Goal: Task Accomplishment & Management: Manage account settings

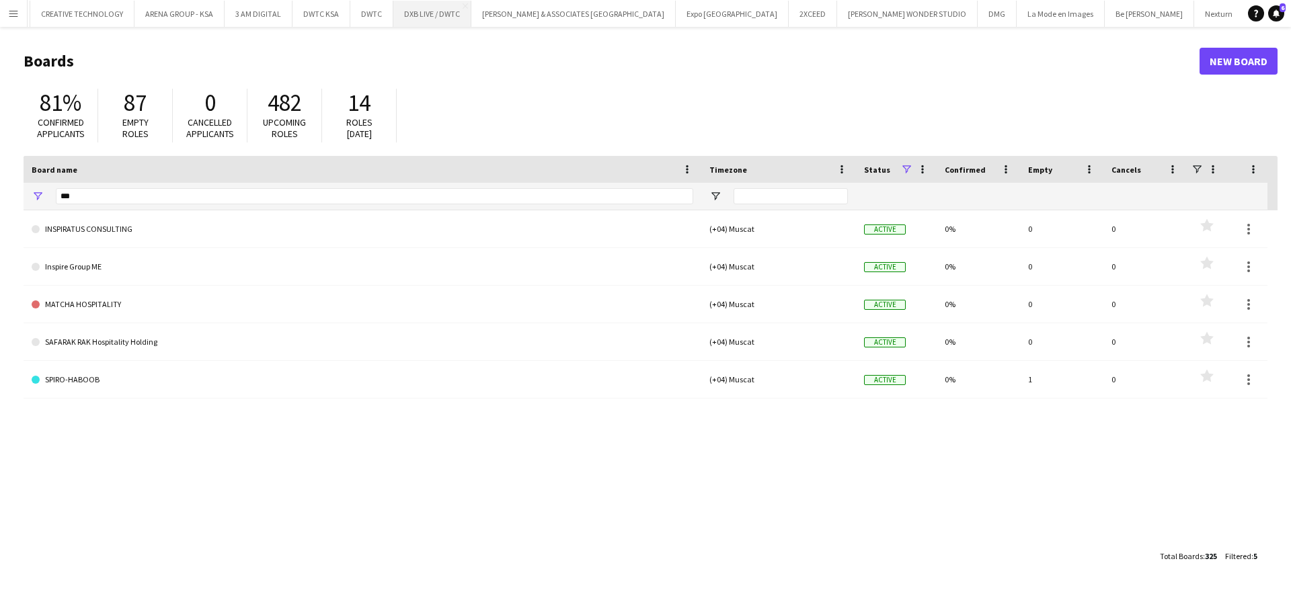
scroll to position [0, 883]
click at [577, 196] on input "***" at bounding box center [374, 196] width 637 height 16
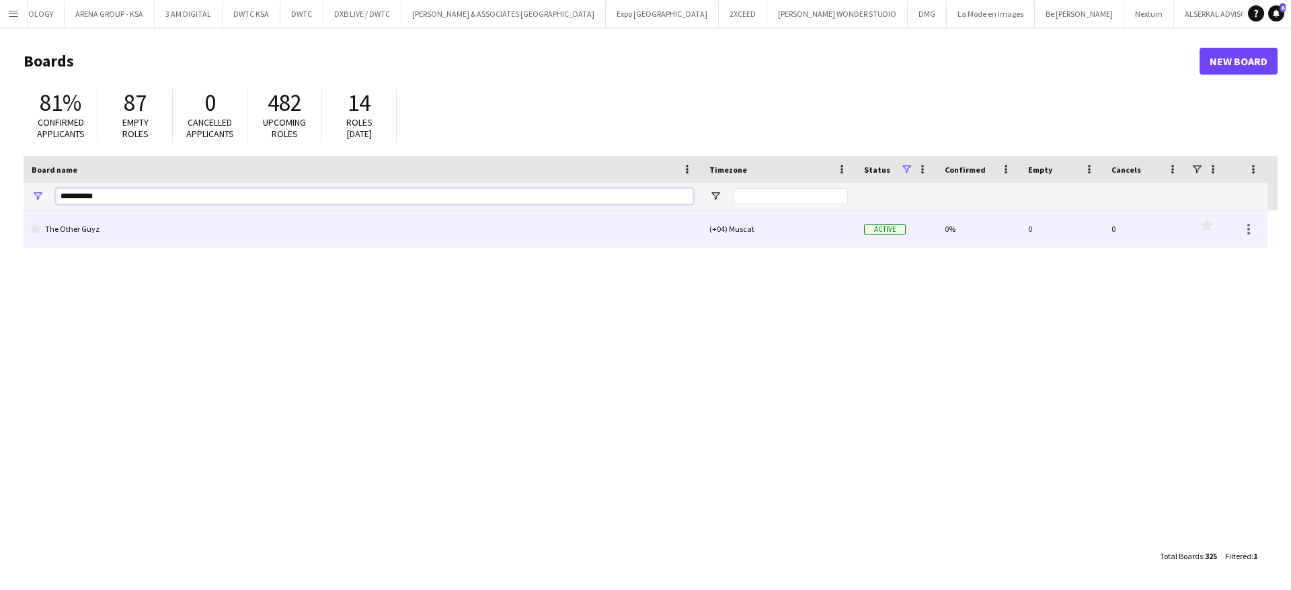
type input "*********"
click at [505, 223] on link "The Other Guyz" at bounding box center [363, 229] width 662 height 38
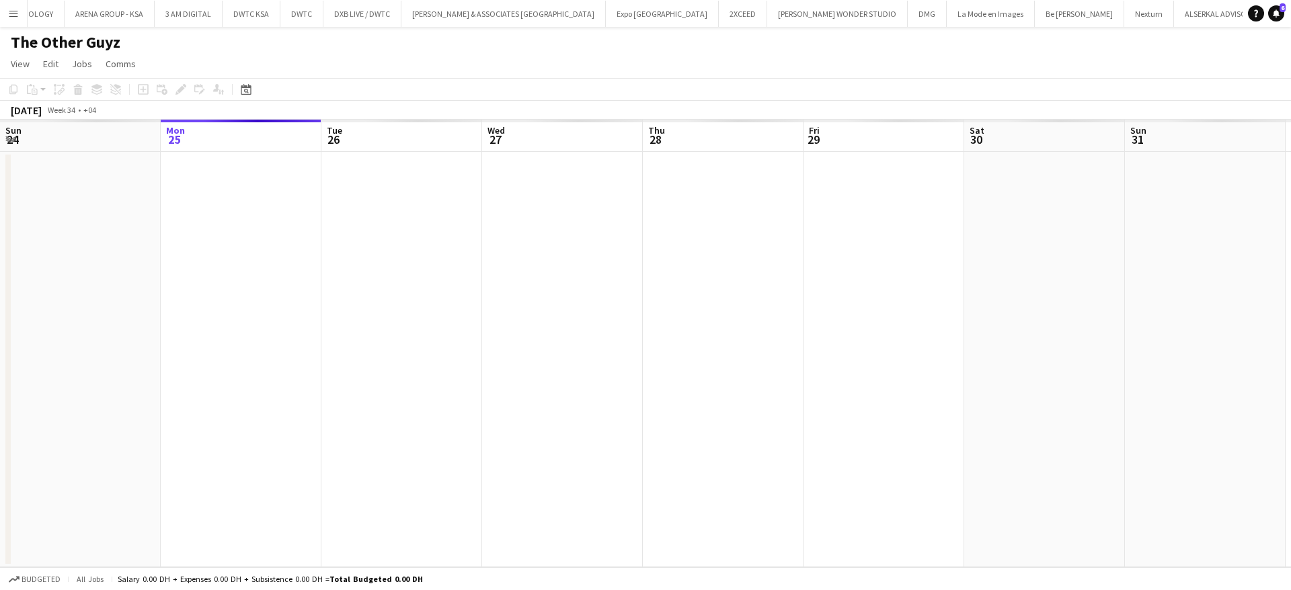
scroll to position [0, 958]
click at [215, 238] on app-date-cell at bounding box center [241, 360] width 161 height 416
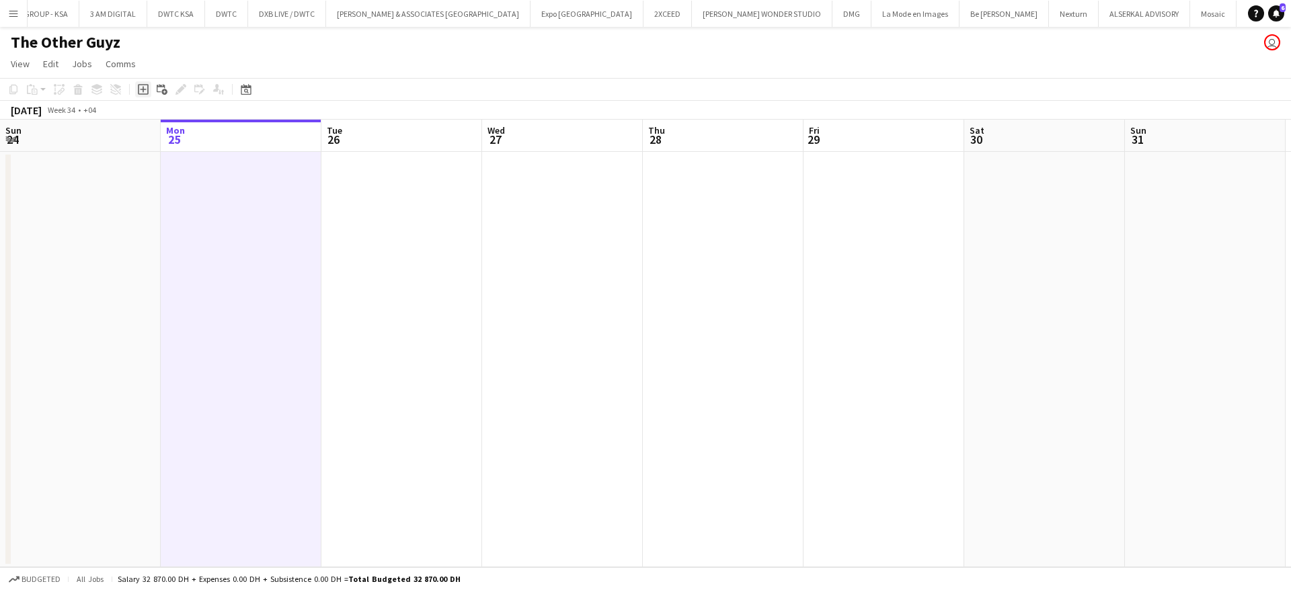
click at [143, 95] on div "Add job" at bounding box center [143, 89] width 16 height 16
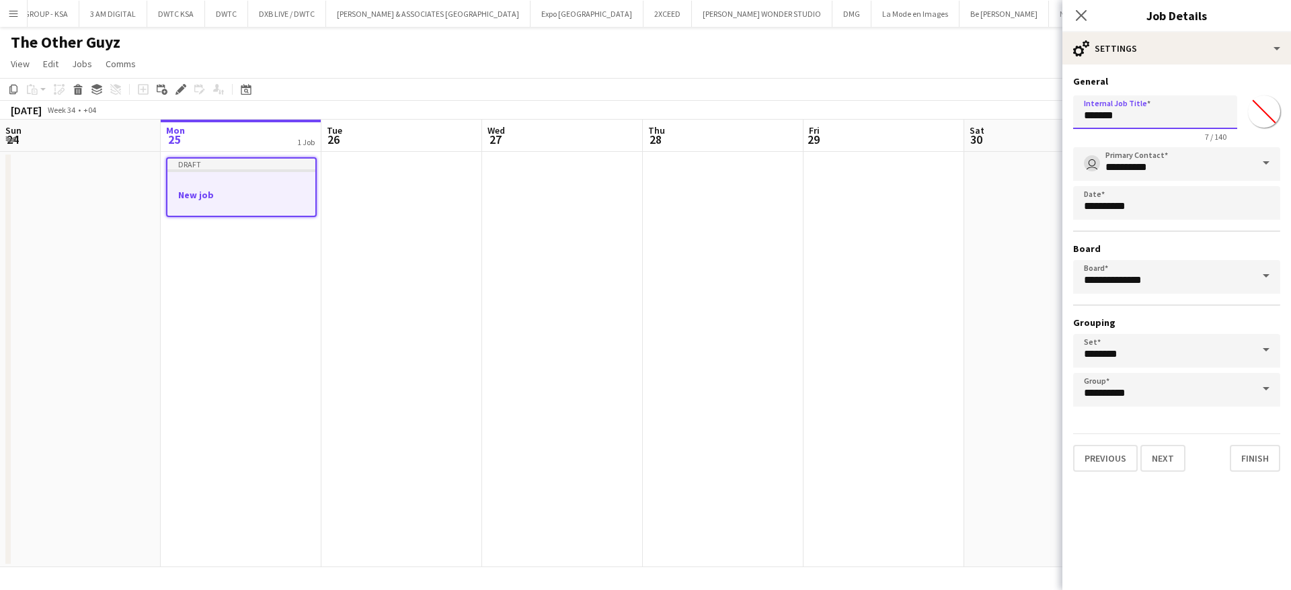
click at [1148, 119] on input "*******" at bounding box center [1155, 112] width 164 height 34
type input "**********"
click at [1162, 463] on button "Next" at bounding box center [1162, 458] width 45 height 27
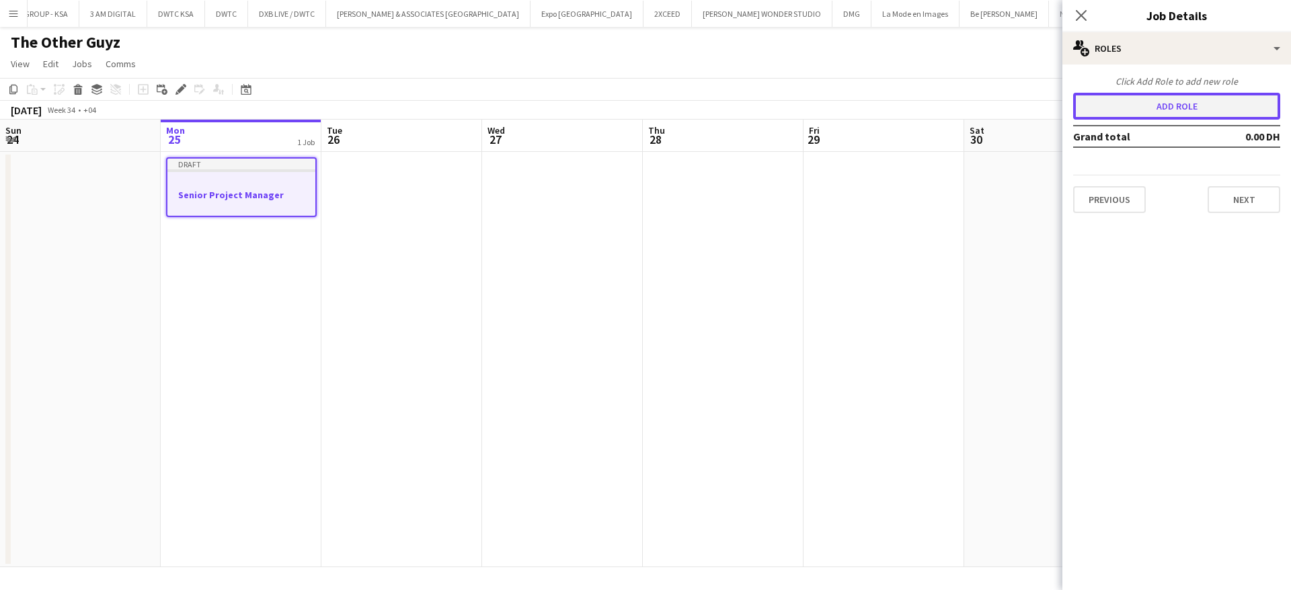
click at [1143, 103] on button "Add role" at bounding box center [1176, 106] width 207 height 27
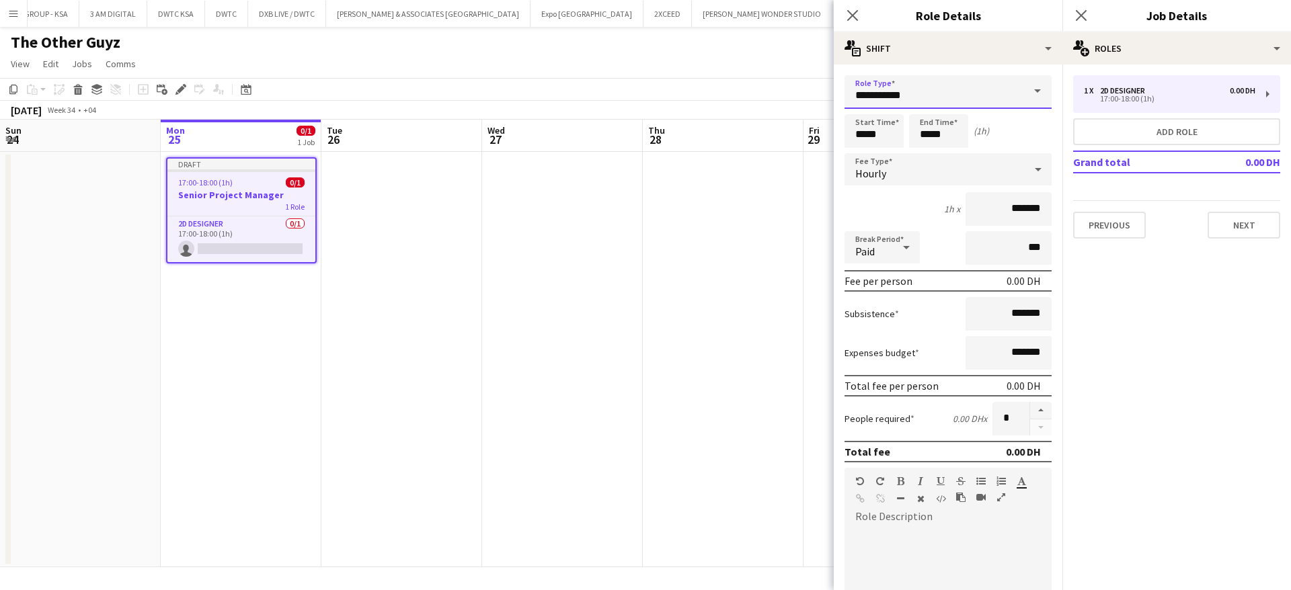
click at [932, 100] on input "**********" at bounding box center [948, 92] width 207 height 34
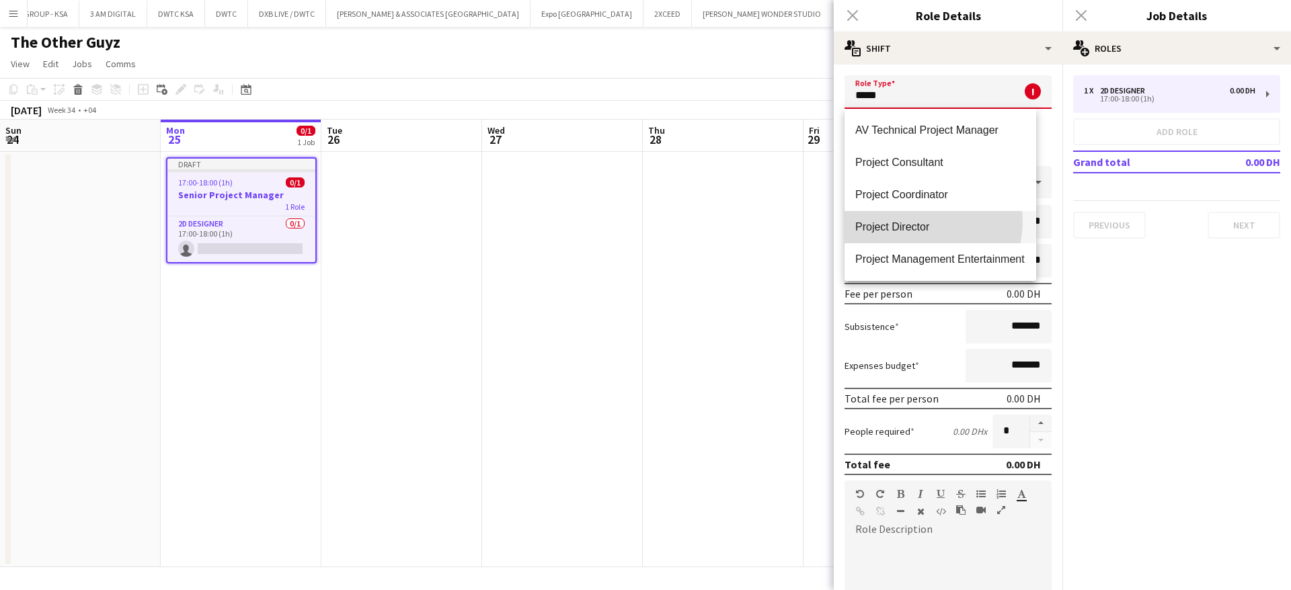
click at [919, 222] on span "Project Director" at bounding box center [940, 227] width 170 height 13
type input "**********"
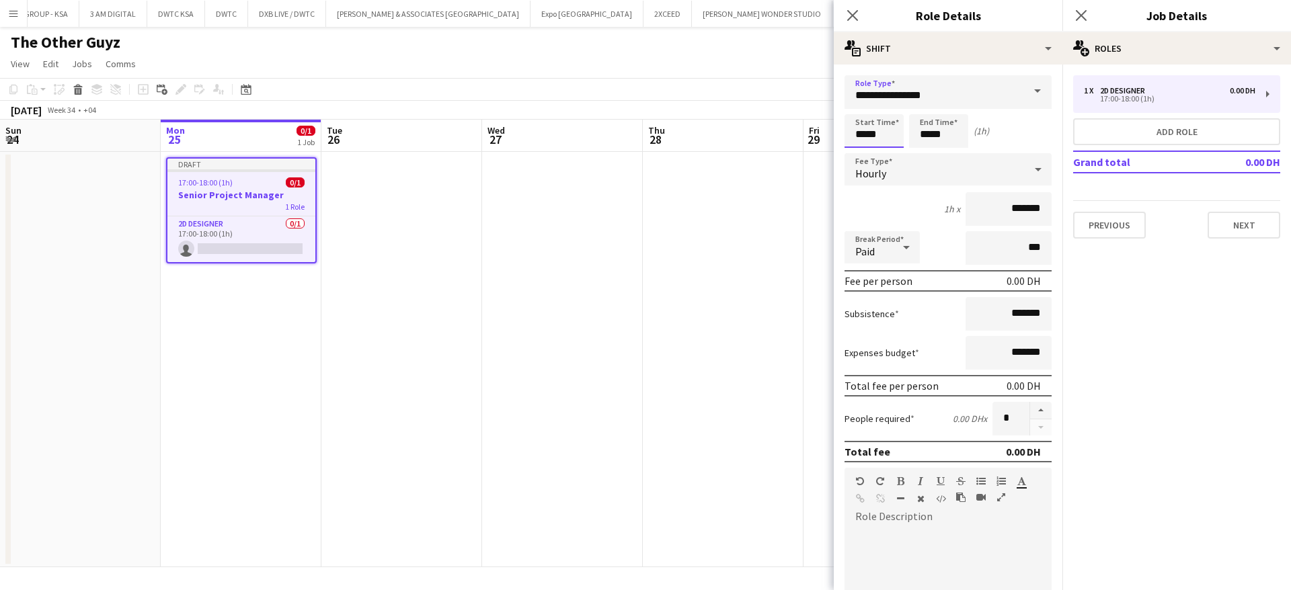
click at [877, 138] on input "*****" at bounding box center [874, 131] width 59 height 34
type input "*****"
click at [962, 183] on div "Hourly" at bounding box center [935, 169] width 180 height 32
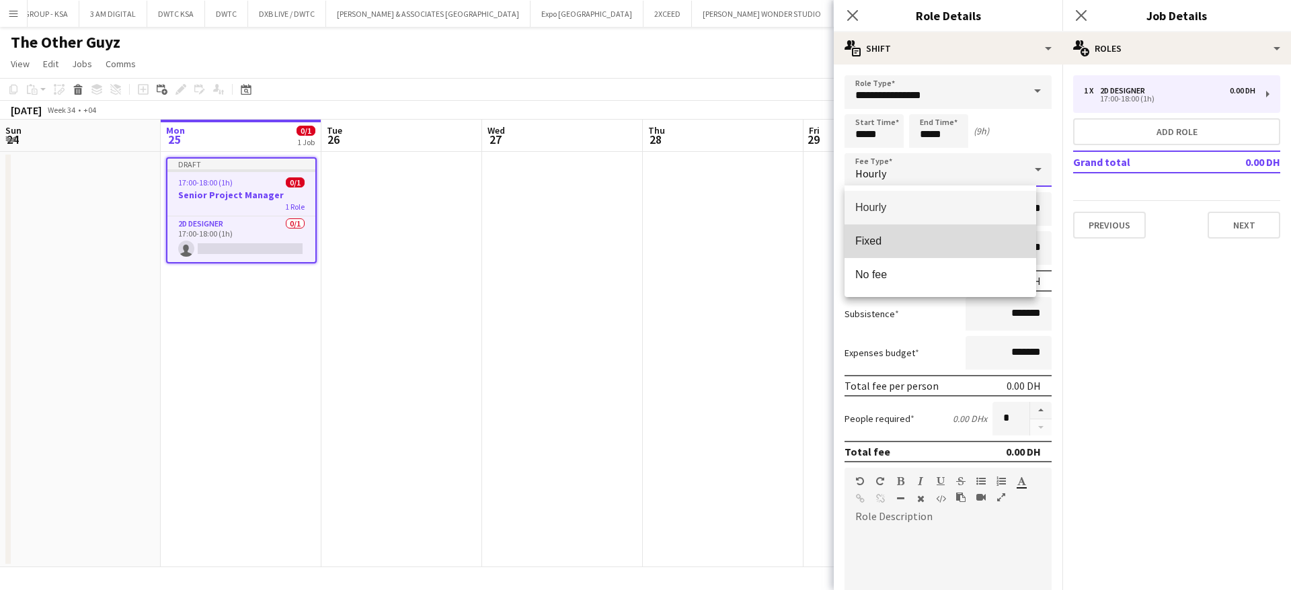
click at [941, 228] on mat-option "Fixed" at bounding box center [941, 242] width 192 height 34
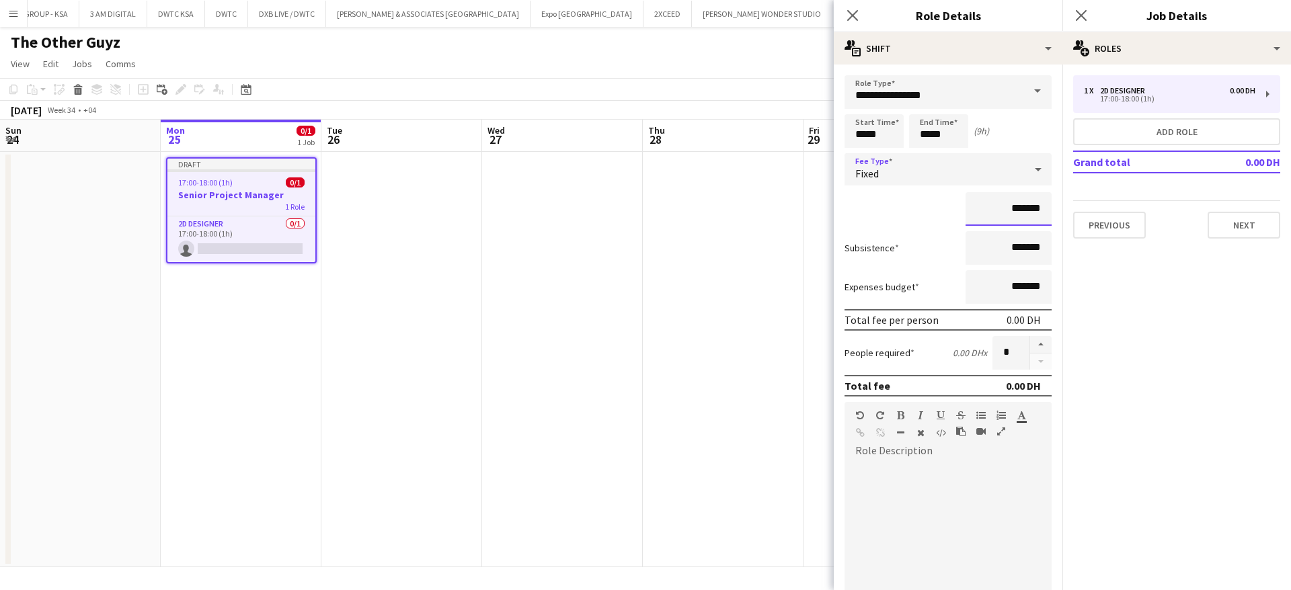
click at [978, 212] on input "*******" at bounding box center [1009, 209] width 86 height 34
type input "**********"
click at [886, 536] on div at bounding box center [948, 542] width 207 height 161
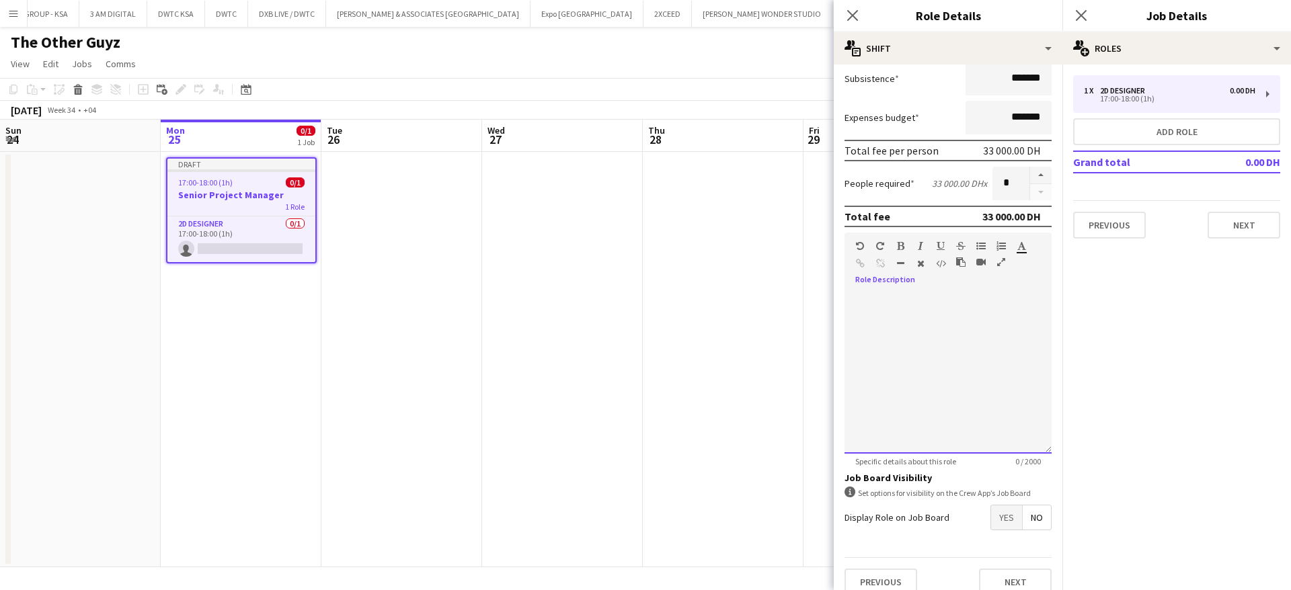
scroll to position [202, 0]
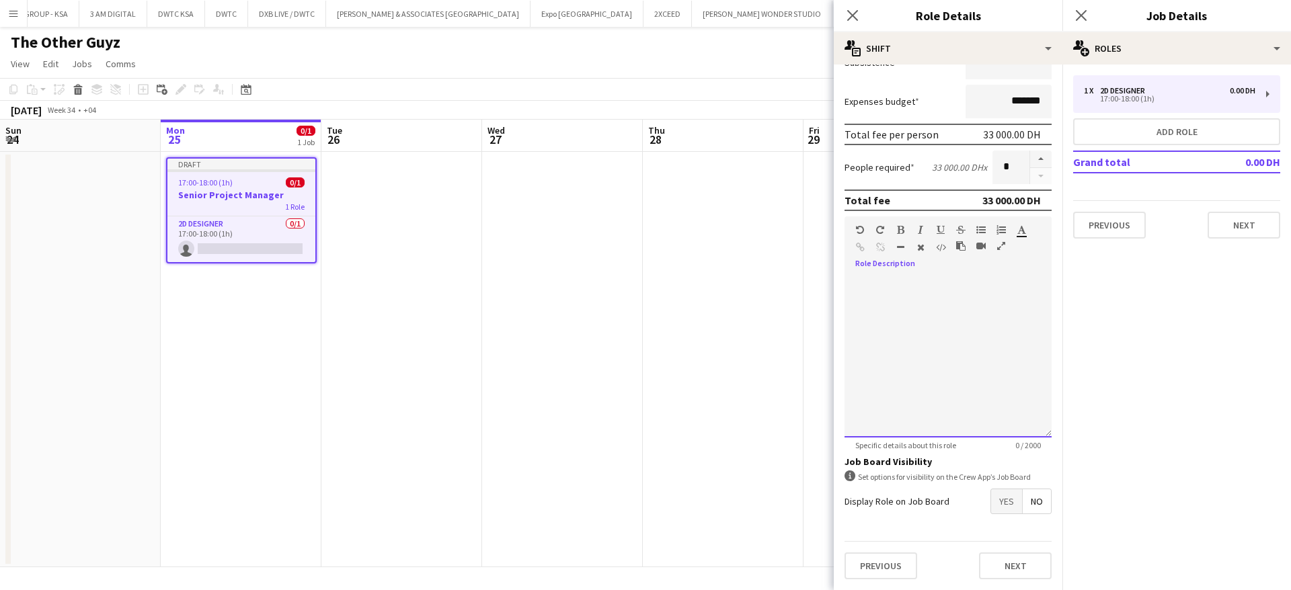
paste div
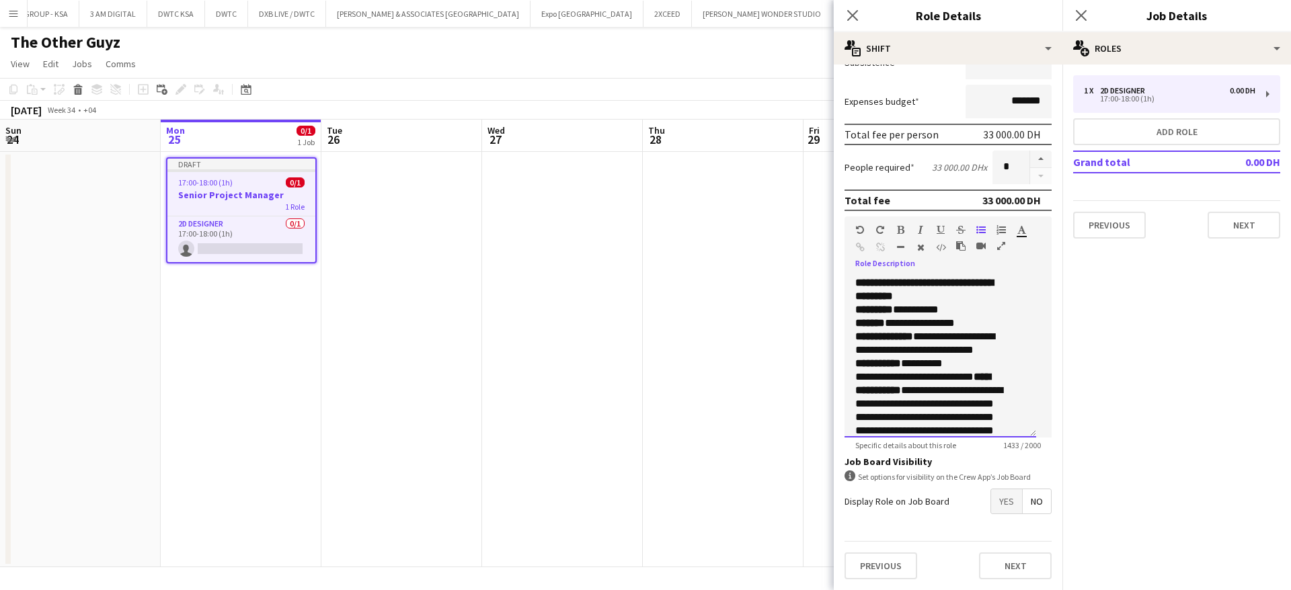
scroll to position [616, 0]
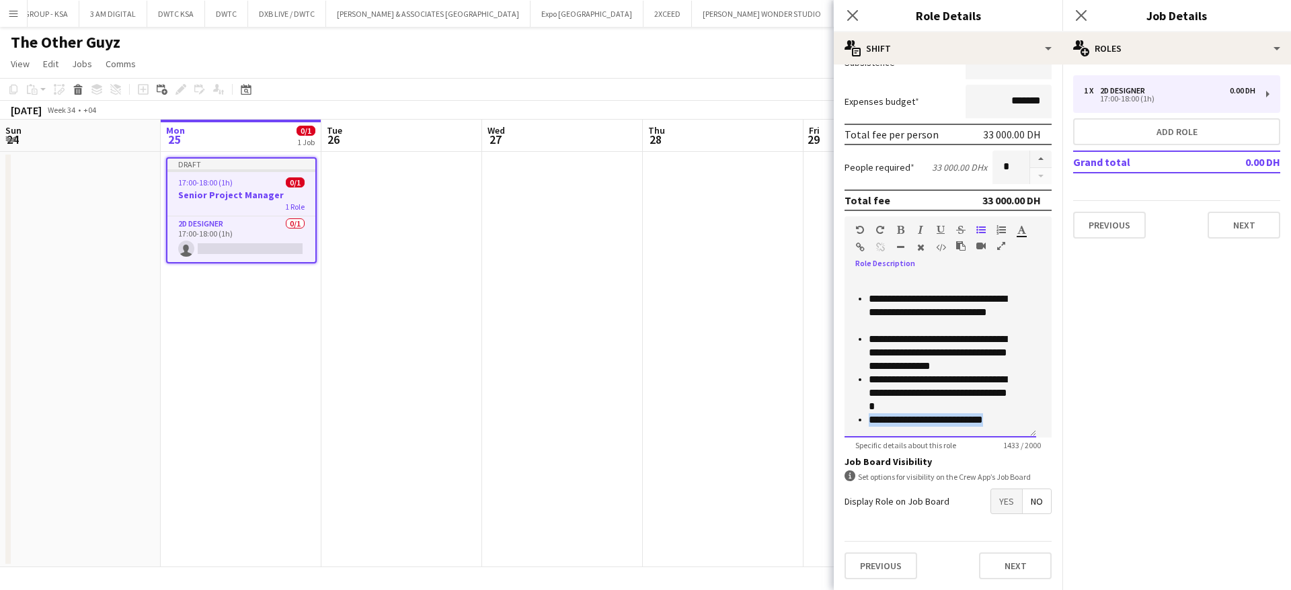
drag, startPoint x: 999, startPoint y: 417, endPoint x: 869, endPoint y: 428, distance: 130.2
click at [869, 428] on div "**********" at bounding box center [941, 356] width 192 height 161
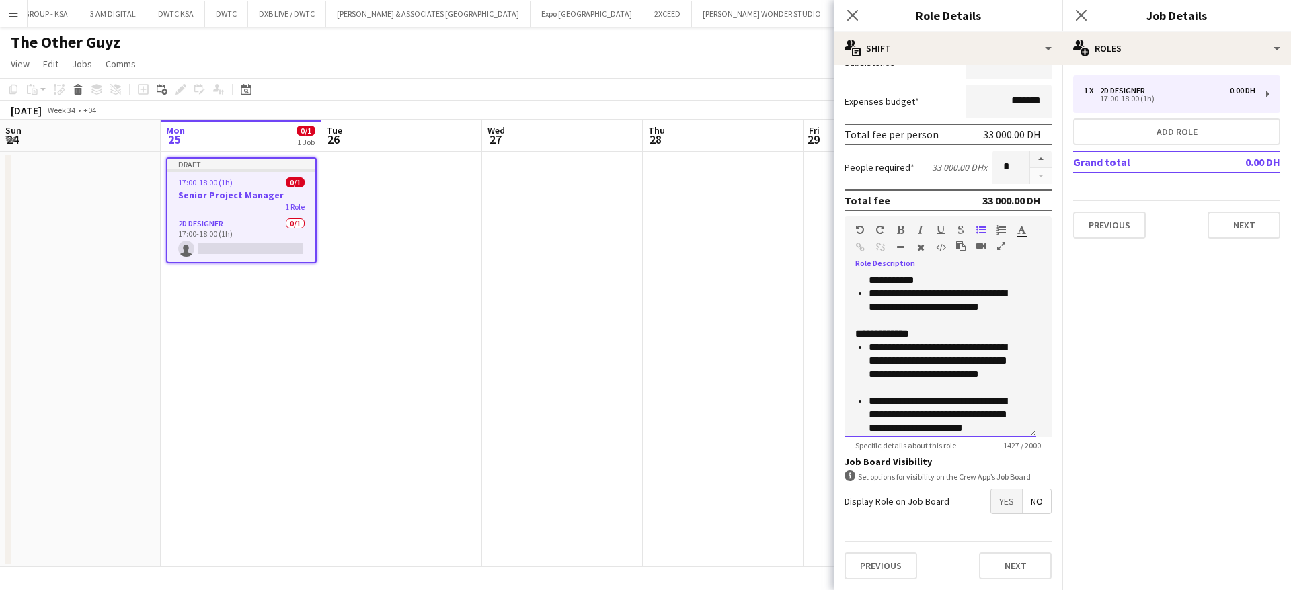
scroll to position [456, 0]
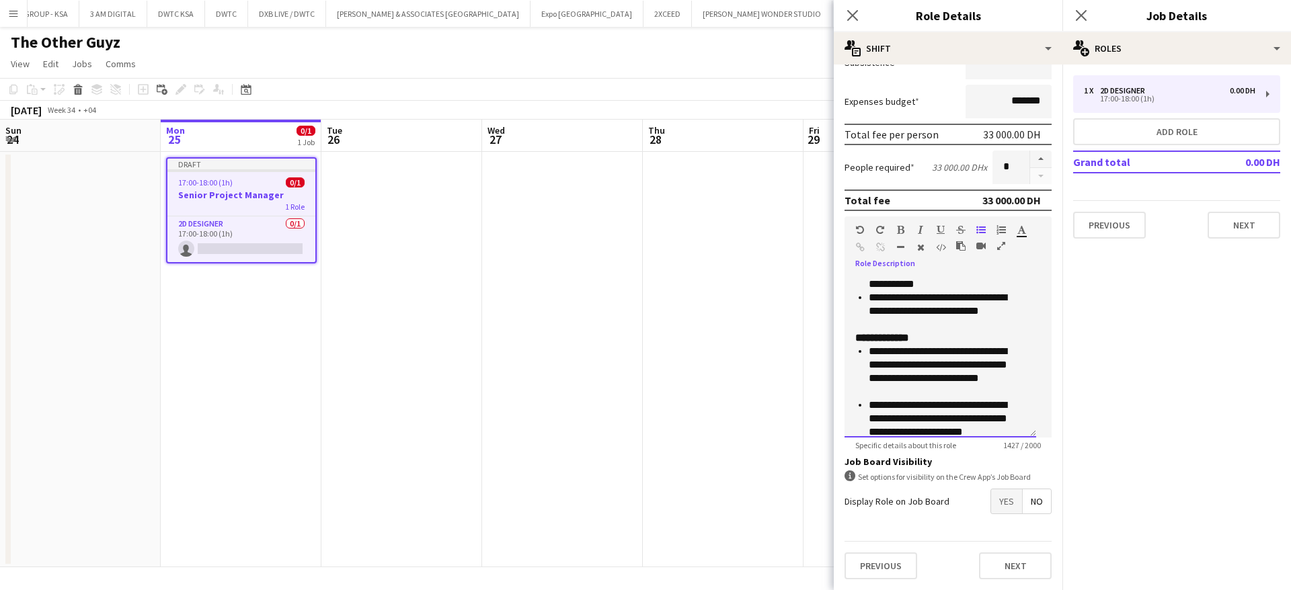
click at [921, 321] on p "**********" at bounding box center [939, 311] width 141 height 40
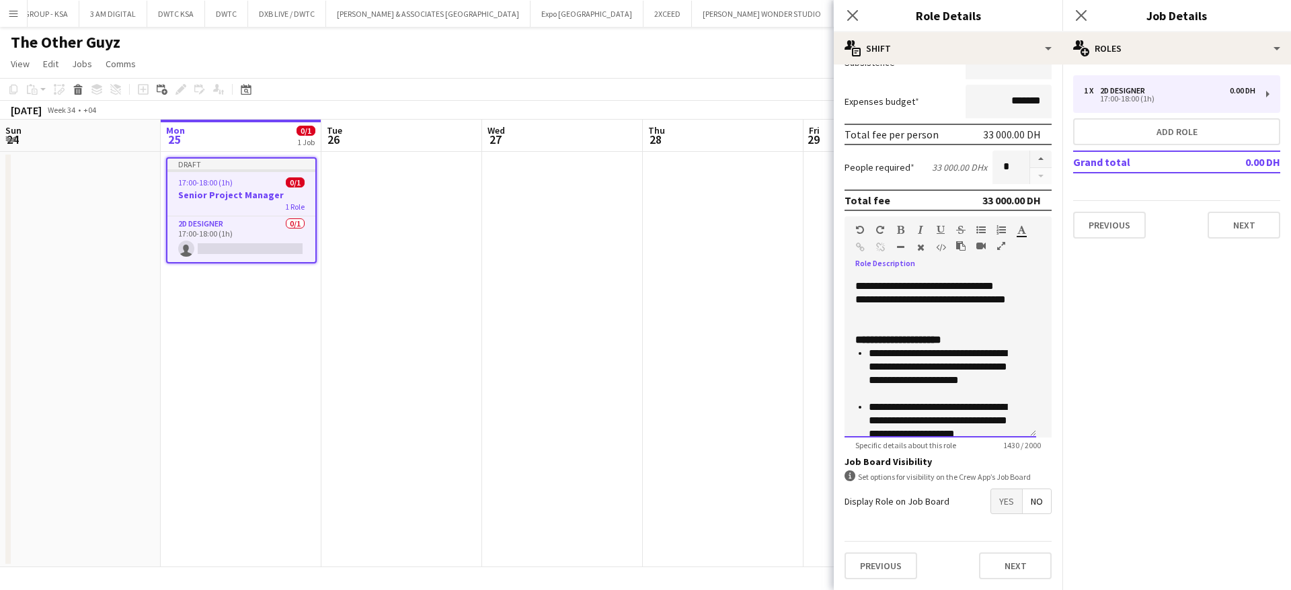
scroll to position [165, 0]
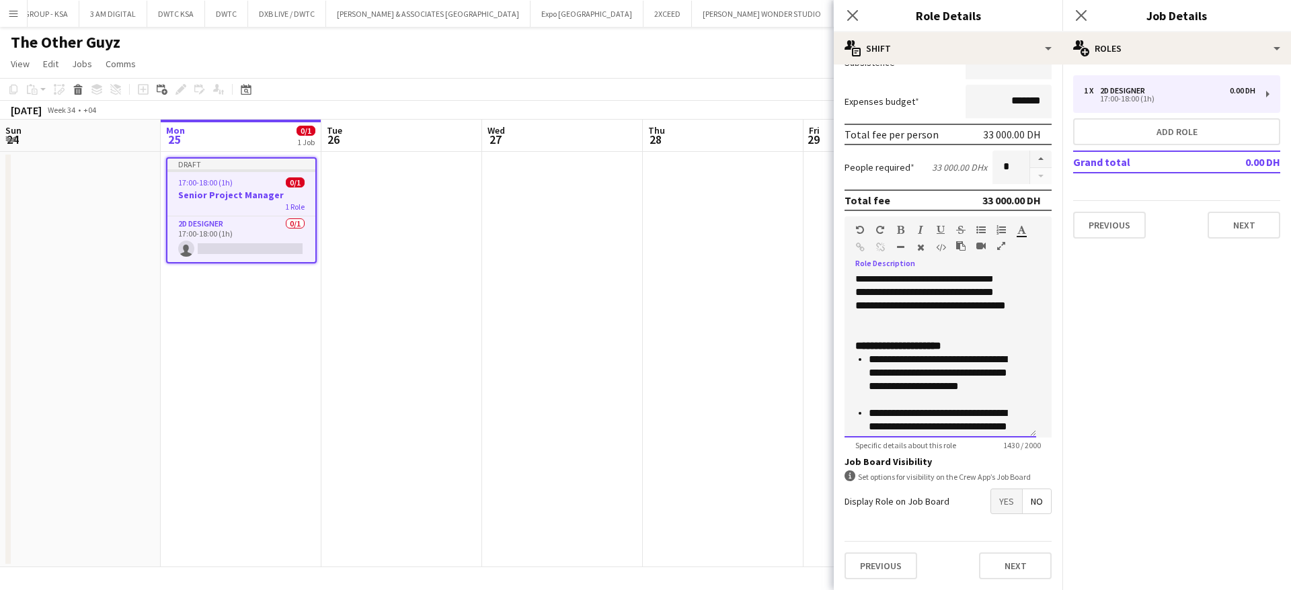
click at [922, 331] on p "**********" at bounding box center [932, 272] width 155 height 134
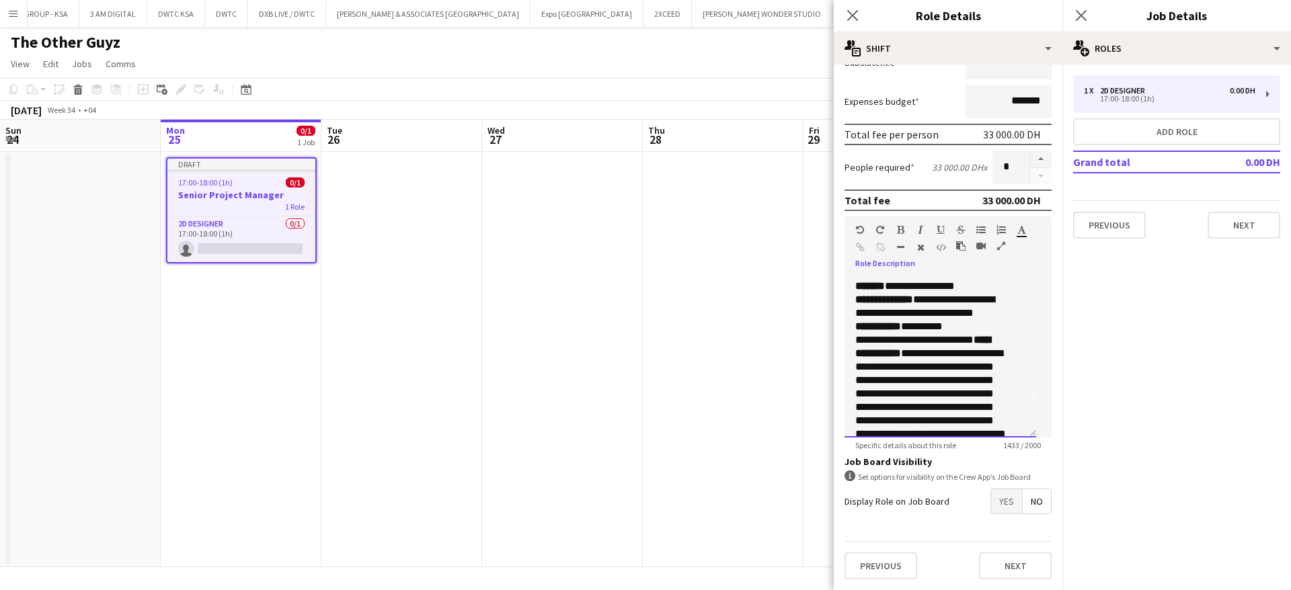
scroll to position [0, 0]
drag, startPoint x: 966, startPoint y: 283, endPoint x: 884, endPoint y: 285, distance: 82.7
click at [884, 285] on p "**********" at bounding box center [932, 323] width 155 height 94
click at [953, 292] on p "**********" at bounding box center [932, 323] width 155 height 94
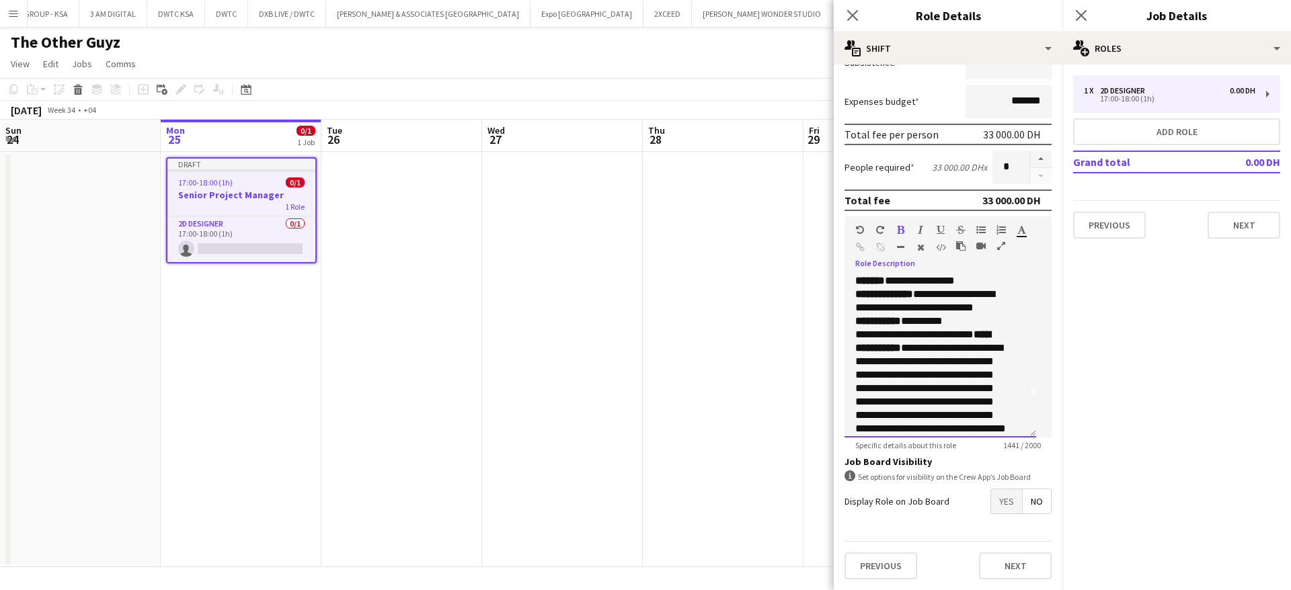
click at [968, 318] on p "**********" at bounding box center [932, 294] width 155 height 67
click at [931, 364] on p "**********" at bounding box center [932, 409] width 155 height 134
drag, startPoint x: 855, startPoint y: 359, endPoint x: 883, endPoint y: 360, distance: 27.6
click at [883, 360] on p "**********" at bounding box center [932, 409] width 155 height 134
click at [901, 225] on icon "button" at bounding box center [900, 229] width 7 height 9
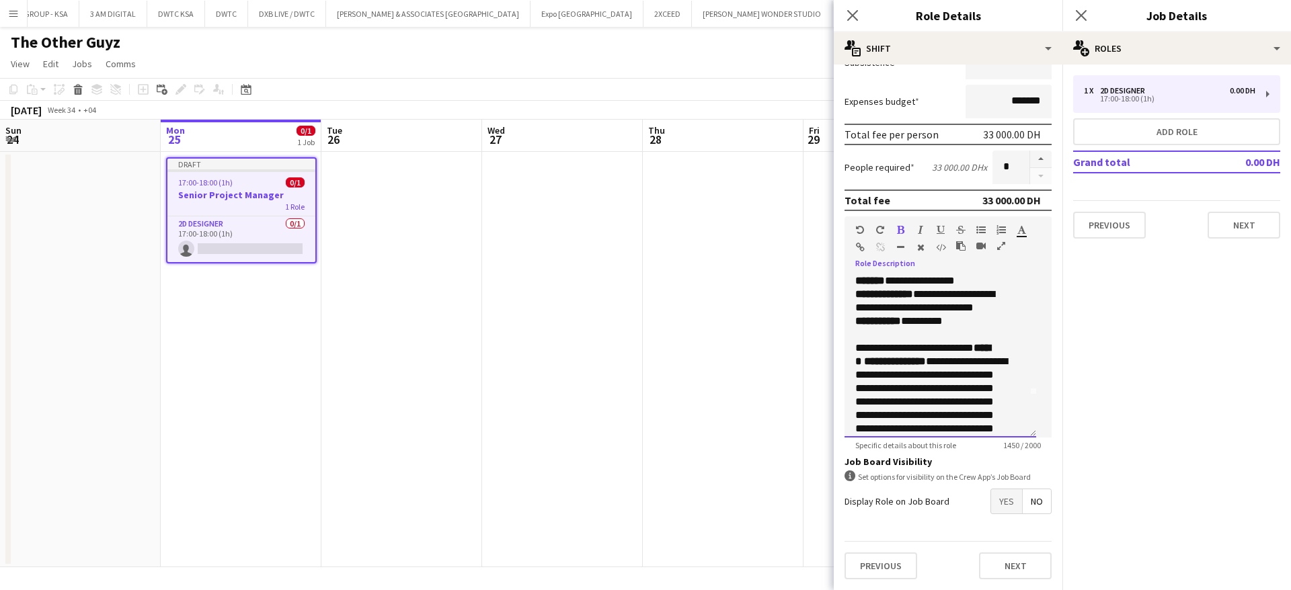
click at [915, 383] on p "**********" at bounding box center [932, 409] width 155 height 134
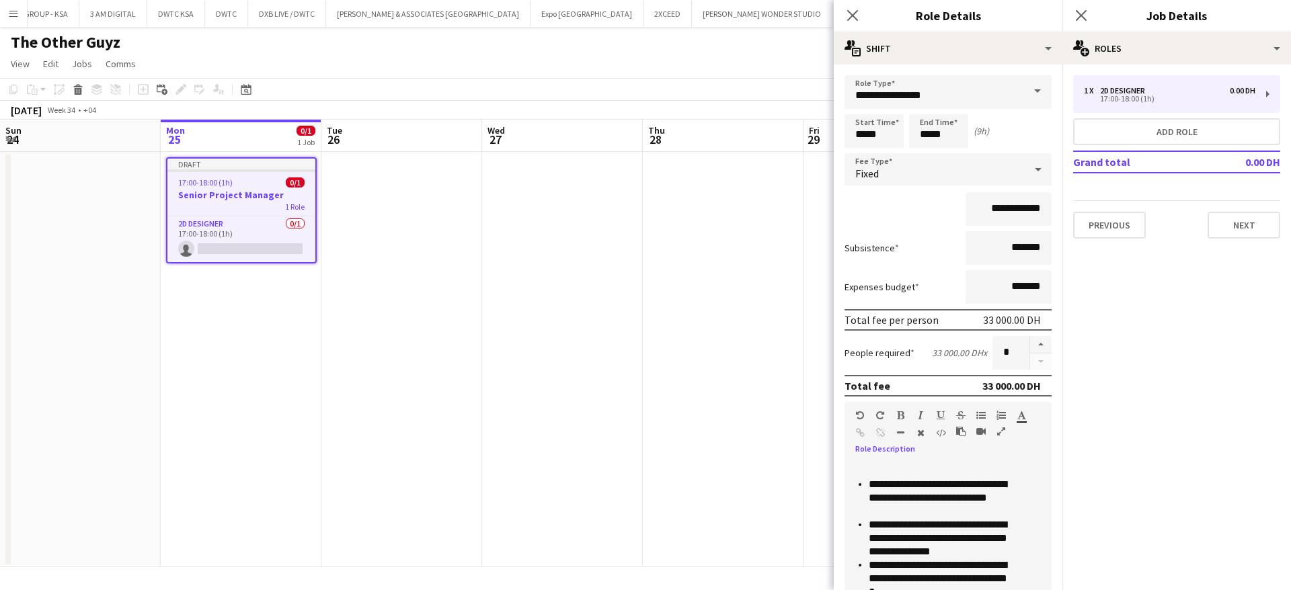
scroll to position [202, 0]
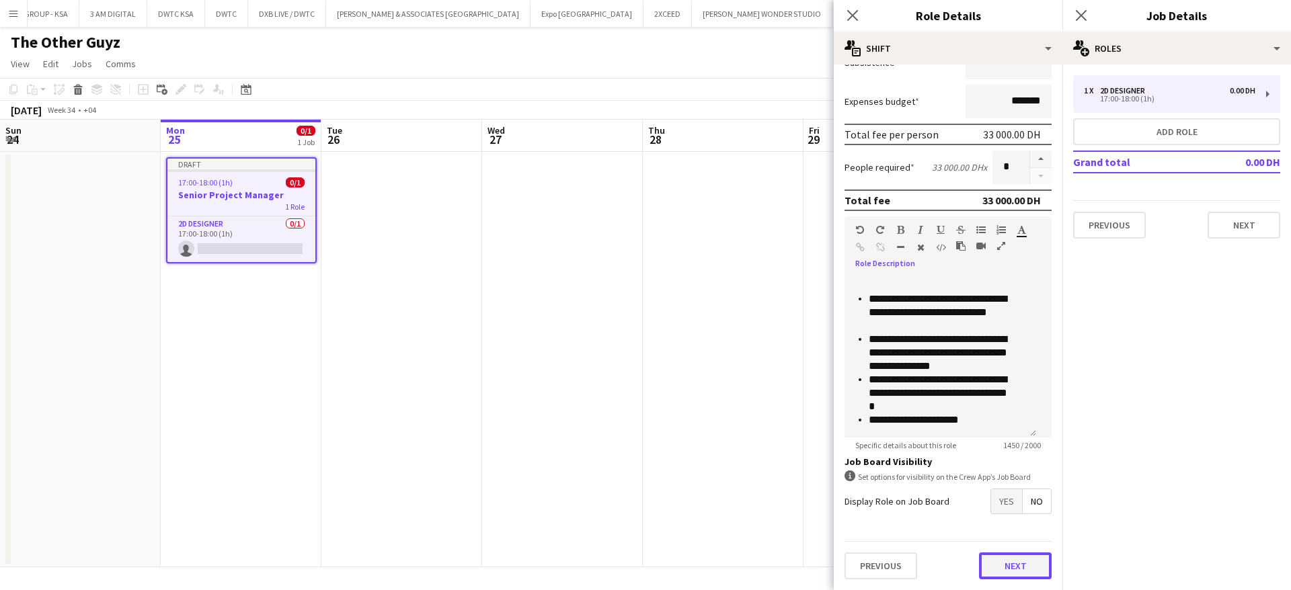
click at [1013, 565] on button "Next" at bounding box center [1015, 566] width 73 height 27
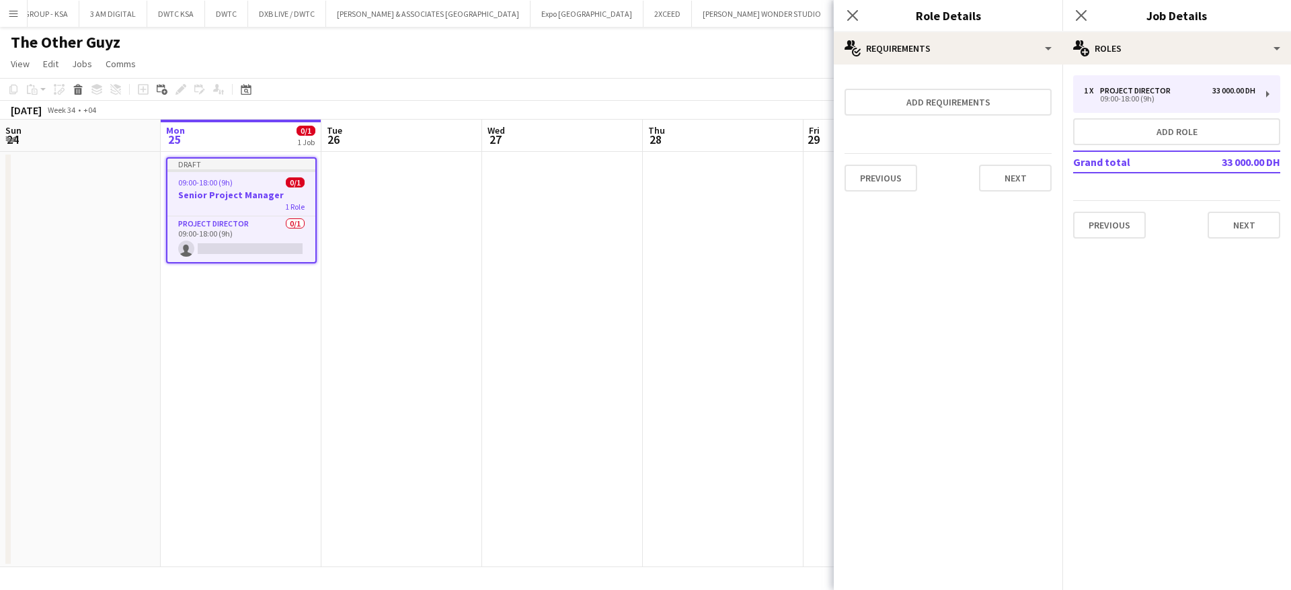
scroll to position [0, 0]
click at [431, 258] on app-date-cell at bounding box center [401, 360] width 161 height 416
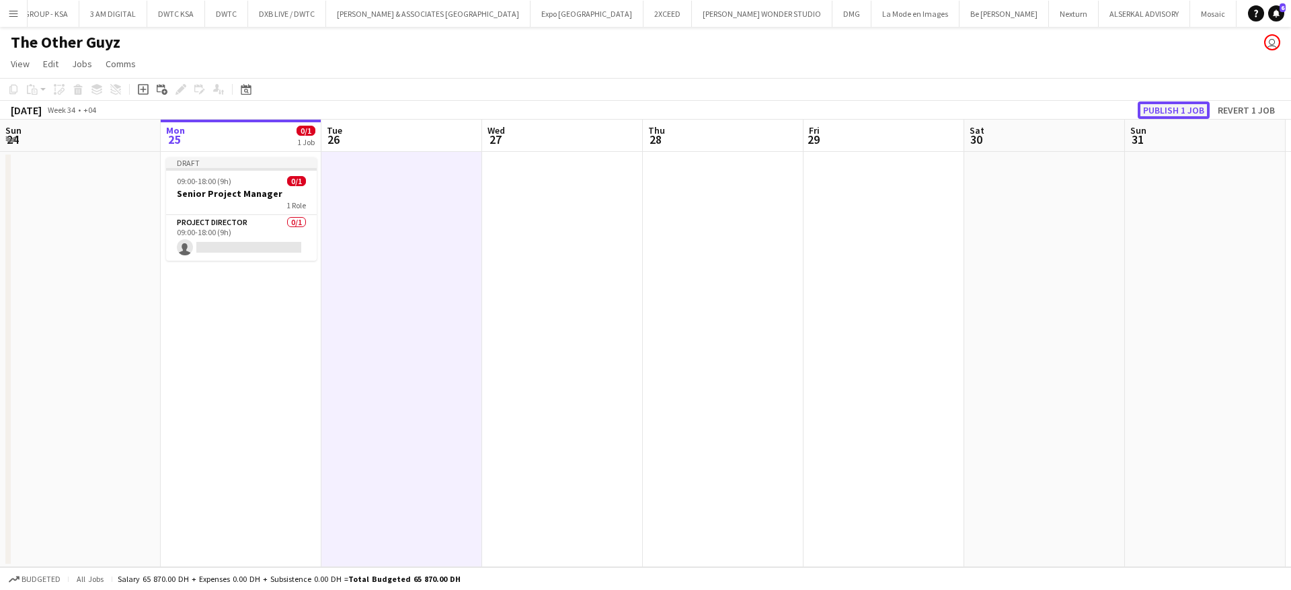
click at [1174, 110] on button "Publish 1 job" at bounding box center [1174, 110] width 72 height 17
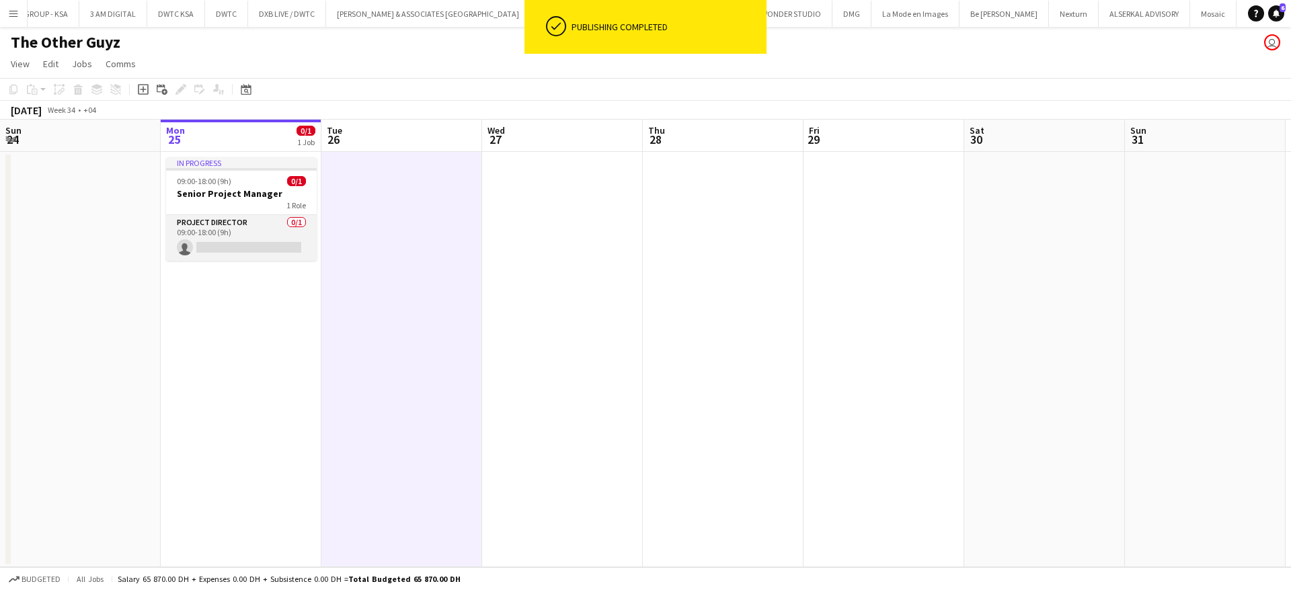
click at [259, 235] on app-card-role "Project Director 0/1 09:00-18:00 (9h) single-neutral-actions" at bounding box center [241, 238] width 151 height 46
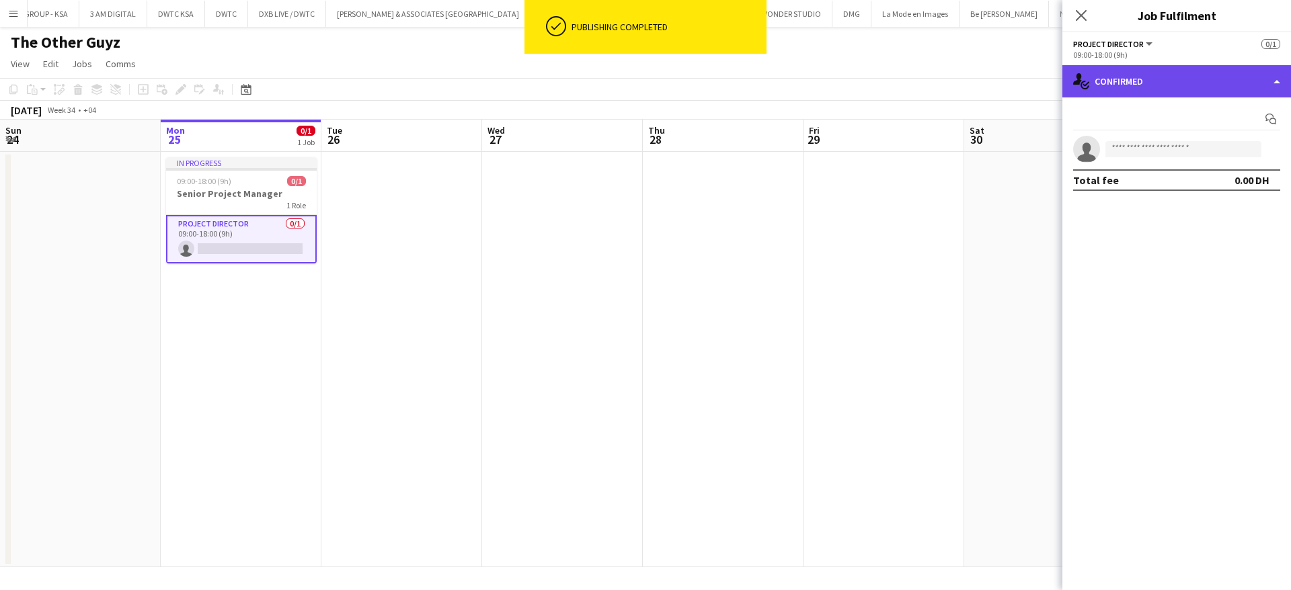
click at [1220, 81] on div "single-neutral-actions-check-2 Confirmed" at bounding box center [1176, 81] width 229 height 32
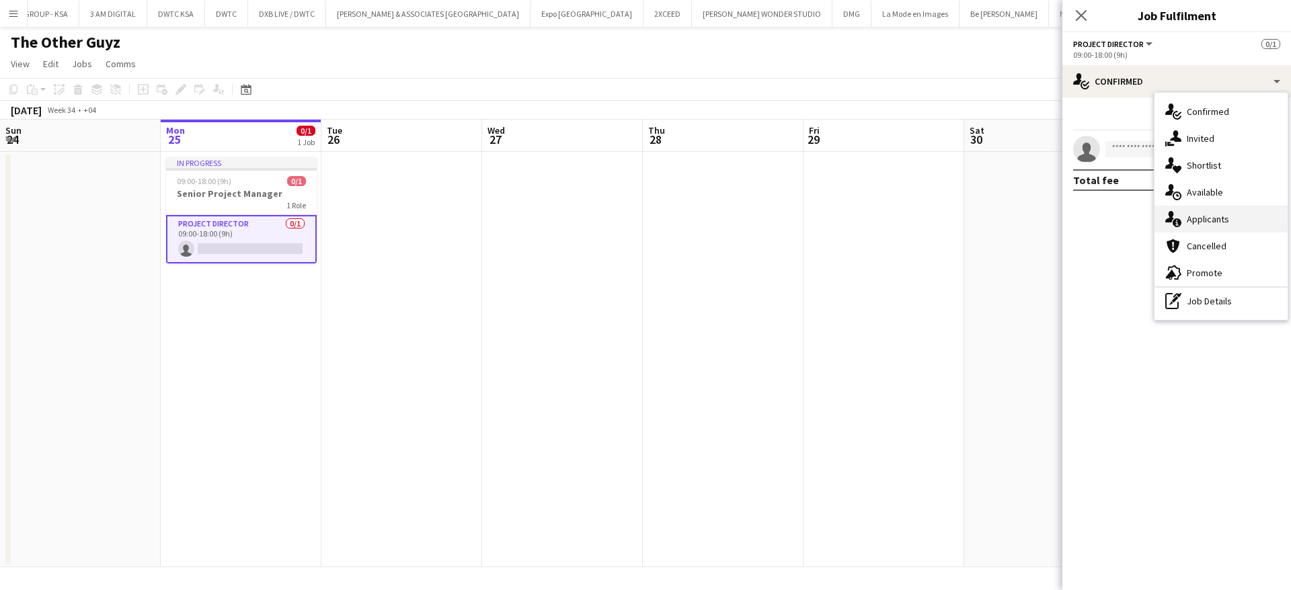
click at [1221, 221] on div "single-neutral-actions-information Applicants" at bounding box center [1221, 219] width 133 height 27
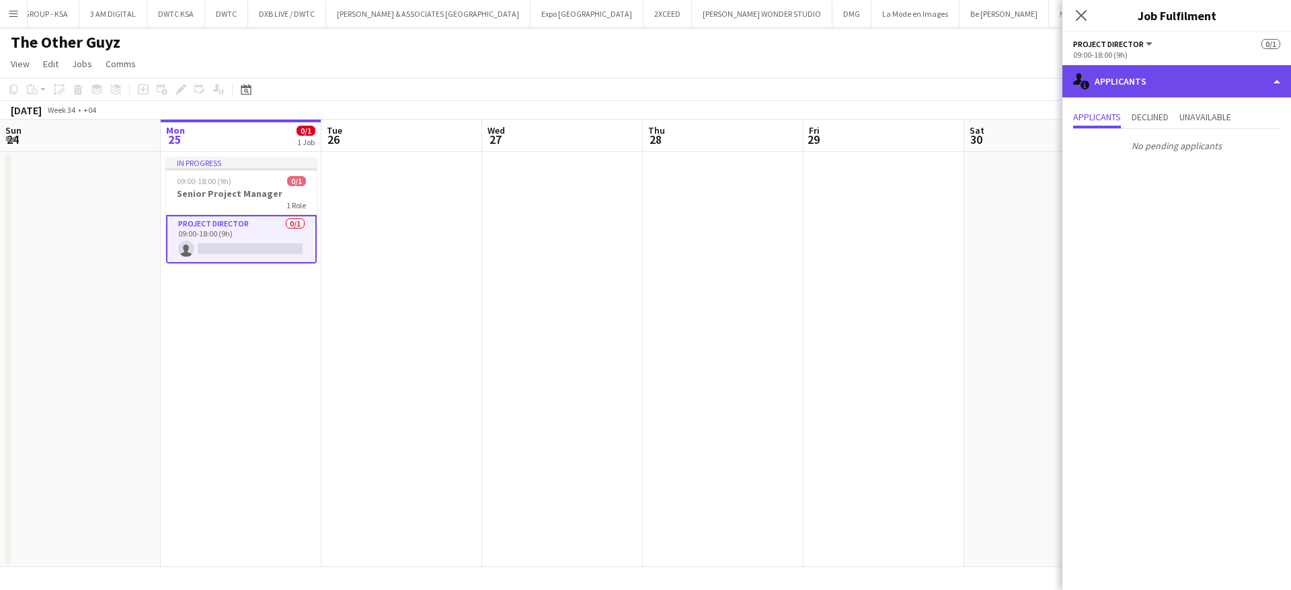
click at [1164, 81] on div "single-neutral-actions-information Applicants" at bounding box center [1176, 81] width 229 height 32
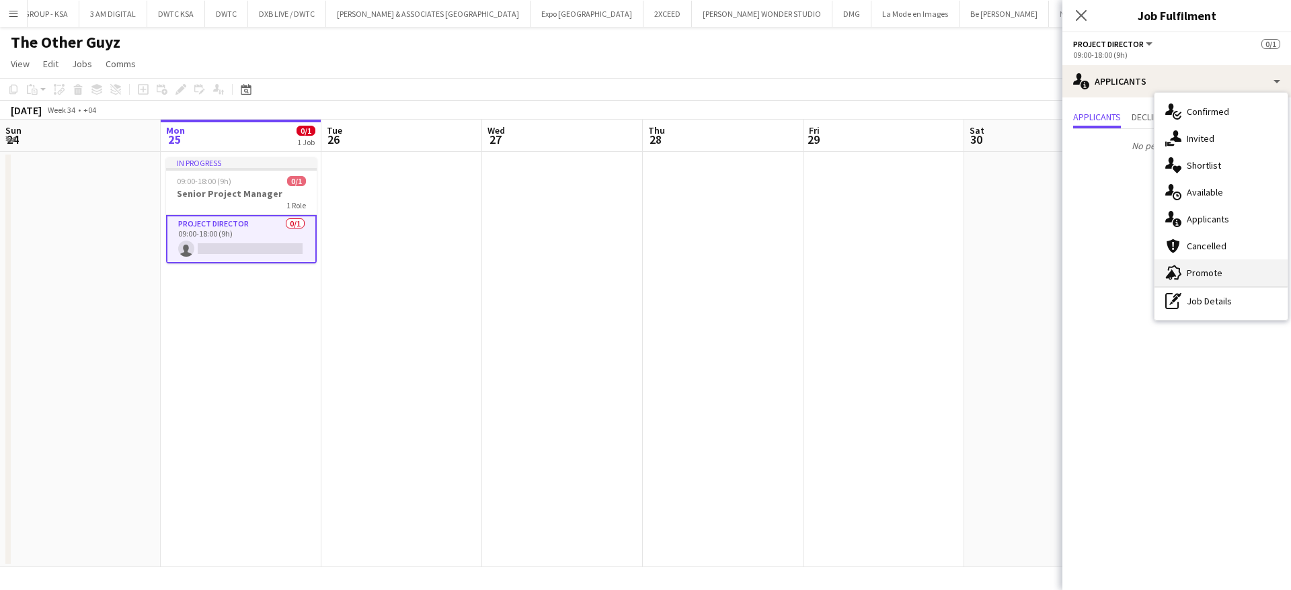
click at [1216, 266] on div "advertising-megaphone Promote" at bounding box center [1221, 273] width 133 height 27
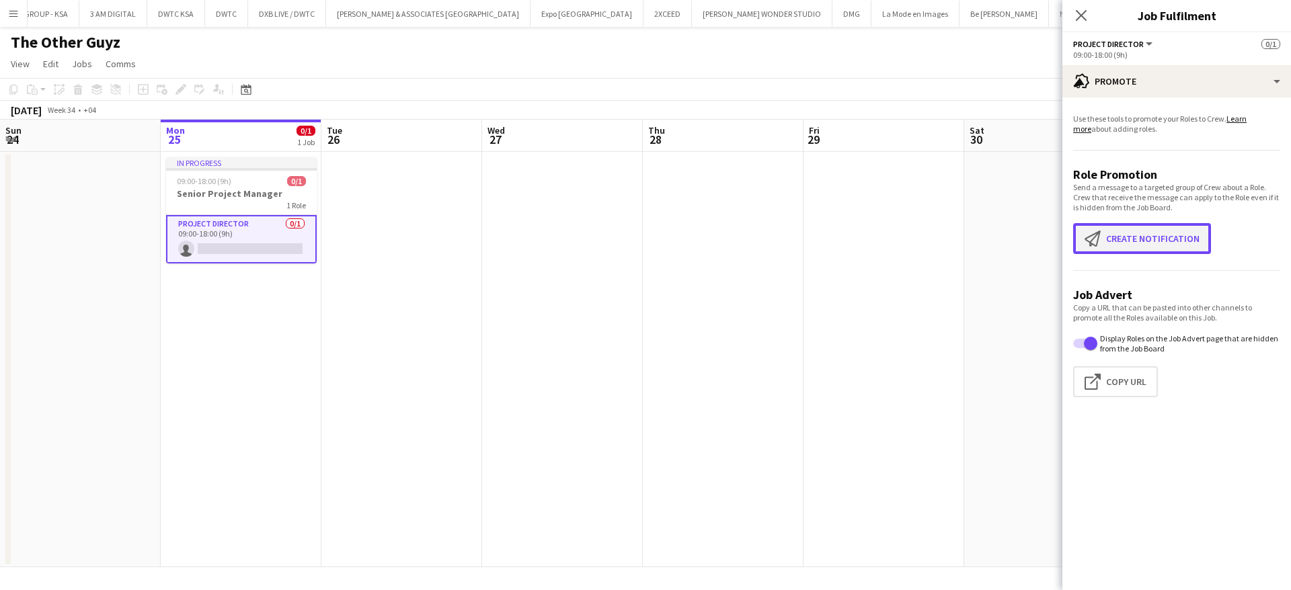
click at [1162, 240] on button "Create notification Create notification" at bounding box center [1142, 238] width 138 height 31
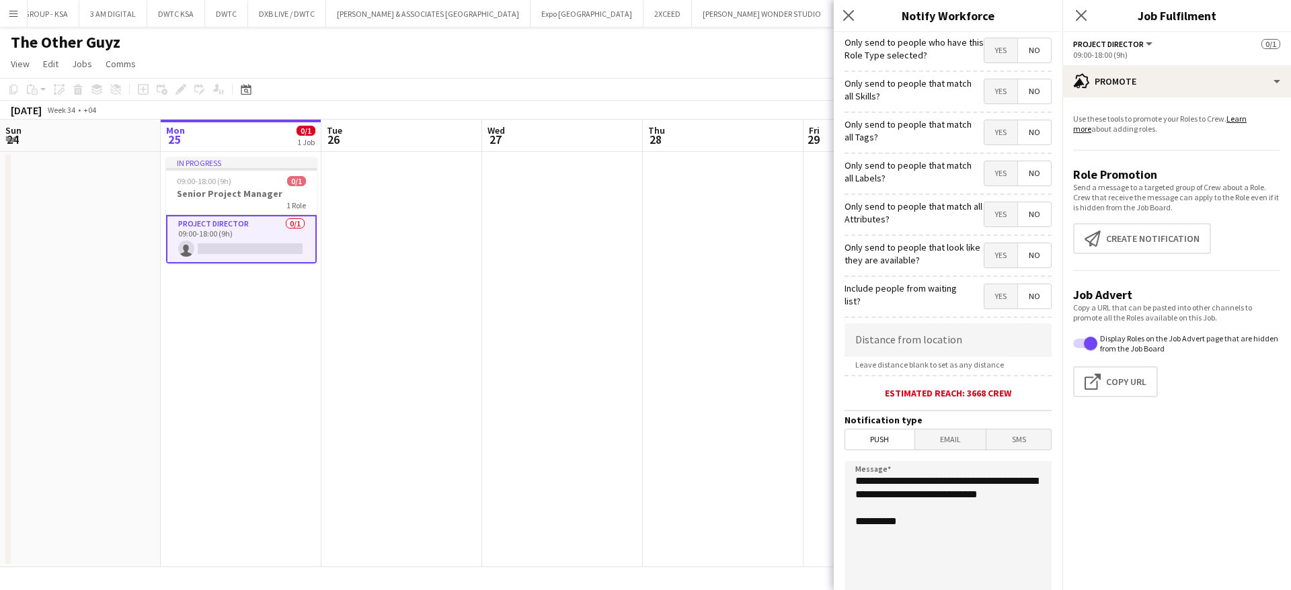
click at [988, 53] on span "Yes" at bounding box center [1000, 50] width 33 height 24
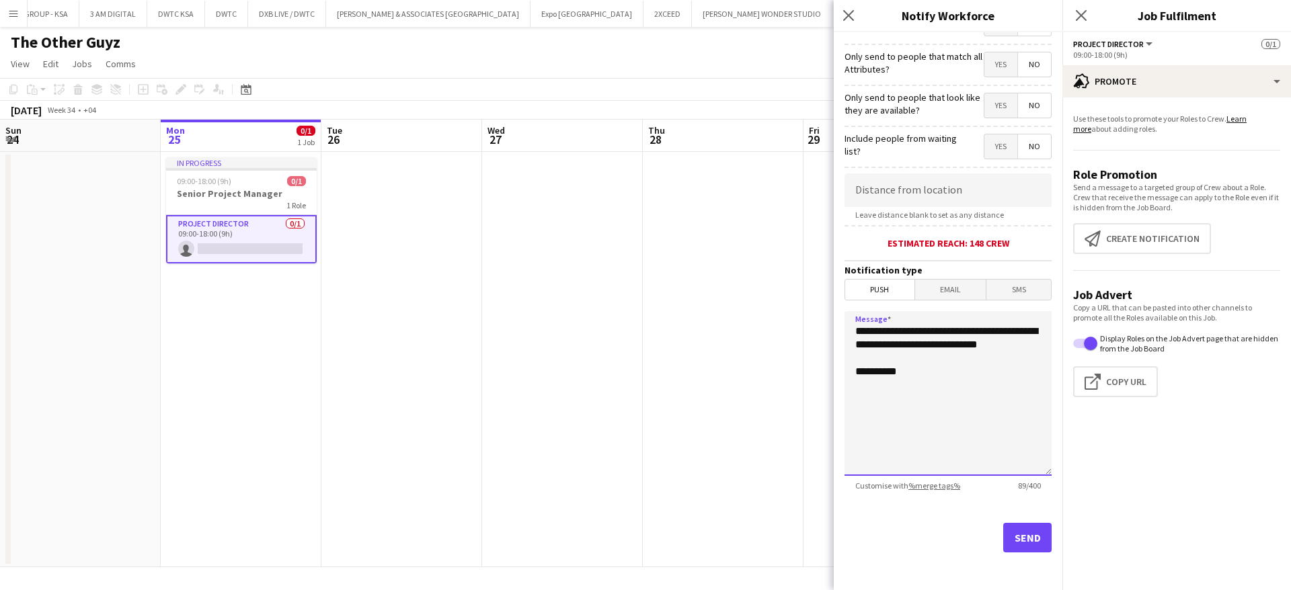
drag, startPoint x: 933, startPoint y: 360, endPoint x: 766, endPoint y: 319, distance: 171.6
click at [766, 319] on body "Menu Boards Boards Boards All jobs Status Workforce Workforce My Workforce Recr…" at bounding box center [645, 295] width 1291 height 590
paste textarea "**********"
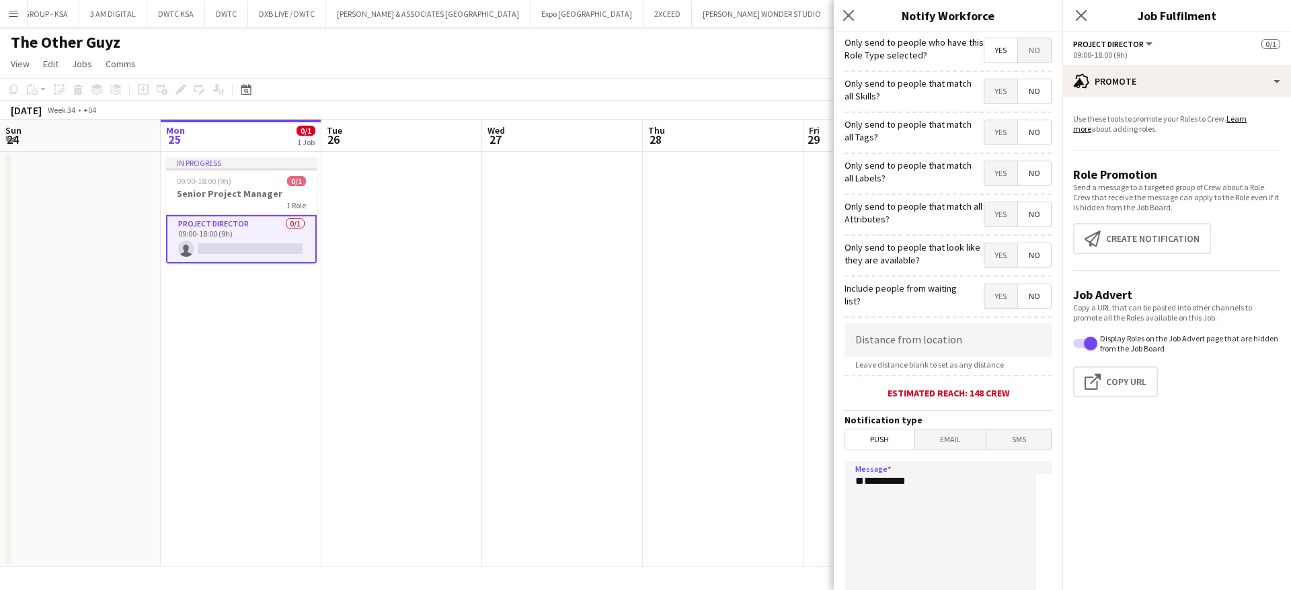
type textarea "**********"
click at [272, 188] on h3 "Senior Project Manager" at bounding box center [241, 194] width 151 height 12
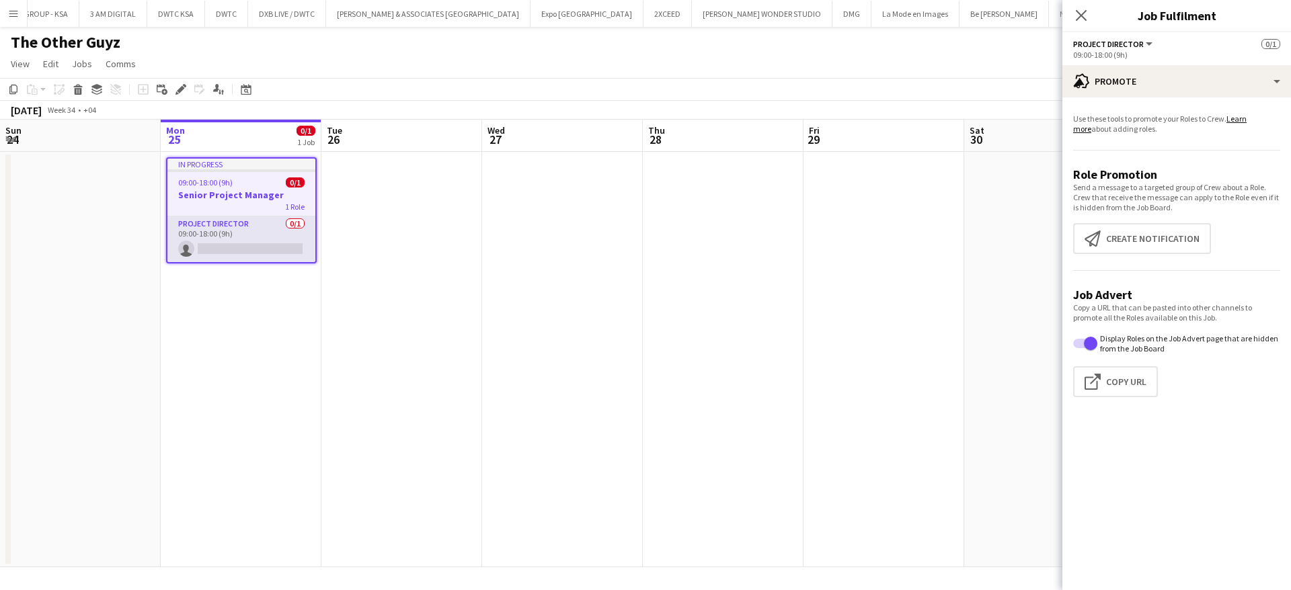
click at [260, 225] on app-card-role "Project Director 0/1 09:00-18:00 (9h) single-neutral-actions" at bounding box center [241, 240] width 148 height 46
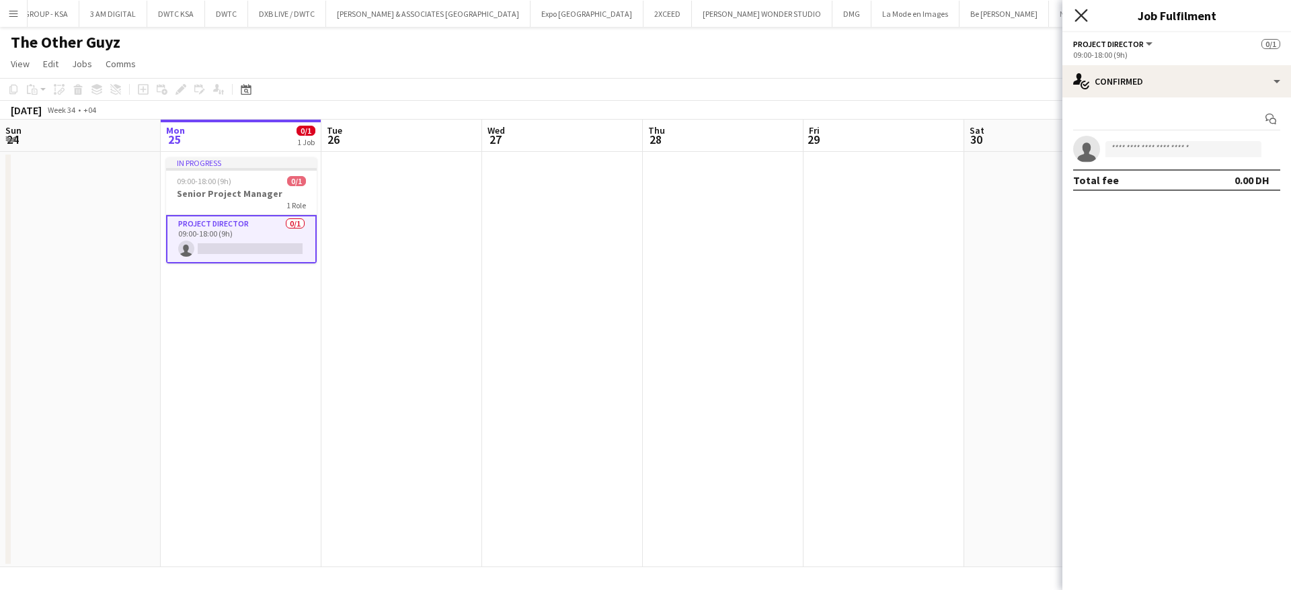
click at [1081, 15] on icon at bounding box center [1081, 15] width 13 height 13
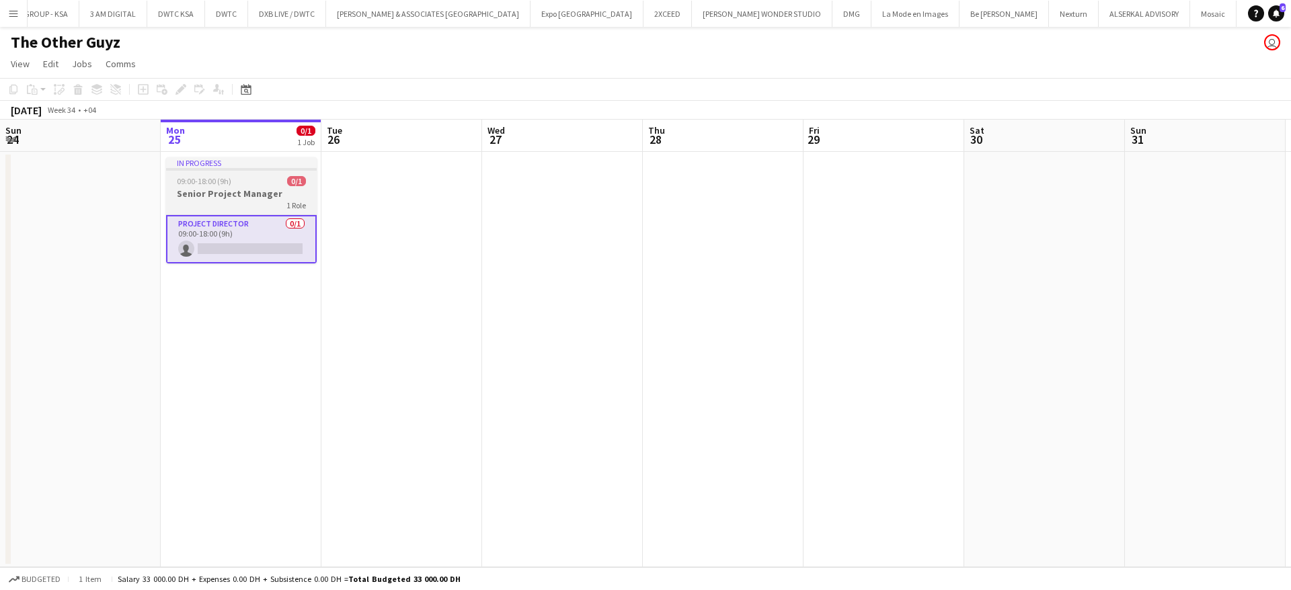
click at [270, 186] on app-job-card "In progress 09:00-18:00 (9h) 0/1 Senior Project Manager 1 Role Project Director…" at bounding box center [241, 210] width 151 height 106
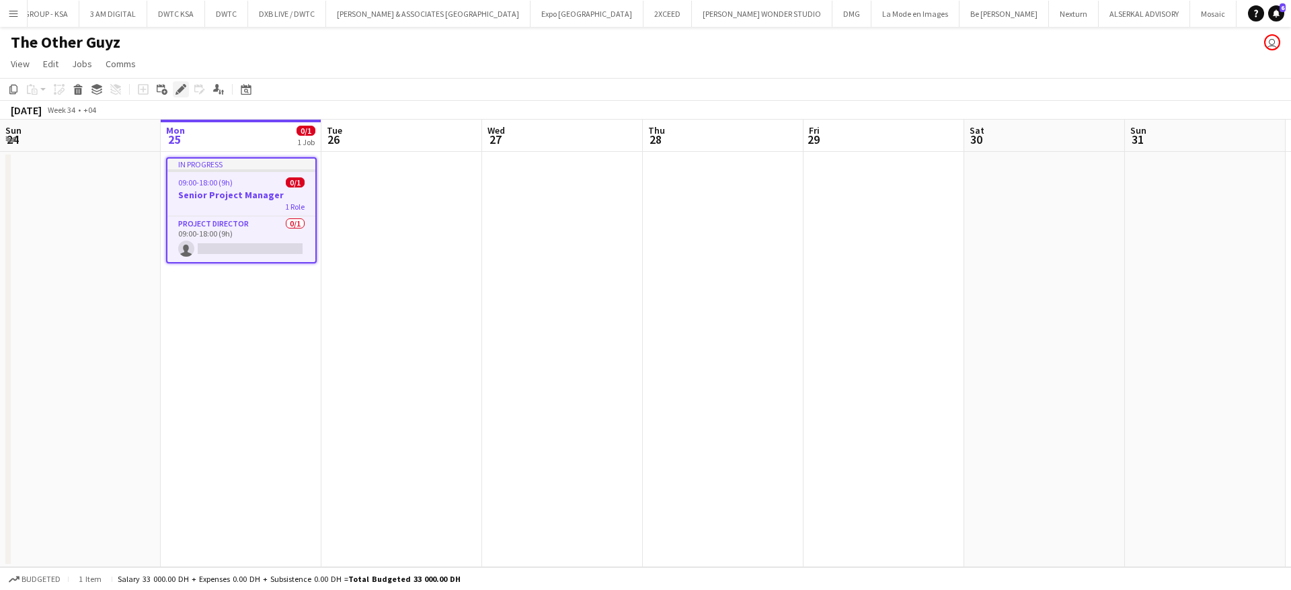
click at [180, 86] on icon "Edit" at bounding box center [180, 89] width 11 height 11
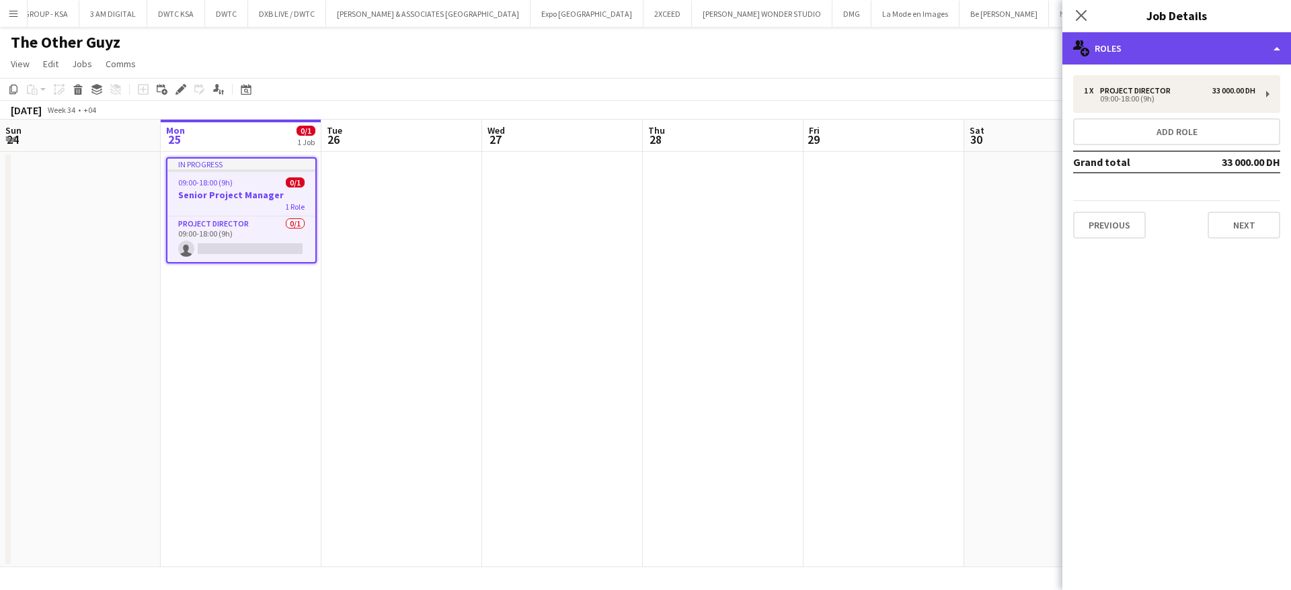
click at [1187, 50] on div "multiple-users-add Roles" at bounding box center [1176, 48] width 229 height 32
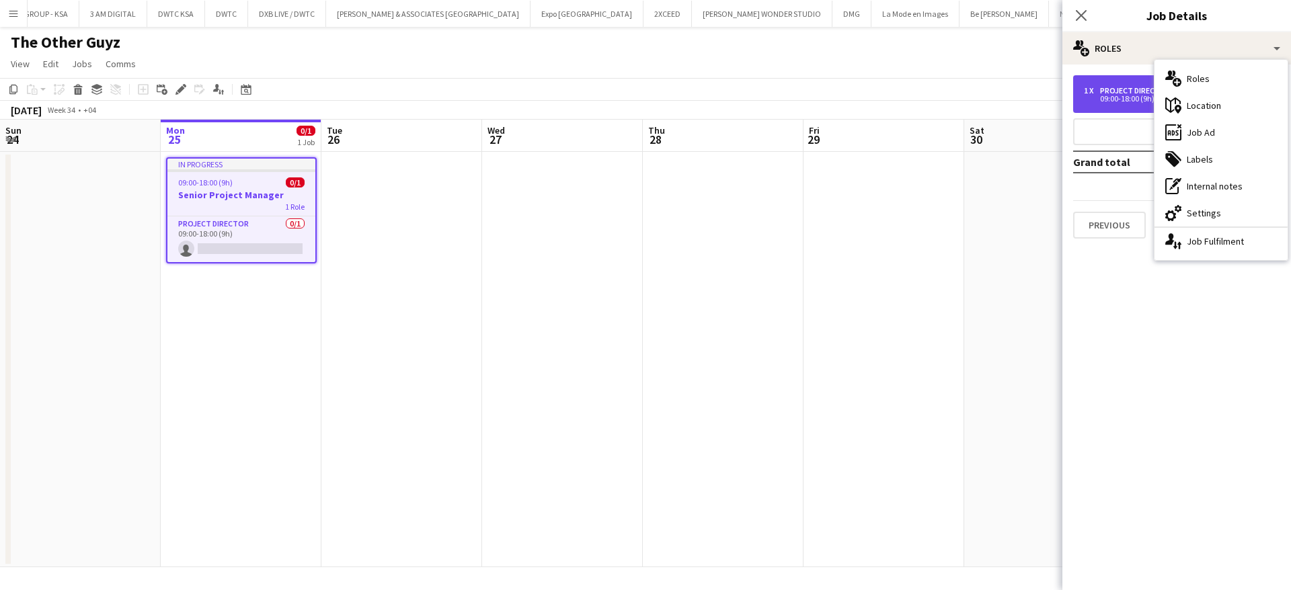
click at [1122, 91] on div "Project Director" at bounding box center [1138, 90] width 76 height 9
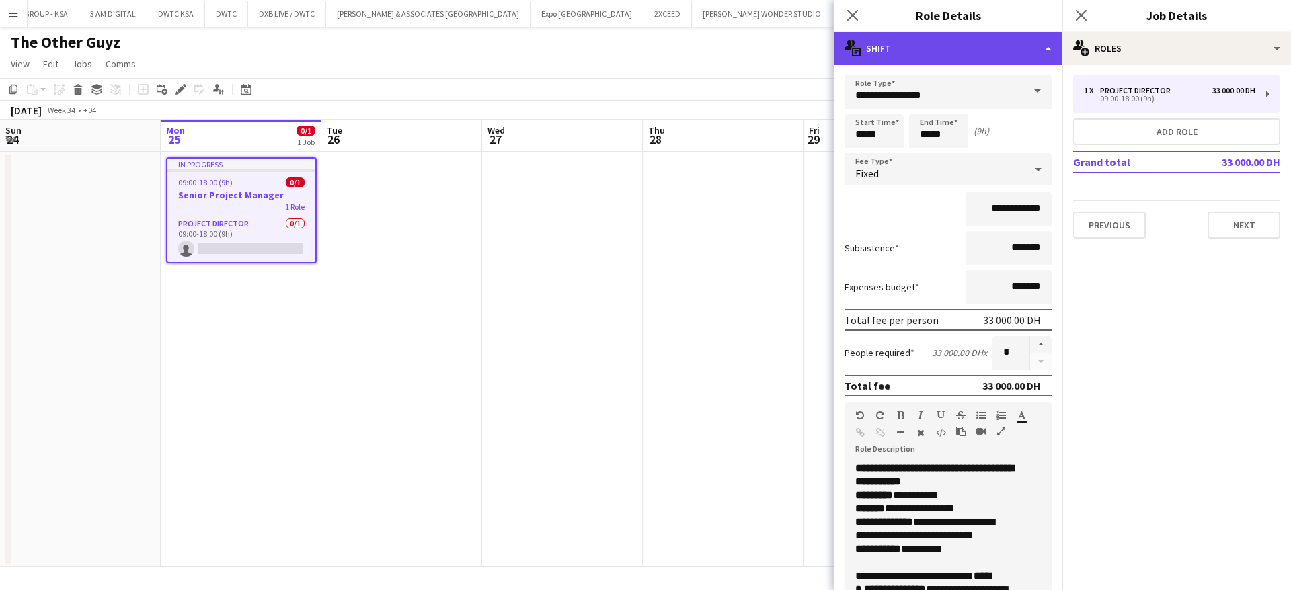
click at [959, 48] on div "multiple-actions-text Shift" at bounding box center [948, 48] width 229 height 32
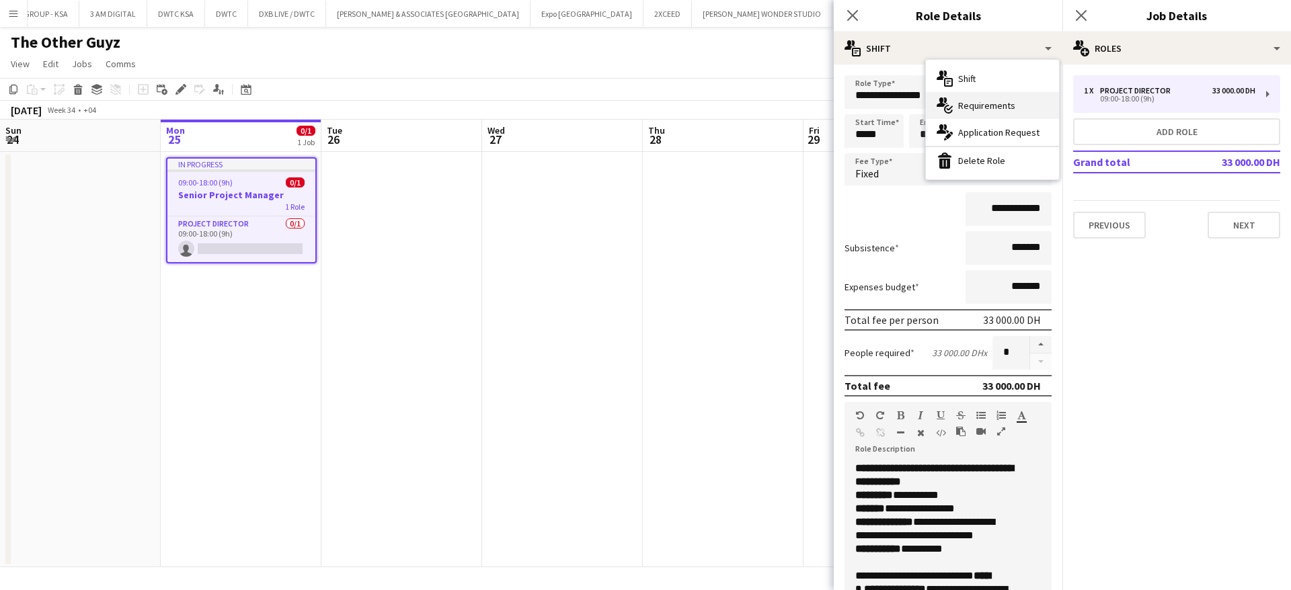
click at [976, 108] on div "multiple-actions-check-2 Requirements" at bounding box center [992, 105] width 133 height 27
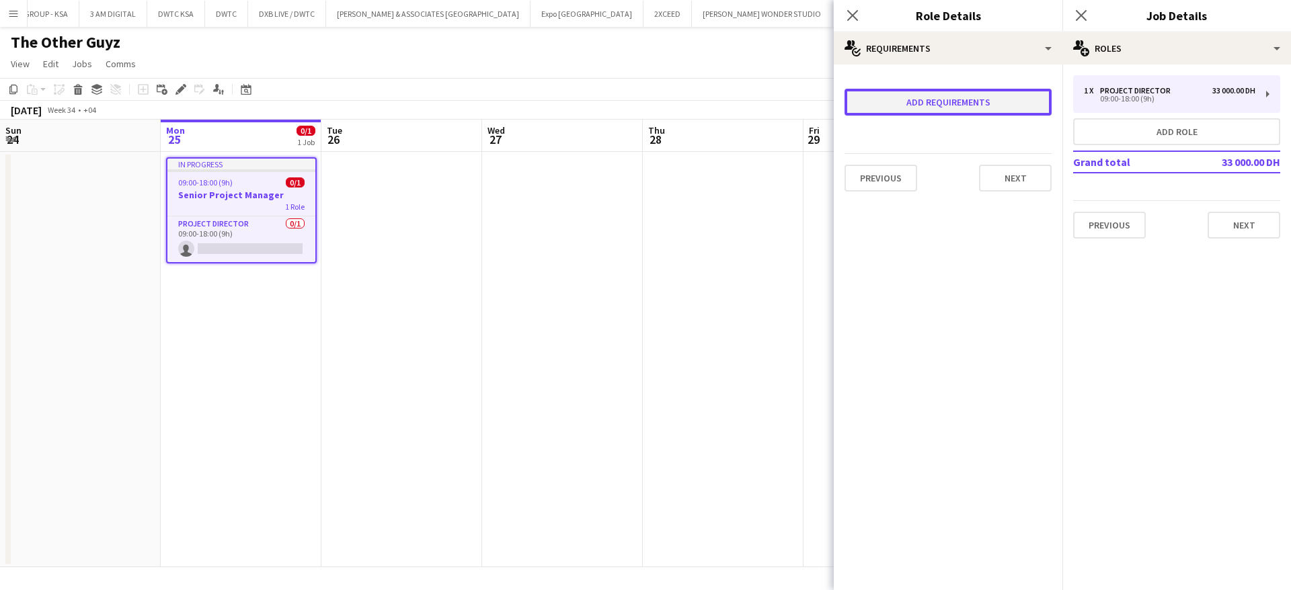
click at [976, 108] on button "Add requirements" at bounding box center [948, 102] width 207 height 27
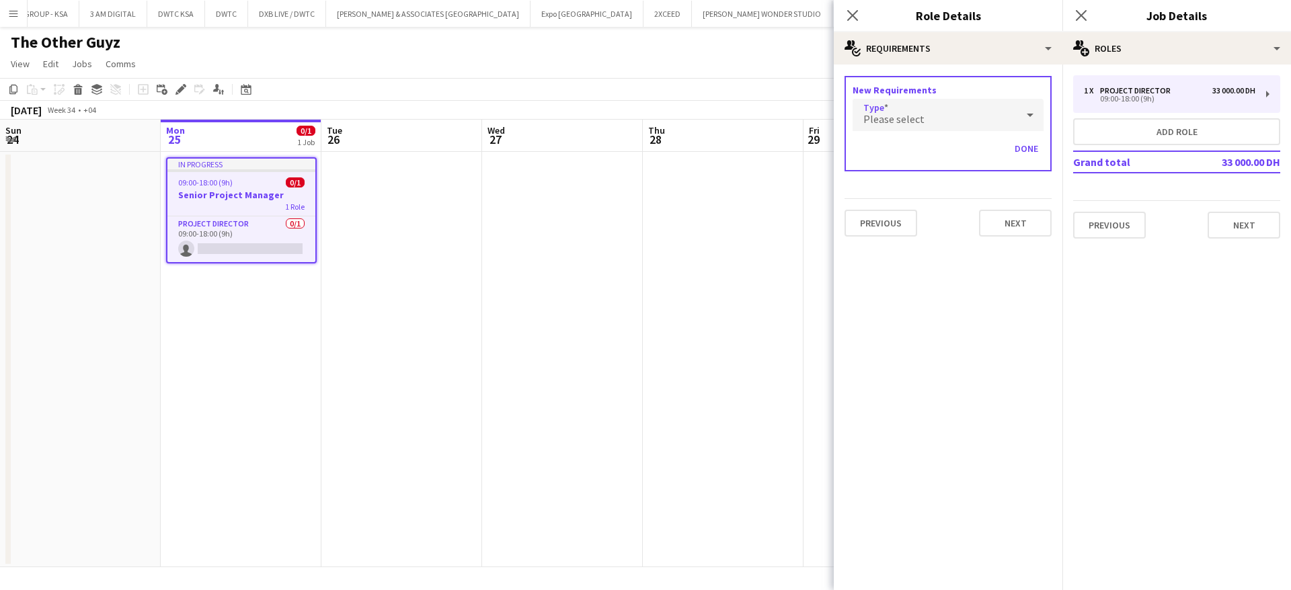
click at [948, 116] on div "Please select" at bounding box center [935, 115] width 164 height 32
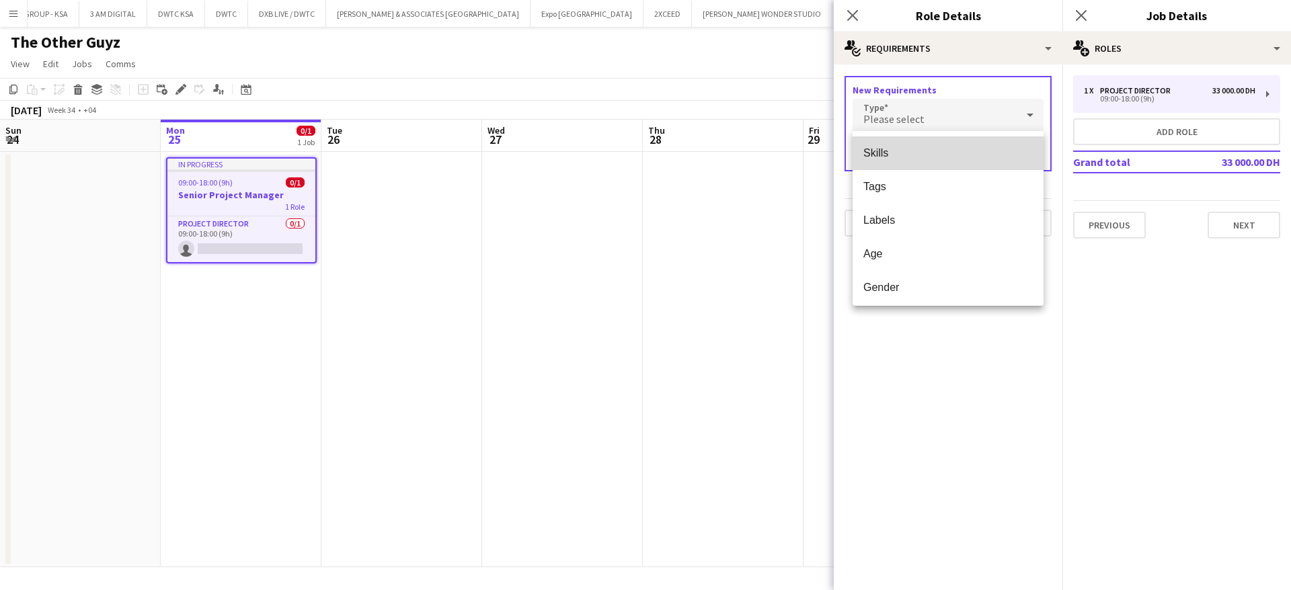
click at [955, 154] on span "Skills" at bounding box center [947, 153] width 169 height 13
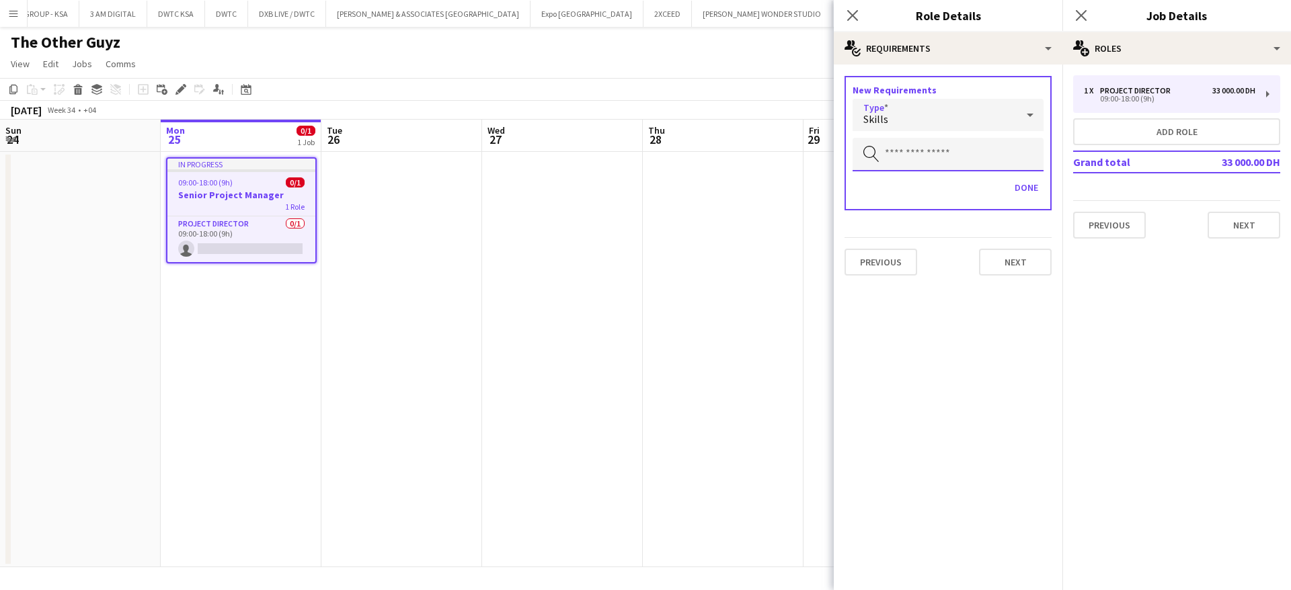
click at [955, 154] on input "text" at bounding box center [948, 155] width 191 height 34
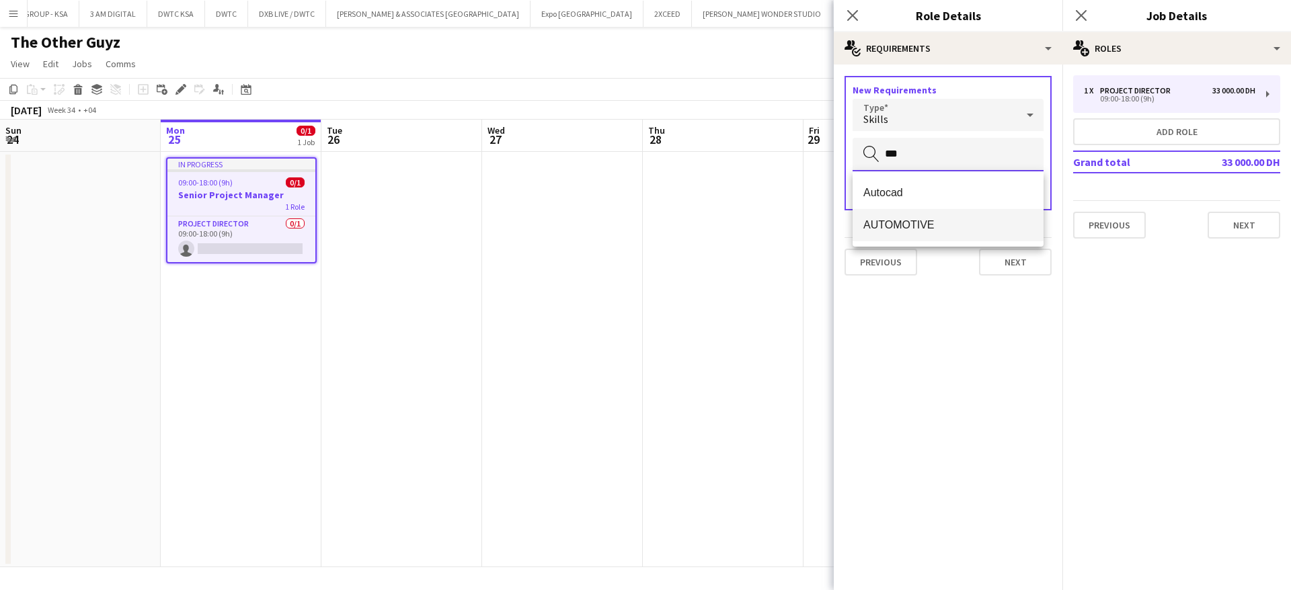
type input "***"
click at [958, 211] on mat-option "AUTOMOTIVE" at bounding box center [948, 225] width 191 height 32
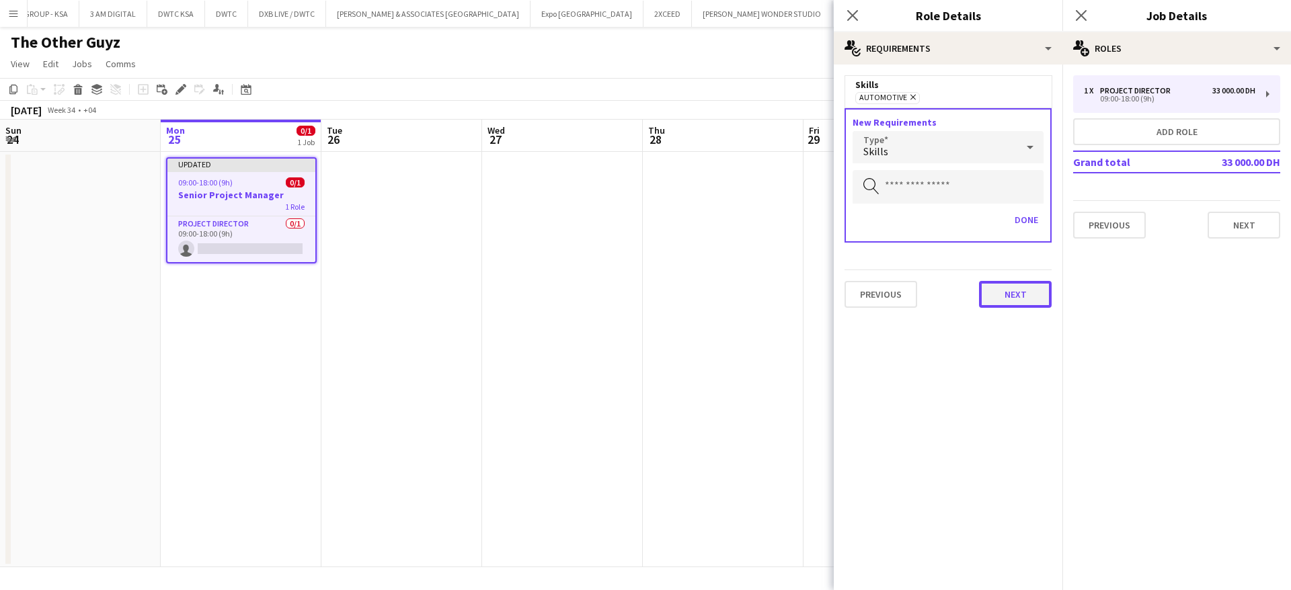
click at [1001, 299] on button "Next" at bounding box center [1015, 294] width 73 height 27
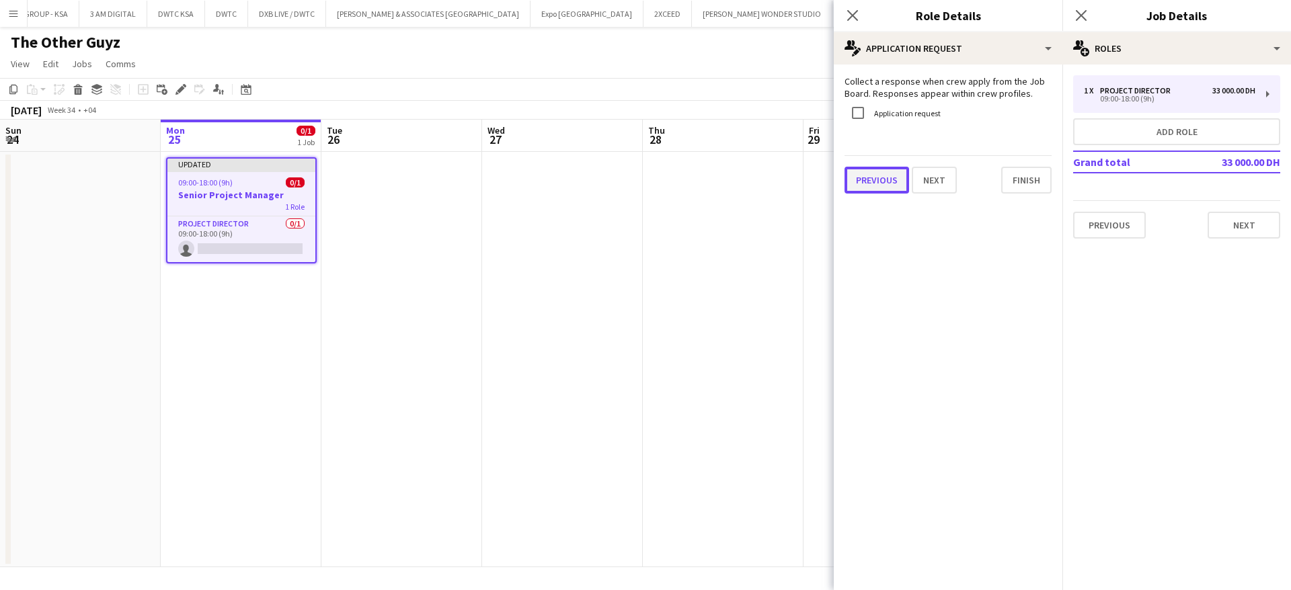
click at [888, 196] on div "Collect a response when crew apply from the Job Board. Responses appear within …" at bounding box center [948, 135] width 229 height 140
click at [883, 182] on button "Previous" at bounding box center [877, 180] width 65 height 27
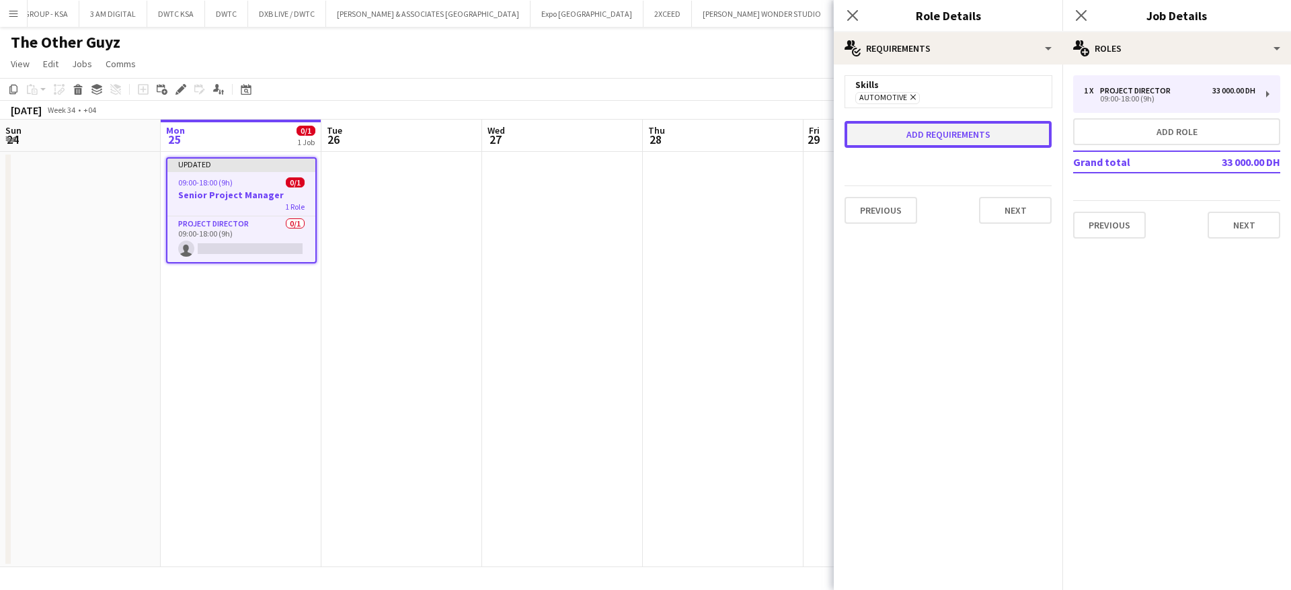
click at [920, 131] on button "Add requirements" at bounding box center [948, 134] width 207 height 27
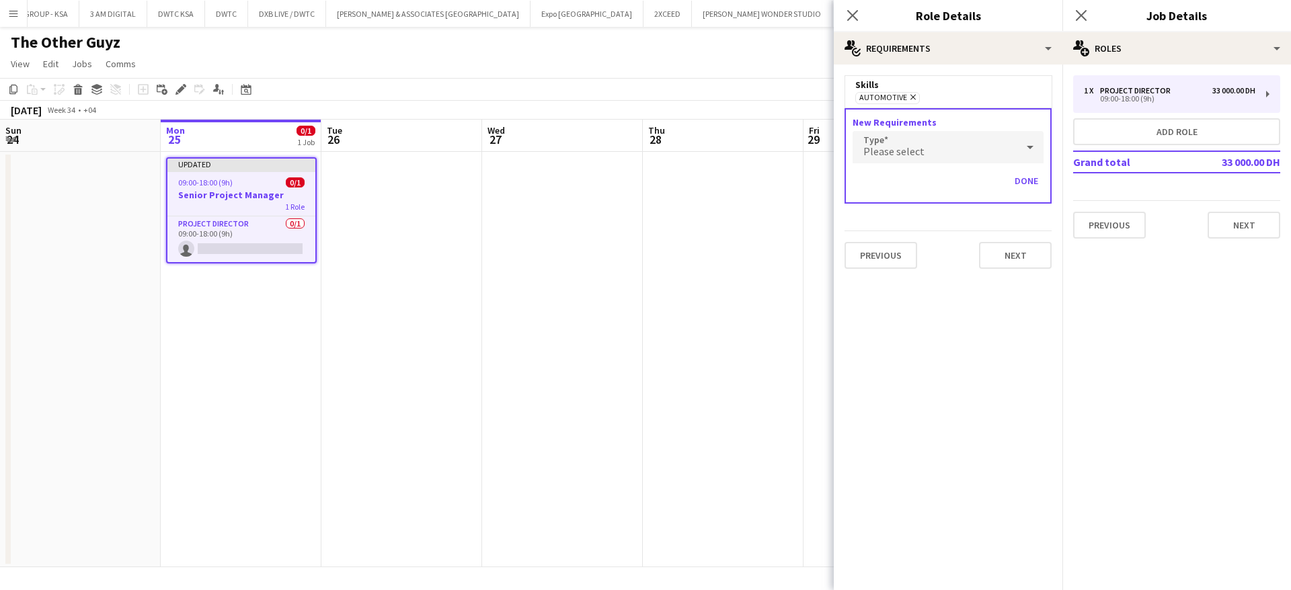
click at [917, 145] on span "Please select" at bounding box center [893, 151] width 61 height 13
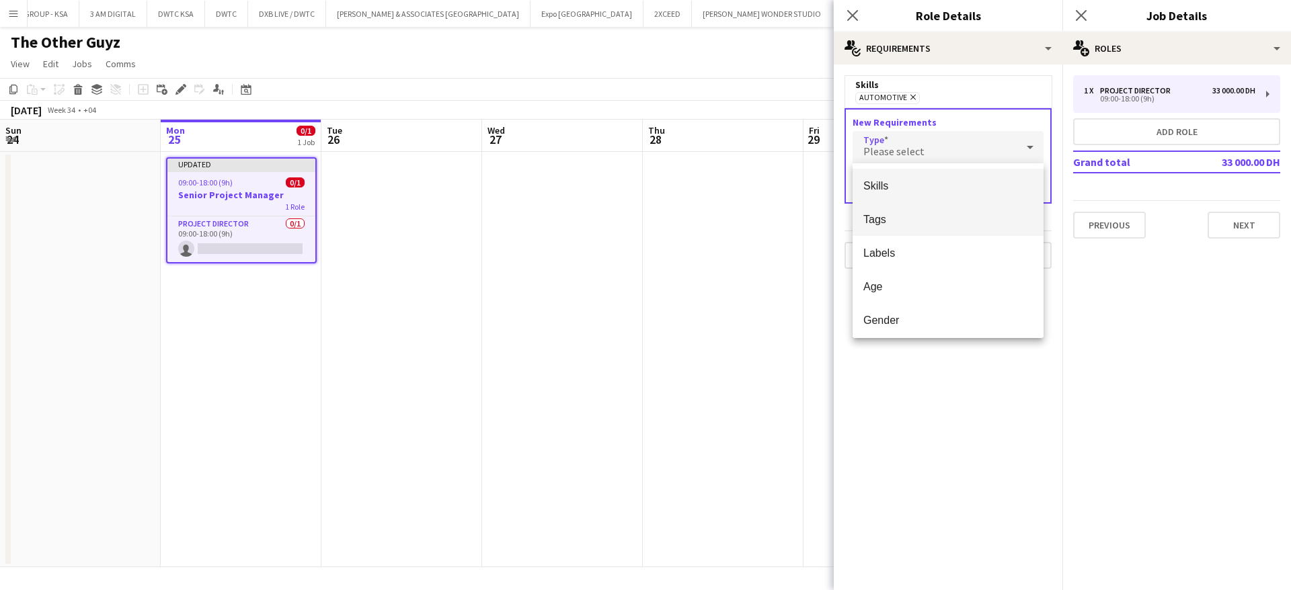
click at [923, 204] on mat-option "Tags" at bounding box center [948, 219] width 191 height 34
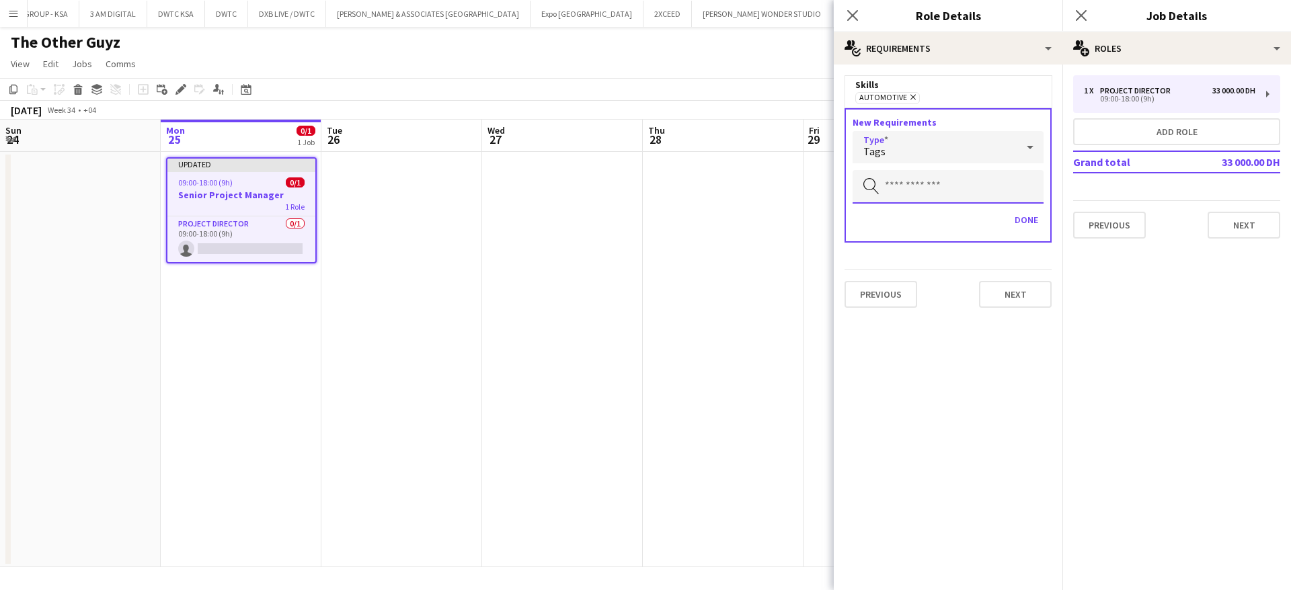
click at [949, 189] on input "text" at bounding box center [948, 187] width 191 height 34
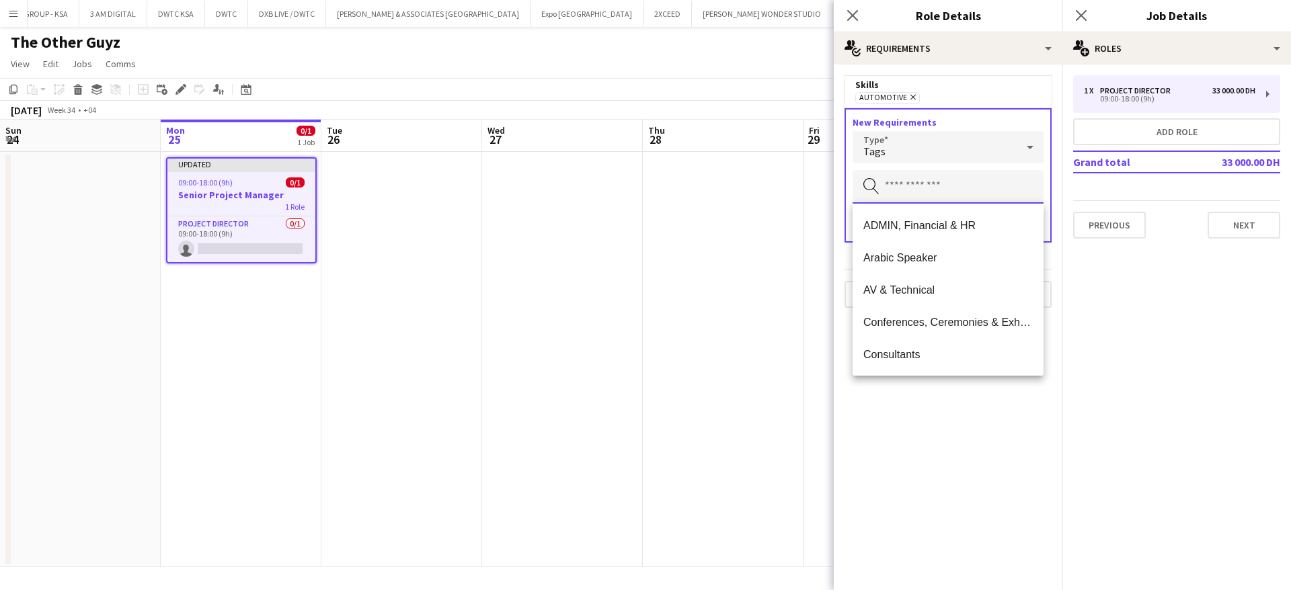
type input "*"
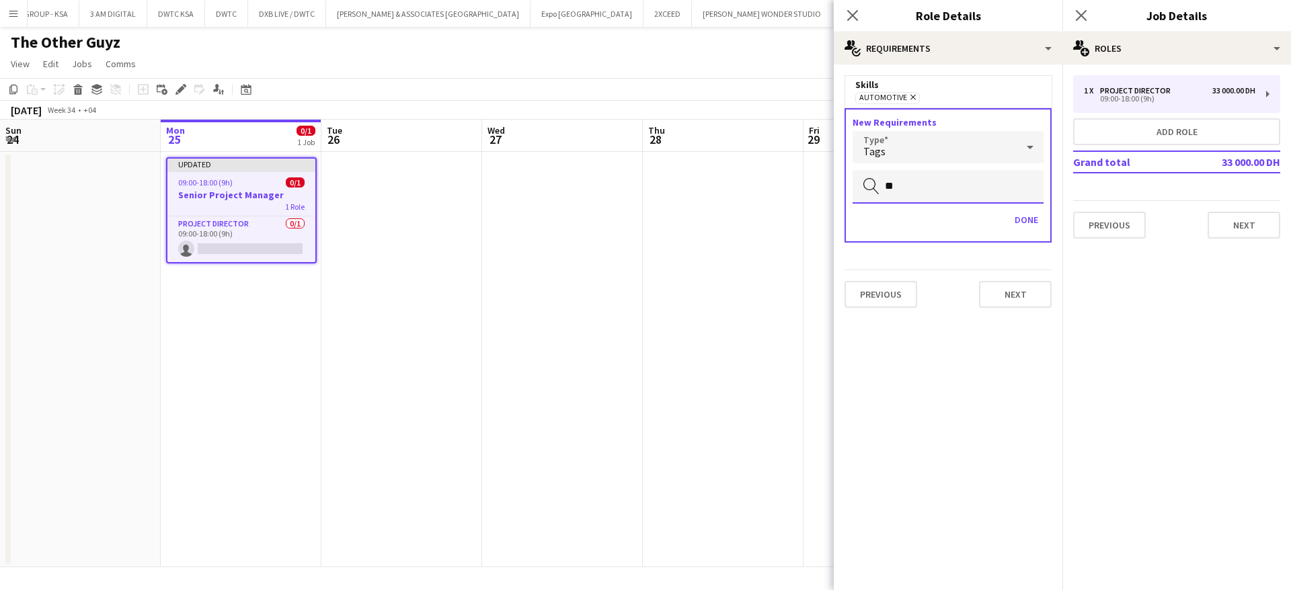
type input "*"
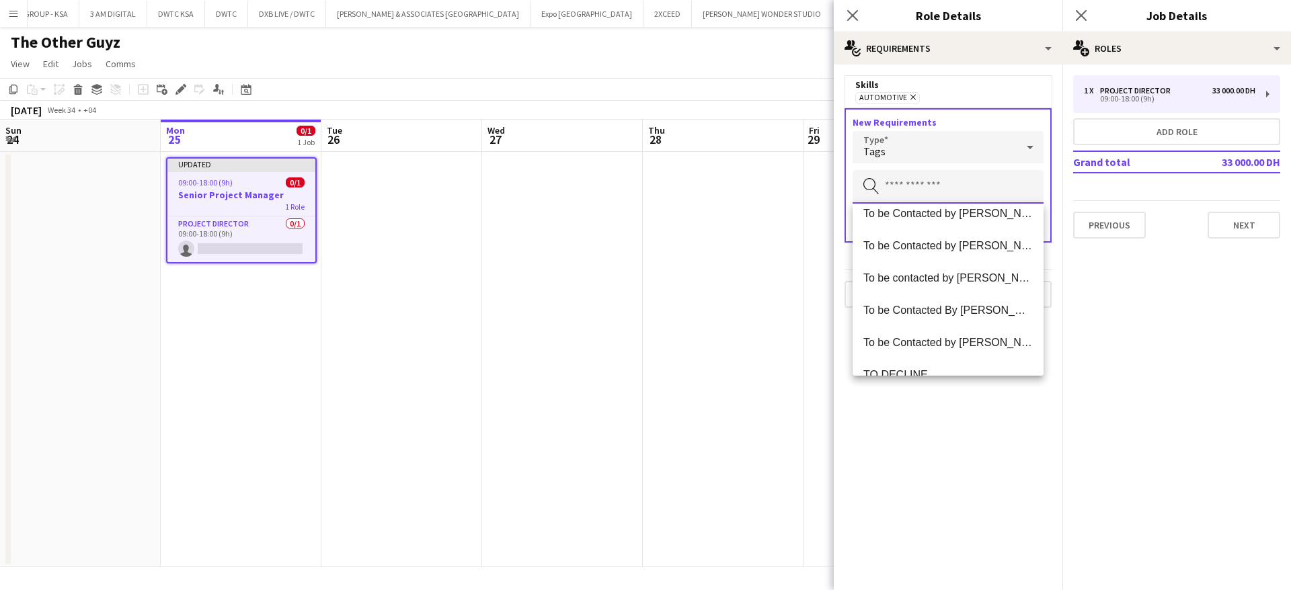
scroll to position [1517, 0]
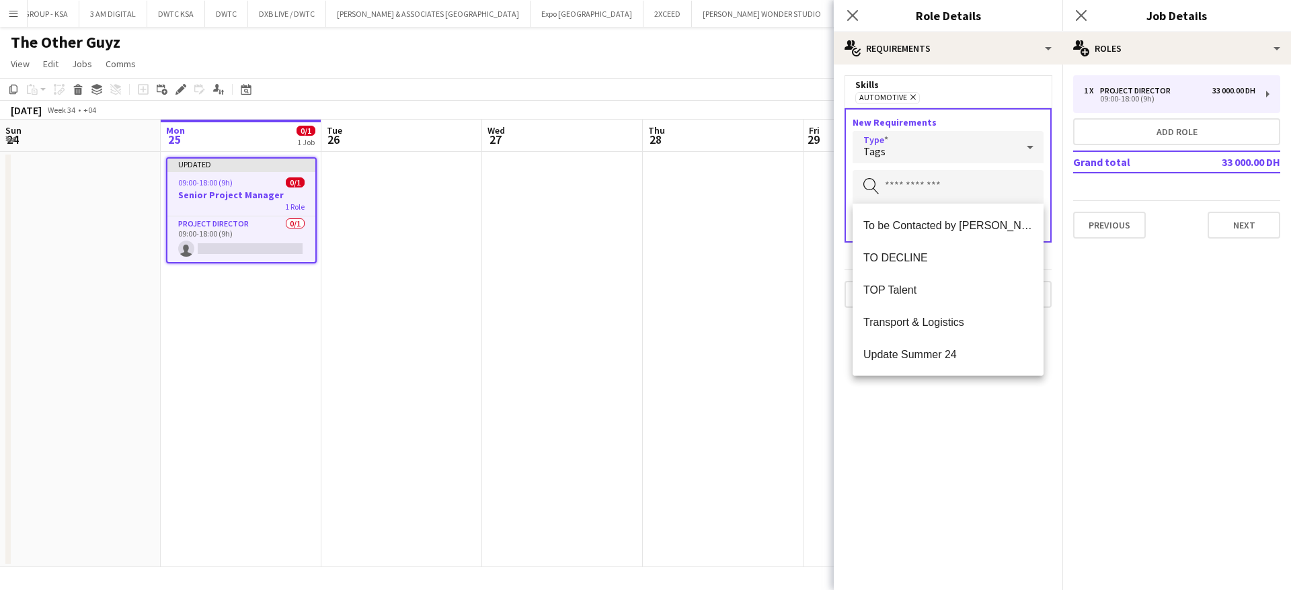
click at [950, 133] on div "Tags" at bounding box center [935, 147] width 164 height 32
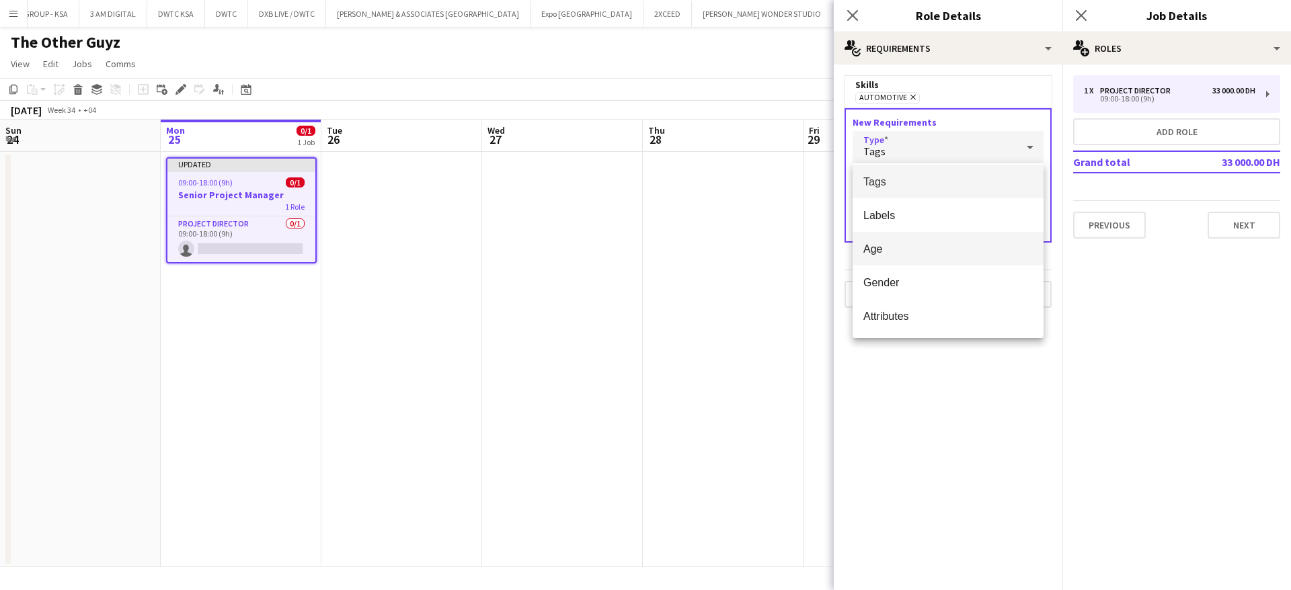
scroll to position [38, 0]
click at [906, 214] on span "Labels" at bounding box center [947, 215] width 169 height 13
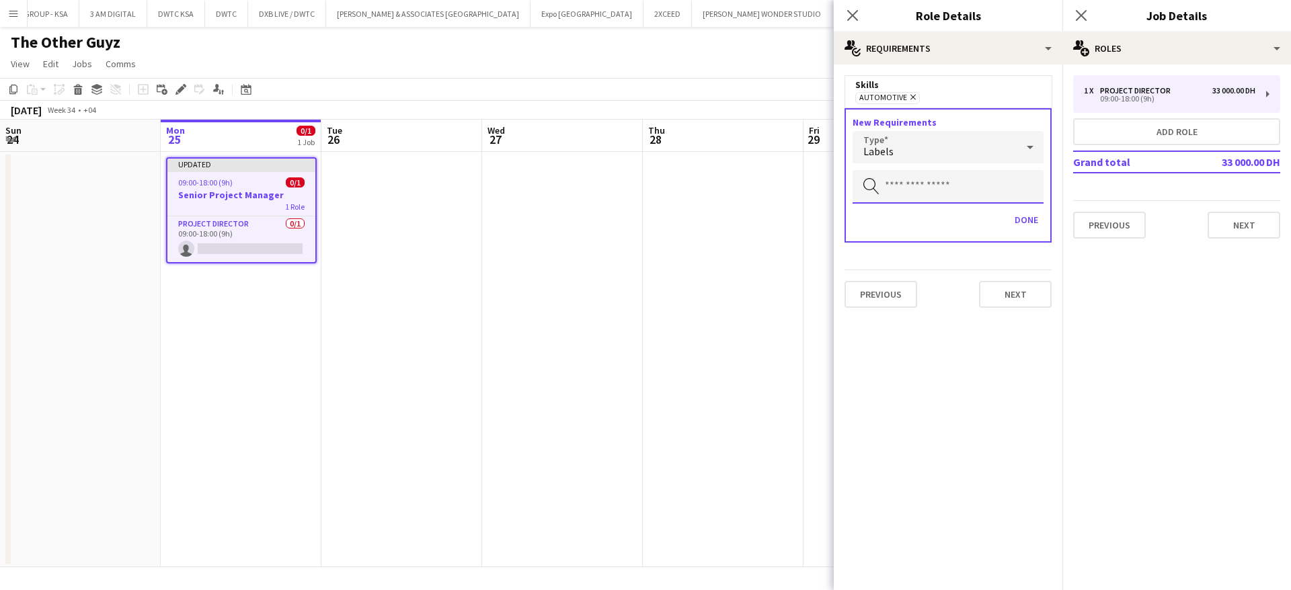
click at [935, 186] on input "text" at bounding box center [948, 187] width 191 height 34
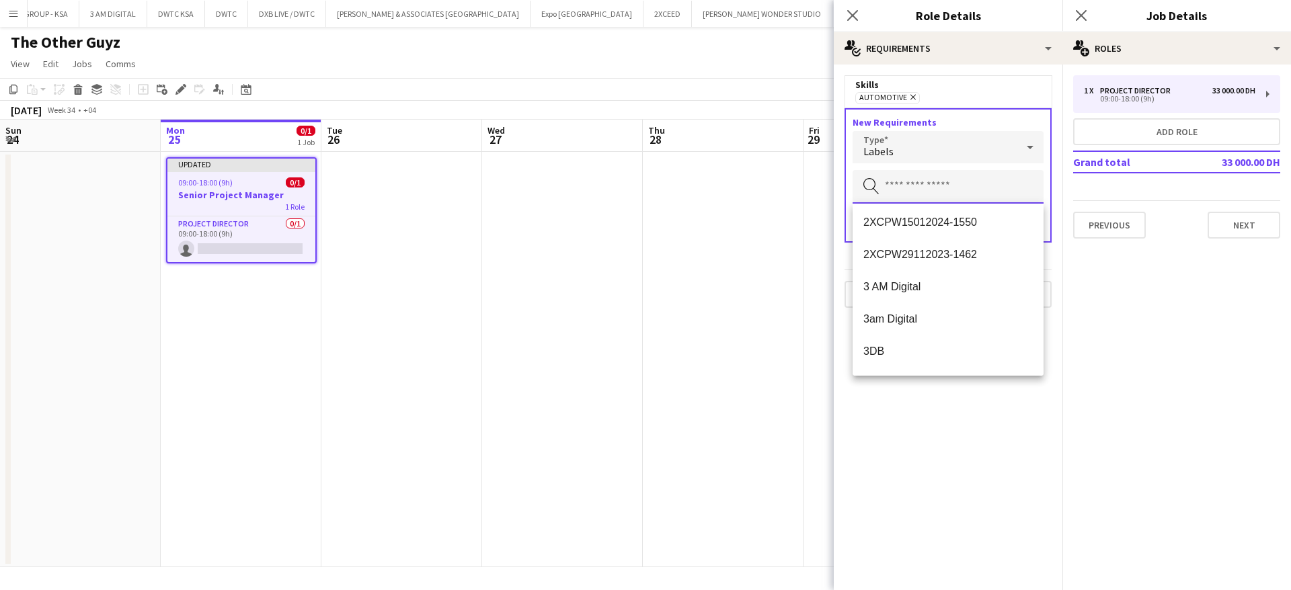
scroll to position [305, 0]
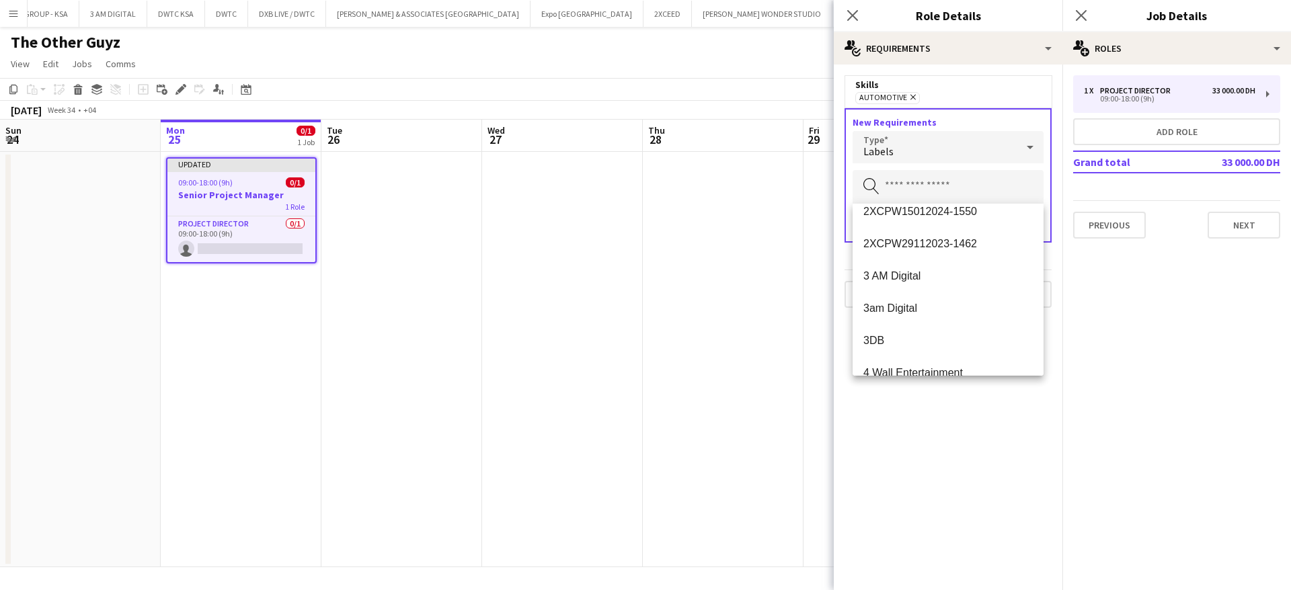
click at [959, 148] on div "Labels" at bounding box center [935, 147] width 164 height 32
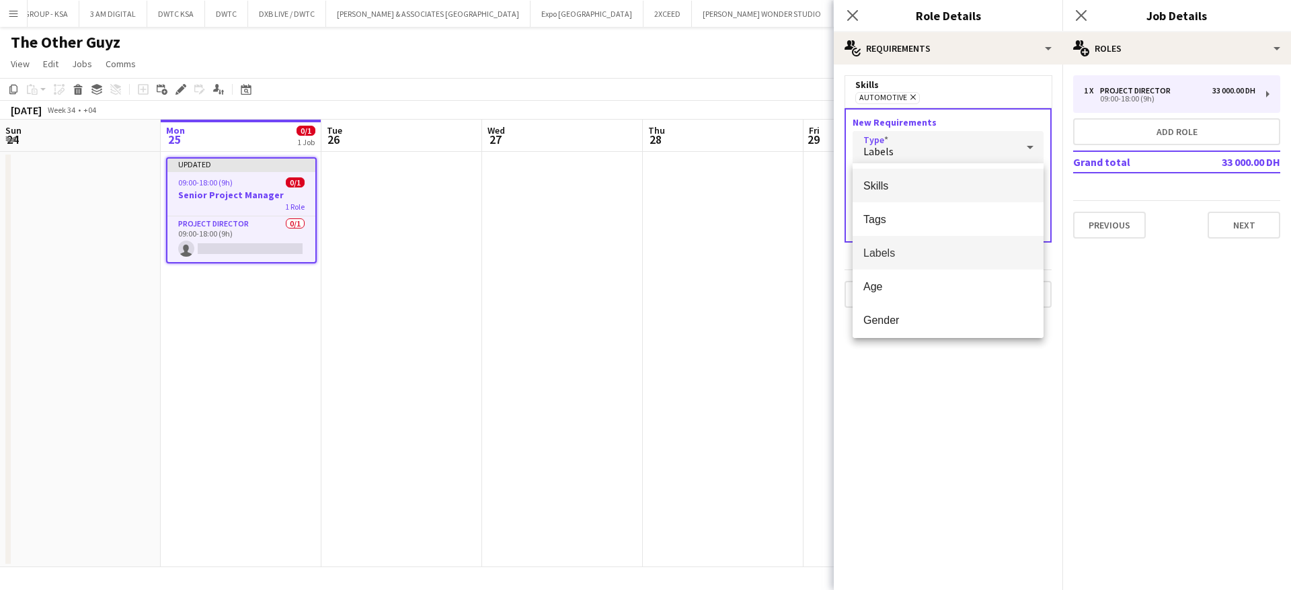
click at [971, 189] on span "Skills" at bounding box center [947, 186] width 169 height 13
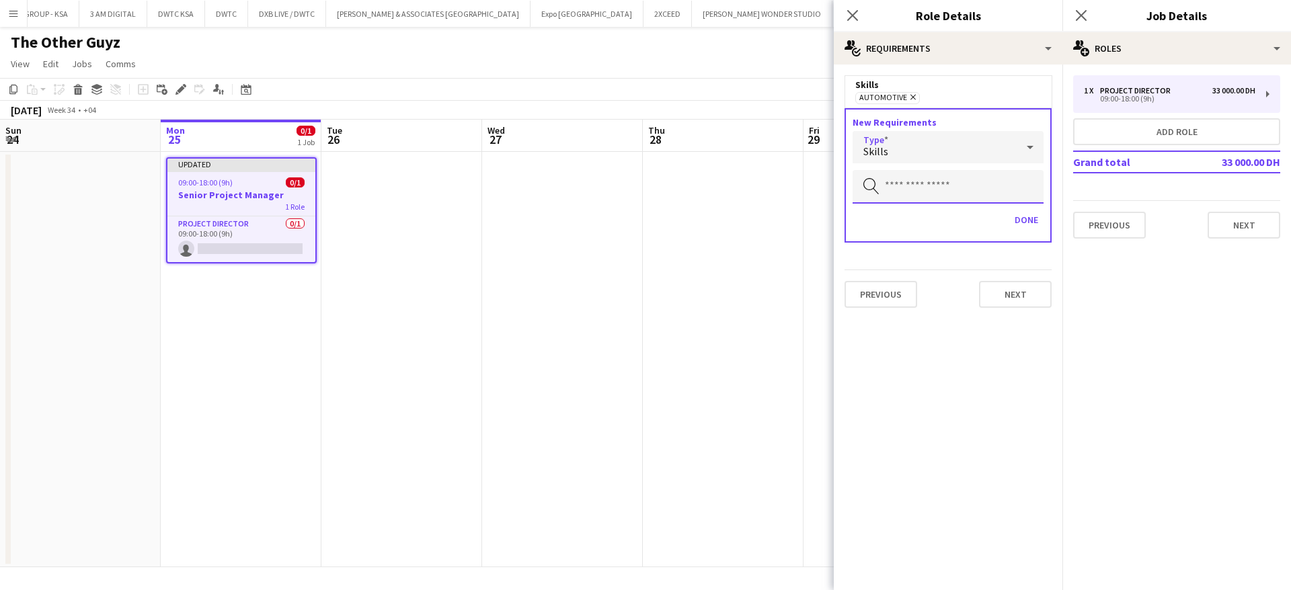
click at [966, 180] on input "text" at bounding box center [948, 187] width 191 height 34
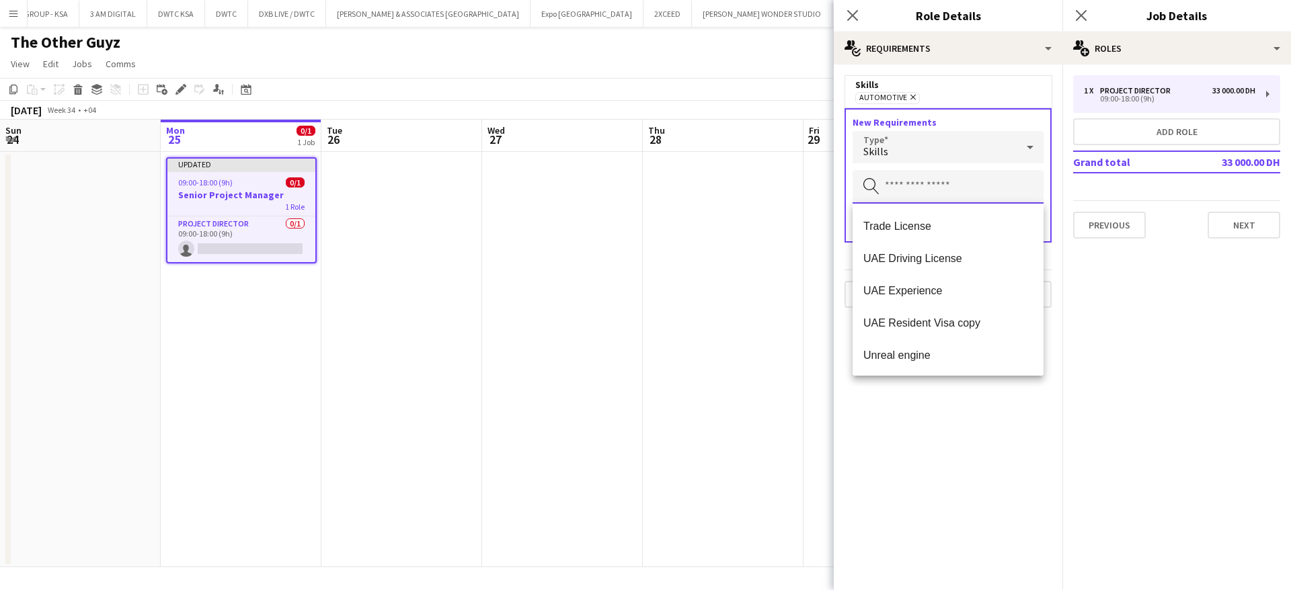
scroll to position [1323, 0]
click at [966, 435] on mat-expansion-panel "medal-empty Requirements Skills AUTOMOTIVE Remove New Requirements Type Skills …" at bounding box center [948, 328] width 229 height 526
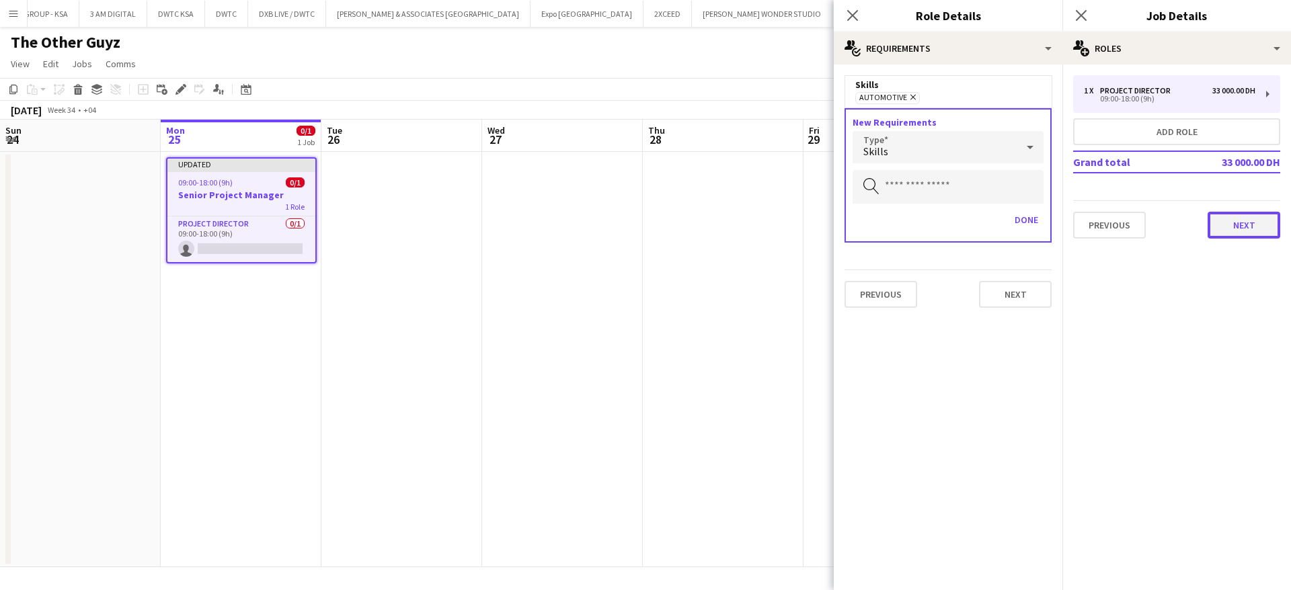
click at [1243, 212] on button "Next" at bounding box center [1244, 225] width 73 height 27
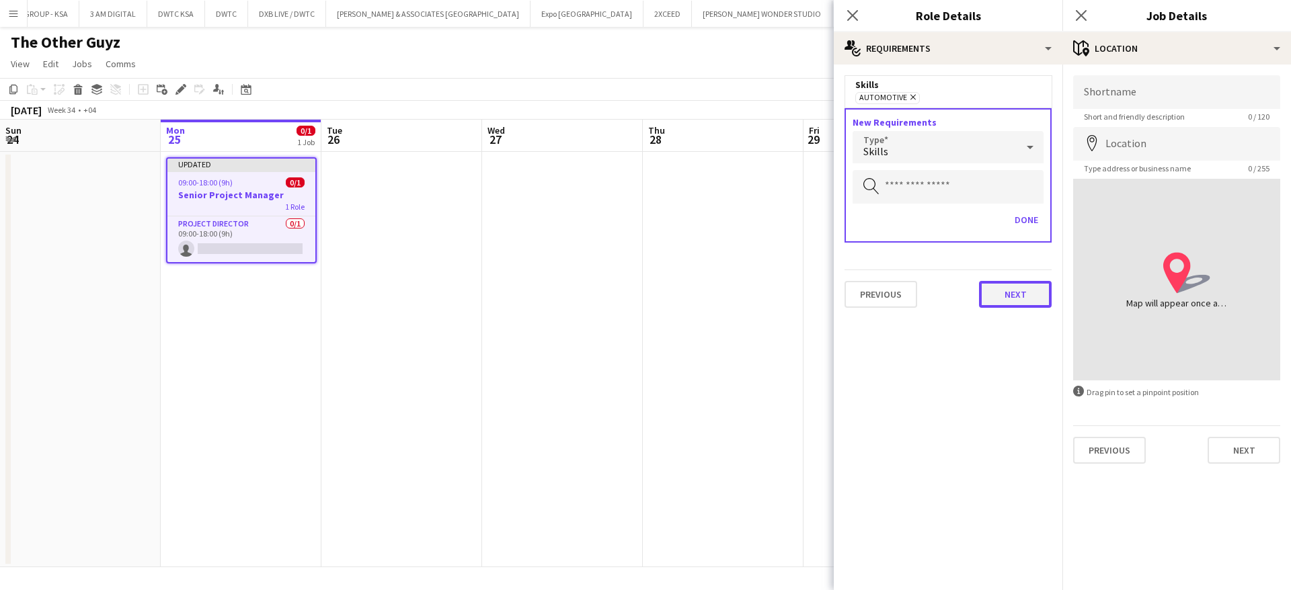
click at [1000, 286] on button "Next" at bounding box center [1015, 294] width 73 height 27
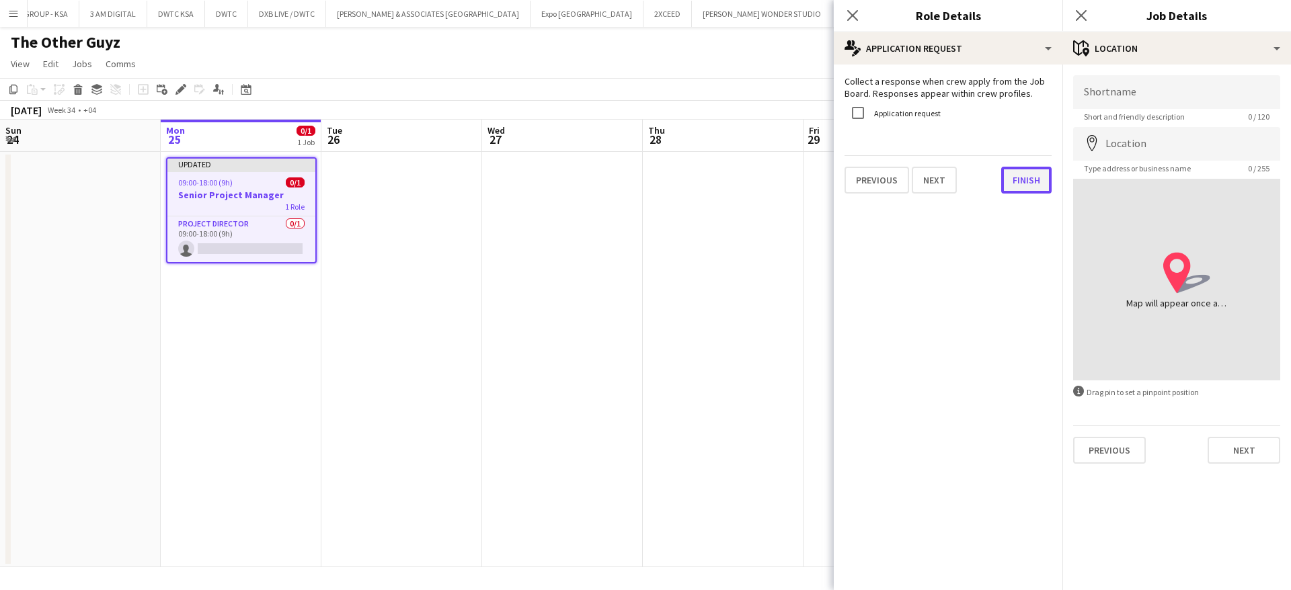
click at [1013, 184] on button "Finish" at bounding box center [1026, 180] width 50 height 27
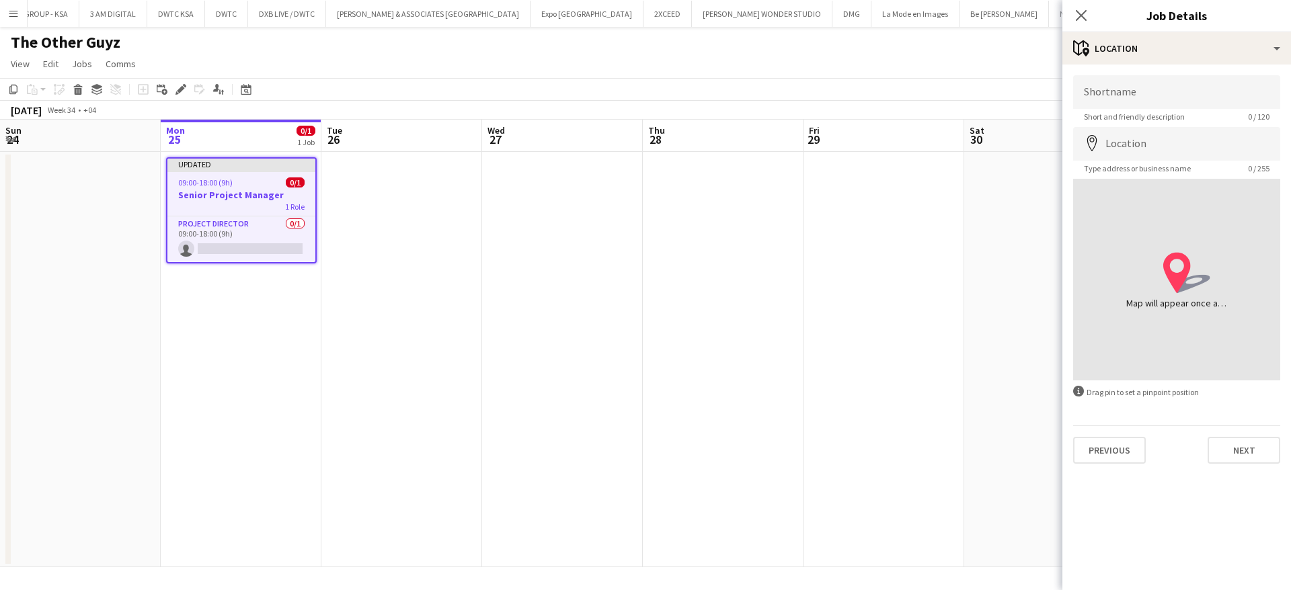
click at [610, 293] on app-date-cell at bounding box center [562, 360] width 161 height 416
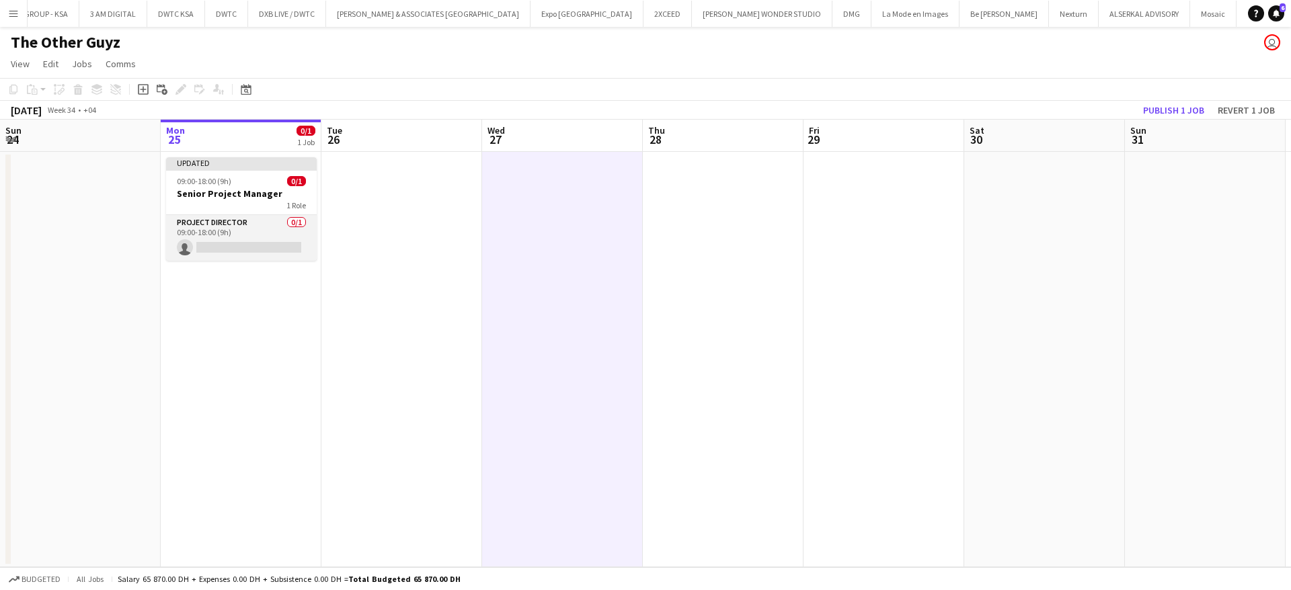
click at [264, 226] on app-card-role "Project Director 0/1 09:00-18:00 (9h) single-neutral-actions" at bounding box center [241, 238] width 151 height 46
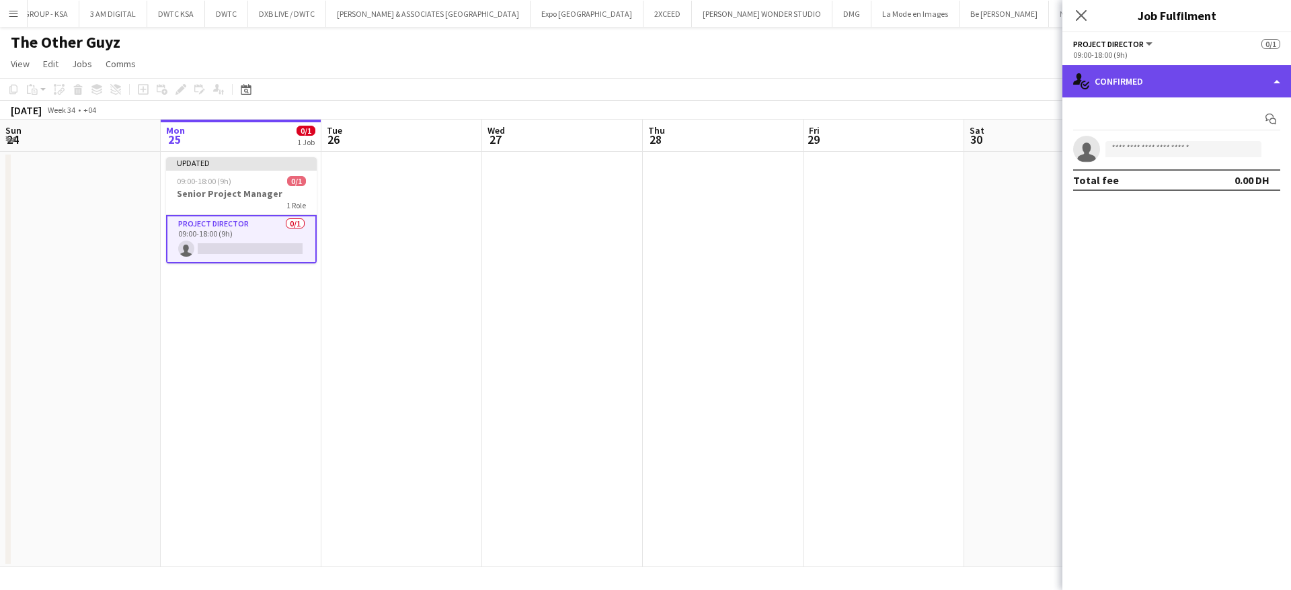
click at [1137, 85] on div "single-neutral-actions-check-2 Confirmed" at bounding box center [1176, 81] width 229 height 32
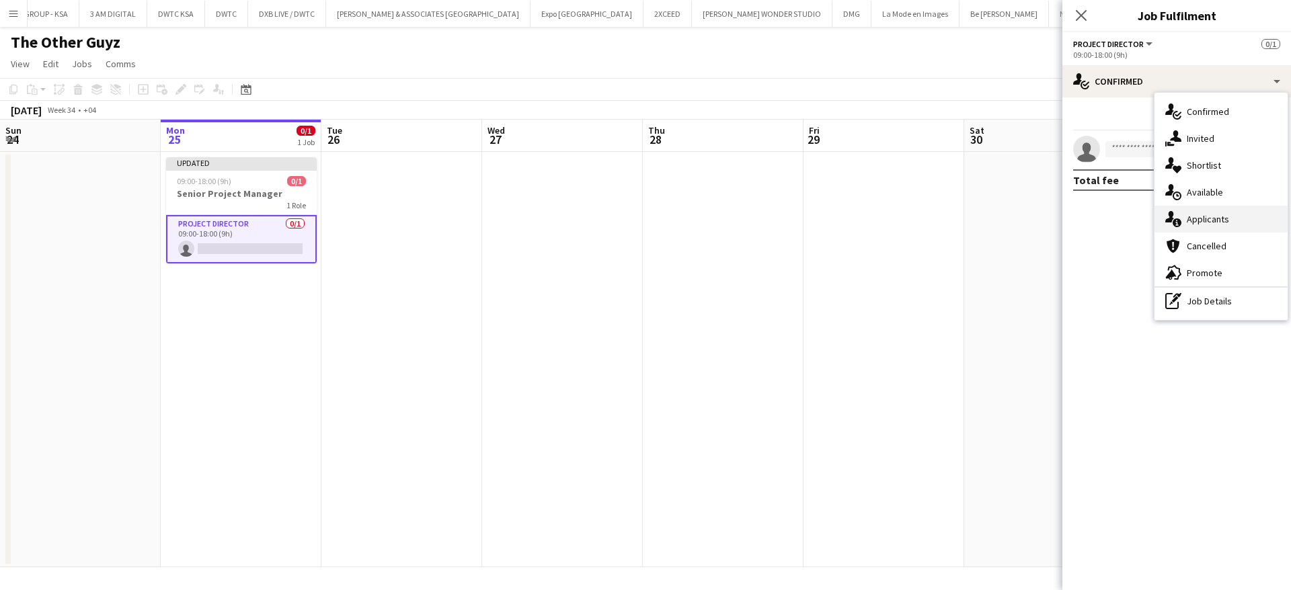
click at [1192, 214] on div "single-neutral-actions-information Applicants" at bounding box center [1221, 219] width 133 height 27
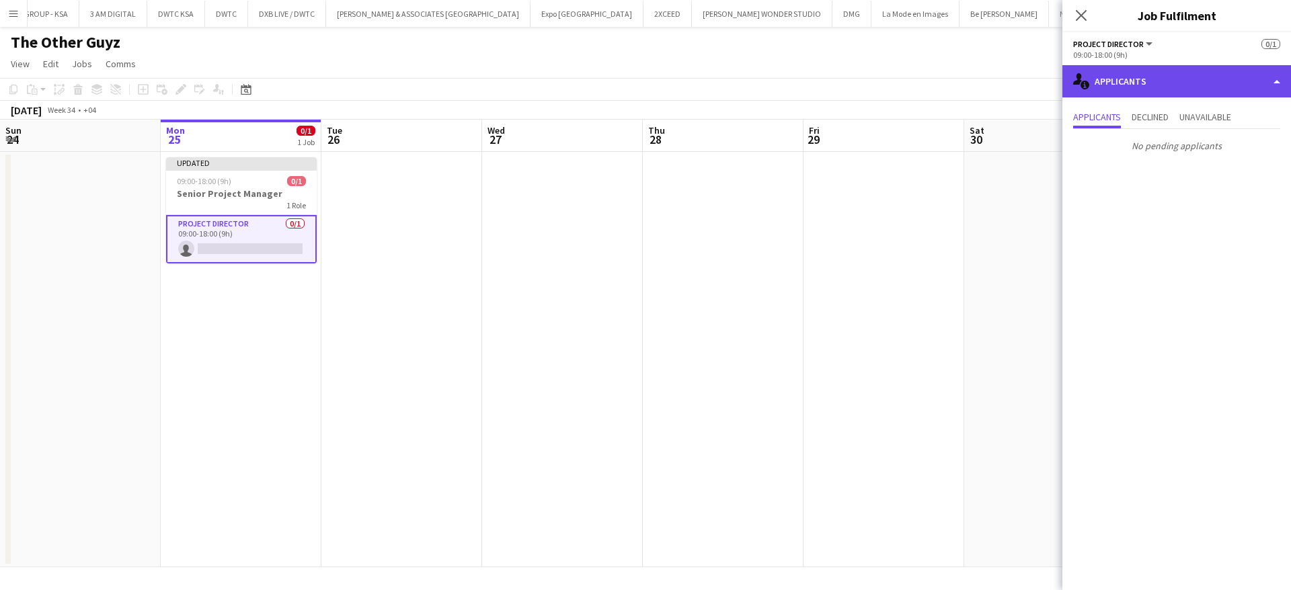
click at [1156, 83] on div "single-neutral-actions-information Applicants" at bounding box center [1176, 81] width 229 height 32
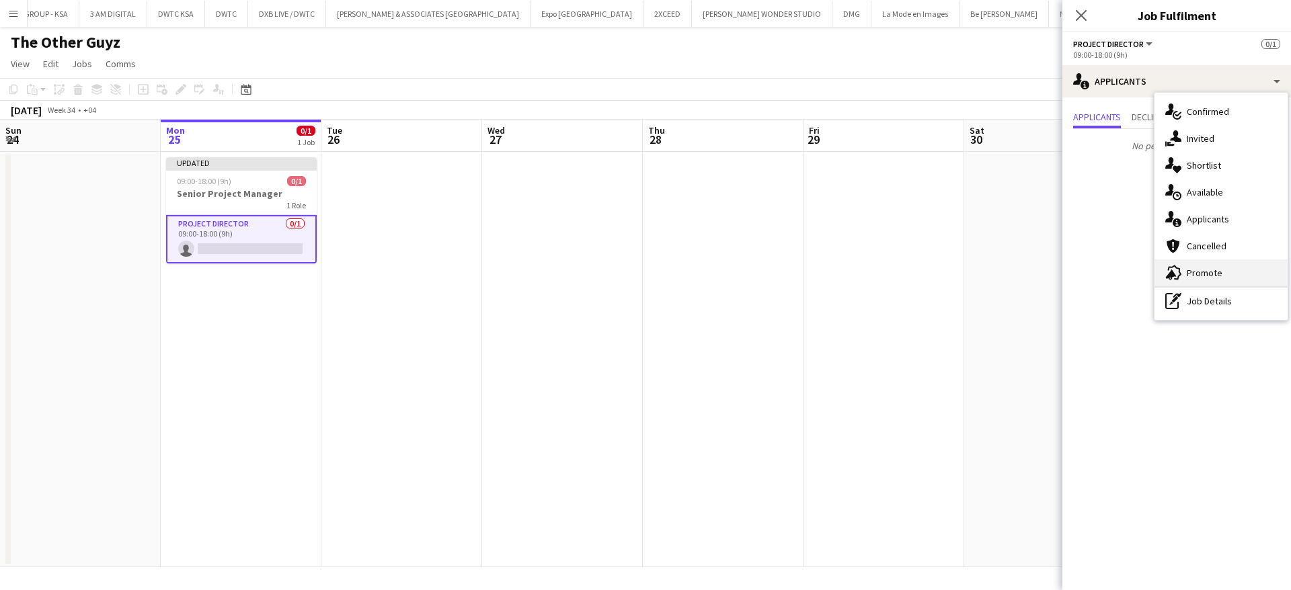
click at [1200, 277] on div "advertising-megaphone Promote" at bounding box center [1221, 273] width 133 height 27
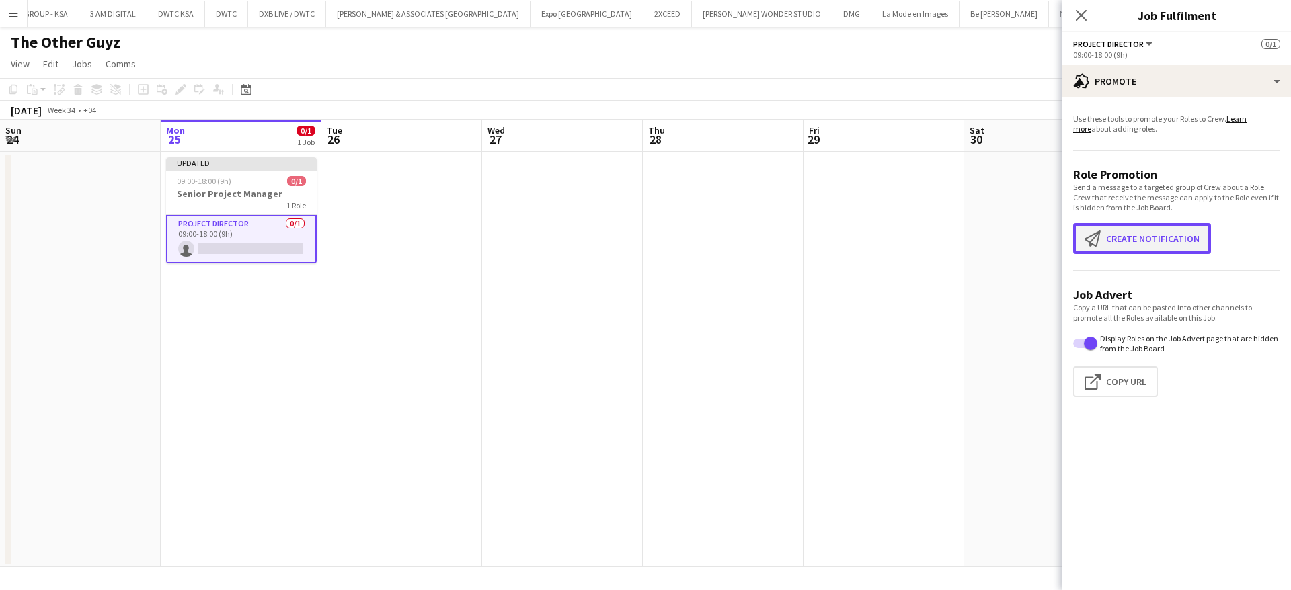
click at [1145, 239] on button "Create notification Create notification" at bounding box center [1142, 238] width 138 height 31
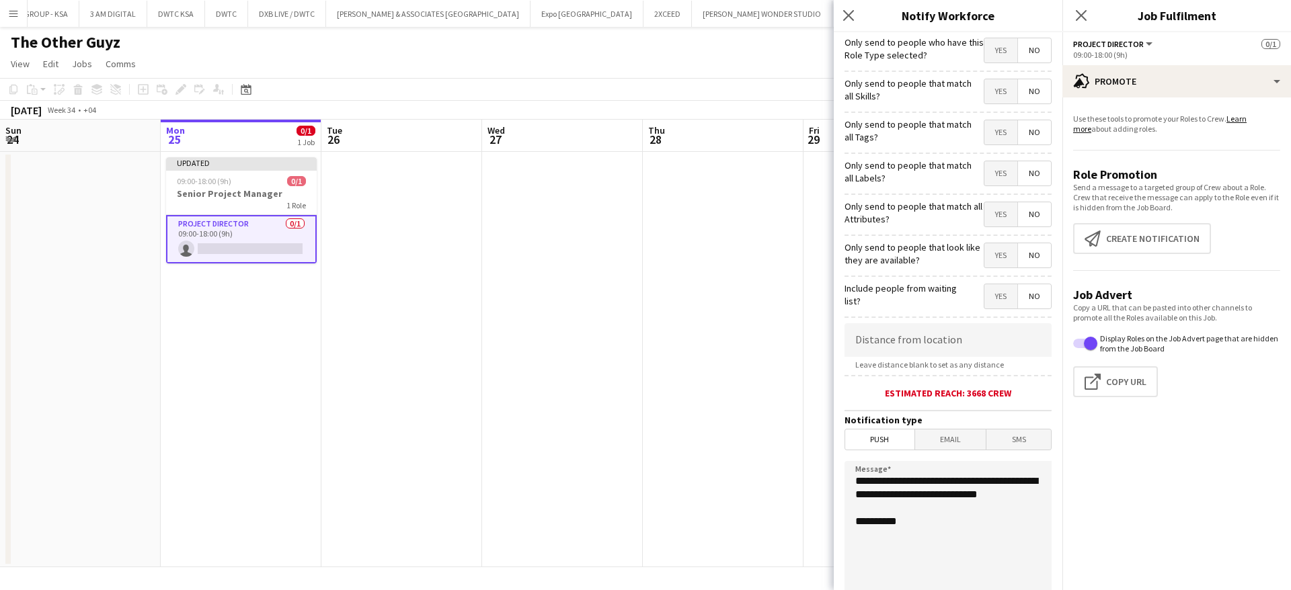
click at [984, 49] on span "Yes" at bounding box center [1000, 50] width 33 height 24
drag, startPoint x: 927, startPoint y: 512, endPoint x: 802, endPoint y: 461, distance: 135.1
click at [802, 461] on body "Menu Boards Boards Boards All jobs Status Workforce Workforce My Workforce Recr…" at bounding box center [645, 295] width 1291 height 590
paste textarea "**********"
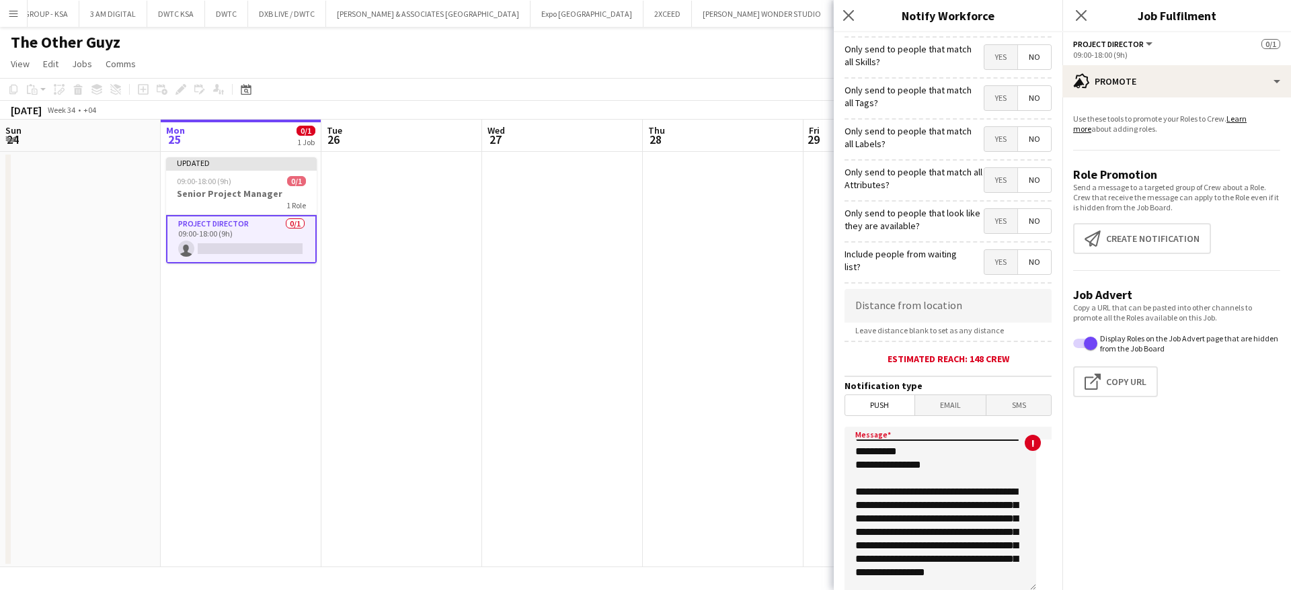
scroll to position [0, 0]
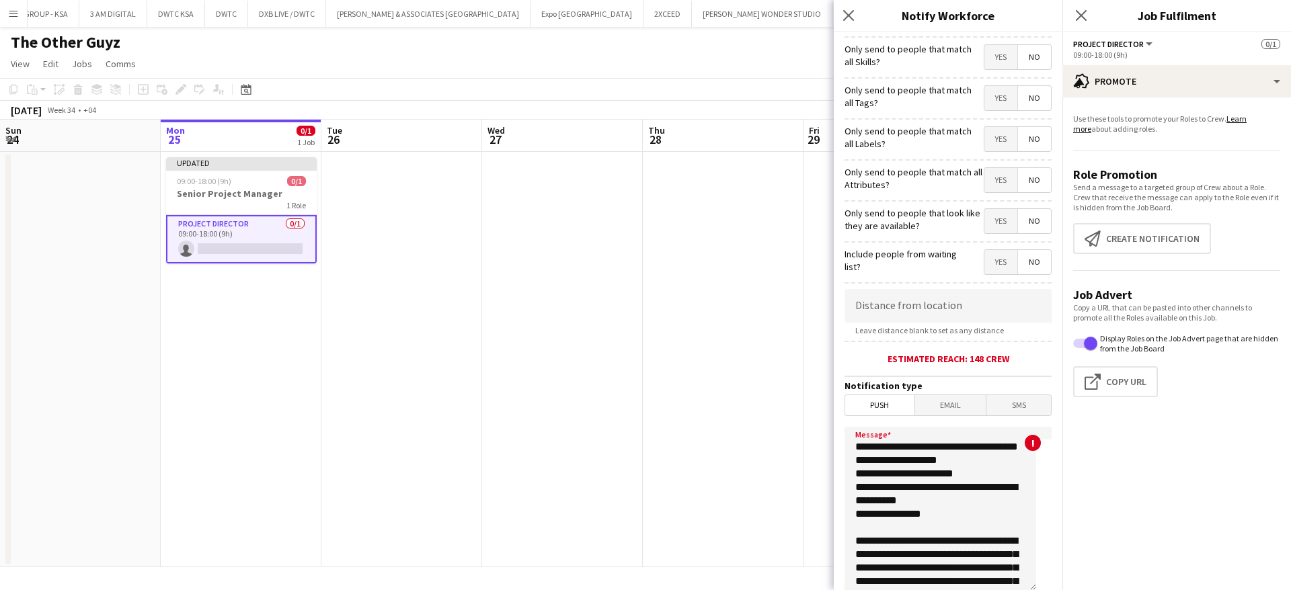
click at [860, 451] on textarea "**********" at bounding box center [941, 509] width 192 height 165
drag, startPoint x: 929, startPoint y: 445, endPoint x: 705, endPoint y: 424, distance: 224.3
click at [705, 424] on body "Menu Boards Boards Boards All jobs Status Workforce Workforce My Workforce Recr…" at bounding box center [645, 295] width 1291 height 590
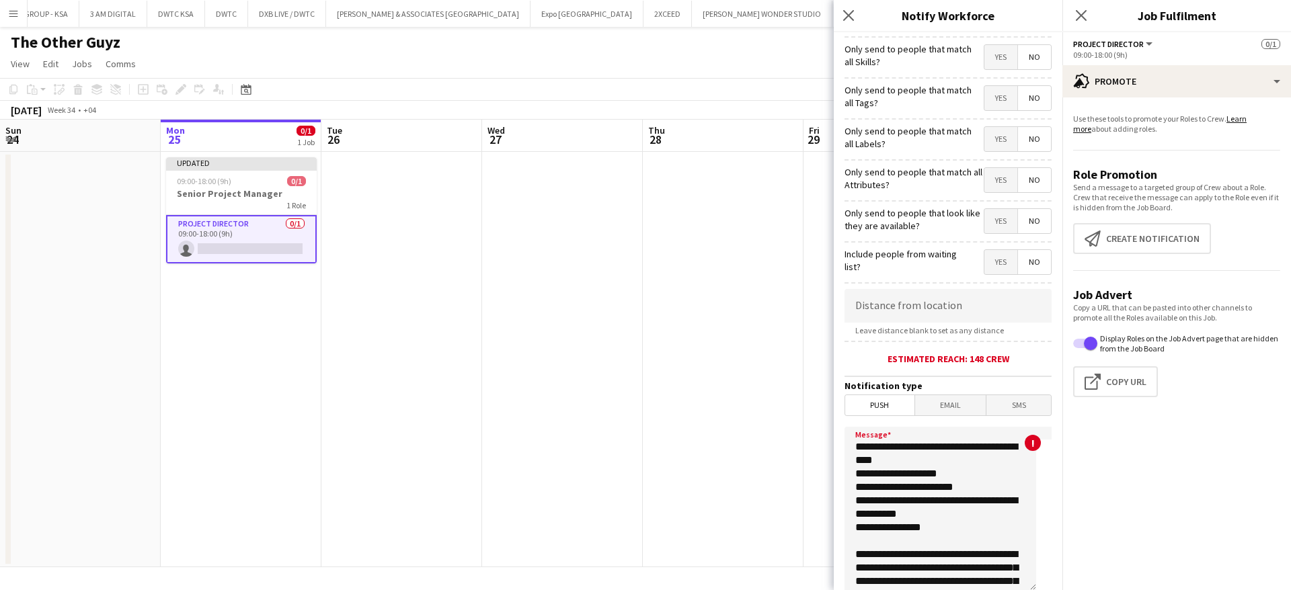
click at [900, 477] on textarea "**********" at bounding box center [941, 509] width 192 height 165
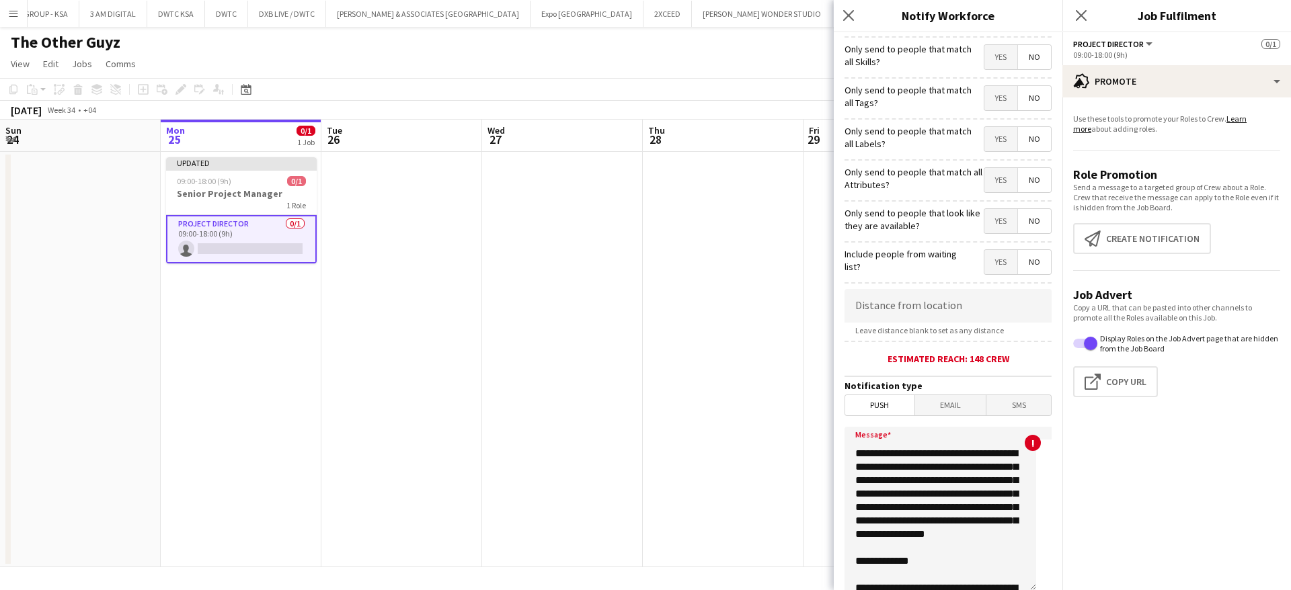
scroll to position [102, 0]
click at [886, 470] on textarea "**********" at bounding box center [941, 509] width 192 height 165
drag, startPoint x: 894, startPoint y: 467, endPoint x: 847, endPoint y: 467, distance: 46.4
click at [847, 467] on textarea "**********" at bounding box center [941, 509] width 192 height 165
click at [923, 451] on textarea "**********" at bounding box center [941, 509] width 192 height 165
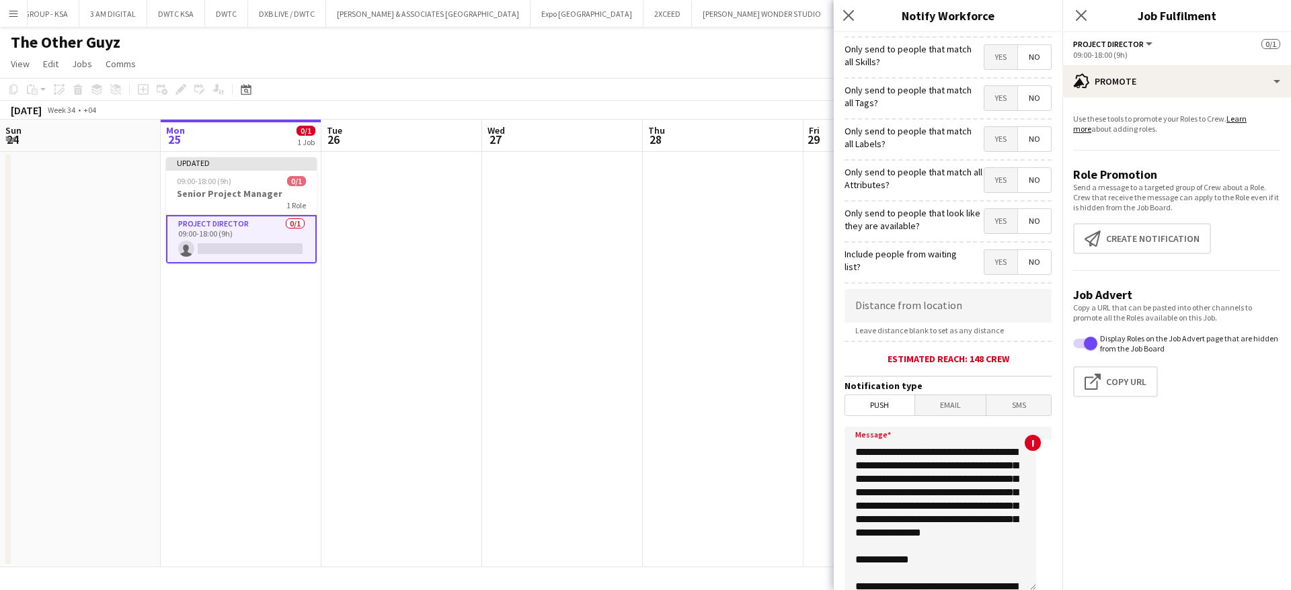
click at [926, 491] on textarea "**********" at bounding box center [941, 509] width 192 height 165
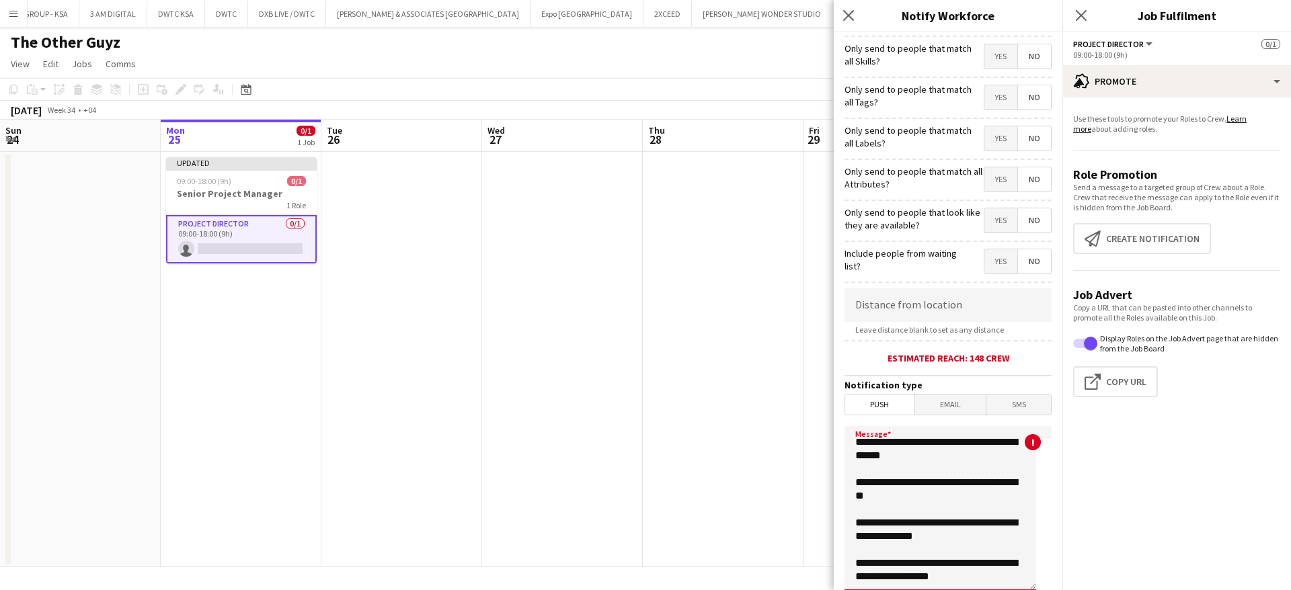
scroll to position [150, 0]
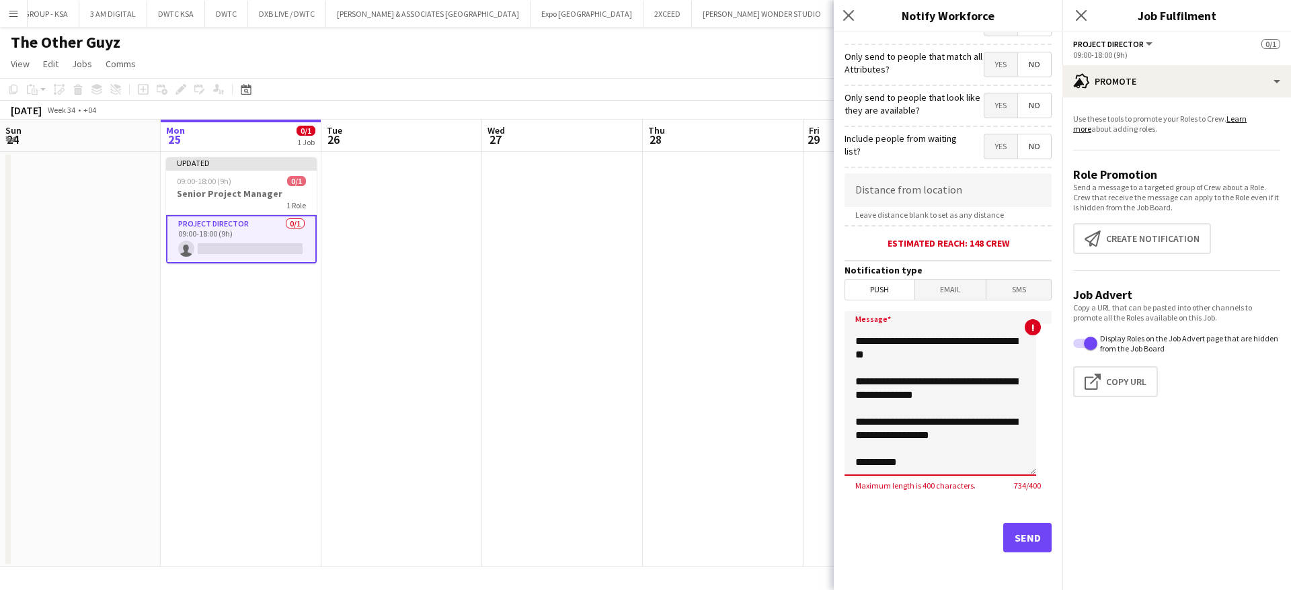
drag, startPoint x: 1003, startPoint y: 557, endPoint x: 843, endPoint y: 349, distance: 262.7
click at [843, 349] on form "Only send to people who have this Role Type selected? Yes No Only send to peopl…" at bounding box center [948, 236] width 229 height 708
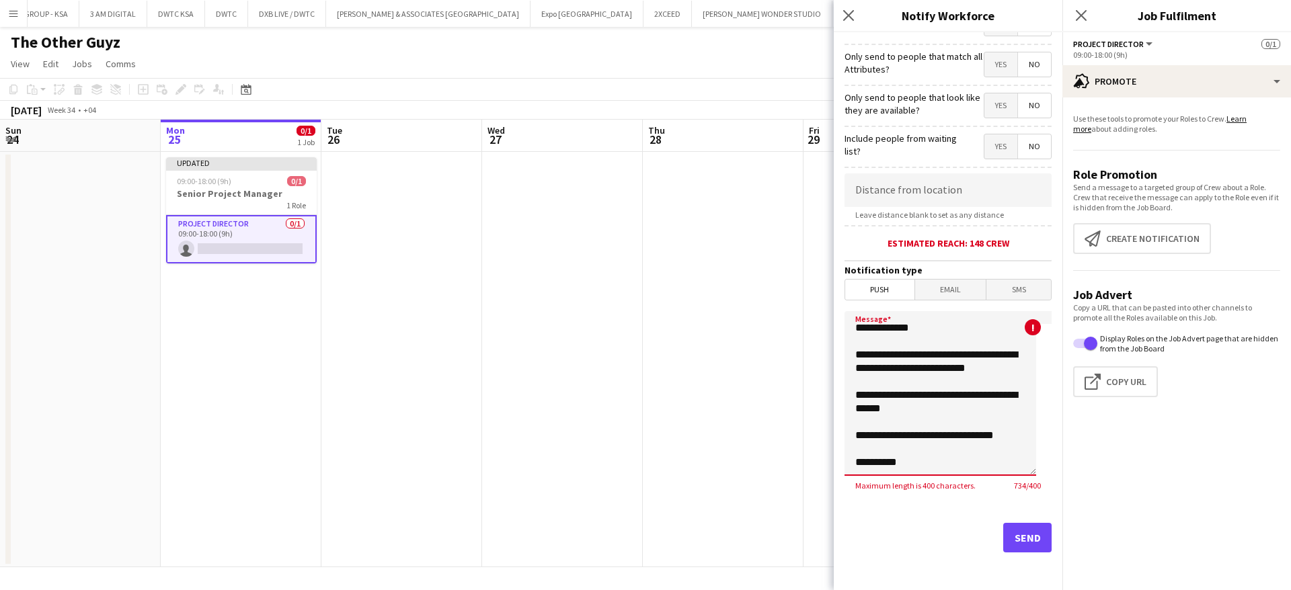
scroll to position [272, 0]
drag, startPoint x: 1001, startPoint y: 441, endPoint x: 846, endPoint y: 418, distance: 156.4
click at [846, 418] on textarea "**********" at bounding box center [941, 393] width 192 height 165
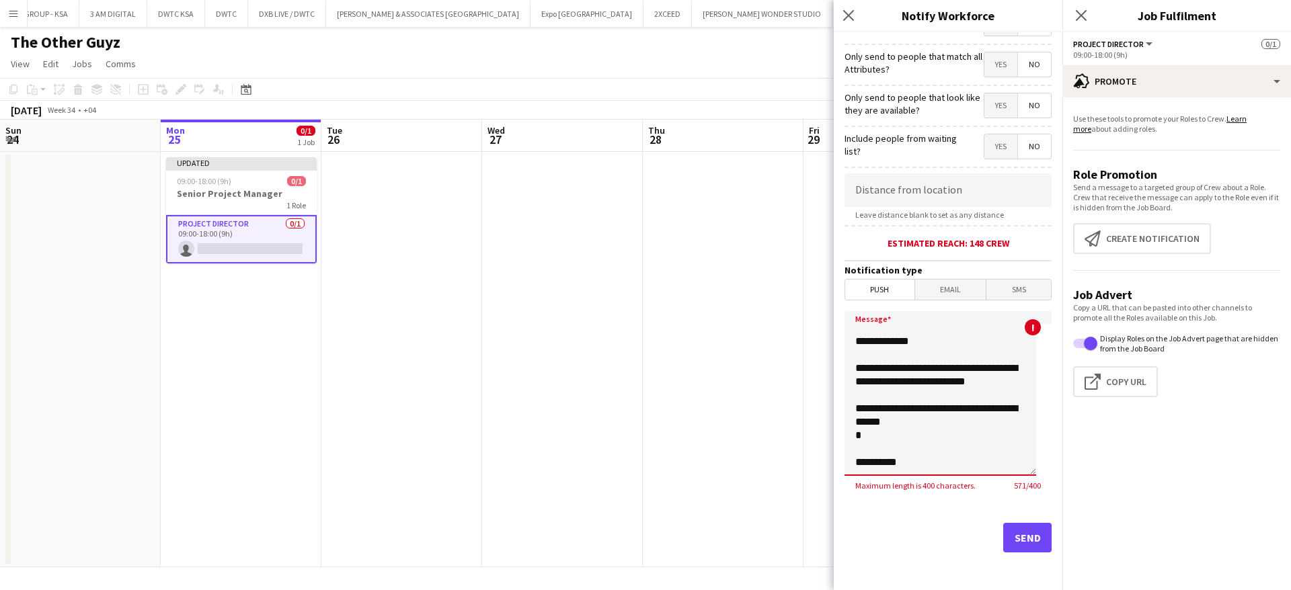
scroll to position [259, 0]
drag, startPoint x: 954, startPoint y: 421, endPoint x: 844, endPoint y: 401, distance: 112.1
drag, startPoint x: 844, startPoint y: 401, endPoint x: 936, endPoint y: 423, distance: 94.8
click at [936, 423] on textarea "**********" at bounding box center [941, 393] width 192 height 165
drag, startPoint x: 936, startPoint y: 423, endPoint x: 857, endPoint y: 413, distance: 80.0
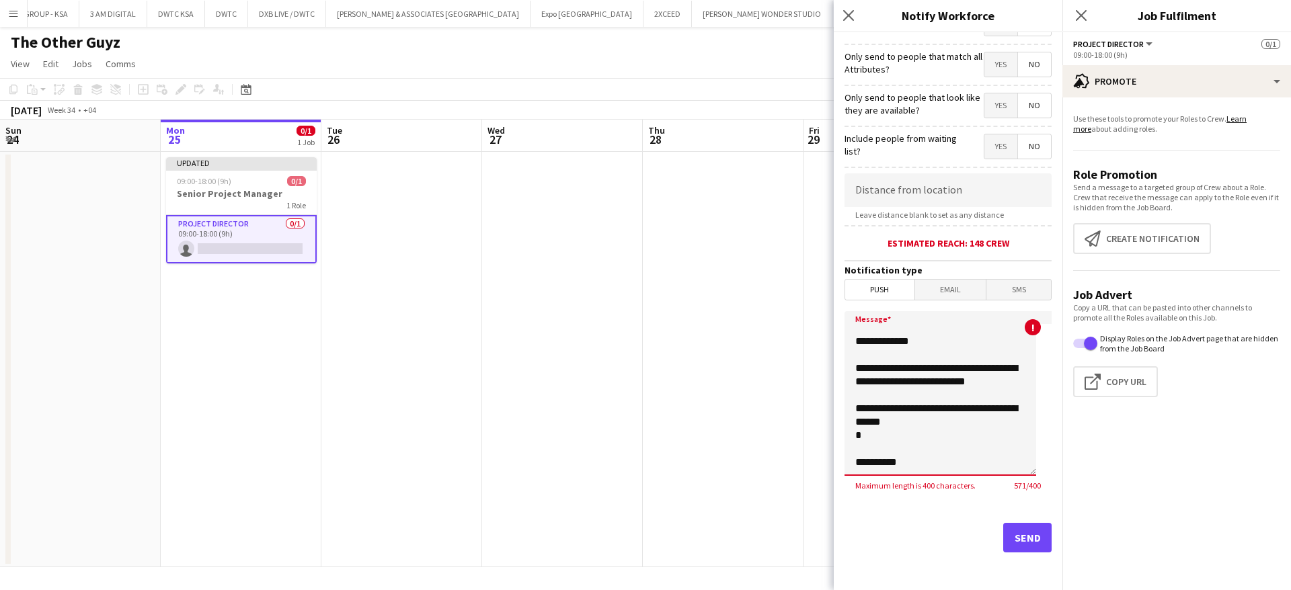
click at [857, 413] on textarea "**********" at bounding box center [941, 393] width 192 height 165
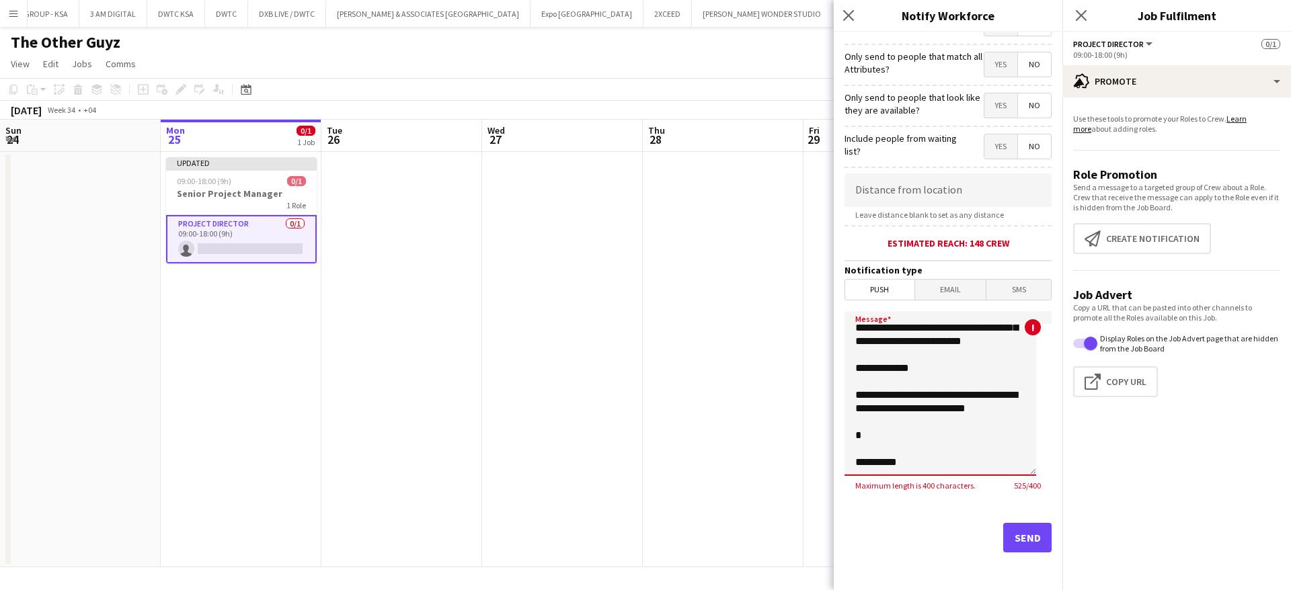
scroll to position [232, 0]
drag, startPoint x: 934, startPoint y: 350, endPoint x: 832, endPoint y: 352, distance: 102.2
click at [832, 352] on body "Menu Boards Boards Boards All jobs Status Workforce Workforce My Workforce Recr…" at bounding box center [645, 295] width 1291 height 590
drag, startPoint x: 913, startPoint y: 407, endPoint x: 836, endPoint y: 376, distance: 83.5
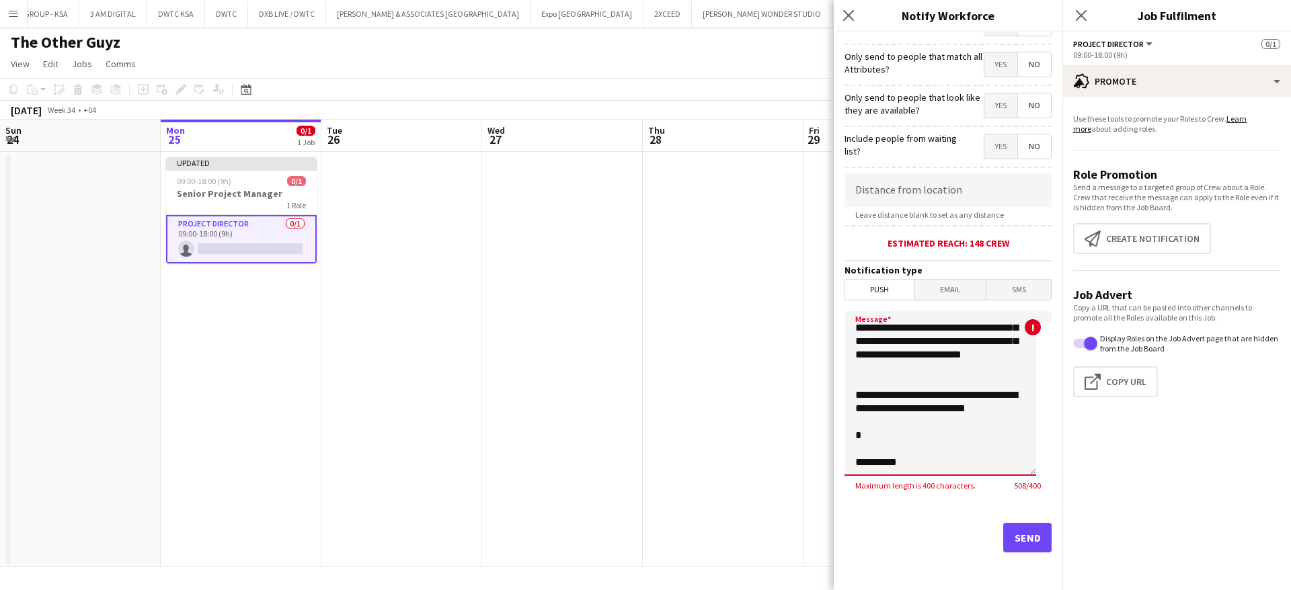
click at [836, 376] on form "Only send to people who have this Role Type selected? Yes No Only send to peopl…" at bounding box center [948, 236] width 229 height 708
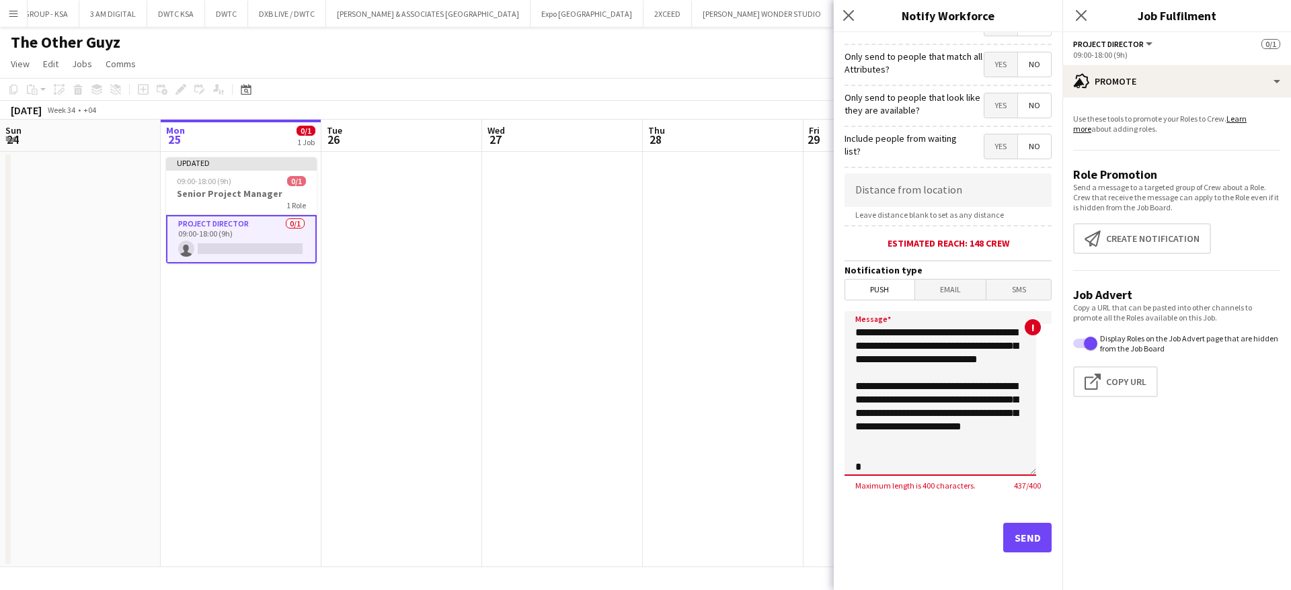
scroll to position [114, 0]
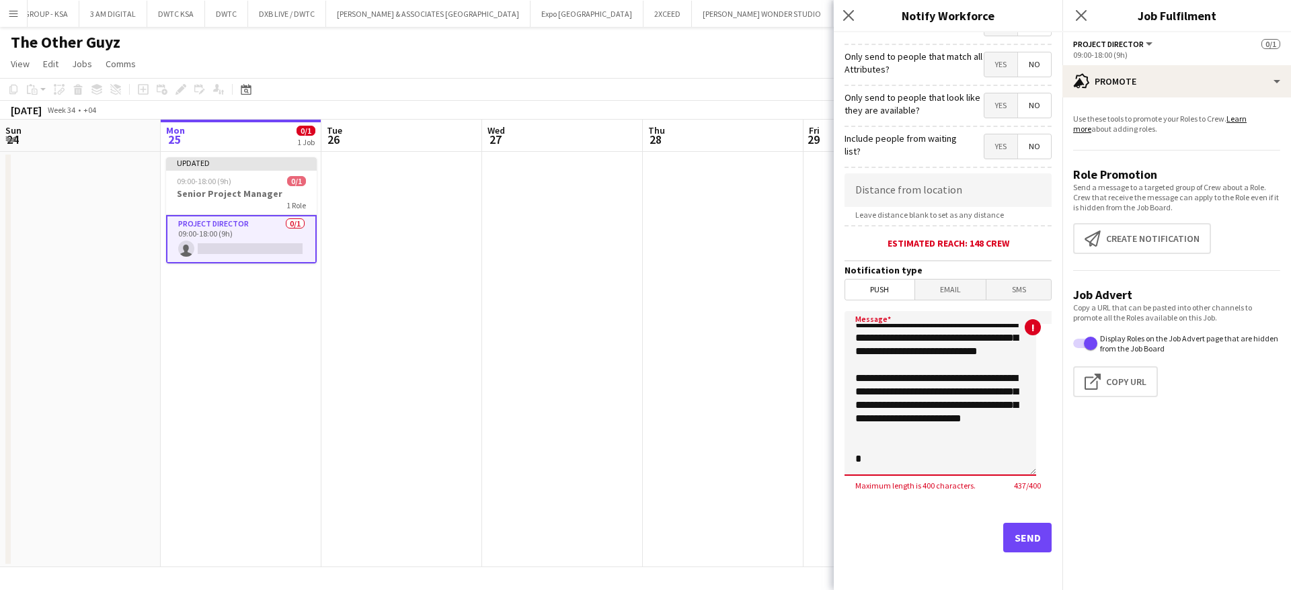
drag, startPoint x: 941, startPoint y: 452, endPoint x: 867, endPoint y: 377, distance: 105.1
click at [867, 377] on textarea "**********" at bounding box center [941, 393] width 192 height 165
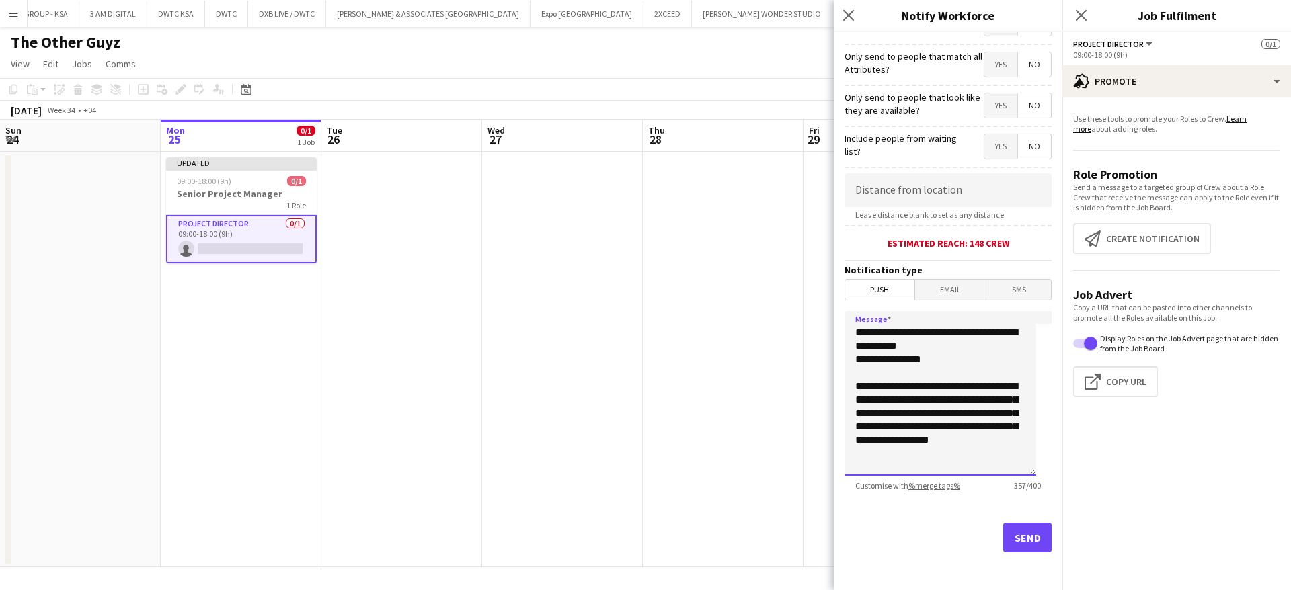
scroll to position [124, 0]
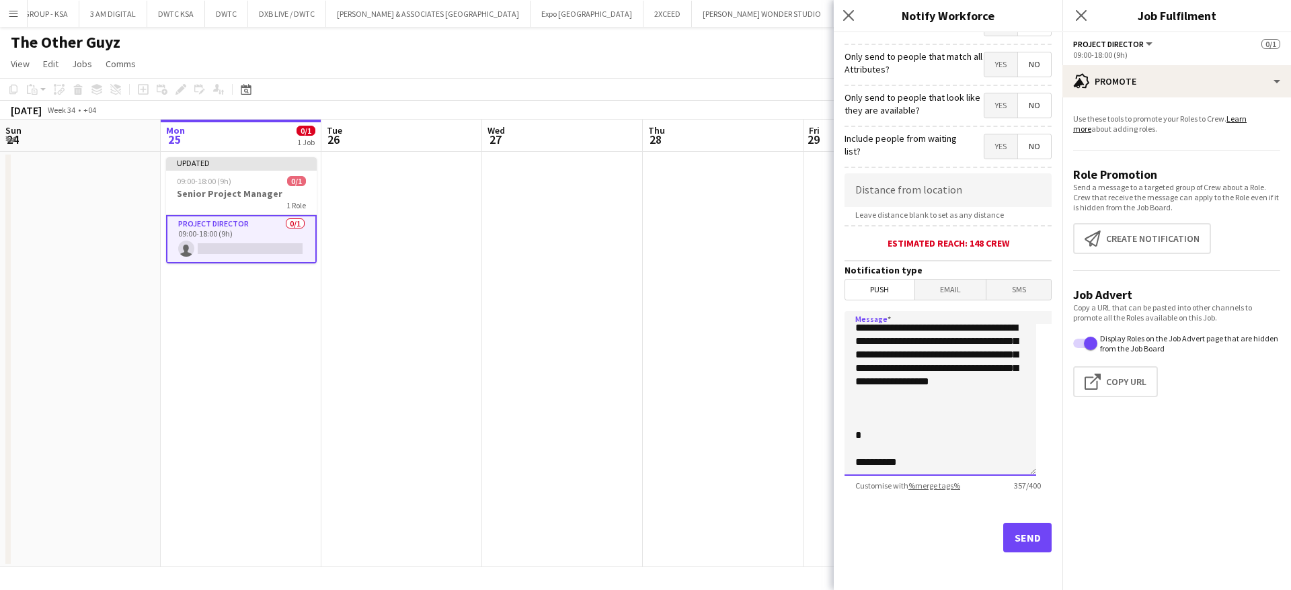
type textarea "**********"
click at [1011, 524] on button "Send" at bounding box center [1027, 538] width 48 height 30
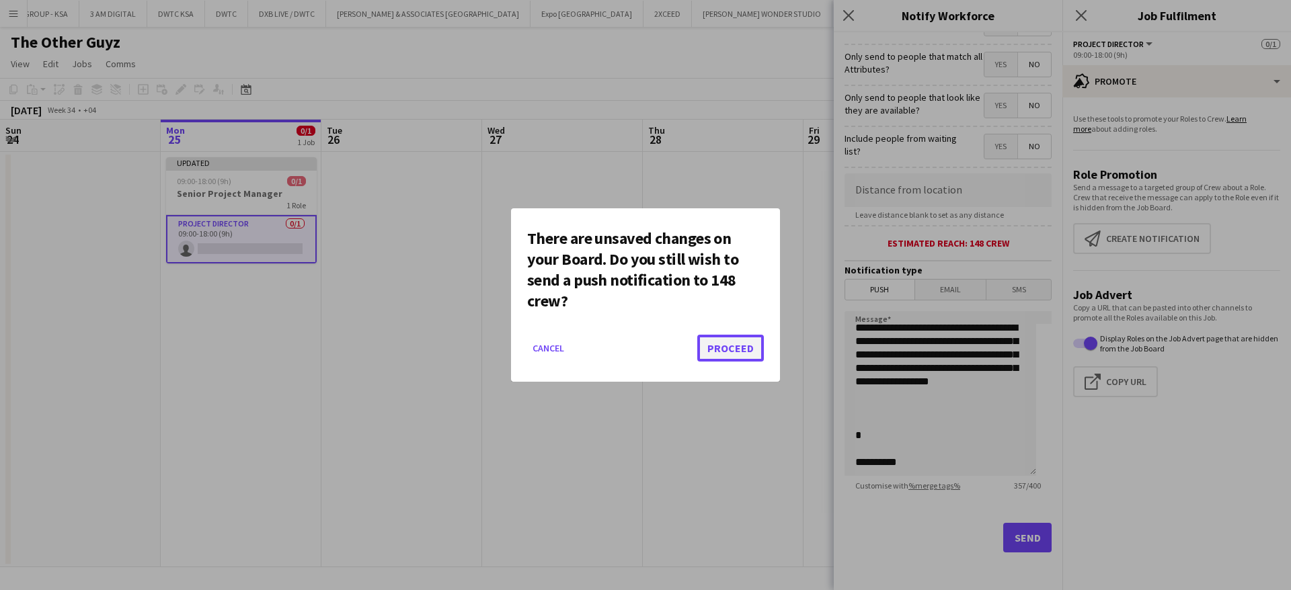
click at [717, 344] on button "Proceed" at bounding box center [730, 348] width 67 height 27
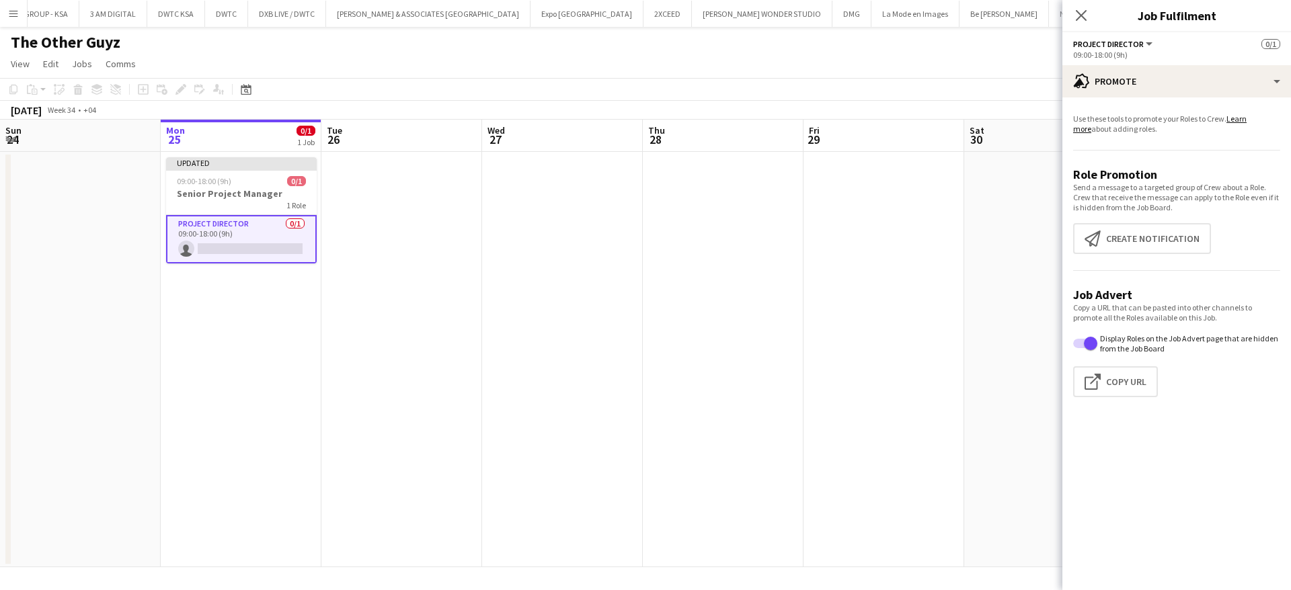
click at [968, 286] on app-date-cell at bounding box center [1044, 360] width 161 height 416
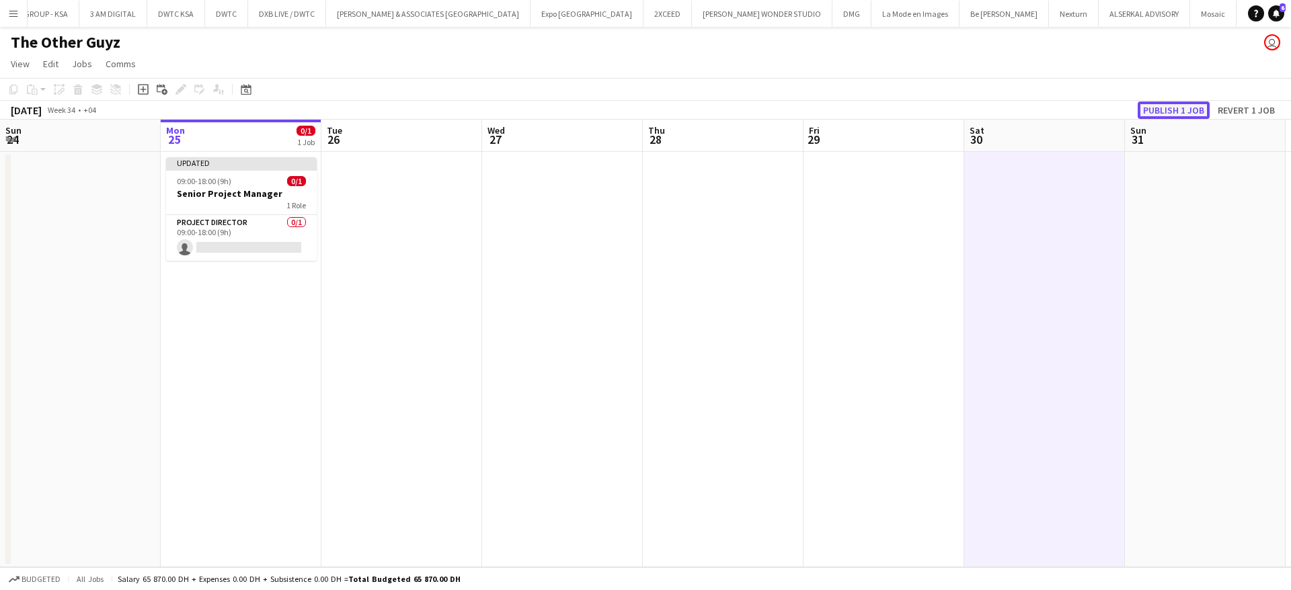
click at [1173, 106] on button "Publish 1 job" at bounding box center [1174, 110] width 72 height 17
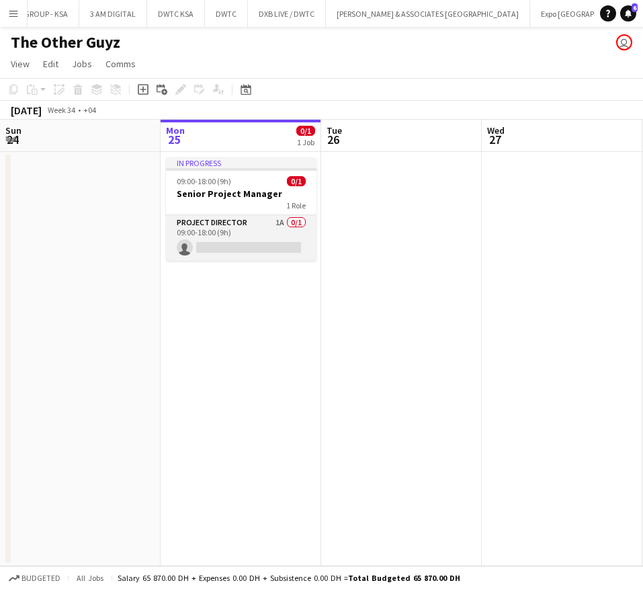
click at [253, 219] on app-card-role "Project Director 1A 0/1 09:00-18:00 (9h) single-neutral-actions" at bounding box center [241, 238] width 151 height 46
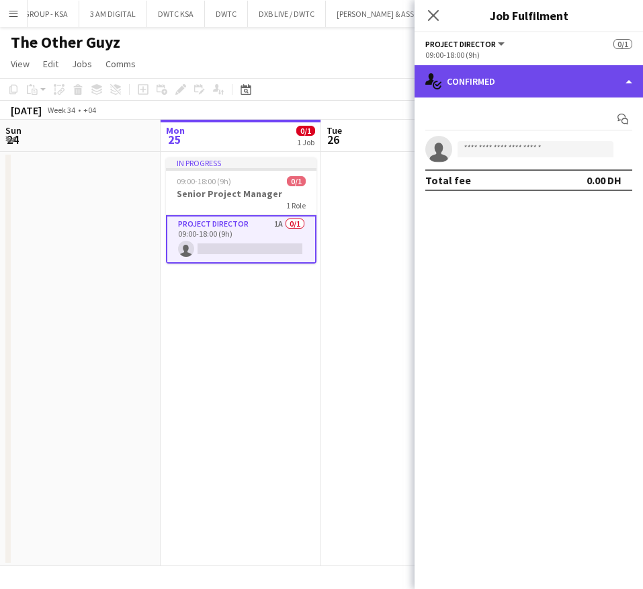
click at [555, 69] on div "single-neutral-actions-check-2 Confirmed" at bounding box center [529, 81] width 229 height 32
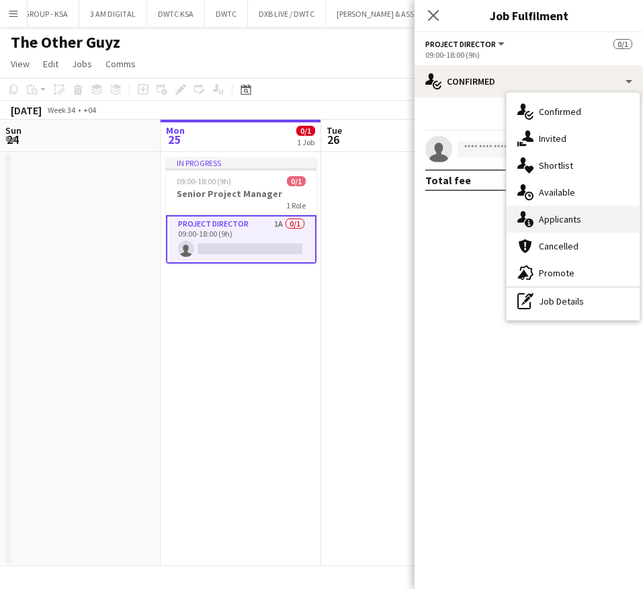
click at [561, 226] on div "single-neutral-actions-information Applicants" at bounding box center [573, 219] width 133 height 27
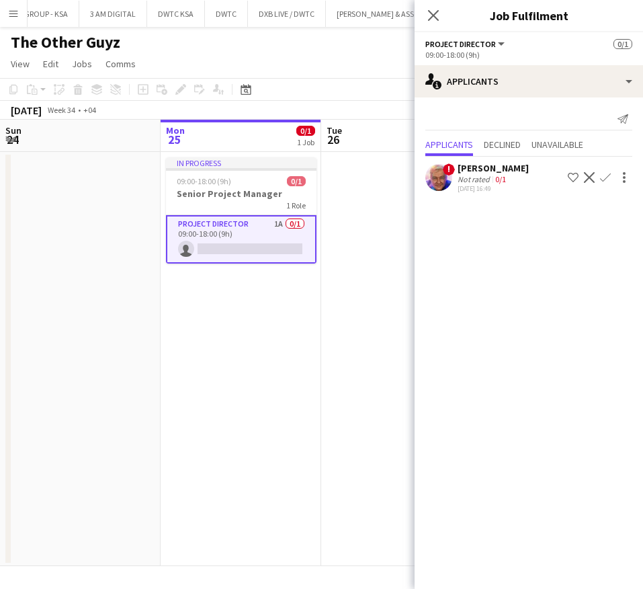
click at [479, 176] on div "Not rated" at bounding box center [475, 179] width 35 height 10
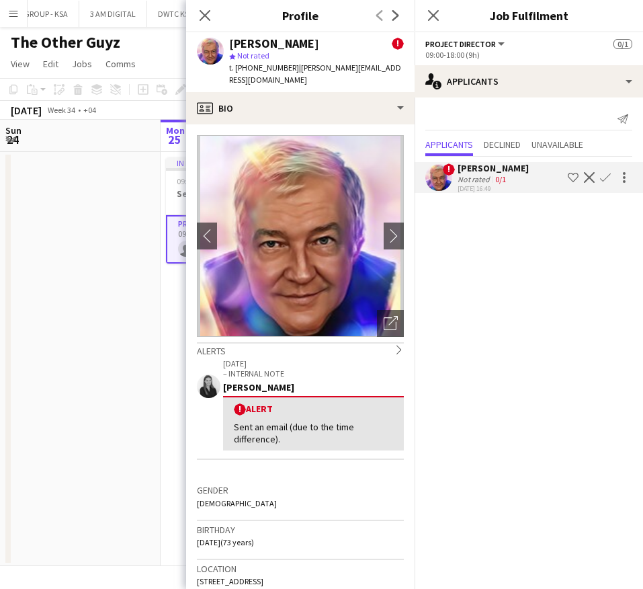
click at [590, 175] on app-icon "Decline" at bounding box center [589, 177] width 11 height 11
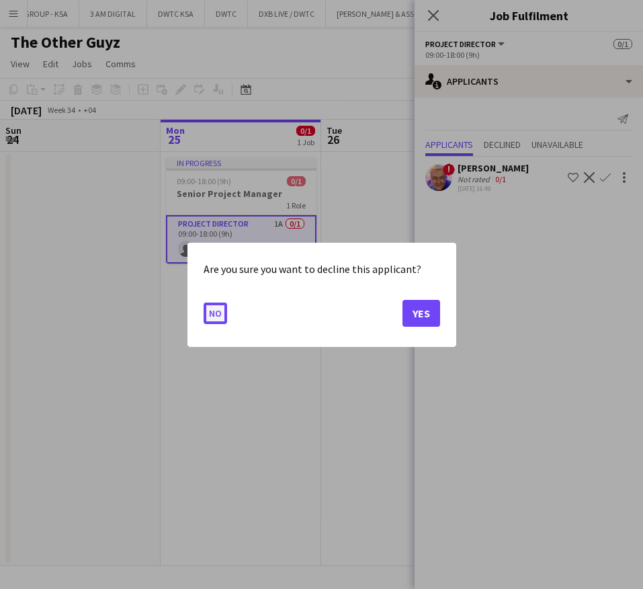
click at [215, 311] on button "No" at bounding box center [216, 313] width 24 height 22
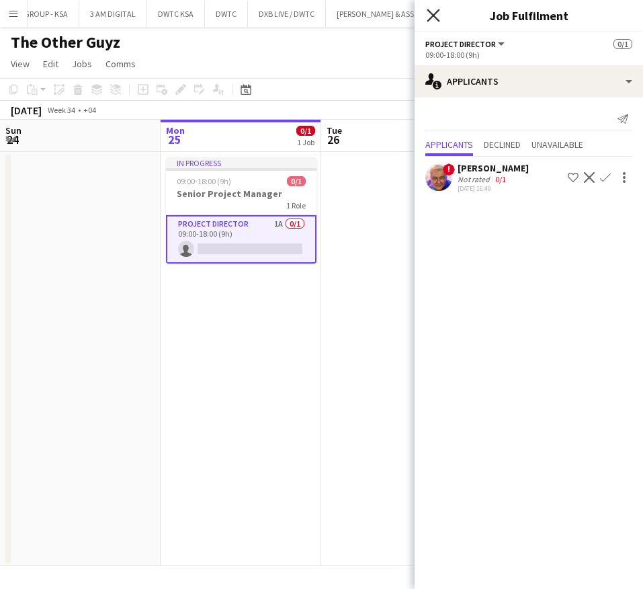
click at [434, 19] on icon "Close pop-in" at bounding box center [433, 15] width 13 height 13
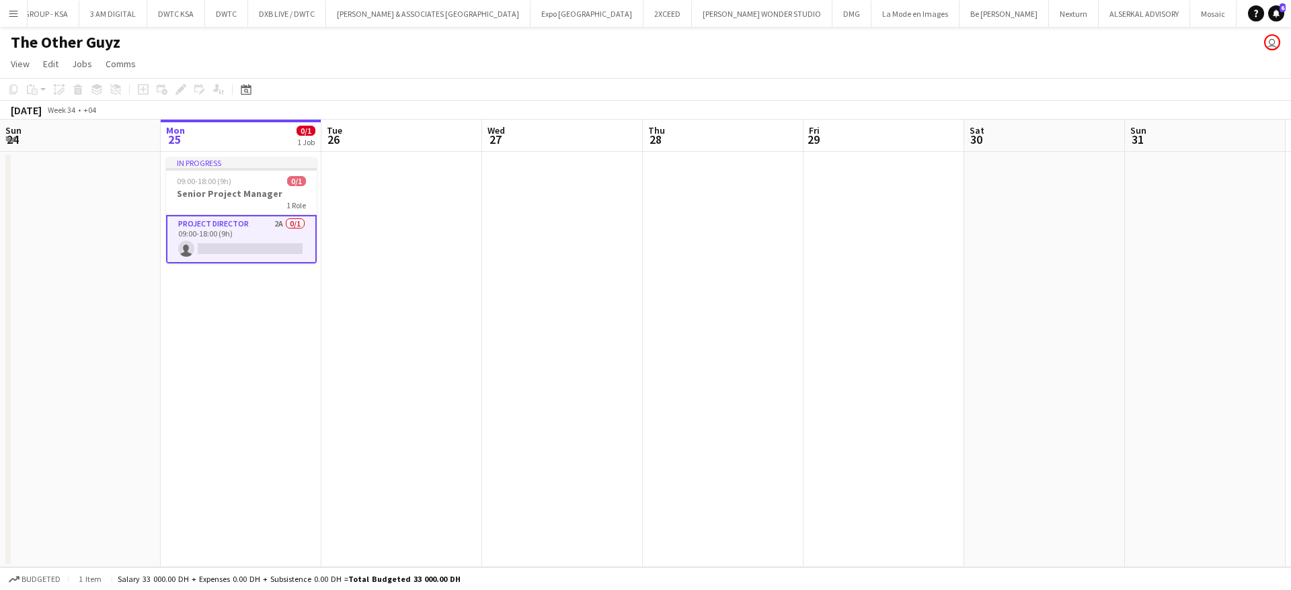
click at [226, 221] on app-card-role "Project Director 2A 0/1 09:00-18:00 (9h) single-neutral-actions" at bounding box center [241, 239] width 151 height 48
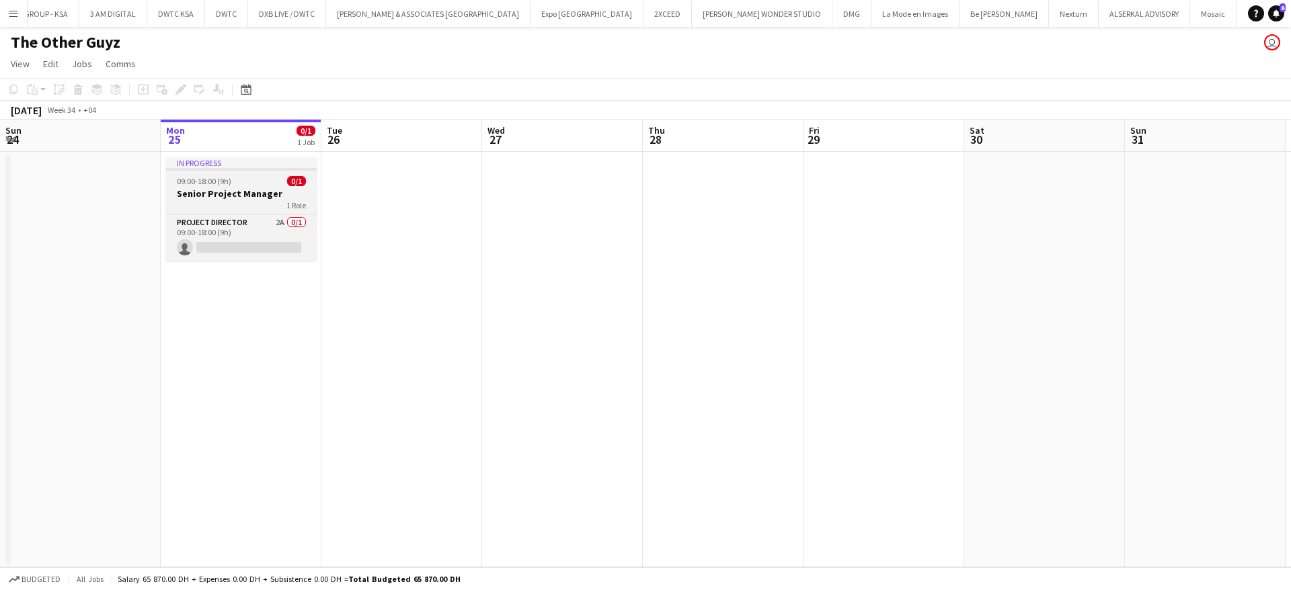
click at [284, 212] on app-job-card "In progress 09:00-18:00 (9h) 0/1 Senior Project Manager 1 Role Project Director…" at bounding box center [241, 209] width 151 height 104
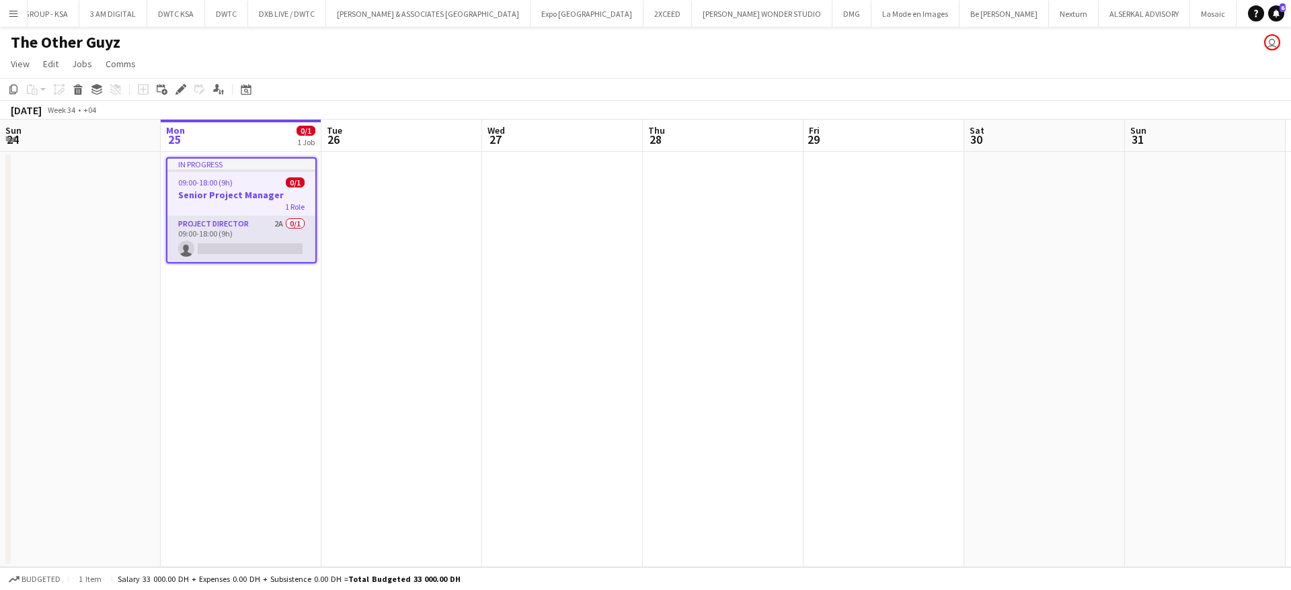
click at [247, 231] on app-card-role "Project Director 2A 0/1 09:00-18:00 (9h) single-neutral-actions" at bounding box center [241, 240] width 148 height 46
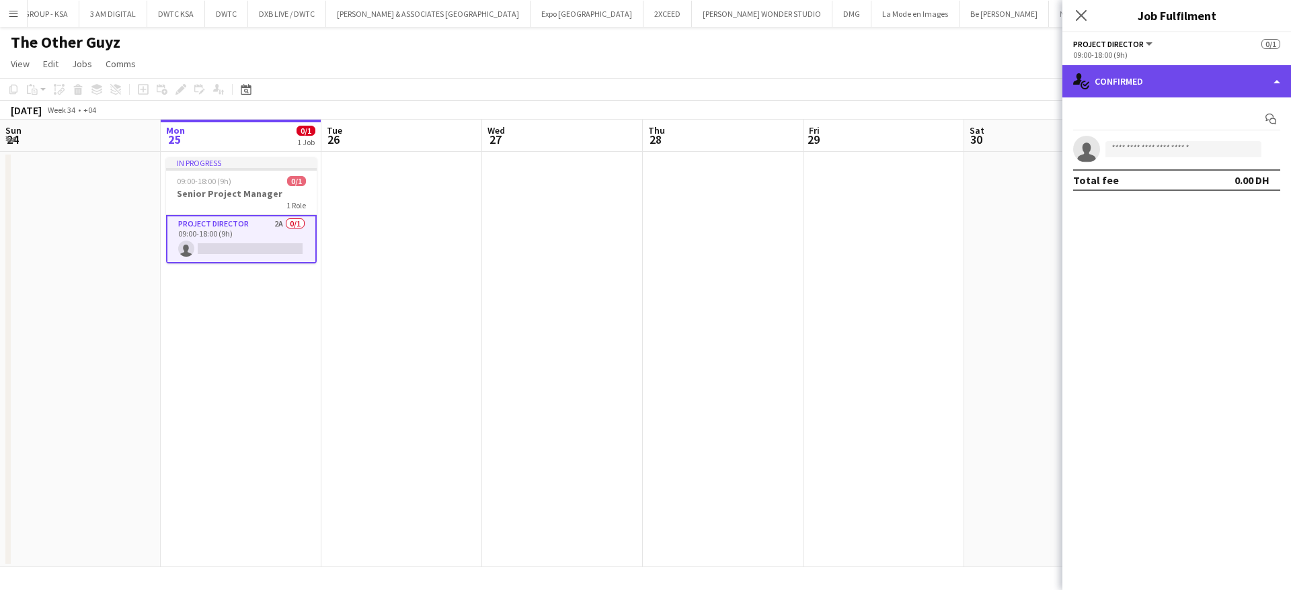
click at [1169, 83] on div "single-neutral-actions-check-2 Confirmed" at bounding box center [1176, 81] width 229 height 32
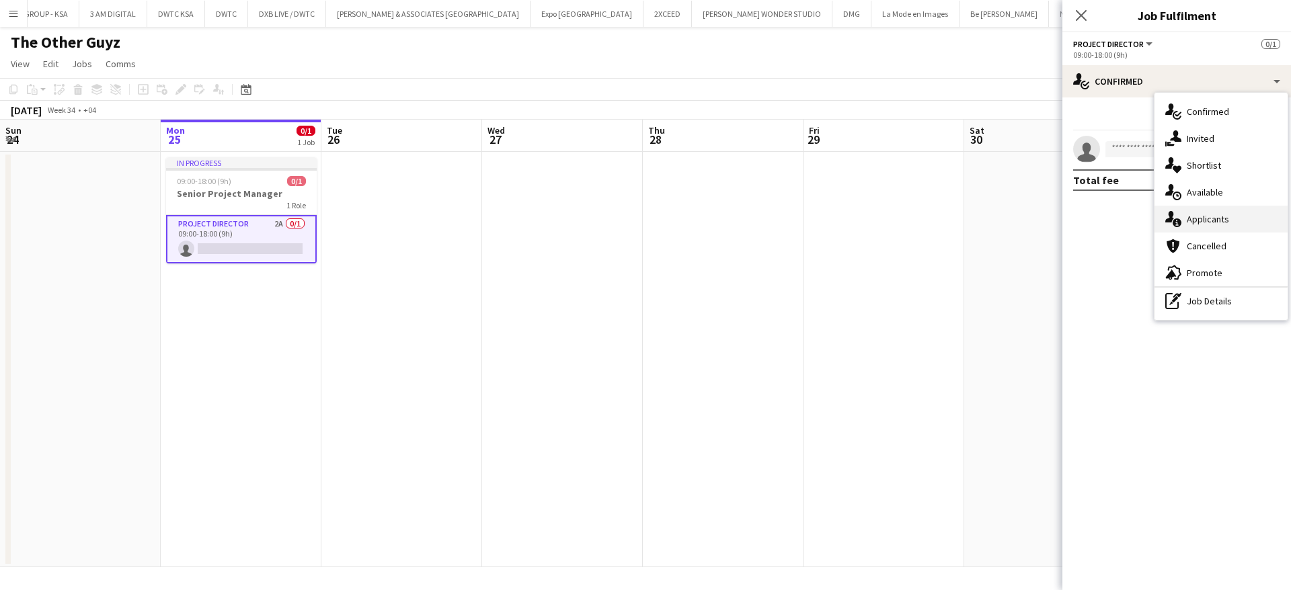
click at [1223, 213] on div "single-neutral-actions-information Applicants" at bounding box center [1221, 219] width 133 height 27
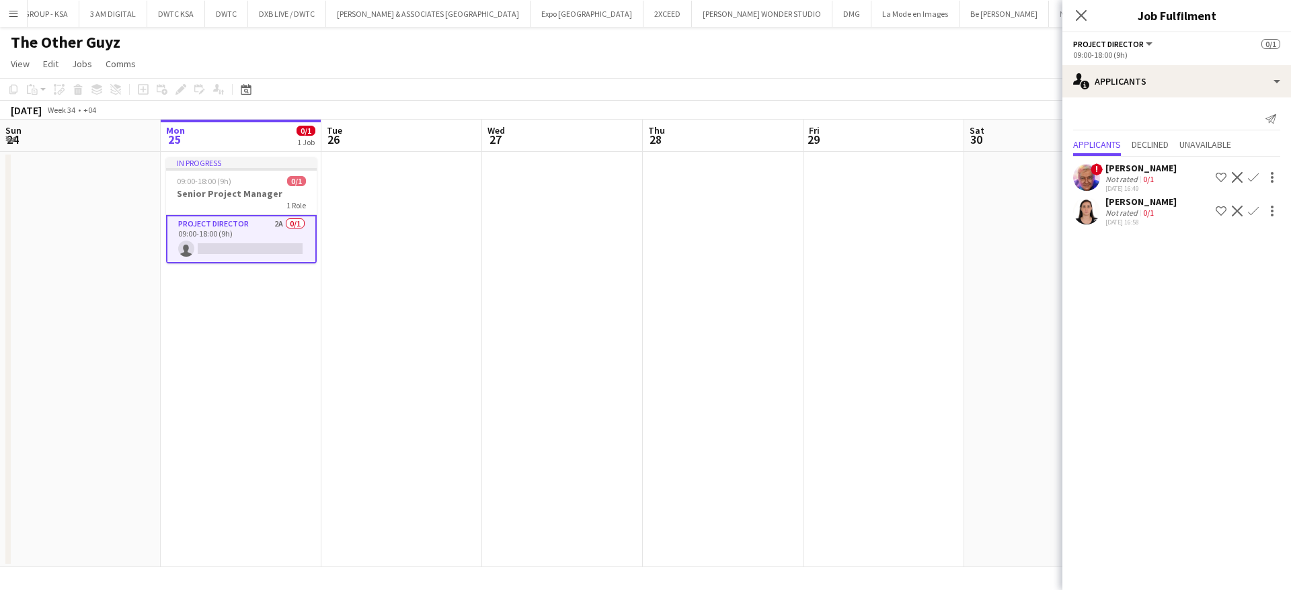
click at [1134, 206] on div "[PERSON_NAME]" at bounding box center [1140, 202] width 71 height 12
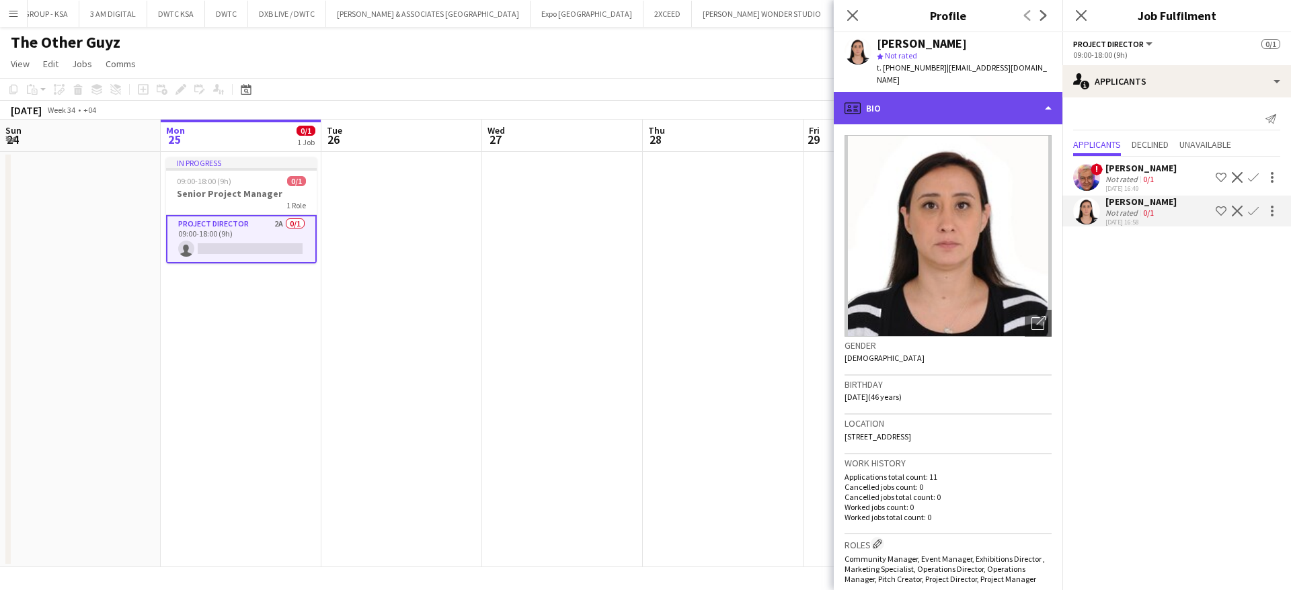
click at [888, 100] on div "profile Bio" at bounding box center [948, 108] width 229 height 32
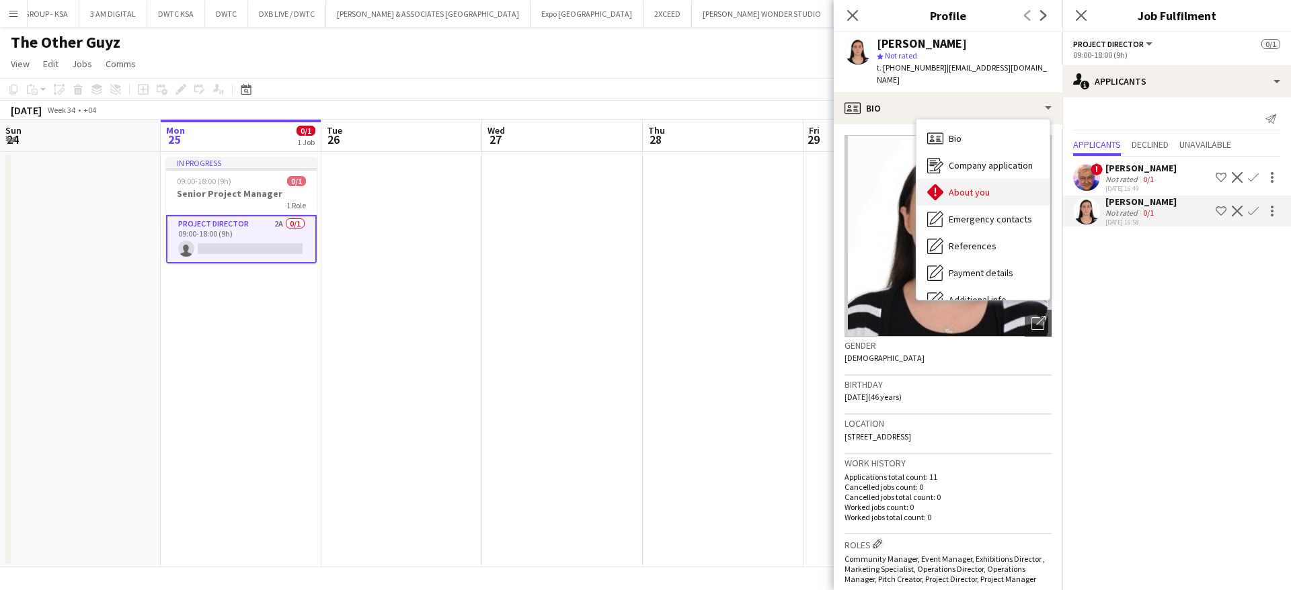
click at [960, 186] on span "About you" at bounding box center [969, 192] width 41 height 12
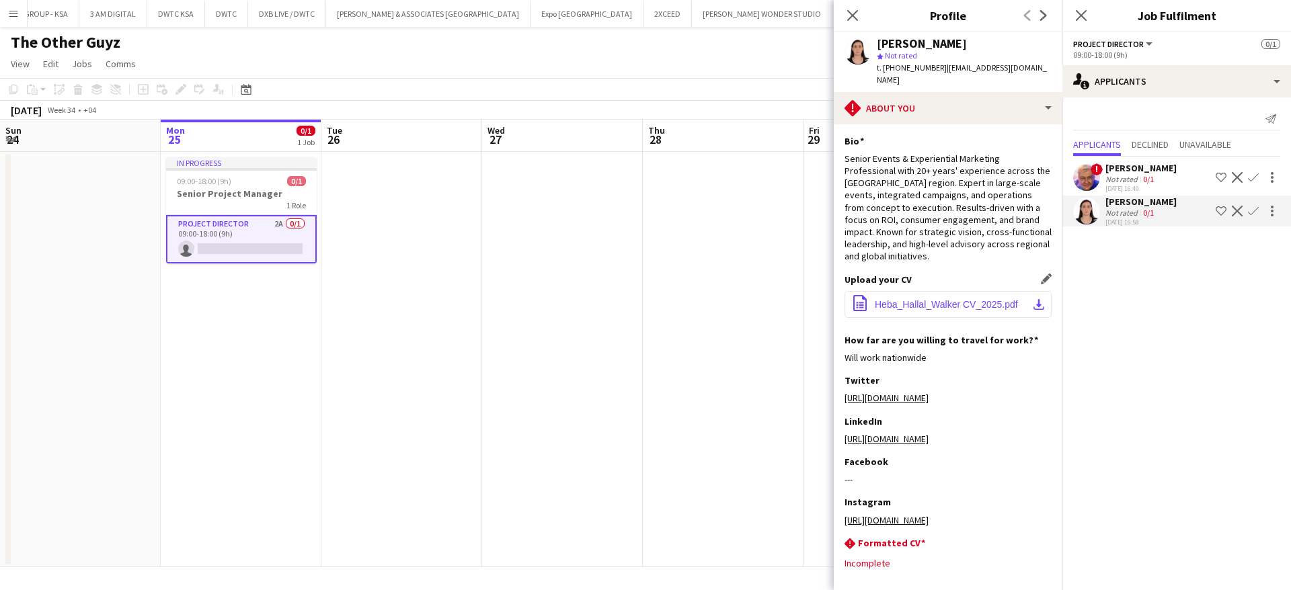
click at [902, 291] on button "office-file-sheet Heba_Hallal_Walker CV_2025.pdf download-bottom" at bounding box center [948, 304] width 207 height 27
click at [1151, 209] on app-skills-label "0/1" at bounding box center [1148, 213] width 11 height 10
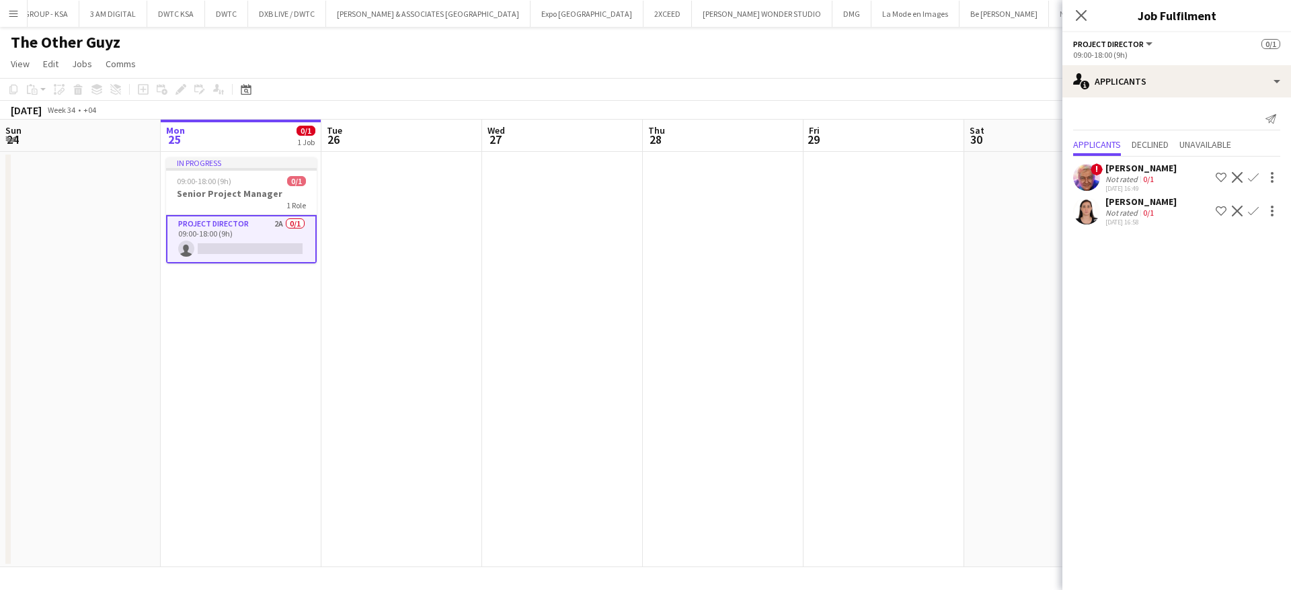
click at [1151, 209] on app-skills-label "0/1" at bounding box center [1148, 213] width 11 height 10
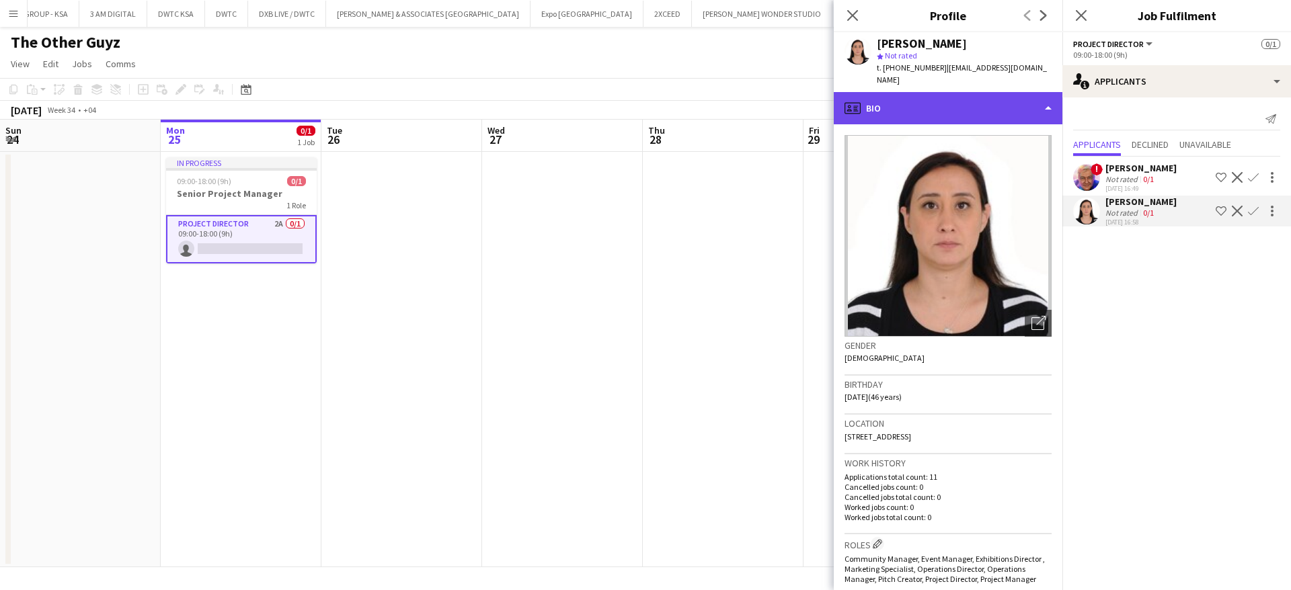
click at [935, 102] on div "profile Bio" at bounding box center [948, 108] width 229 height 32
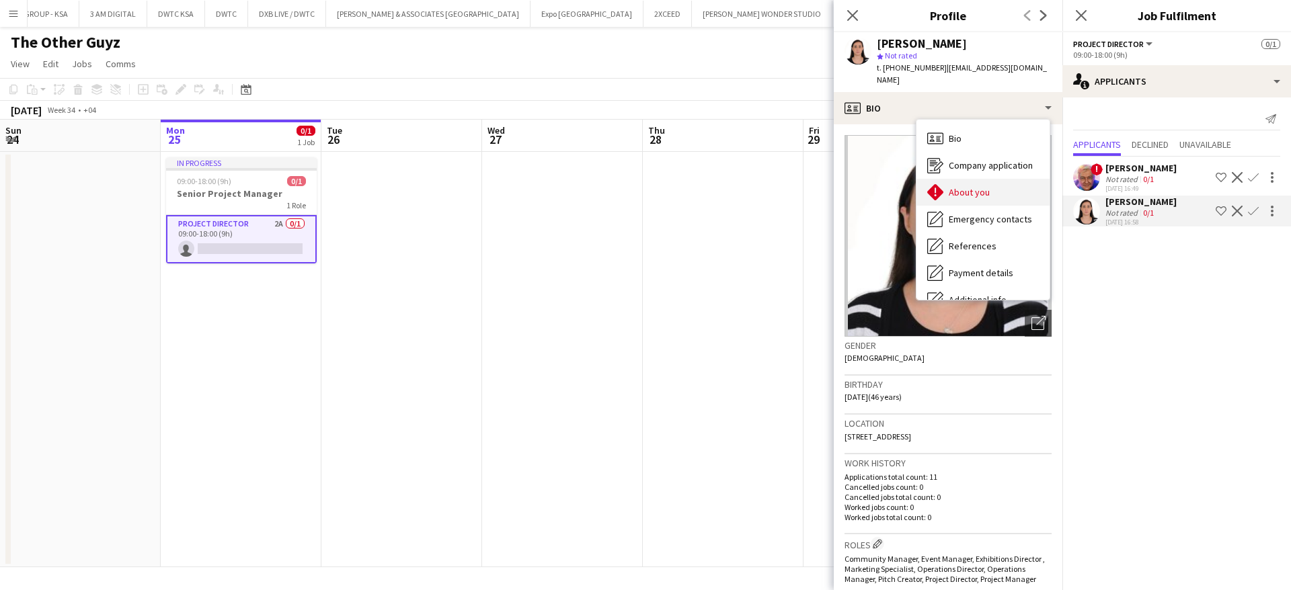
click at [982, 179] on div "About you About you" at bounding box center [982, 192] width 133 height 27
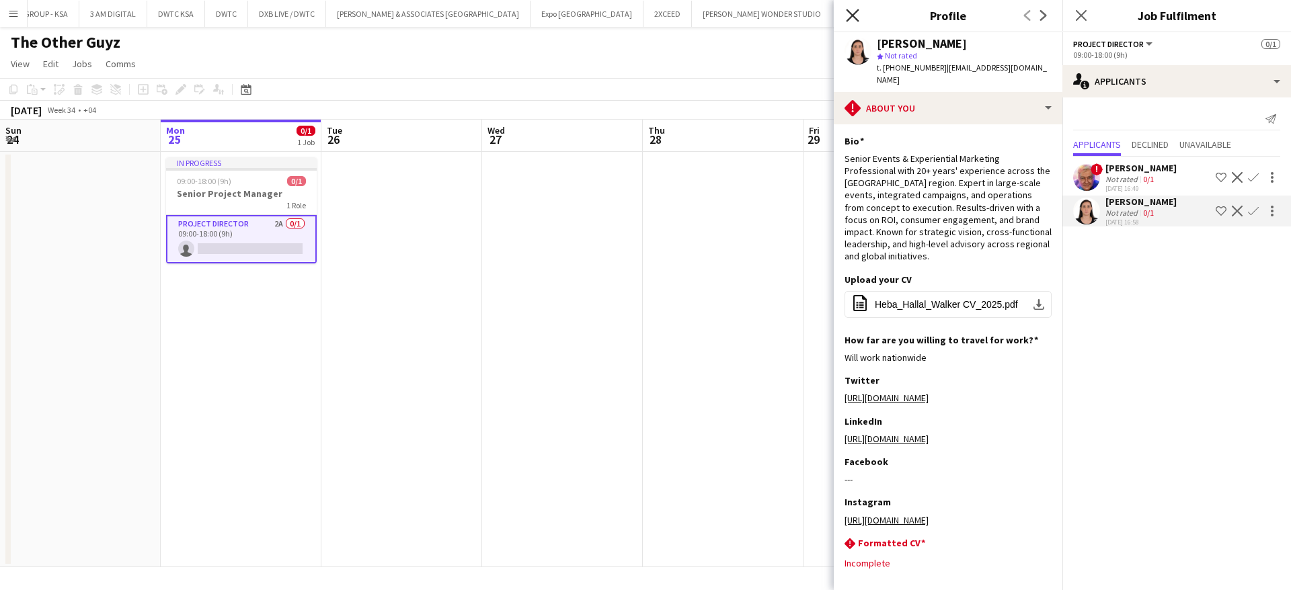
click at [857, 17] on icon "Close pop-in" at bounding box center [852, 15] width 13 height 13
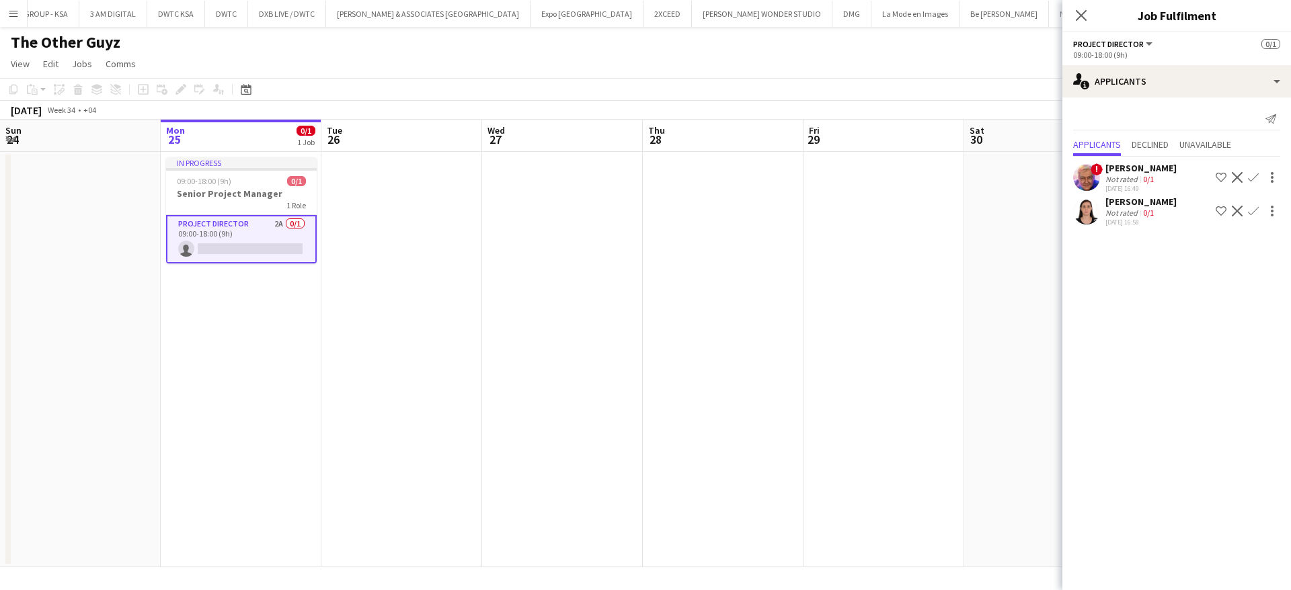
click at [15, 16] on app-icon "Menu" at bounding box center [13, 13] width 11 height 11
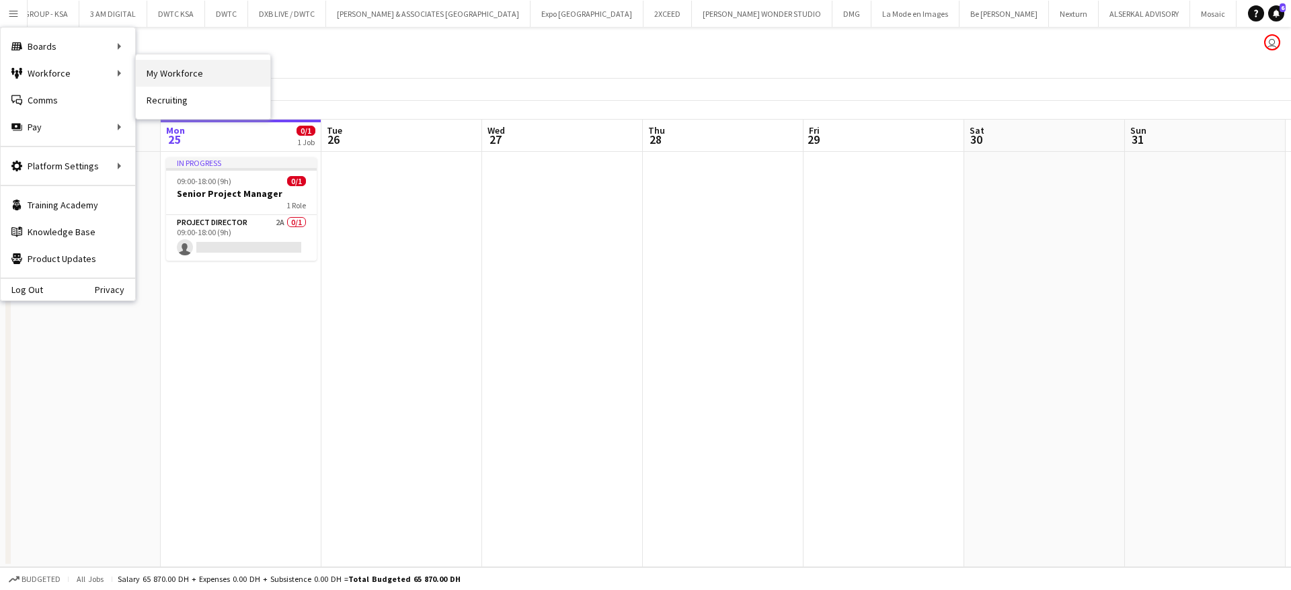
click at [179, 69] on link "My Workforce" at bounding box center [203, 73] width 134 height 27
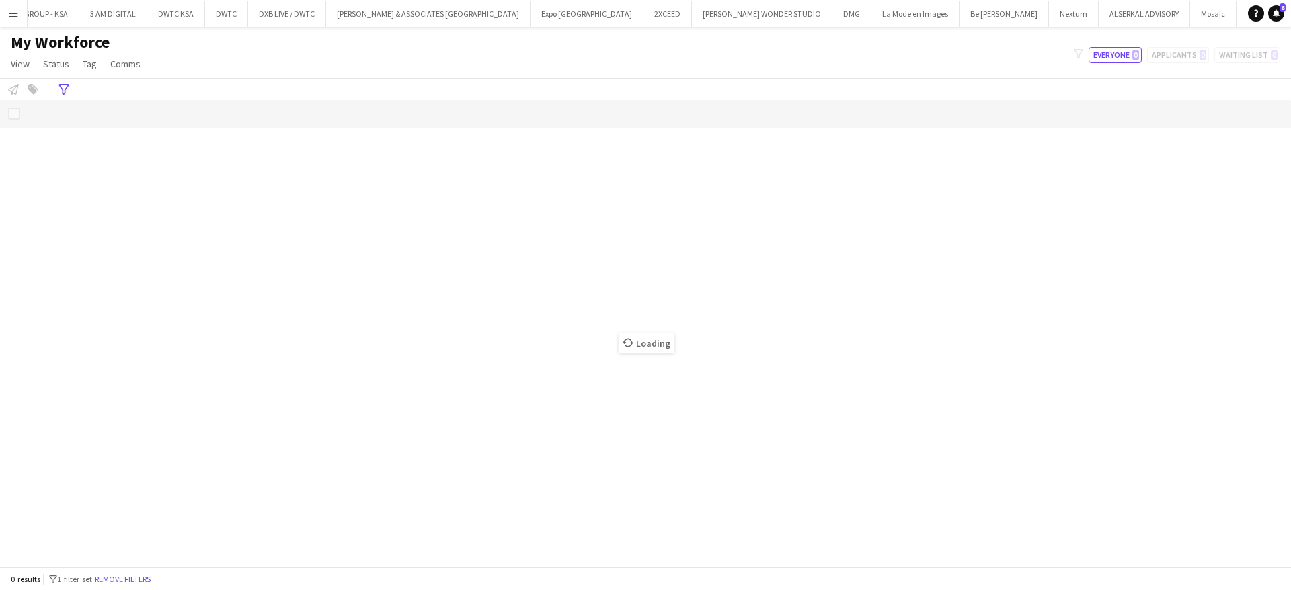
scroll to position [0, 957]
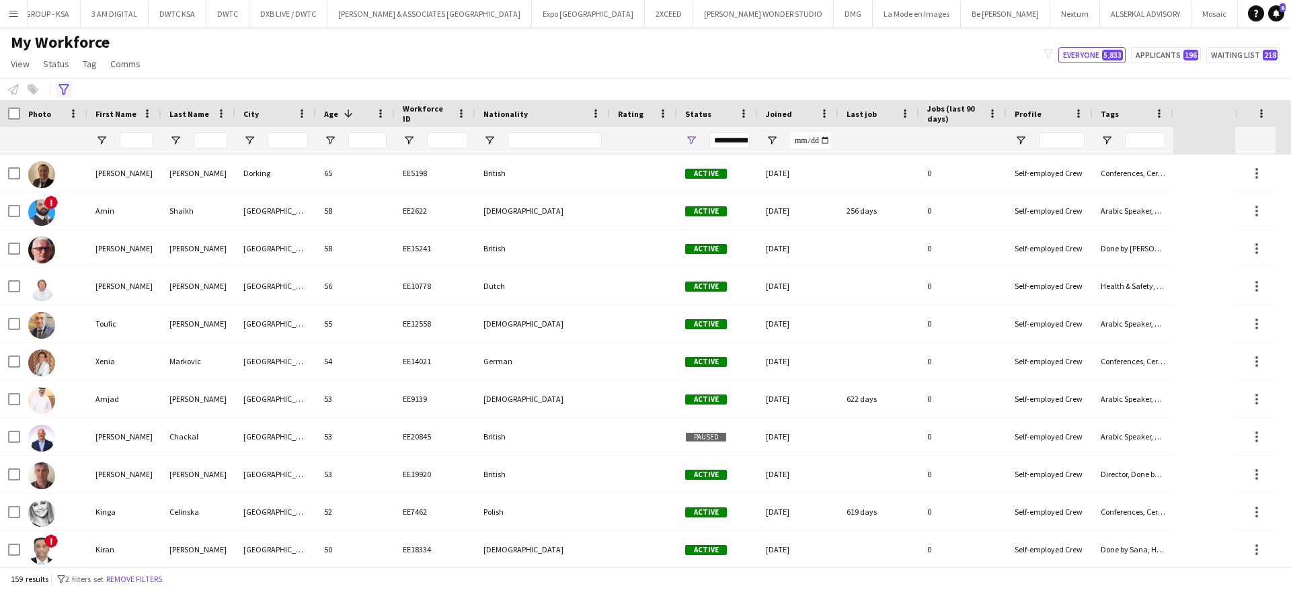
click at [63, 81] on div "Advanced filters" at bounding box center [64, 89] width 16 height 16
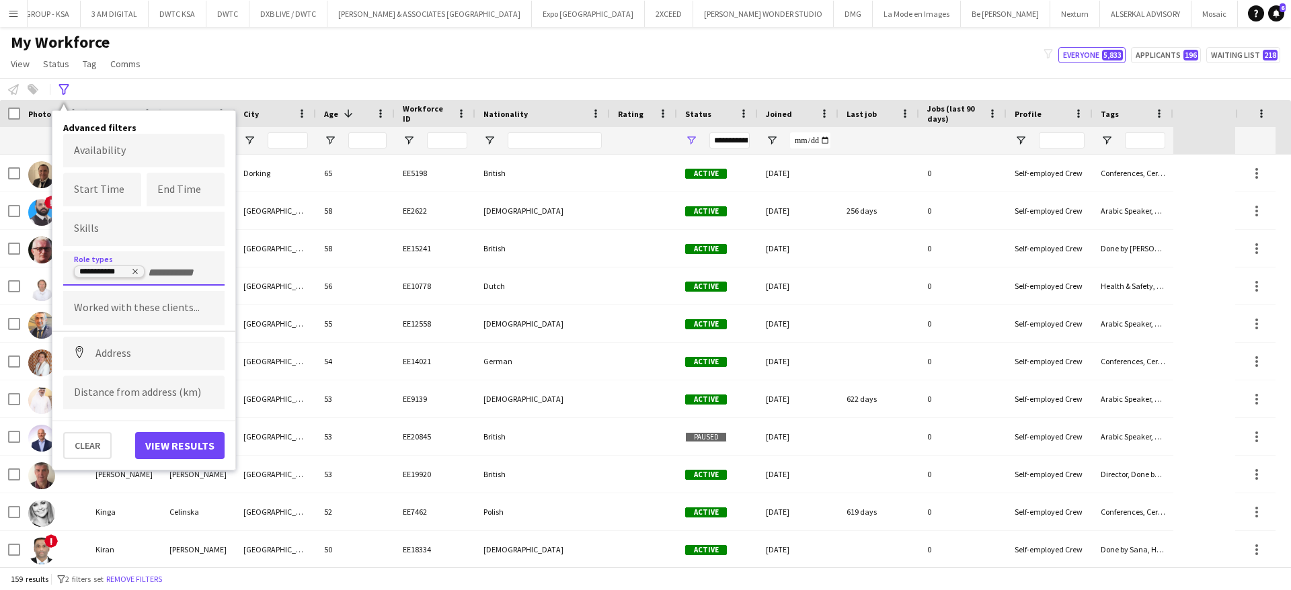
click at [137, 269] on icon "Remove tag" at bounding box center [135, 272] width 8 height 8
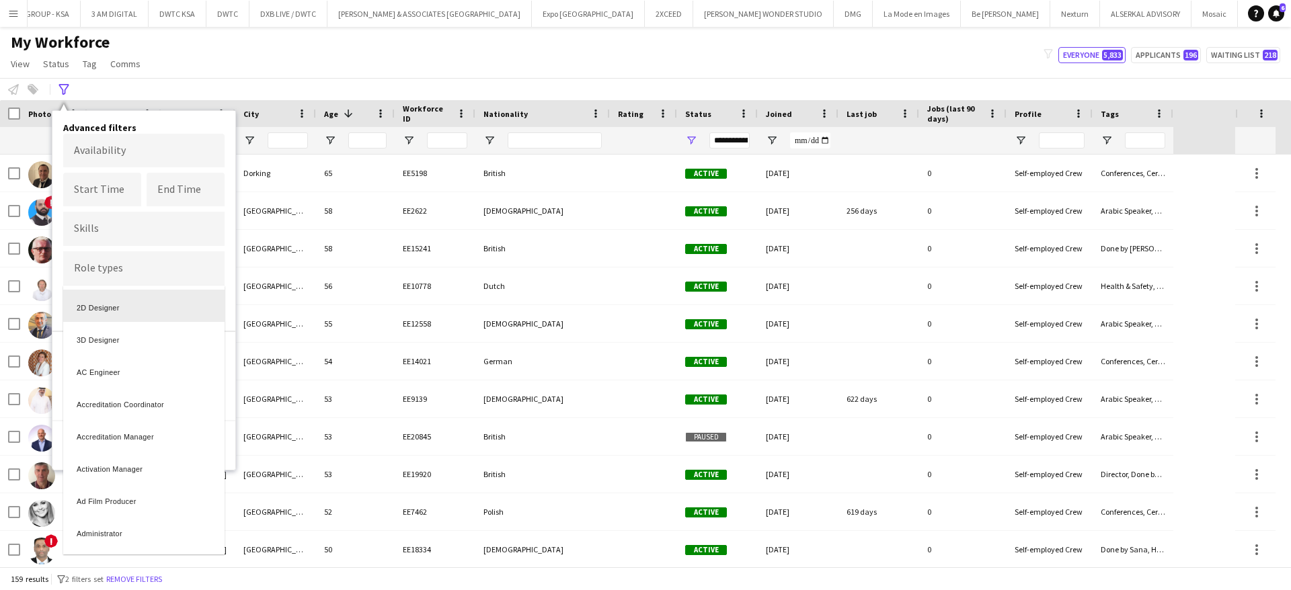
click at [188, 248] on div at bounding box center [645, 295] width 1291 height 590
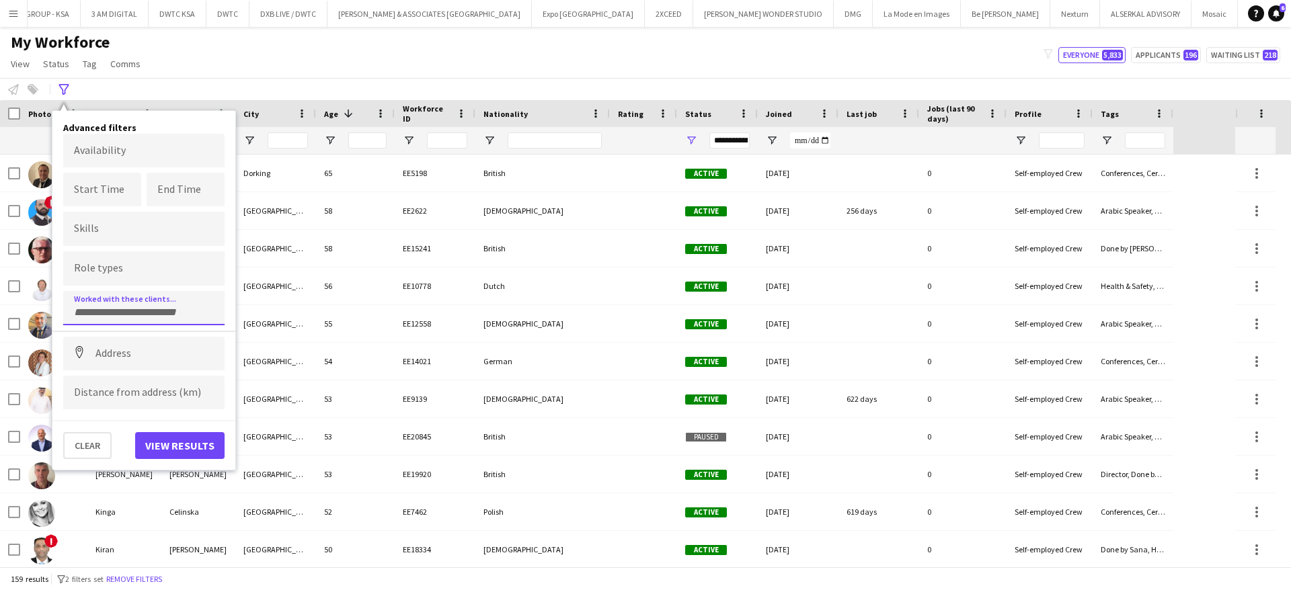
click at [153, 305] on form at bounding box center [144, 312] width 140 height 14
type input "*"
click at [124, 227] on input "Type to search skills..." at bounding box center [144, 229] width 140 height 12
type input "*****"
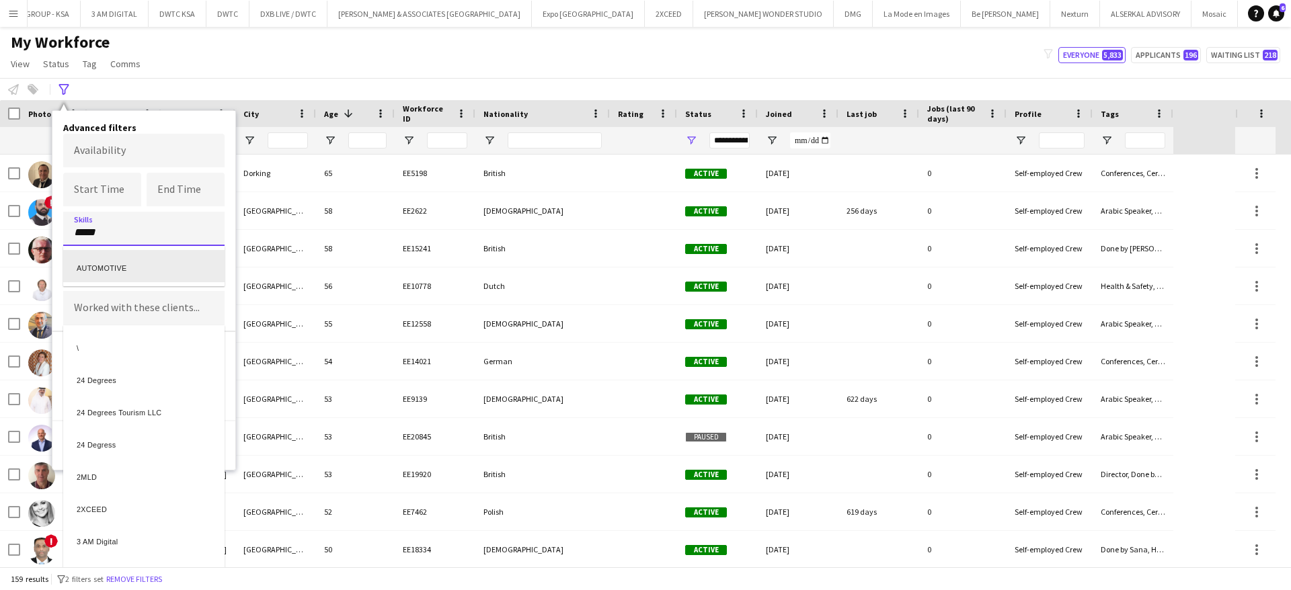
click at [144, 266] on div "AUTOMOTIVE" at bounding box center [143, 266] width 161 height 32
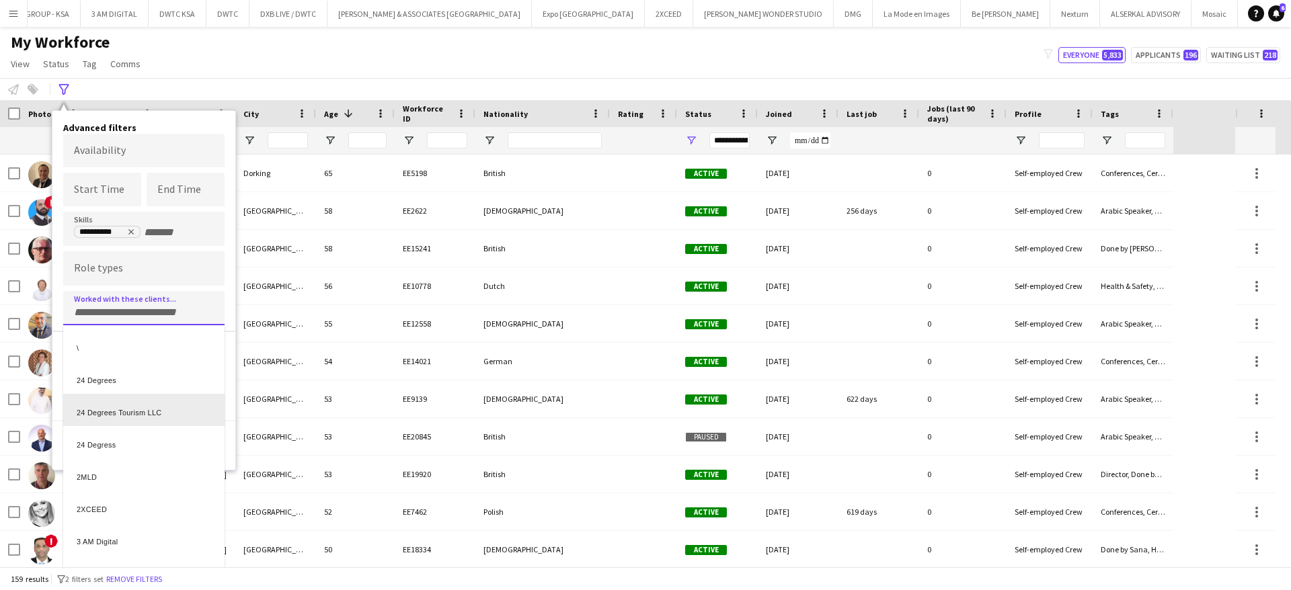
click at [231, 438] on div "Clear View results" at bounding box center [143, 439] width 183 height 39
click at [153, 307] on div at bounding box center [645, 295] width 1291 height 590
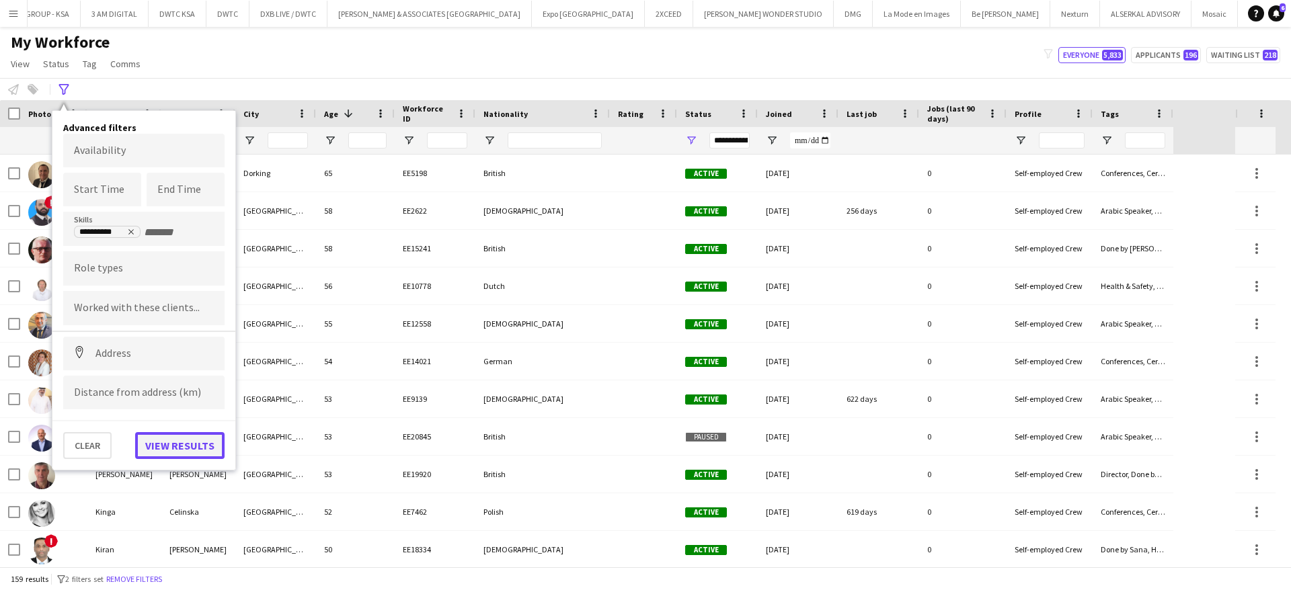
click at [196, 444] on button "View results" at bounding box center [179, 445] width 89 height 27
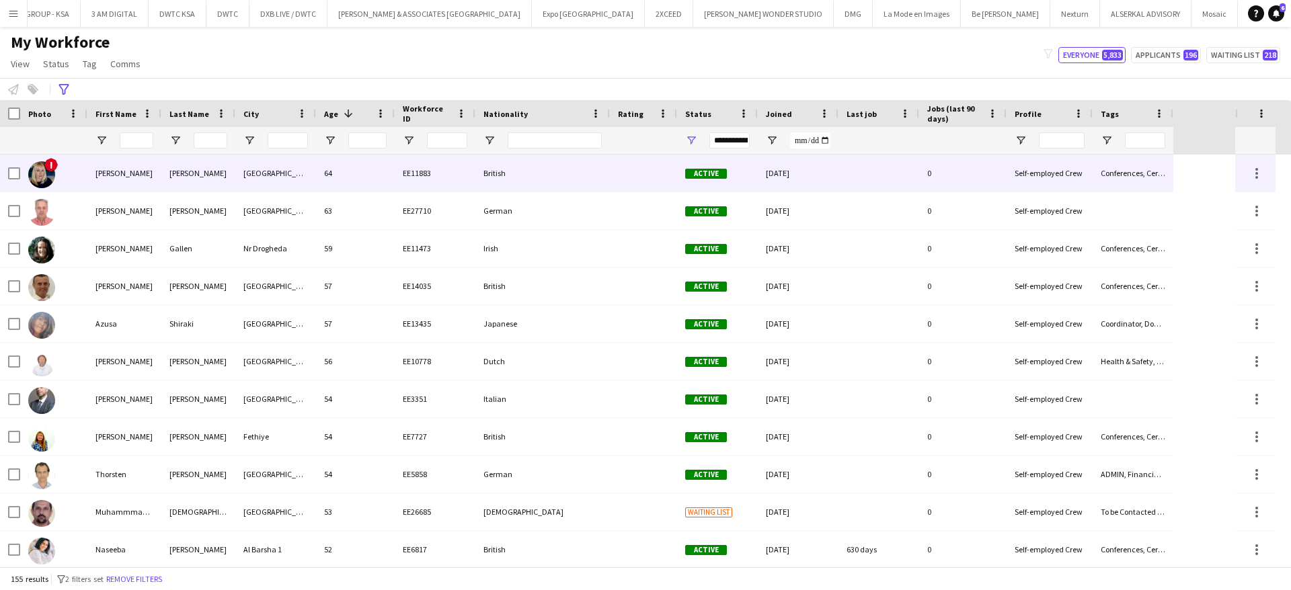
click at [108, 177] on div "[PERSON_NAME]" at bounding box center [124, 173] width 74 height 37
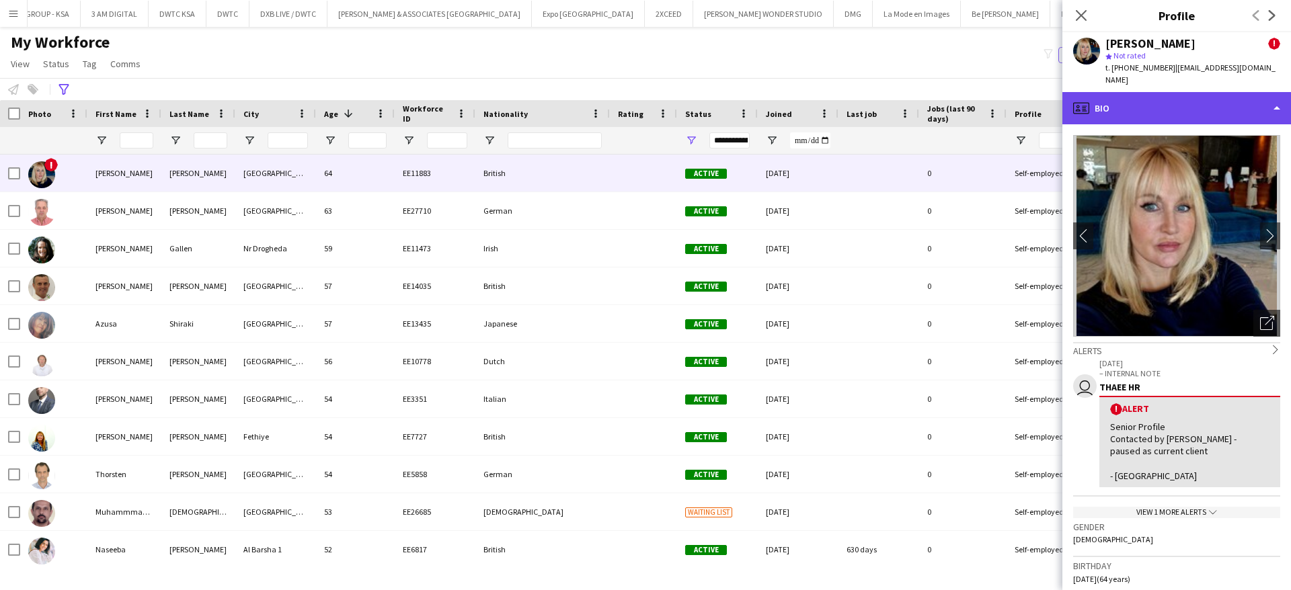
click at [1179, 106] on div "profile Bio" at bounding box center [1176, 108] width 229 height 32
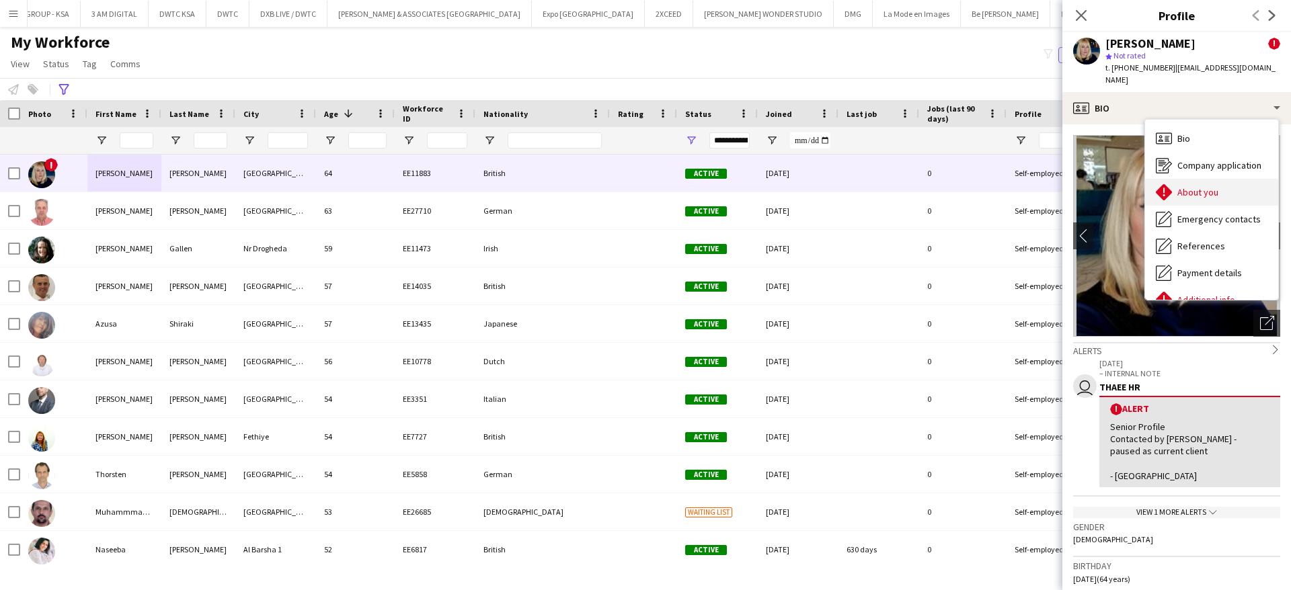
click at [1193, 186] on span "About you" at bounding box center [1197, 192] width 41 height 12
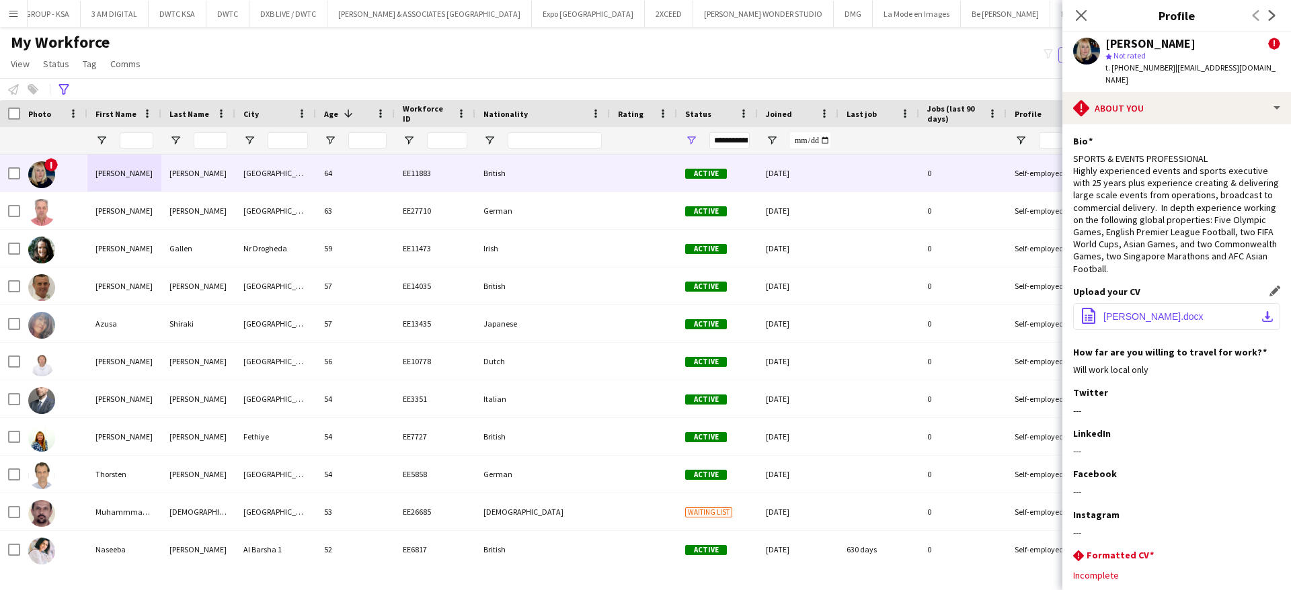
click at [1134, 305] on button "office-file-sheet [PERSON_NAME].docx download-bottom" at bounding box center [1176, 316] width 207 height 27
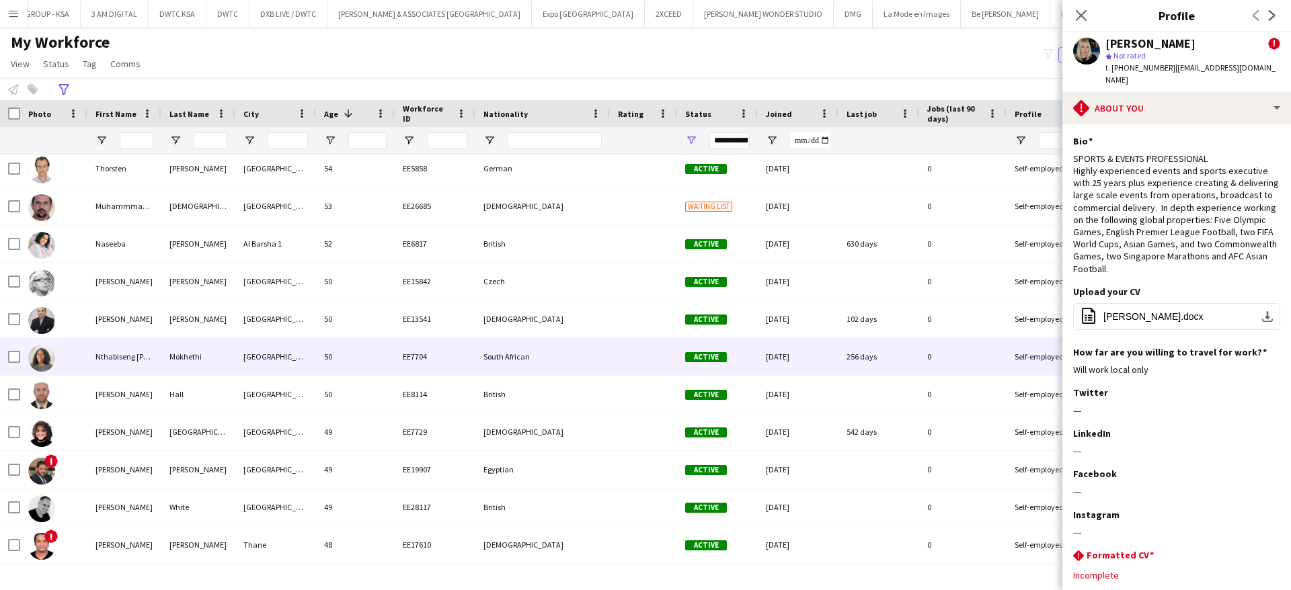
scroll to position [349, 0]
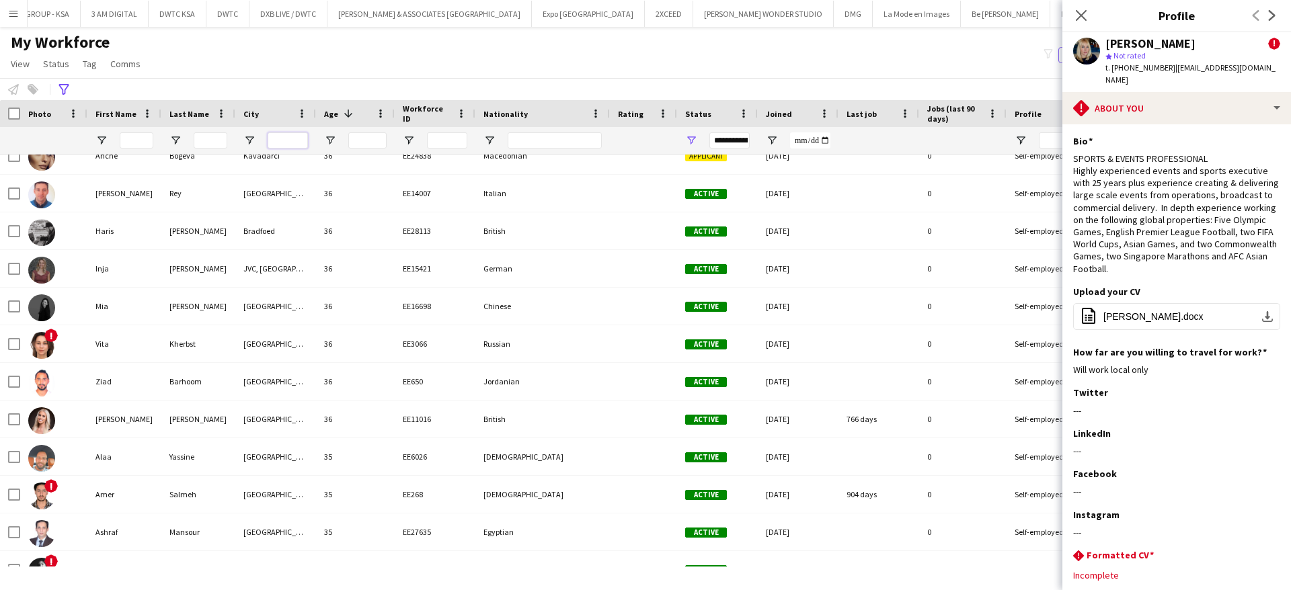
click at [283, 133] on input "City Filter Input" at bounding box center [288, 140] width 40 height 16
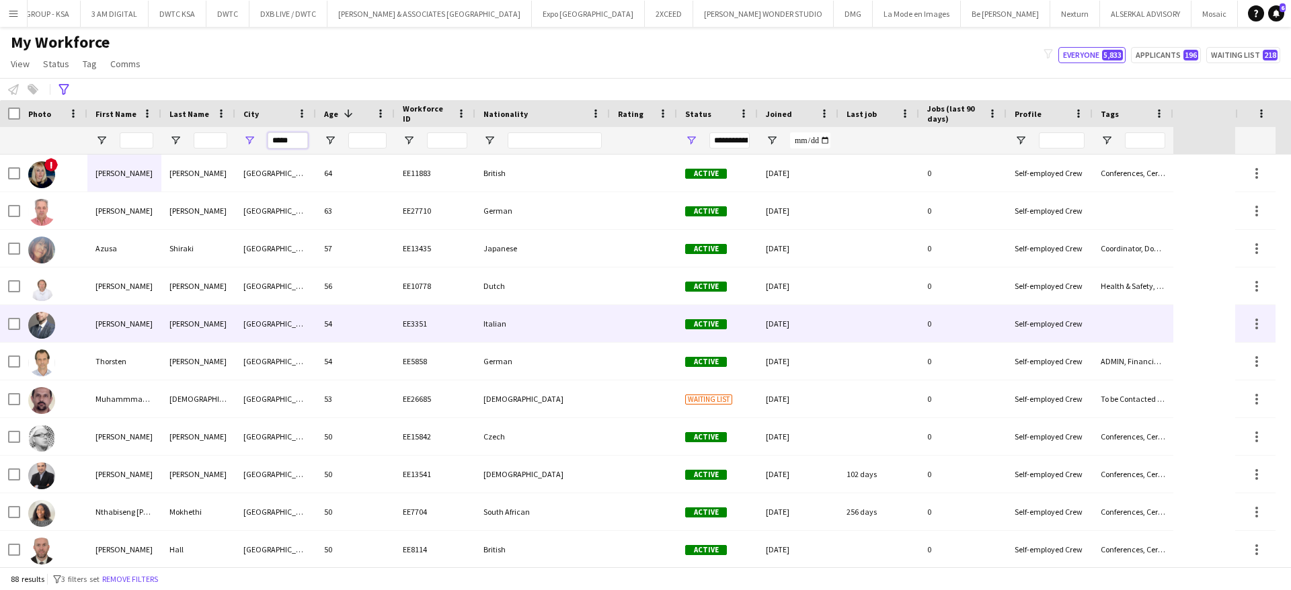
type input "*****"
click at [161, 334] on div "[PERSON_NAME]" at bounding box center [124, 323] width 74 height 37
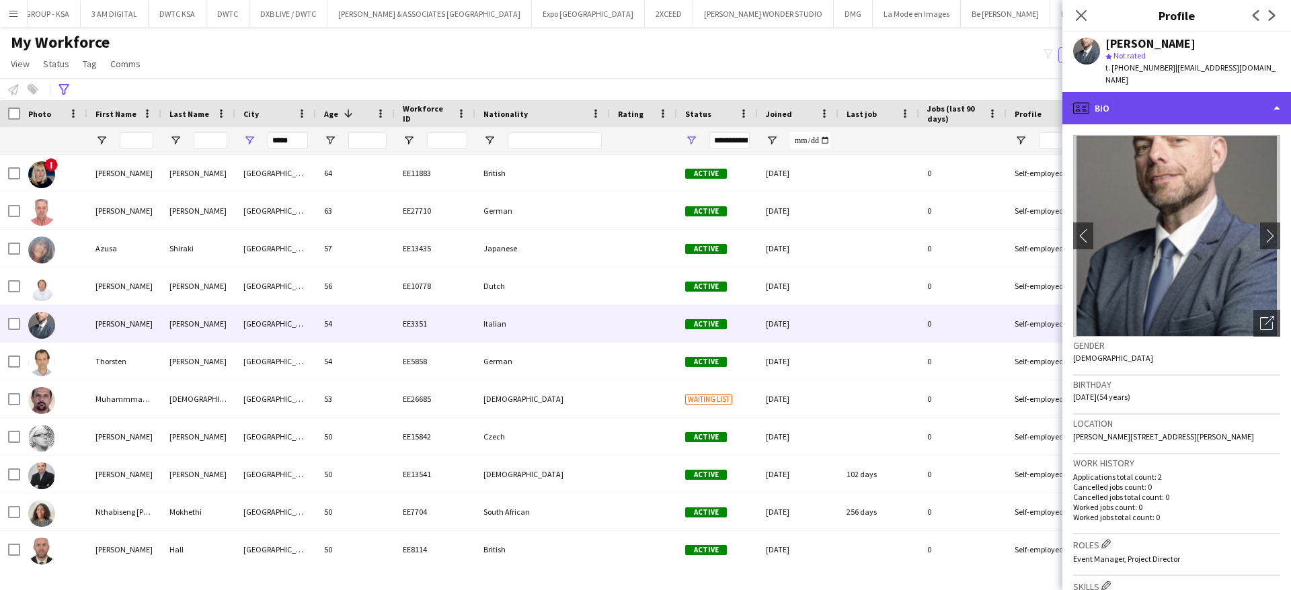
click at [1192, 92] on div "profile Bio" at bounding box center [1176, 108] width 229 height 32
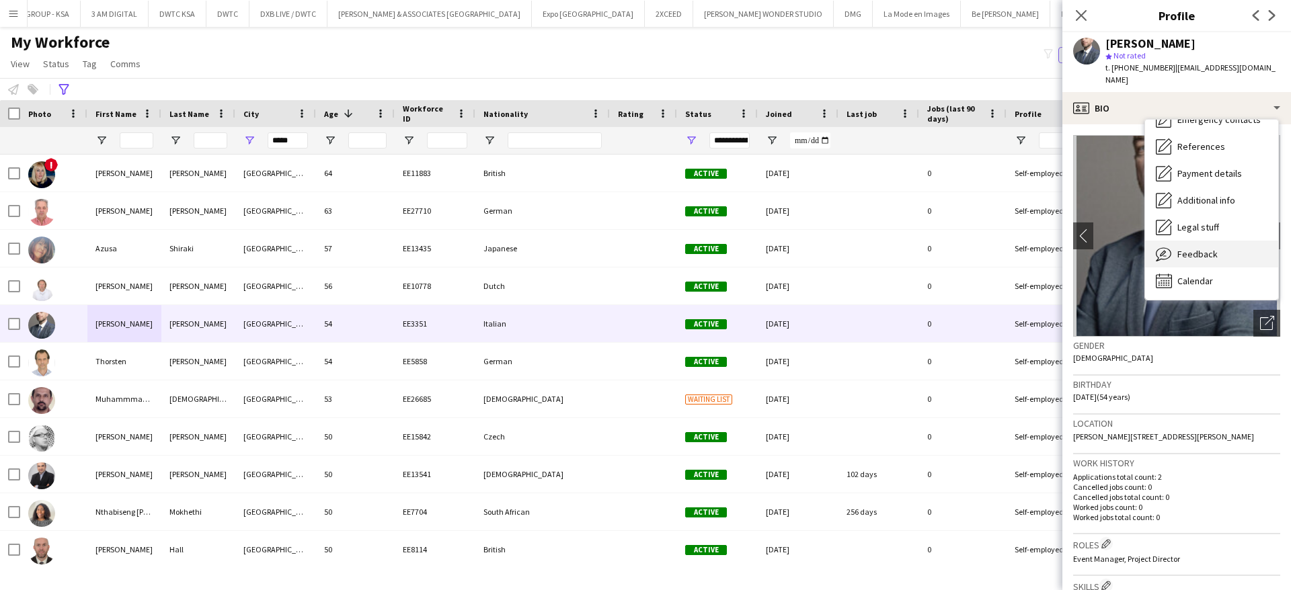
click at [1204, 248] on span "Feedback" at bounding box center [1197, 254] width 40 height 12
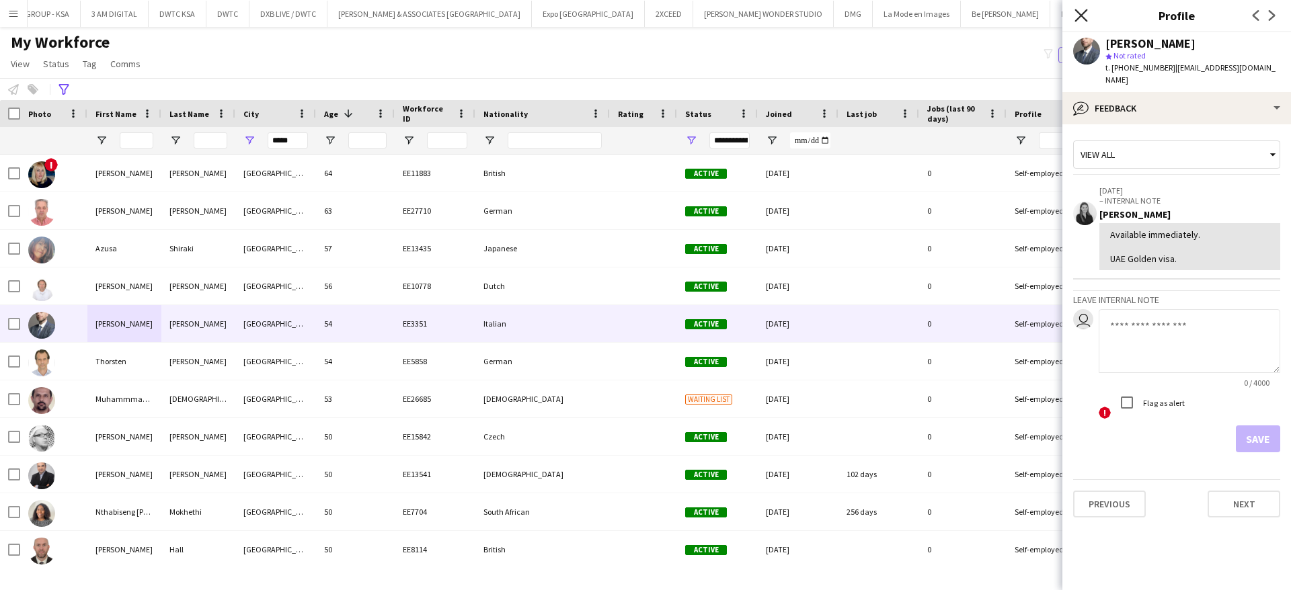
click at [1079, 15] on icon "Close pop-in" at bounding box center [1081, 15] width 13 height 13
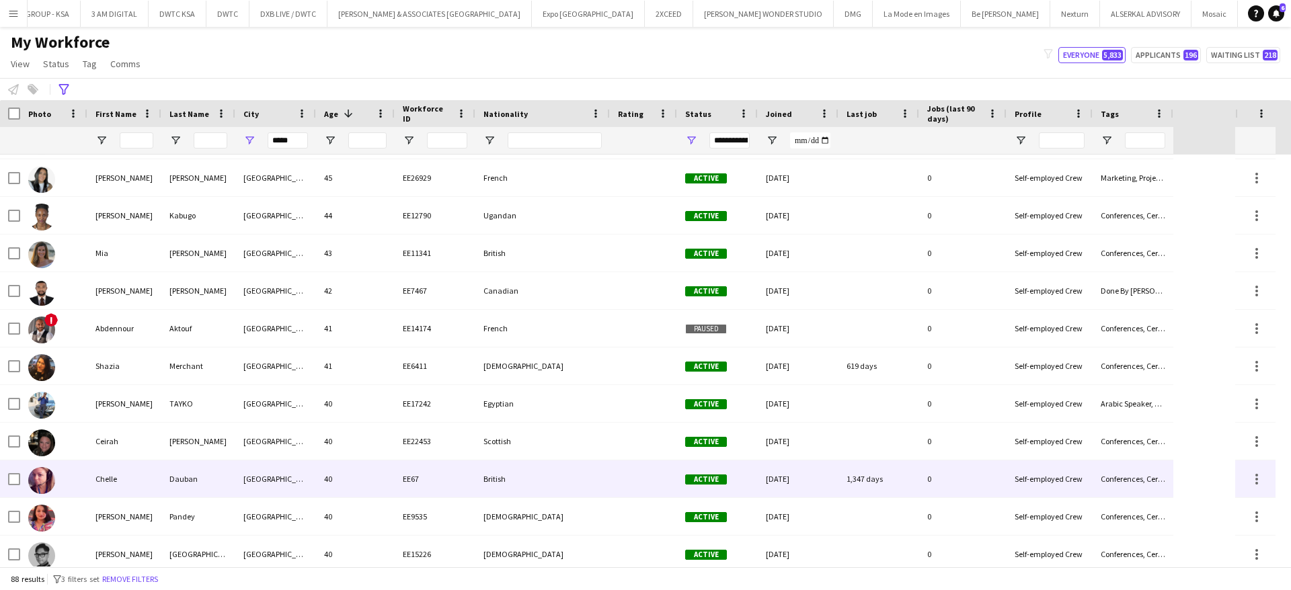
click at [125, 483] on div "Chelle" at bounding box center [124, 479] width 74 height 37
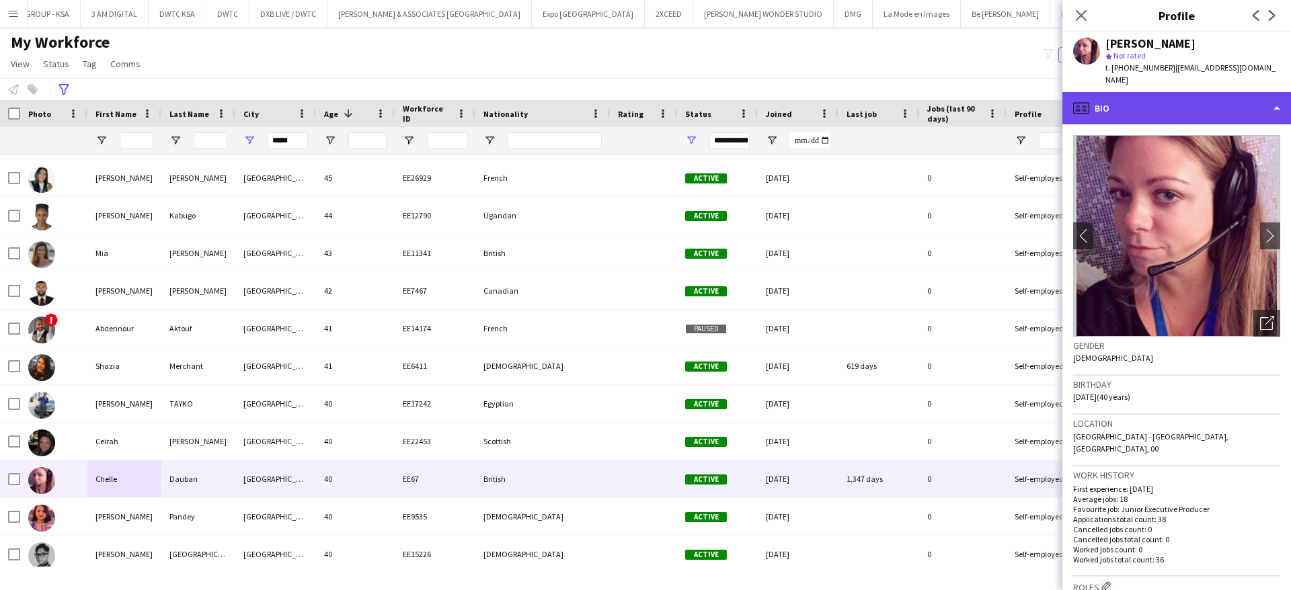
click at [1181, 98] on div "profile Bio" at bounding box center [1176, 108] width 229 height 32
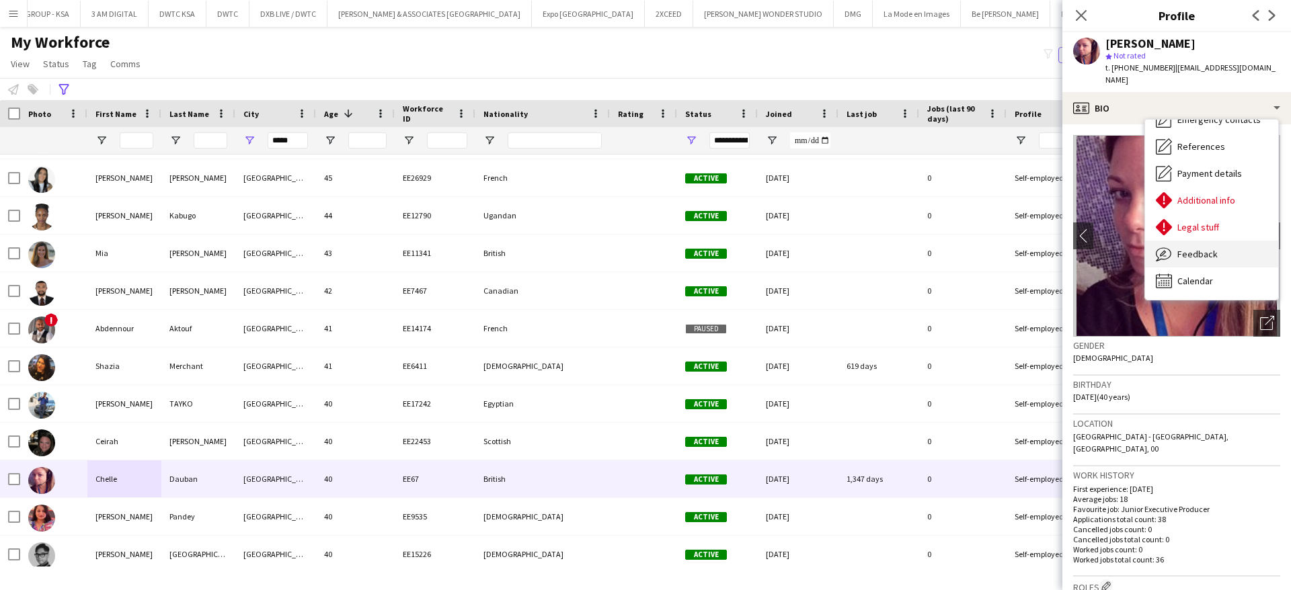
click at [1204, 248] on span "Feedback" at bounding box center [1197, 254] width 40 height 12
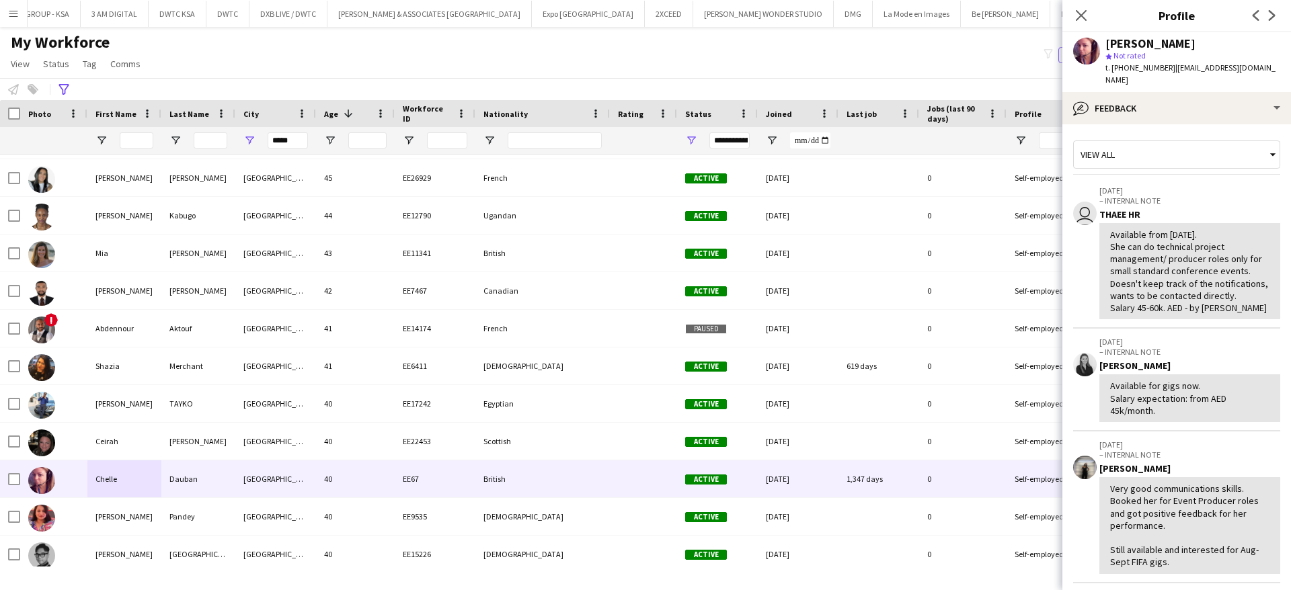
click at [1081, 6] on div "Close pop-in" at bounding box center [1081, 15] width 38 height 31
click at [1080, 12] on icon "Close pop-in" at bounding box center [1081, 15] width 13 height 13
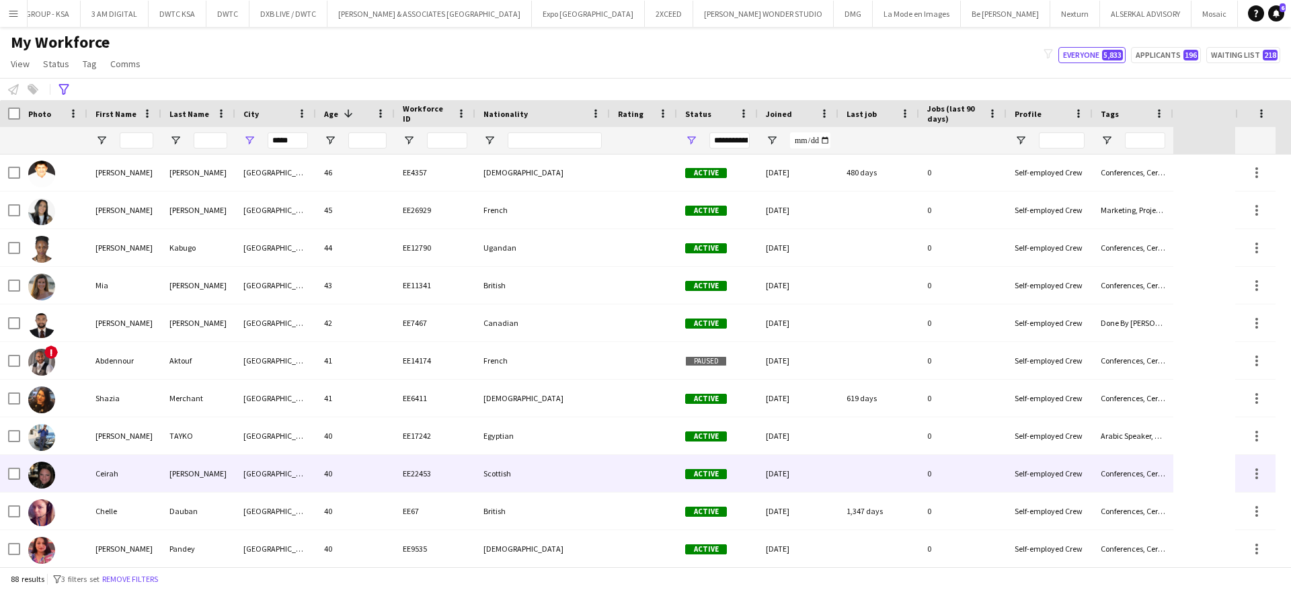
click at [101, 476] on div "Ceirah" at bounding box center [124, 473] width 74 height 37
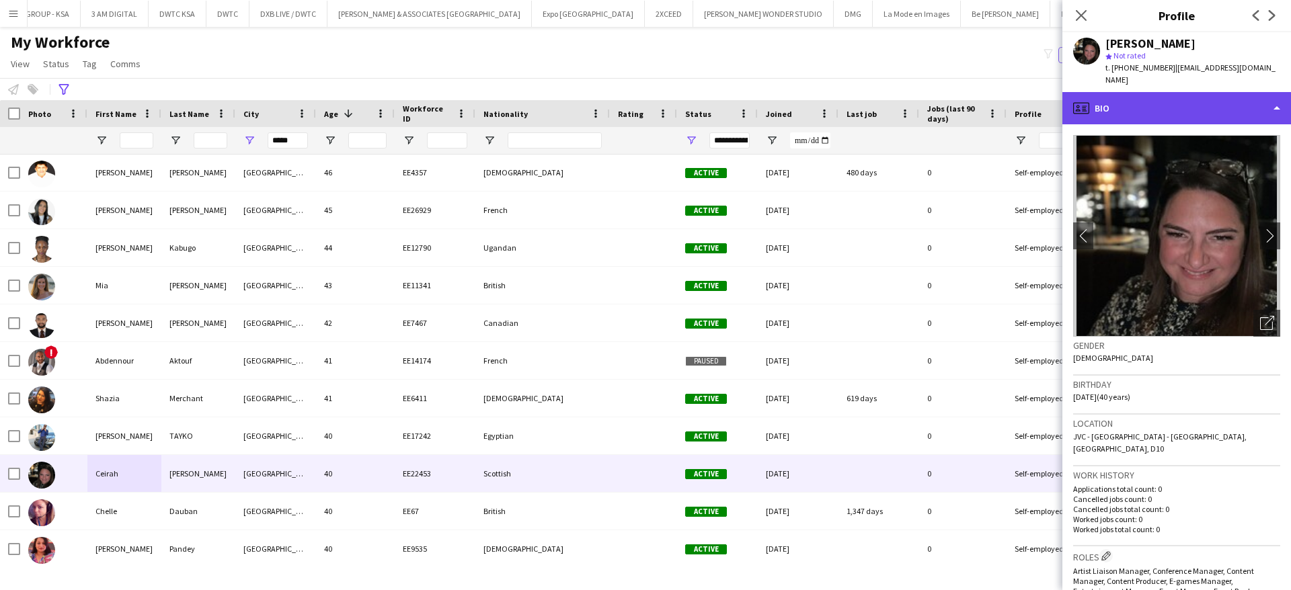
click at [1174, 97] on div "profile Bio" at bounding box center [1176, 108] width 229 height 32
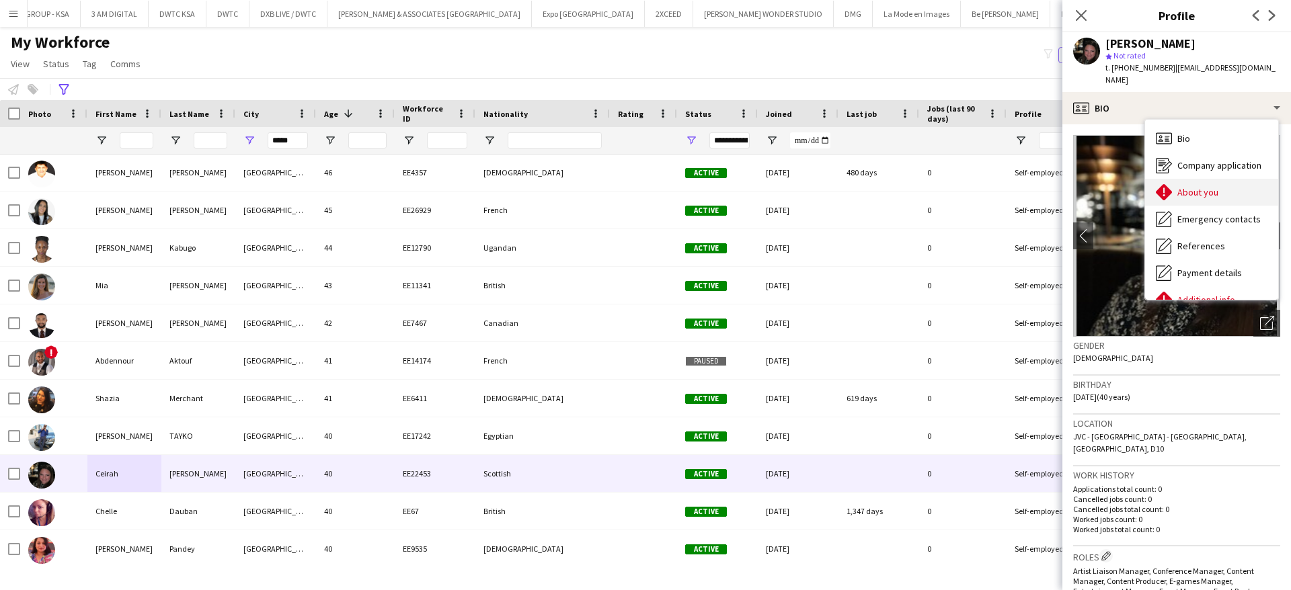
click at [1192, 186] on span "About you" at bounding box center [1197, 192] width 41 height 12
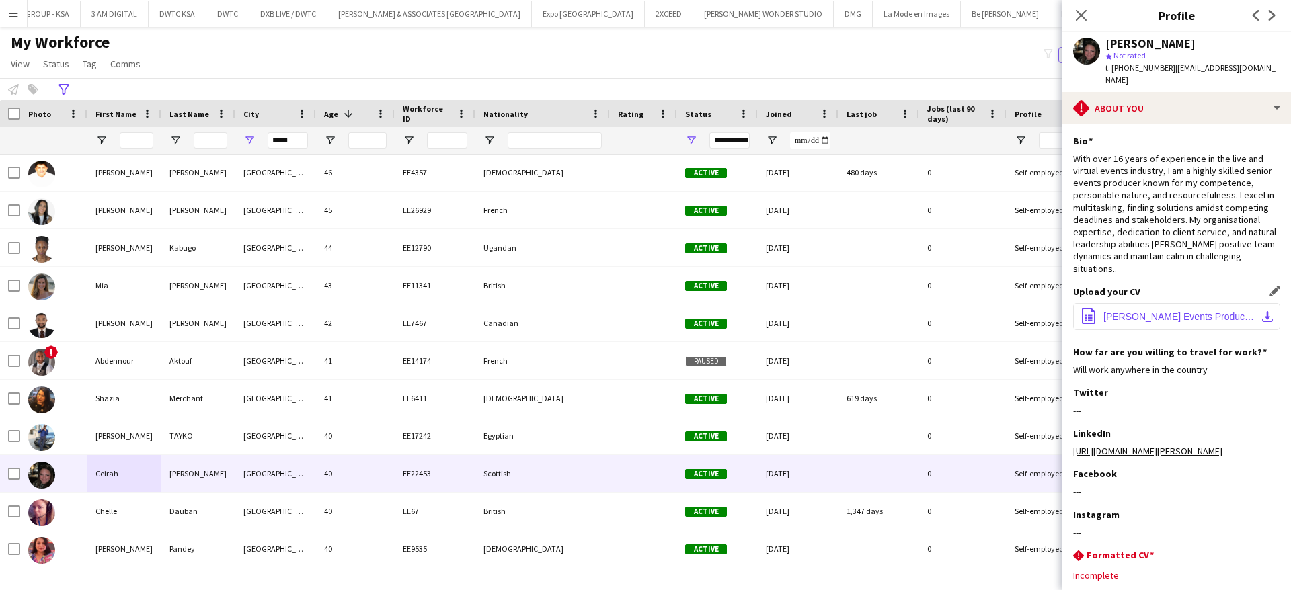
click at [1182, 312] on span "[PERSON_NAME] Events Producer CV [DATE].docx" at bounding box center [1179, 316] width 152 height 11
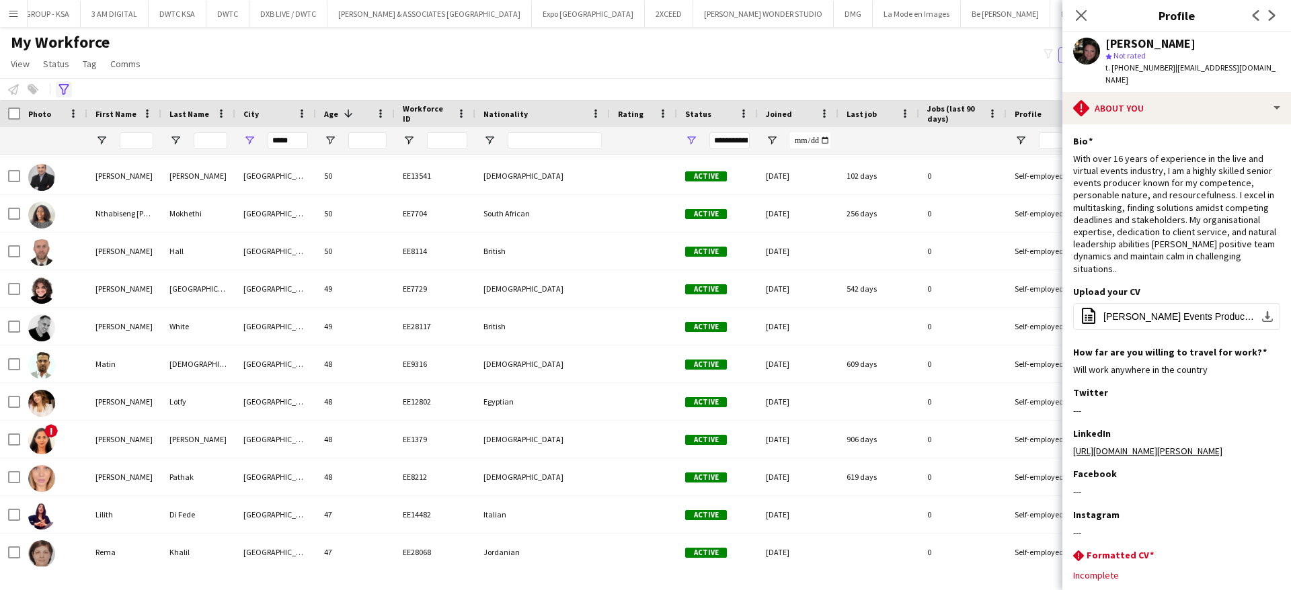
click at [66, 90] on icon "Advanced filters" at bounding box center [63, 89] width 11 height 11
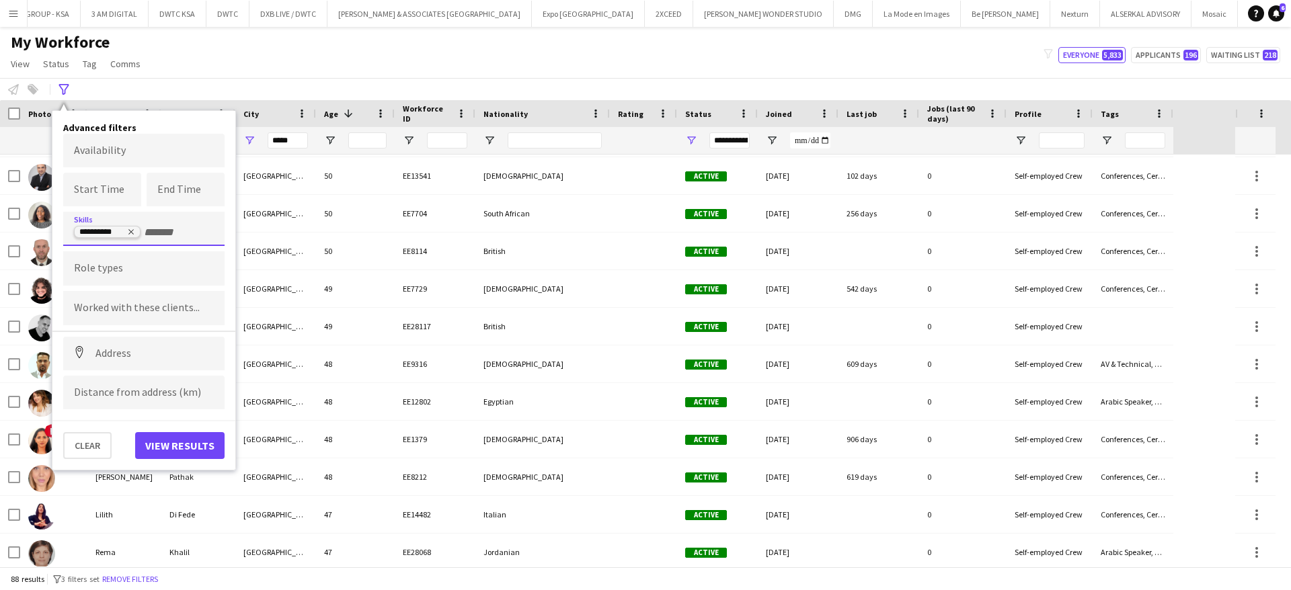
click at [132, 230] on icon "Remove tag" at bounding box center [131, 232] width 8 height 8
click at [124, 256] on div at bounding box center [143, 268] width 161 height 34
type input "*****"
click at [139, 304] on div "3D Designer" at bounding box center [143, 306] width 161 height 32
click at [193, 449] on button "View results" at bounding box center [179, 445] width 89 height 27
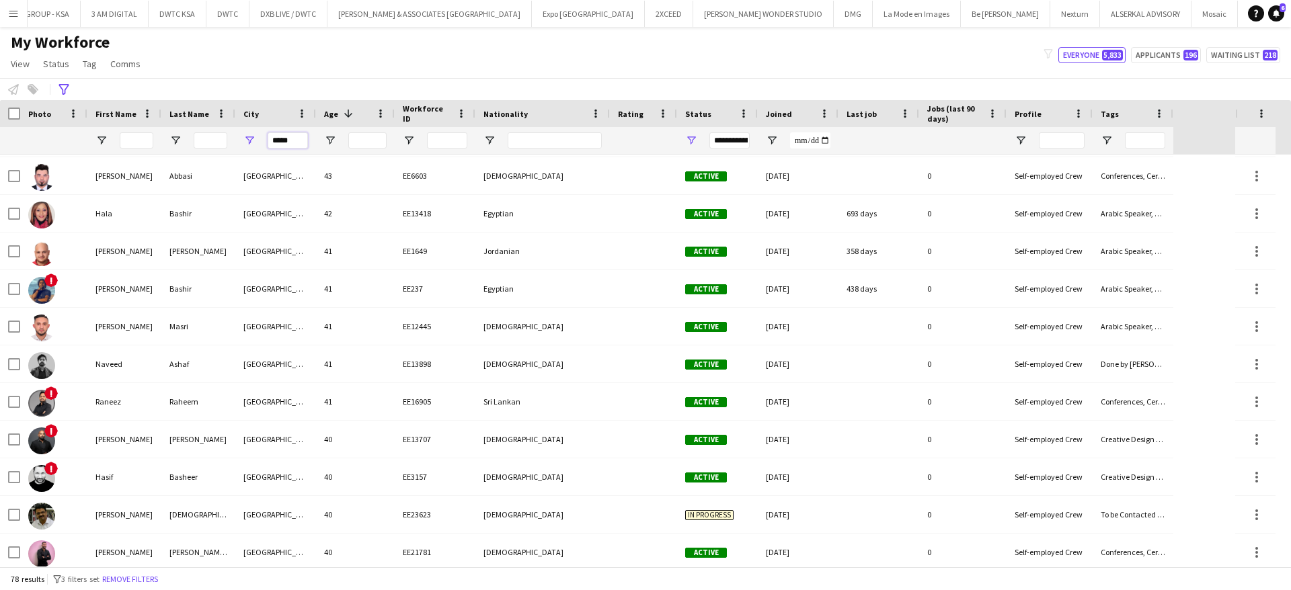
click at [292, 138] on input "*****" at bounding box center [288, 140] width 40 height 16
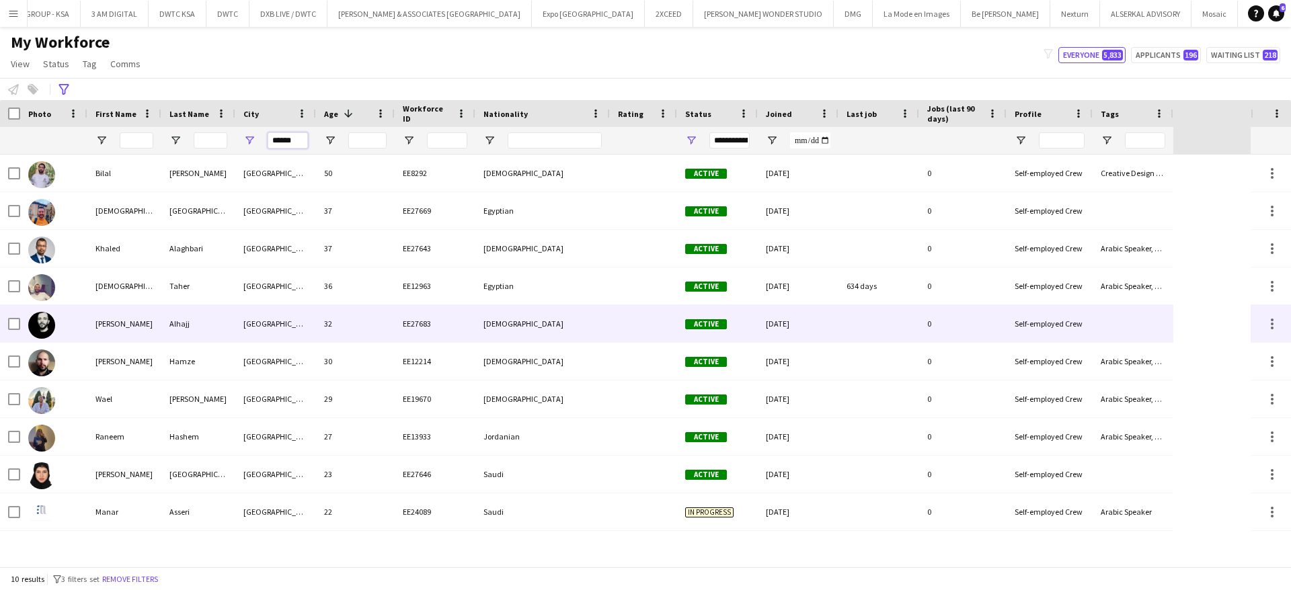
type input "******"
click at [120, 321] on div "[PERSON_NAME]" at bounding box center [124, 323] width 74 height 37
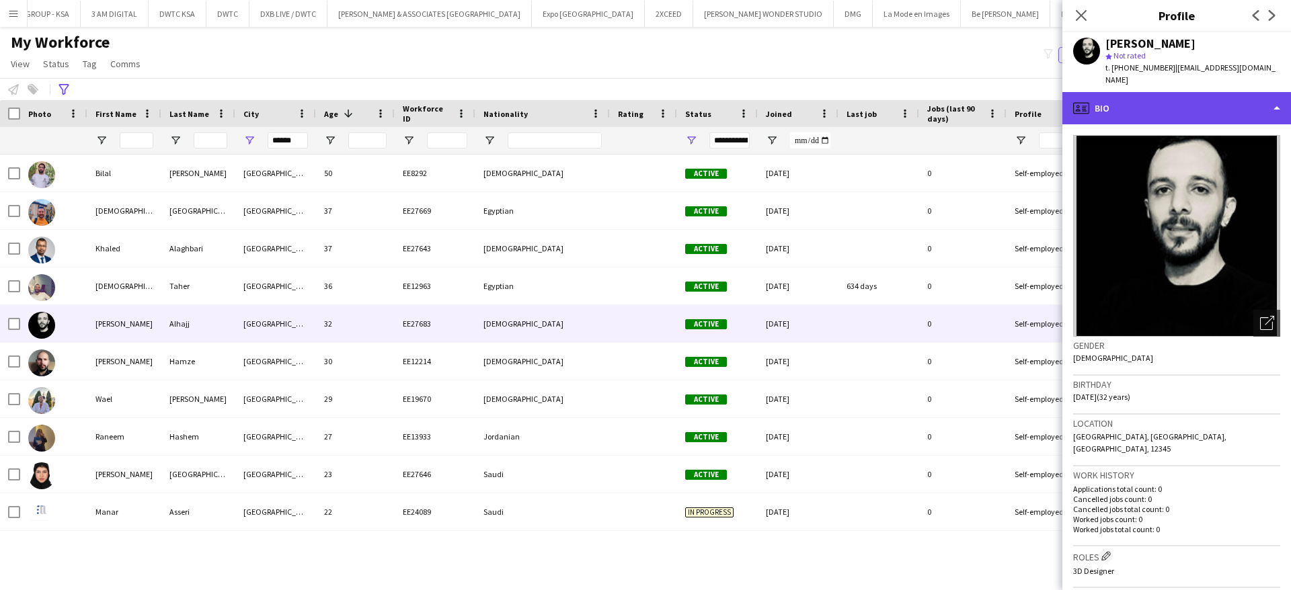
click at [1191, 92] on div "profile Bio" at bounding box center [1176, 108] width 229 height 32
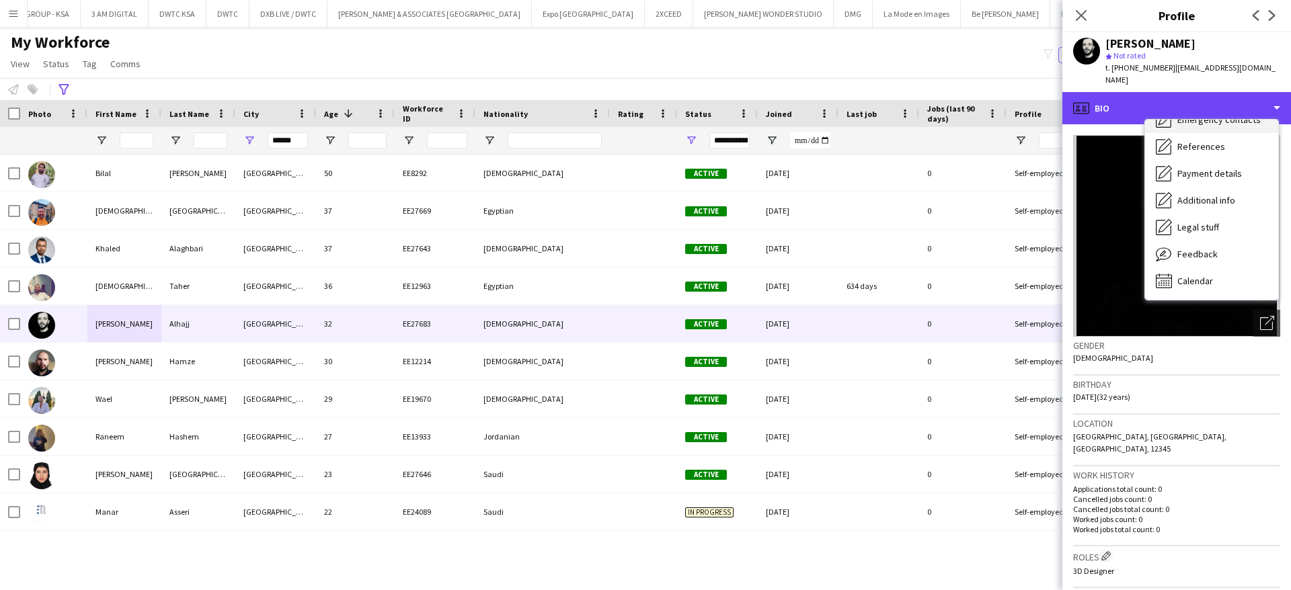
scroll to position [99, 0]
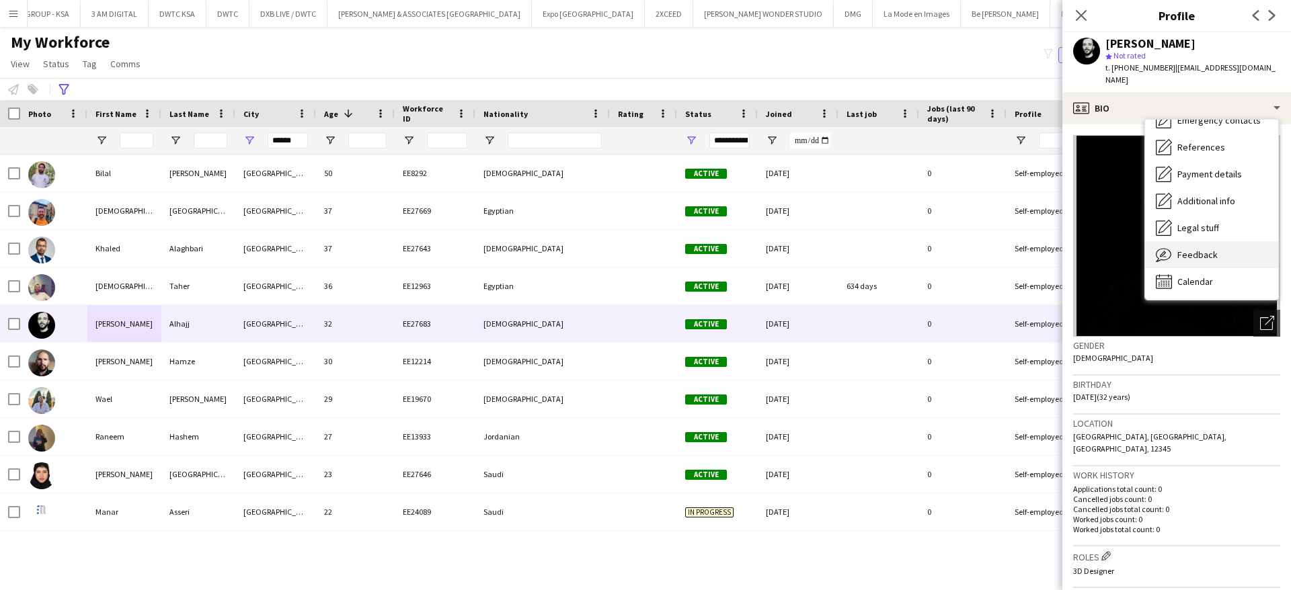
click at [1208, 241] on div "Feedback Feedback" at bounding box center [1211, 254] width 133 height 27
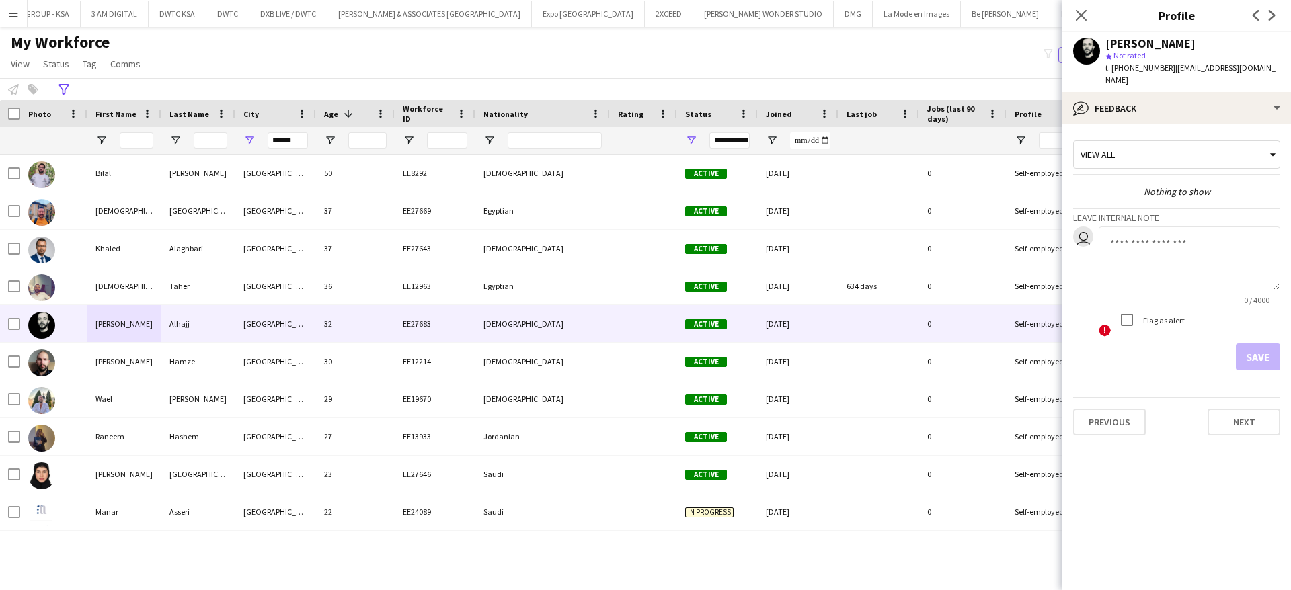
click at [74, 92] on app-workforce-advanced-filters "**********" at bounding box center [65, 89] width 19 height 16
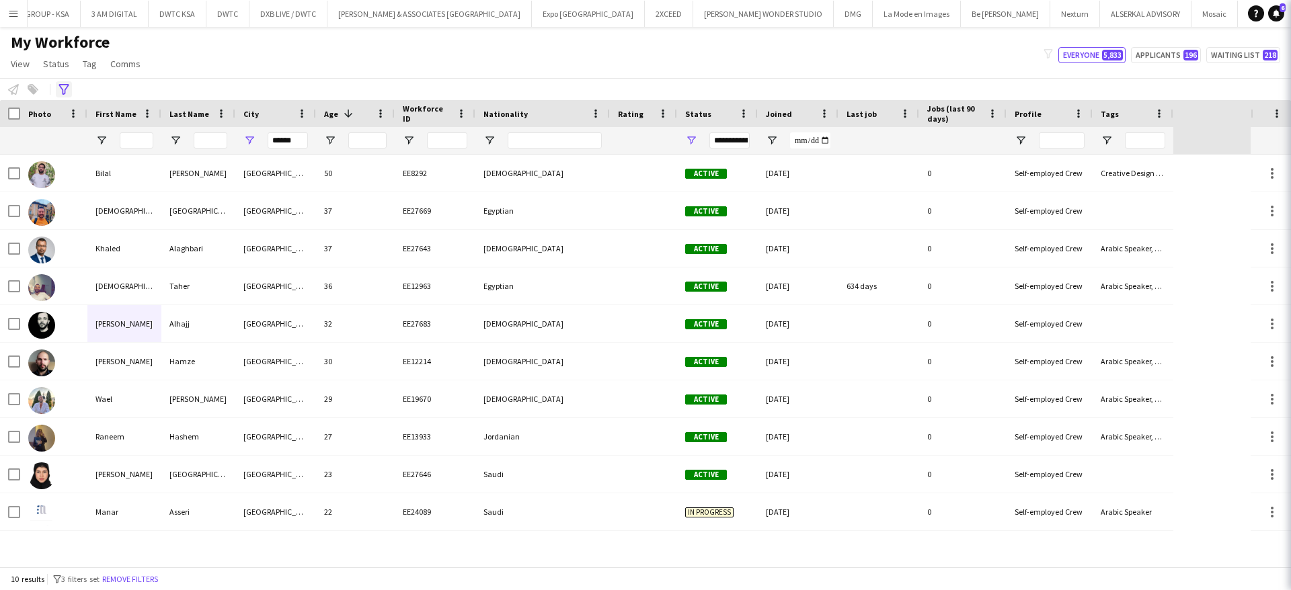
click at [62, 87] on icon "Advanced filters" at bounding box center [63, 89] width 11 height 11
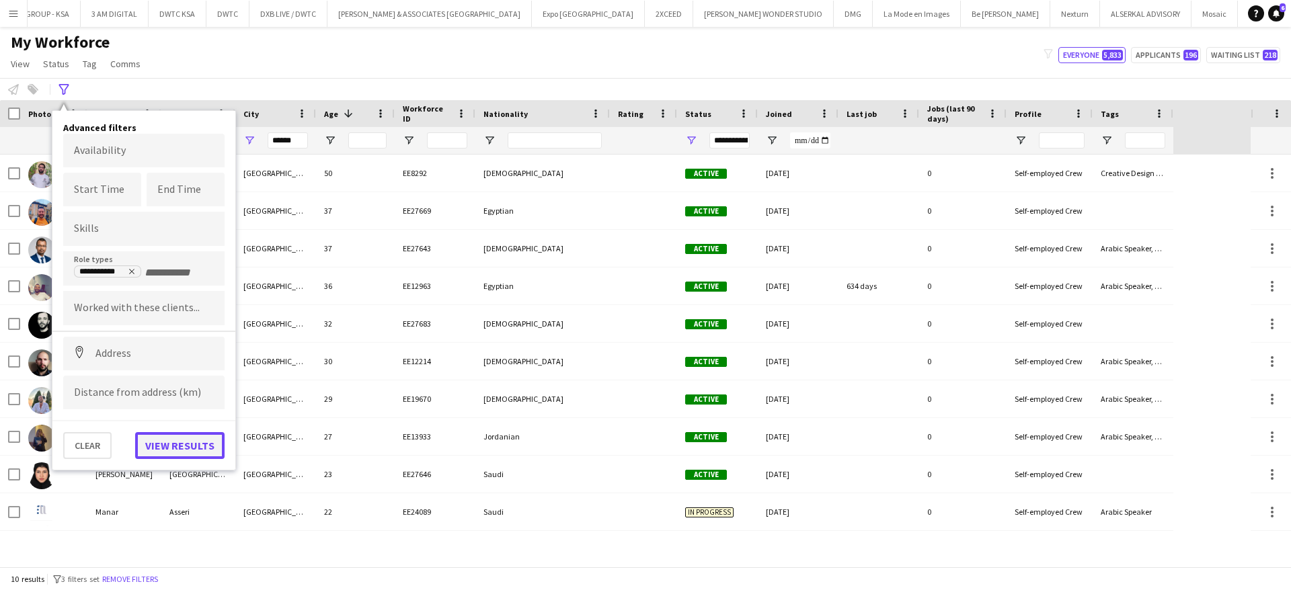
click at [185, 441] on button "View results" at bounding box center [179, 445] width 89 height 27
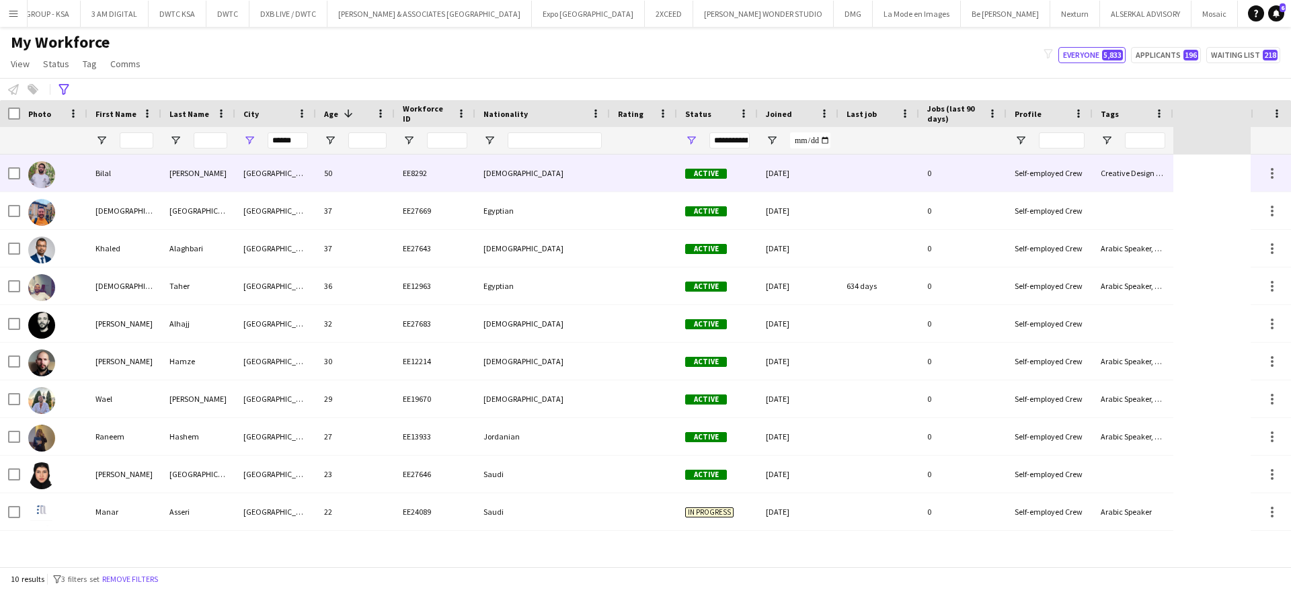
click at [122, 174] on div "Bilal" at bounding box center [124, 173] width 74 height 37
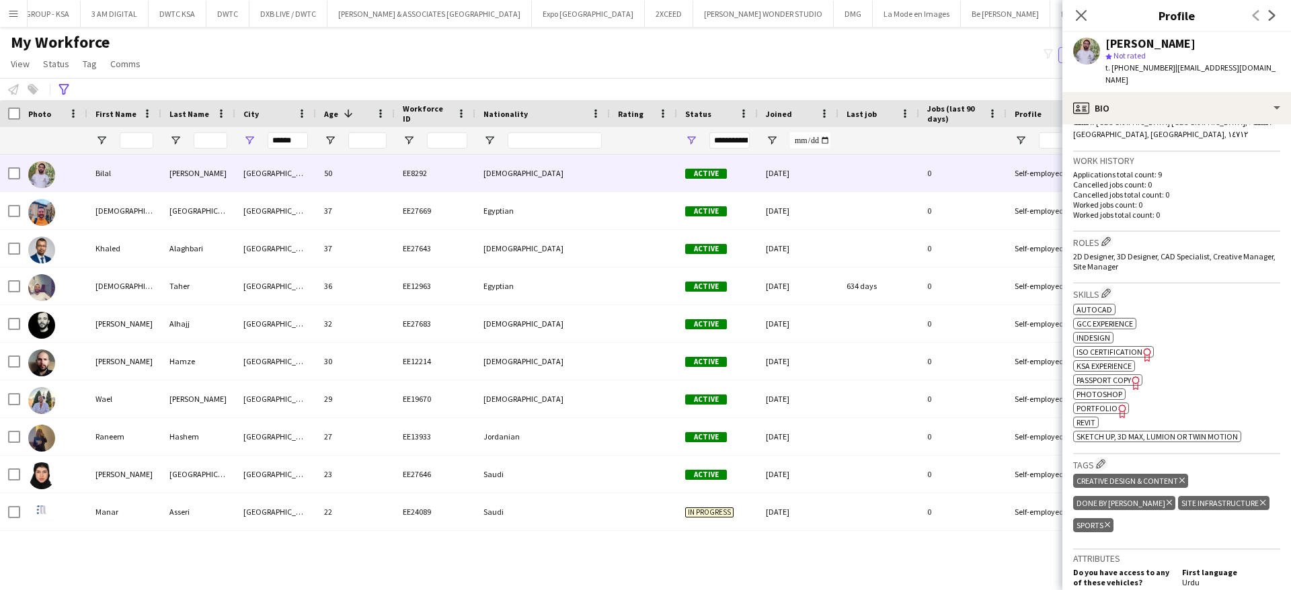
scroll to position [323, 0]
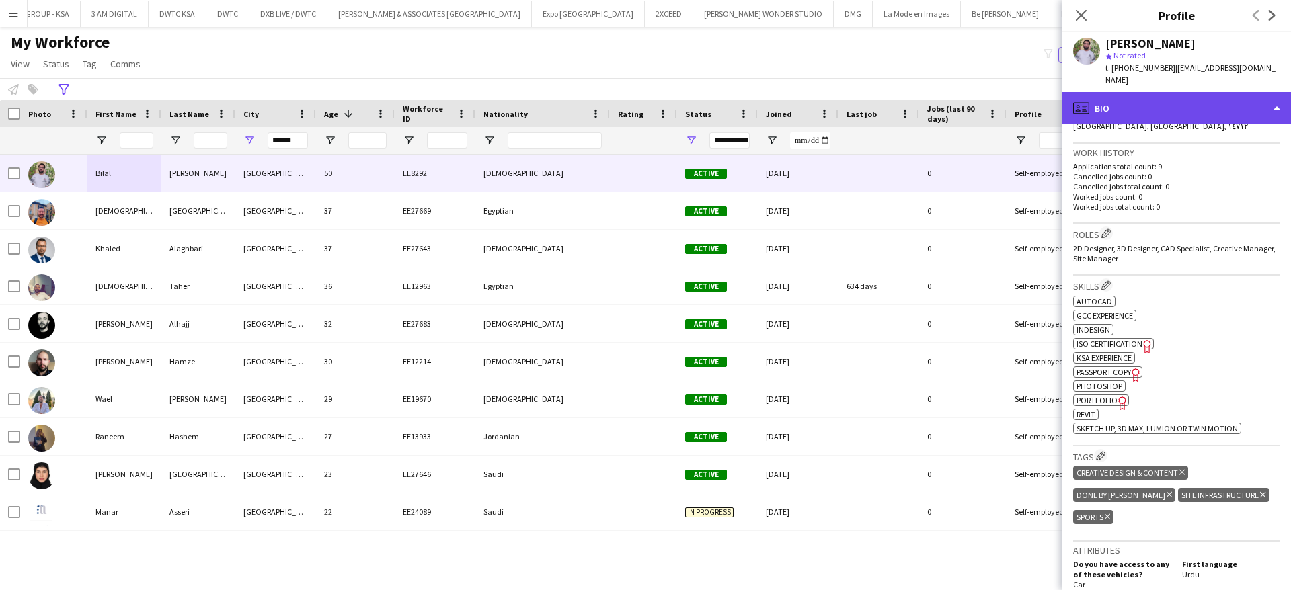
click at [1170, 104] on div "profile Bio" at bounding box center [1176, 108] width 229 height 32
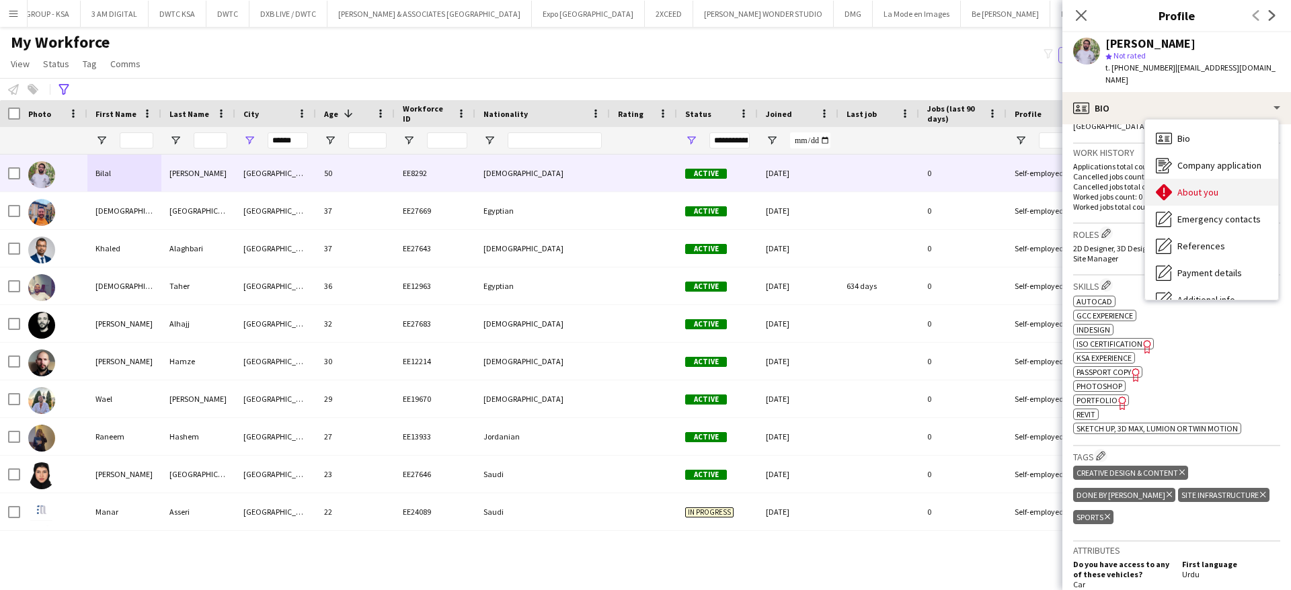
click at [1196, 186] on span "About you" at bounding box center [1197, 192] width 41 height 12
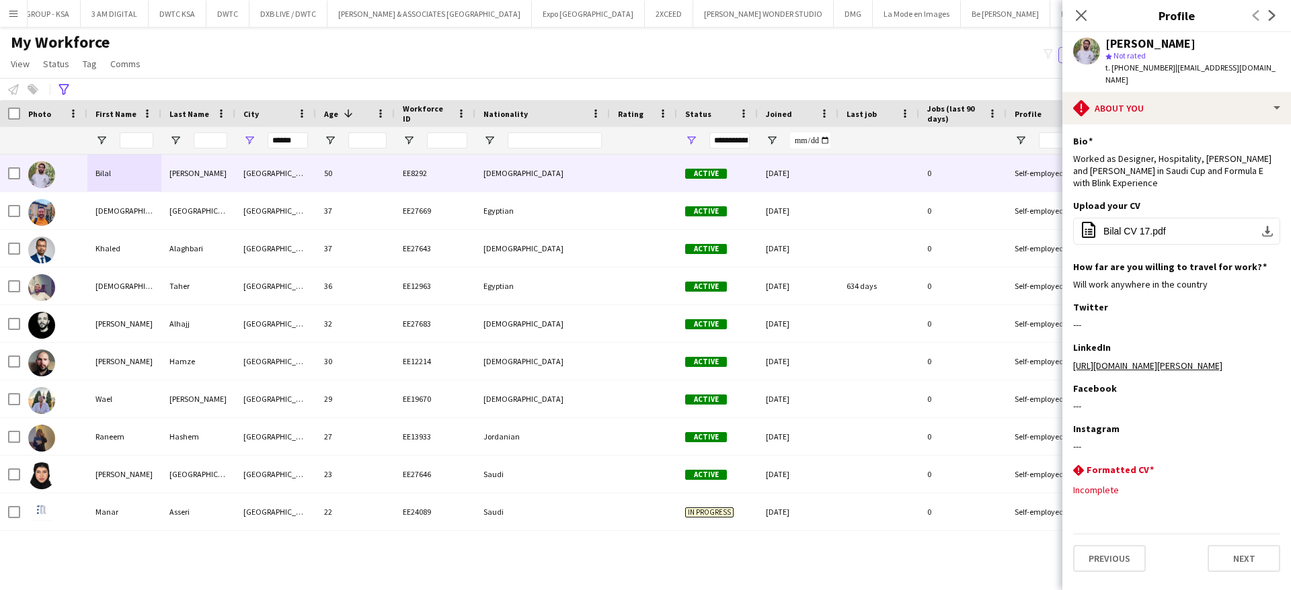
drag, startPoint x: 1111, startPoint y: 67, endPoint x: 1169, endPoint y: 67, distance: 57.8
click at [1169, 67] on div "t. [PHONE_NUMBER] | [EMAIL_ADDRESS][DOMAIN_NAME]" at bounding box center [1192, 74] width 175 height 24
click at [1169, 67] on span "| [EMAIL_ADDRESS][DOMAIN_NAME]" at bounding box center [1190, 74] width 170 height 22
drag, startPoint x: 1161, startPoint y: 67, endPoint x: 1131, endPoint y: 67, distance: 30.3
click at [1131, 67] on span "t. [PHONE_NUMBER]" at bounding box center [1140, 68] width 70 height 10
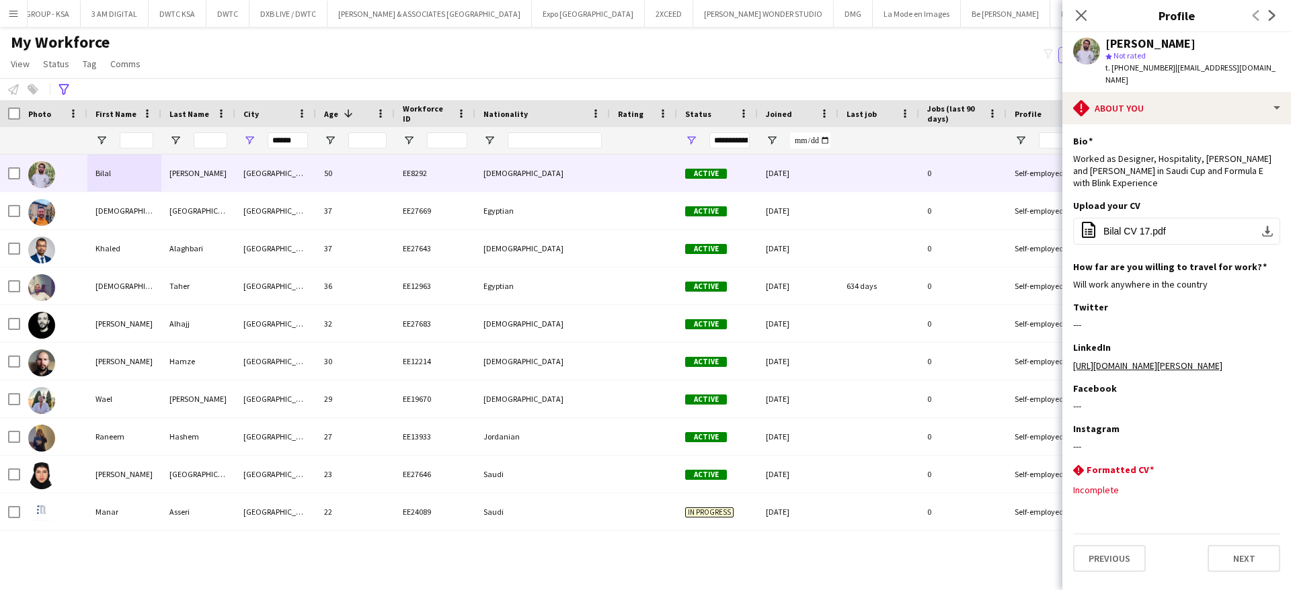
drag, startPoint x: 1163, startPoint y: 67, endPoint x: 1111, endPoint y: 72, distance: 52.7
click at [1111, 72] on span "t. [PHONE_NUMBER]" at bounding box center [1140, 68] width 70 height 10
copy span "[PHONE_NUMBER]"
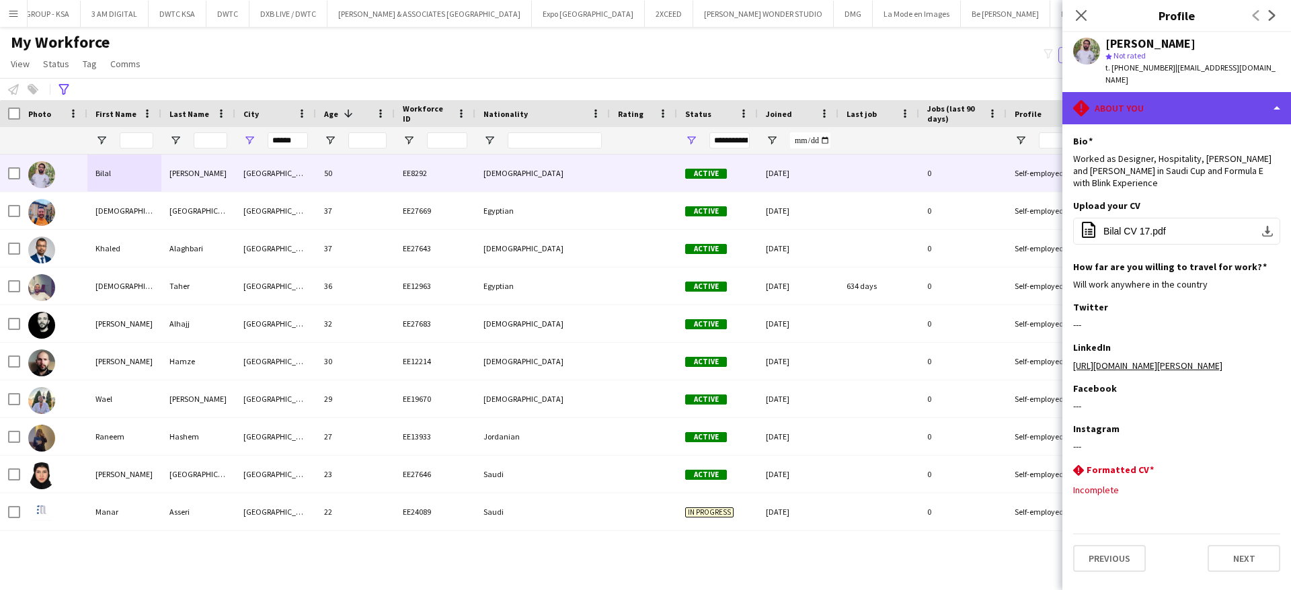
click at [1194, 98] on div "rhombus-alert About you" at bounding box center [1176, 108] width 229 height 32
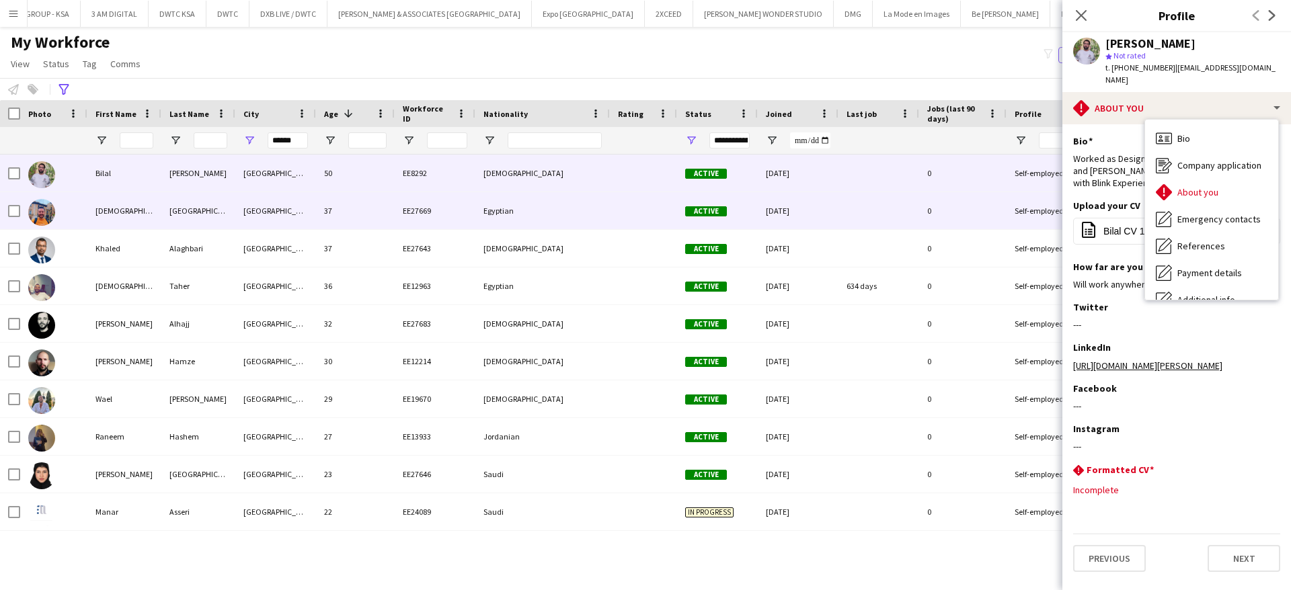
click at [159, 212] on div "[DEMOGRAPHIC_DATA]" at bounding box center [124, 210] width 74 height 37
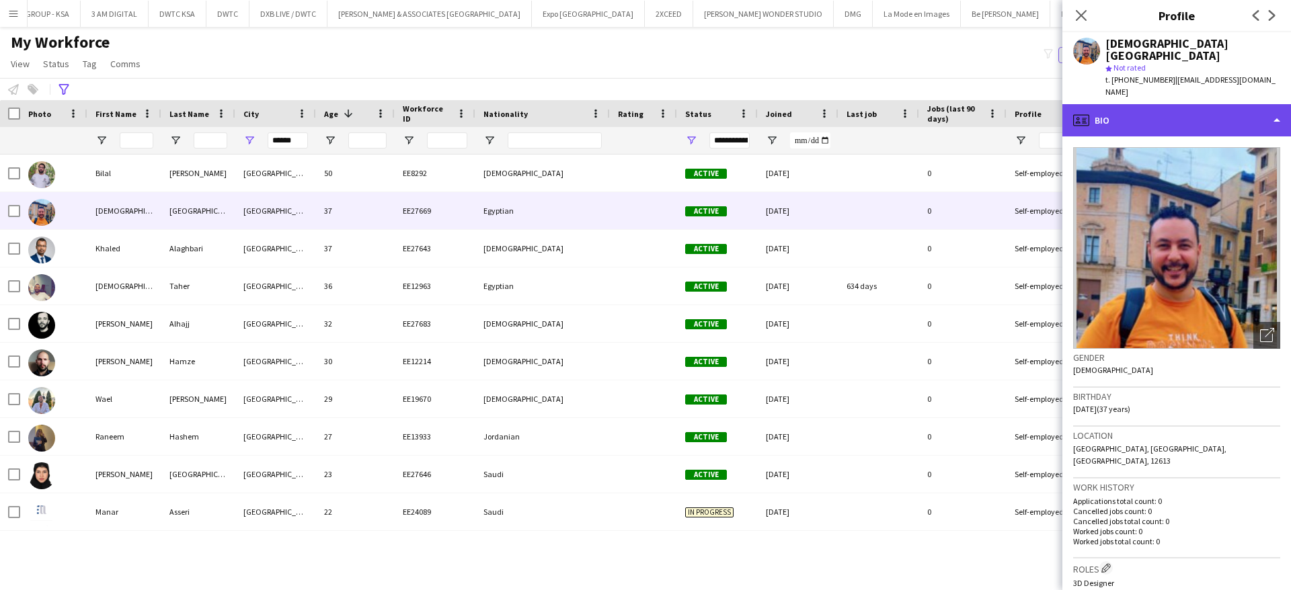
click at [1177, 104] on div "profile Bio" at bounding box center [1176, 120] width 229 height 32
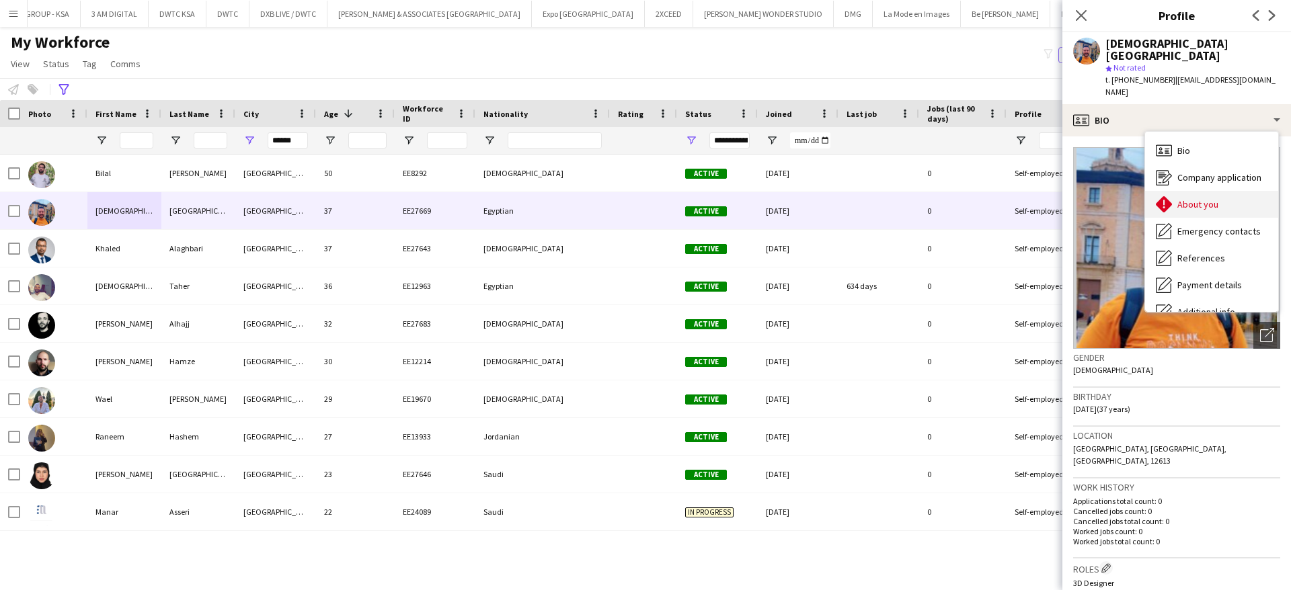
click at [1209, 198] on span "About you" at bounding box center [1197, 204] width 41 height 12
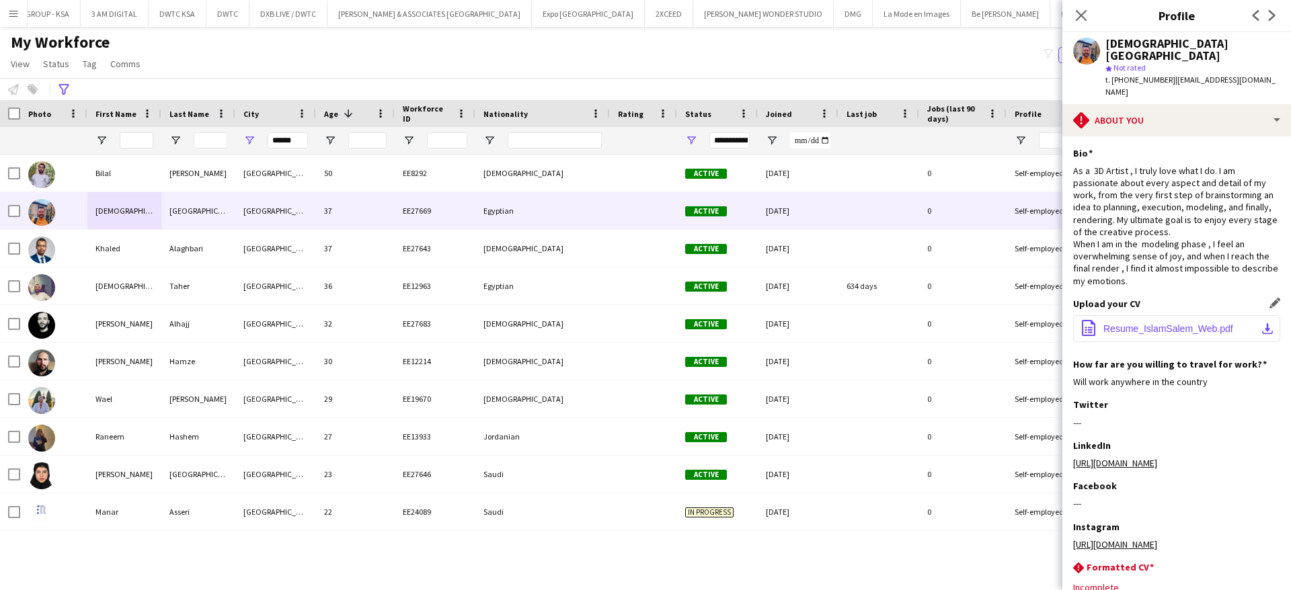
click at [1163, 315] on button "office-file-sheet Resume_IslamSalem_Web.pdf download-bottom" at bounding box center [1176, 328] width 207 height 27
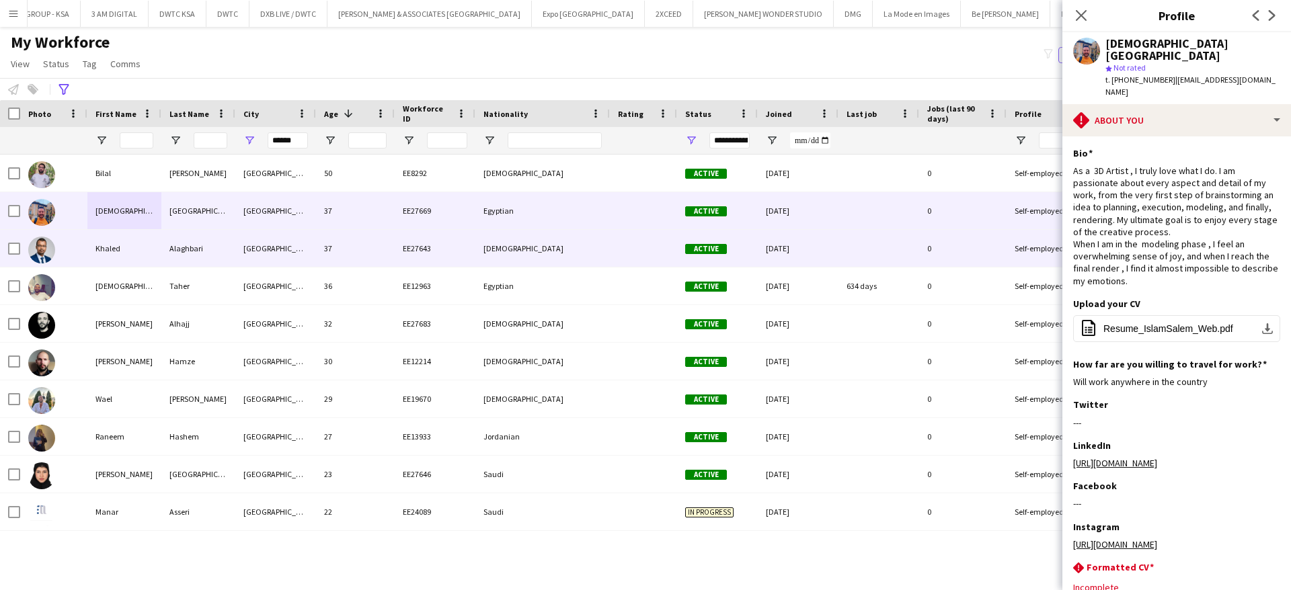
click at [127, 262] on div "Khaled" at bounding box center [124, 248] width 74 height 37
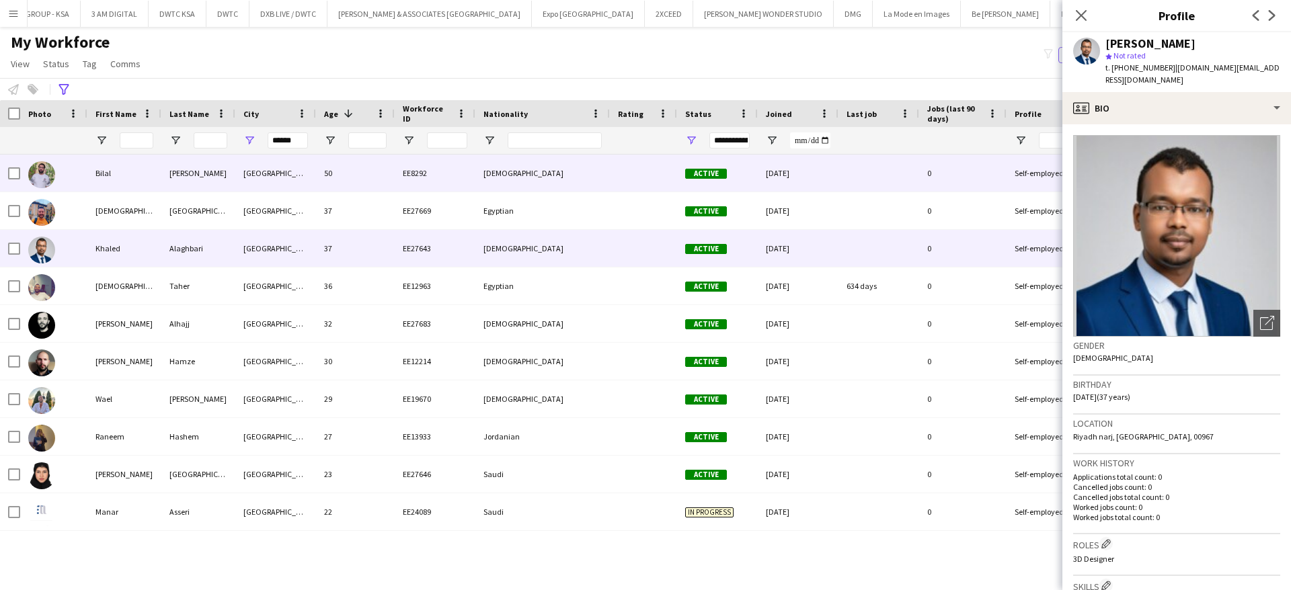
click at [139, 186] on div "Bilal" at bounding box center [124, 173] width 74 height 37
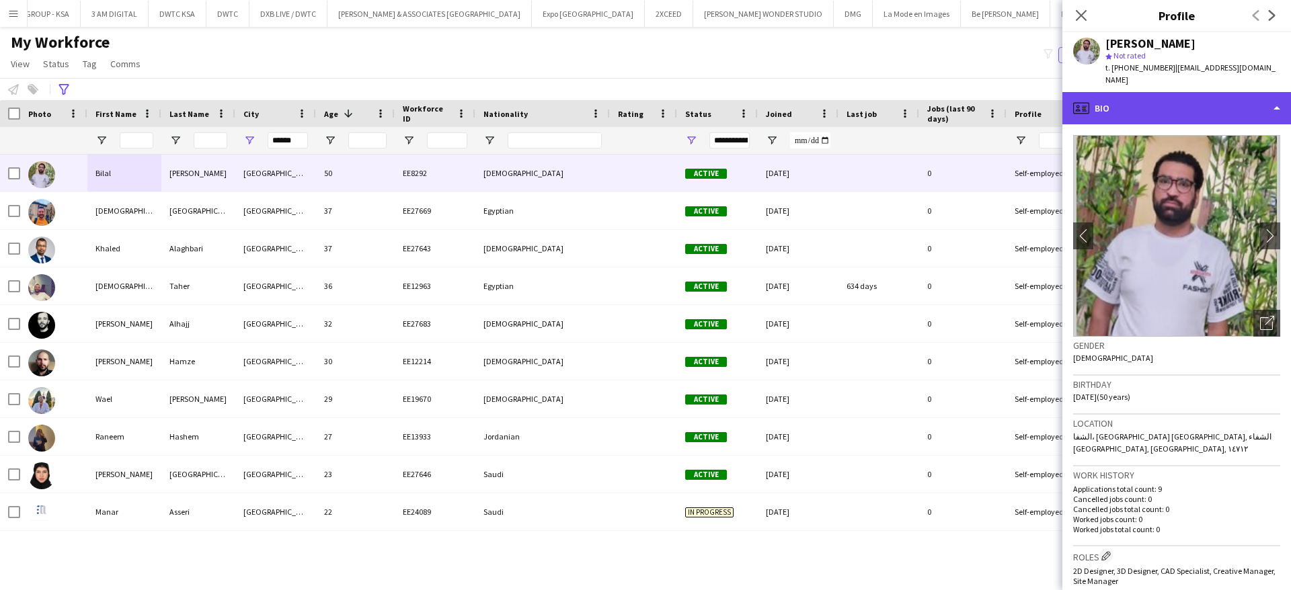
click at [1215, 107] on div "profile Bio" at bounding box center [1176, 108] width 229 height 32
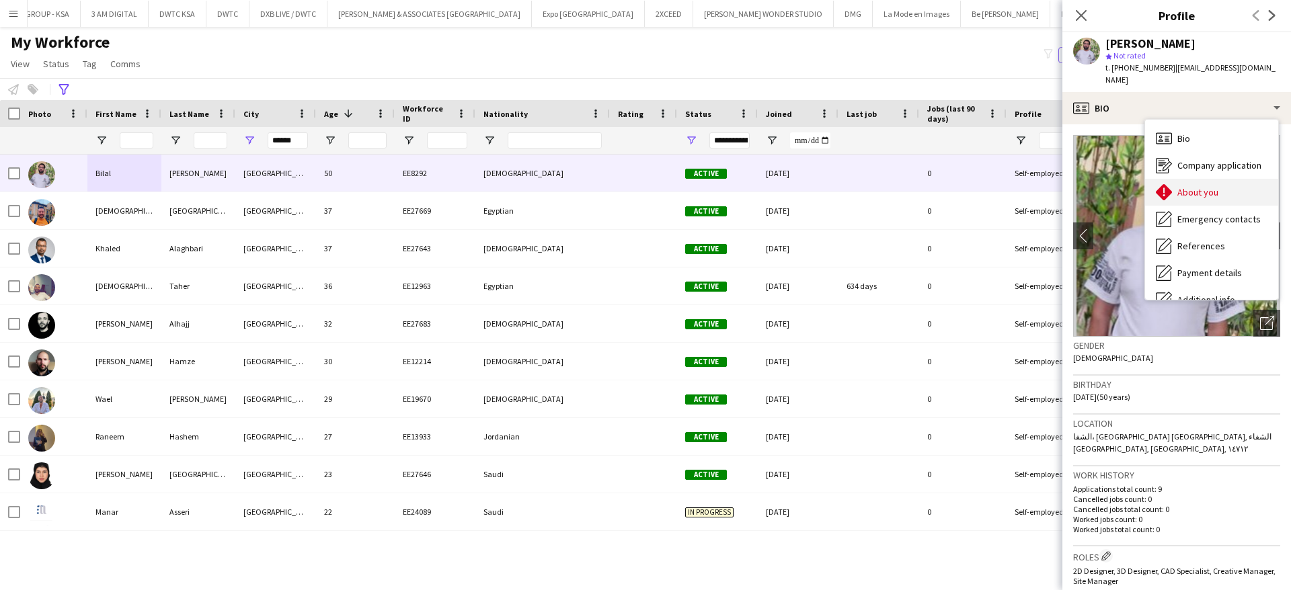
click at [1233, 179] on div "About you About you" at bounding box center [1211, 192] width 133 height 27
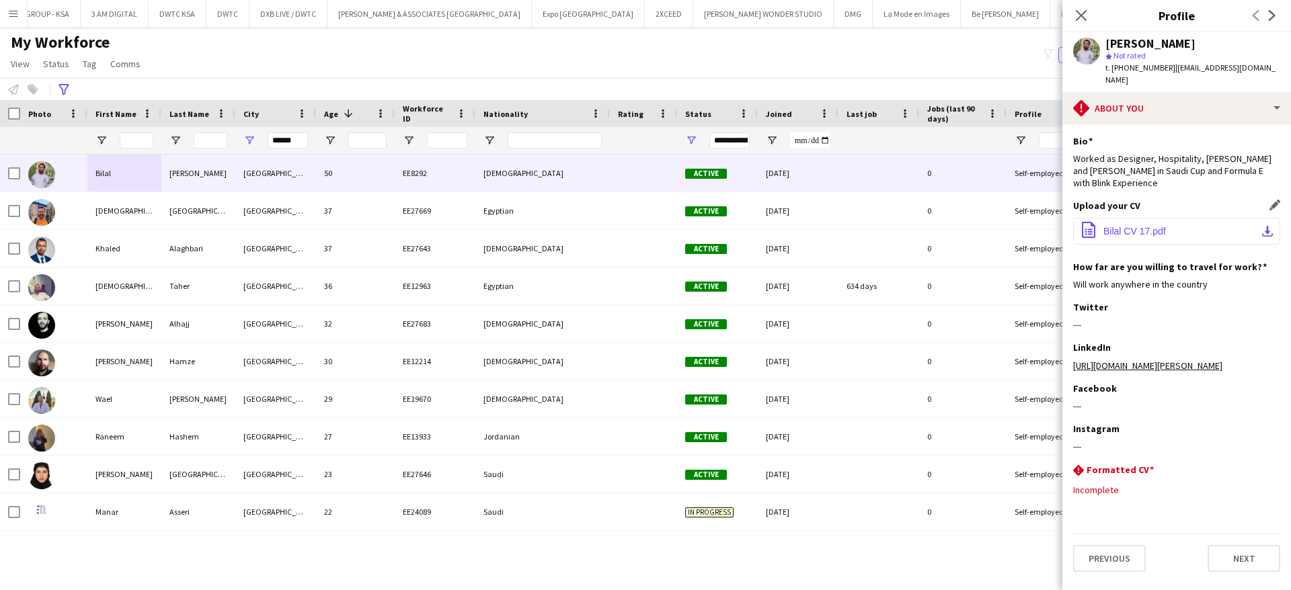
click at [1130, 226] on span "Bilal CV 17.pdf" at bounding box center [1134, 231] width 63 height 11
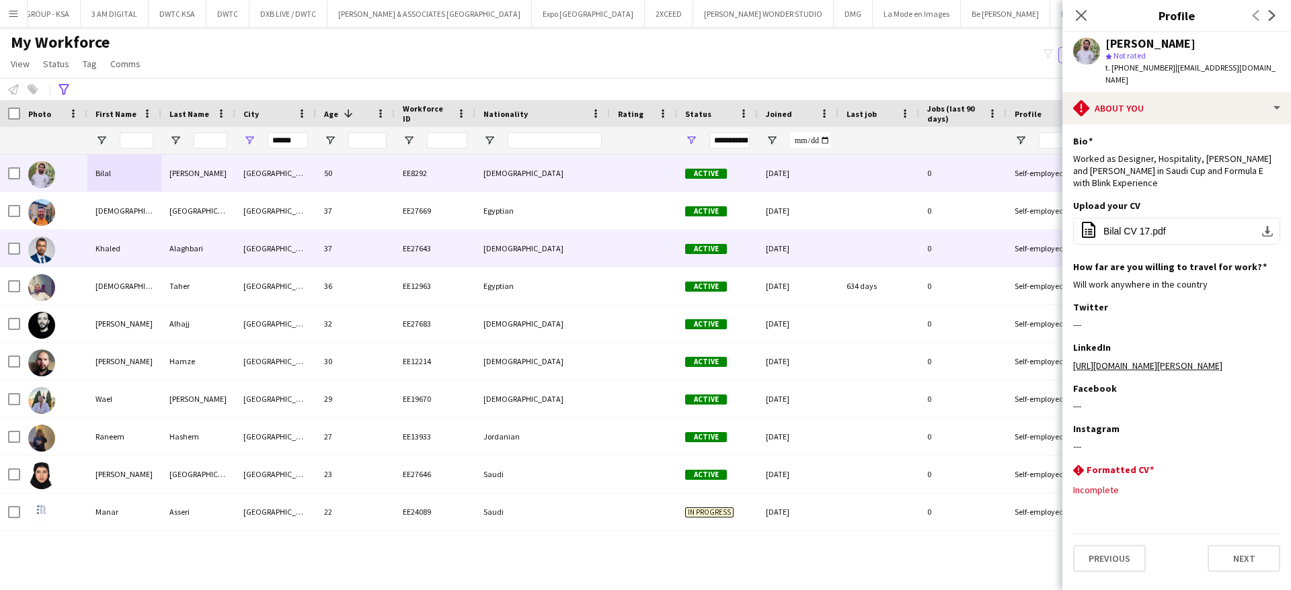
click at [130, 239] on div "Khaled" at bounding box center [124, 248] width 74 height 37
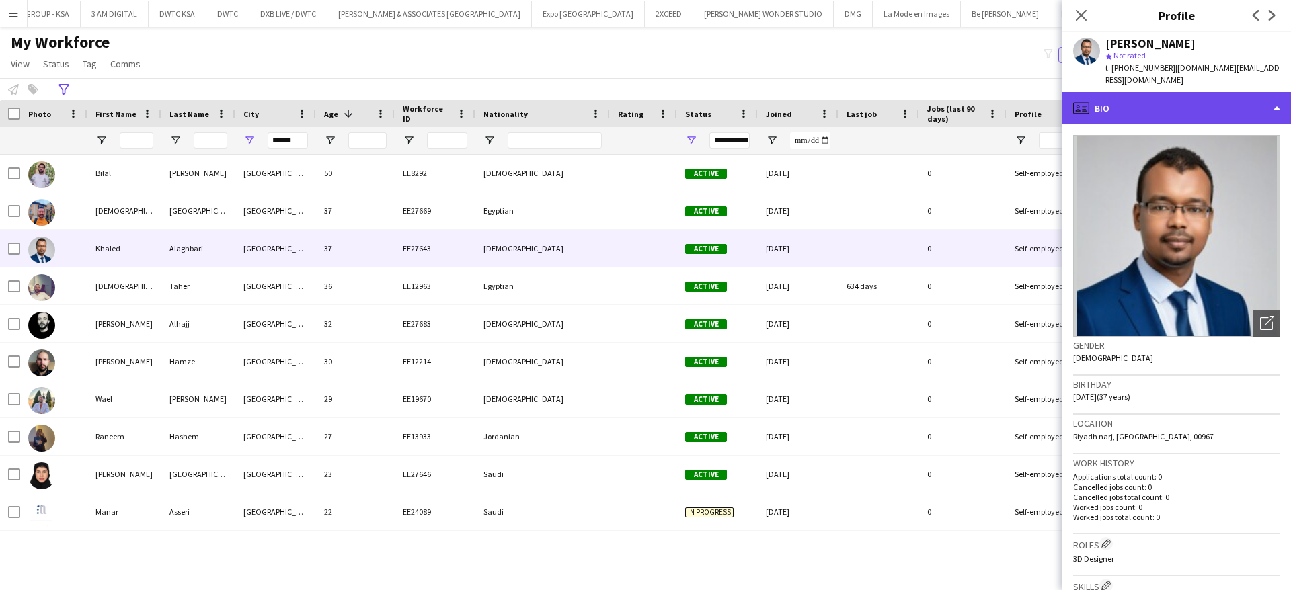
click at [1163, 98] on div "profile Bio" at bounding box center [1176, 108] width 229 height 32
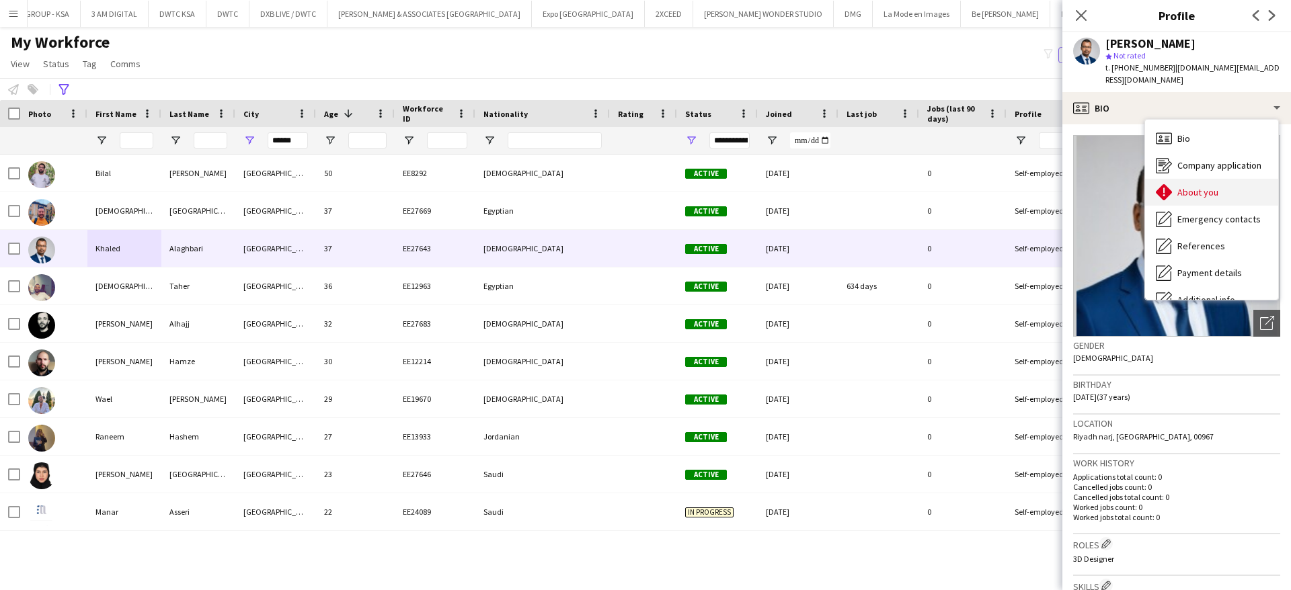
click at [1204, 186] on span "About you" at bounding box center [1197, 192] width 41 height 12
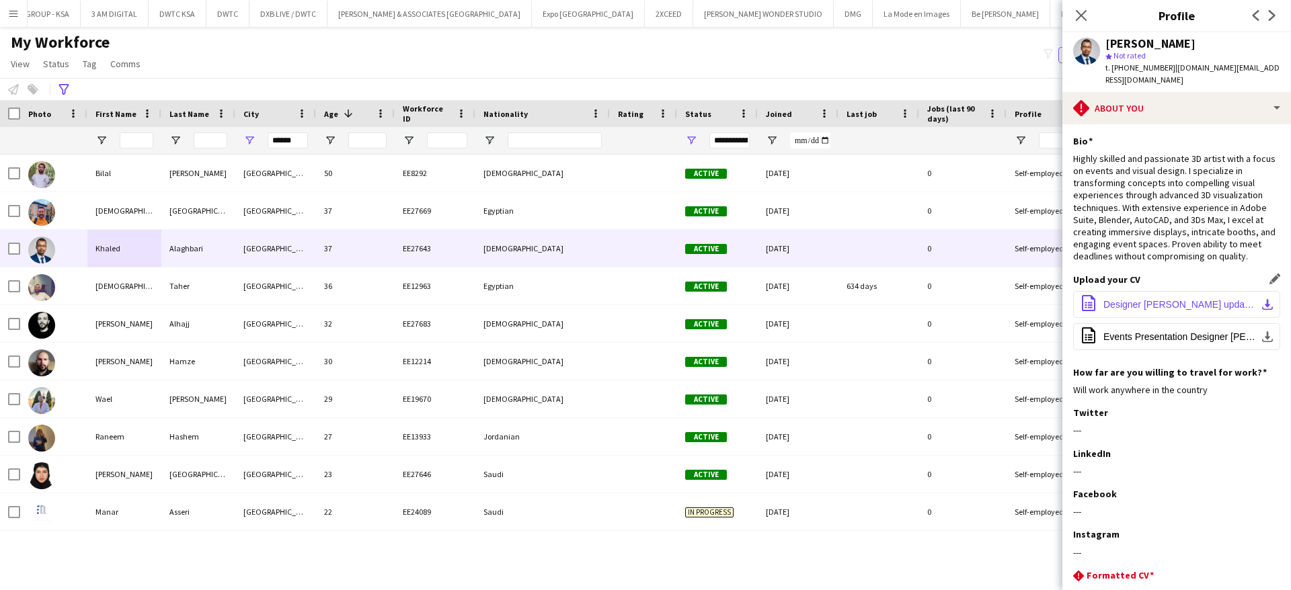
click at [1161, 314] on button "office-file-sheet Designer [PERSON_NAME] updated resume and portfolio (1) (1).p…" at bounding box center [1176, 304] width 207 height 27
click at [1082, 15] on icon at bounding box center [1081, 15] width 13 height 13
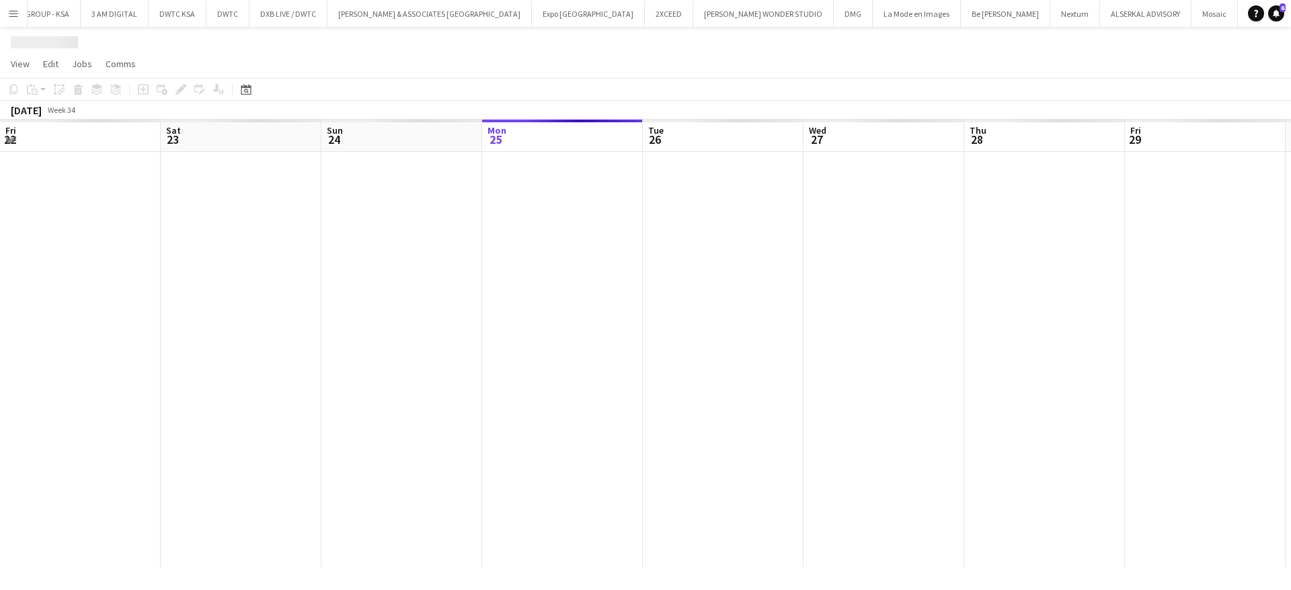
scroll to position [0, 321]
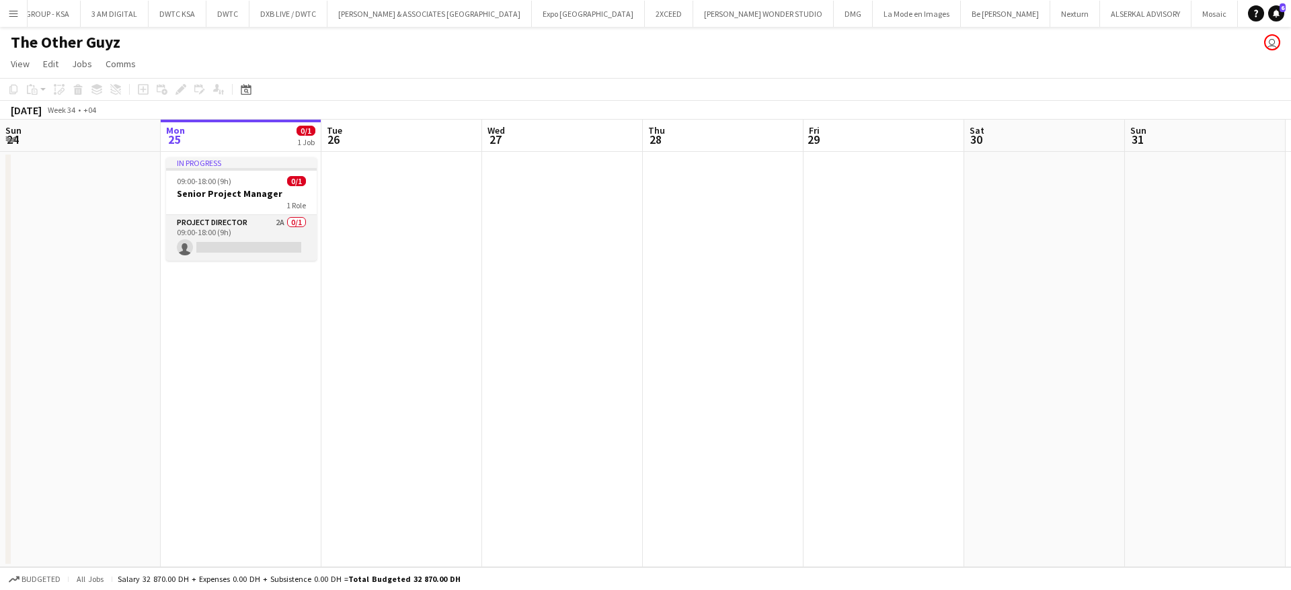
click at [238, 227] on app-card-role "Project Director 2A 0/1 09:00-18:00 (9h) single-neutral-actions" at bounding box center [241, 238] width 151 height 46
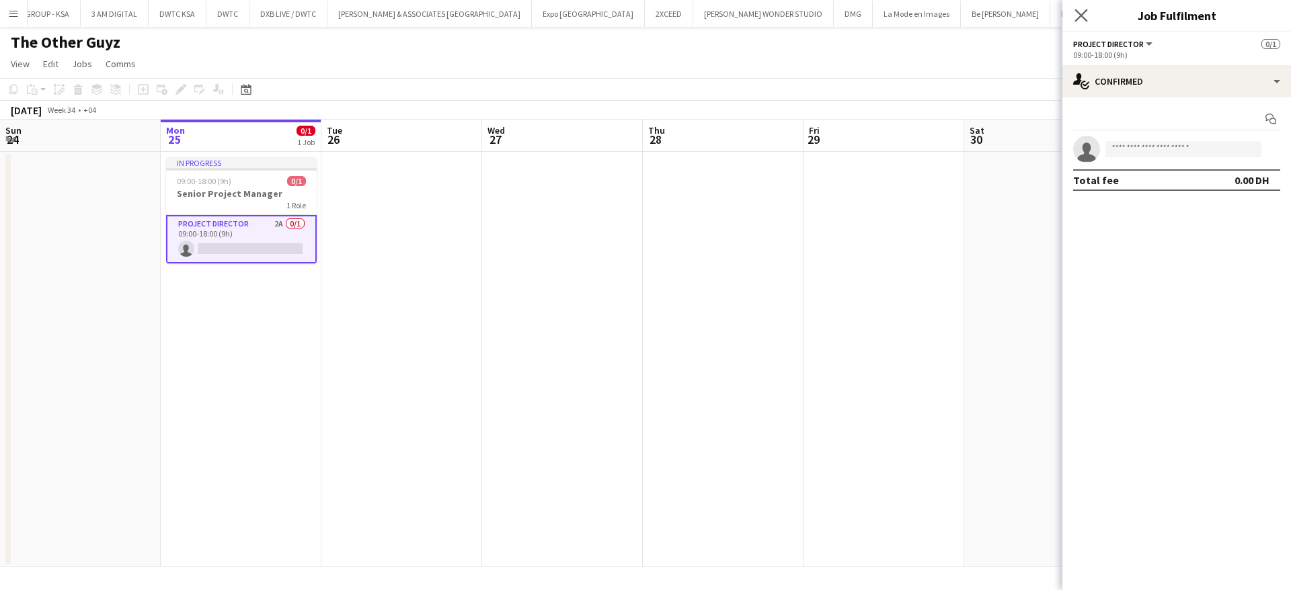
click at [1079, 21] on icon "Close pop-in" at bounding box center [1081, 15] width 13 height 13
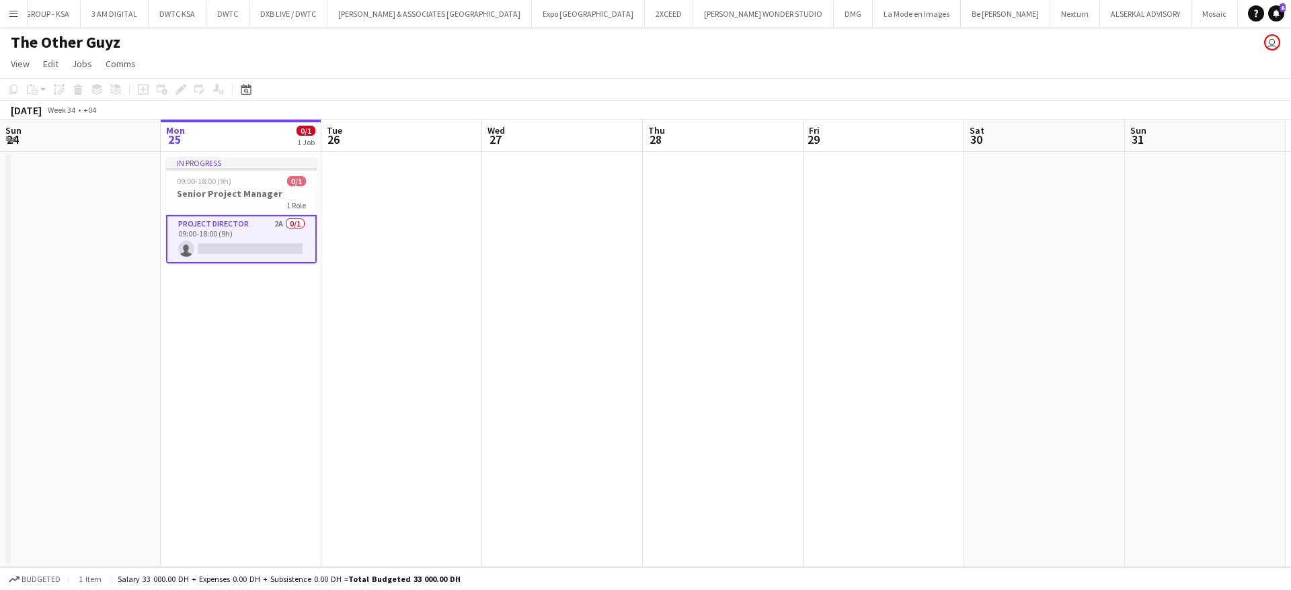
click at [14, 6] on button "Menu" at bounding box center [13, 13] width 27 height 27
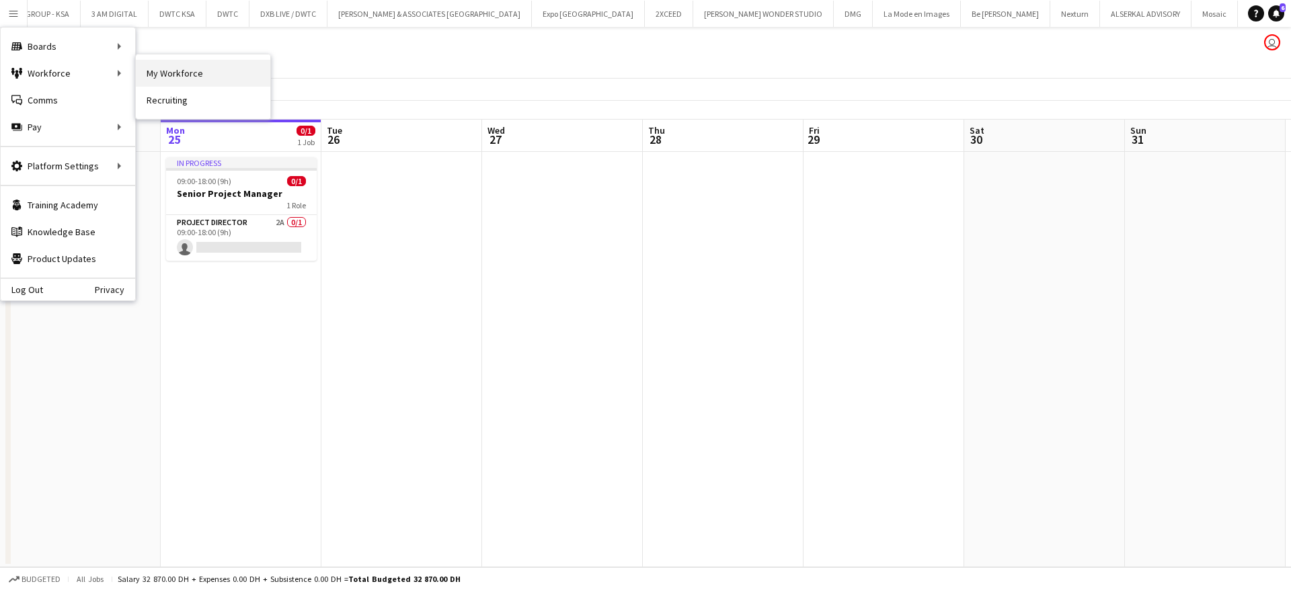
click at [179, 79] on link "My Workforce" at bounding box center [203, 73] width 134 height 27
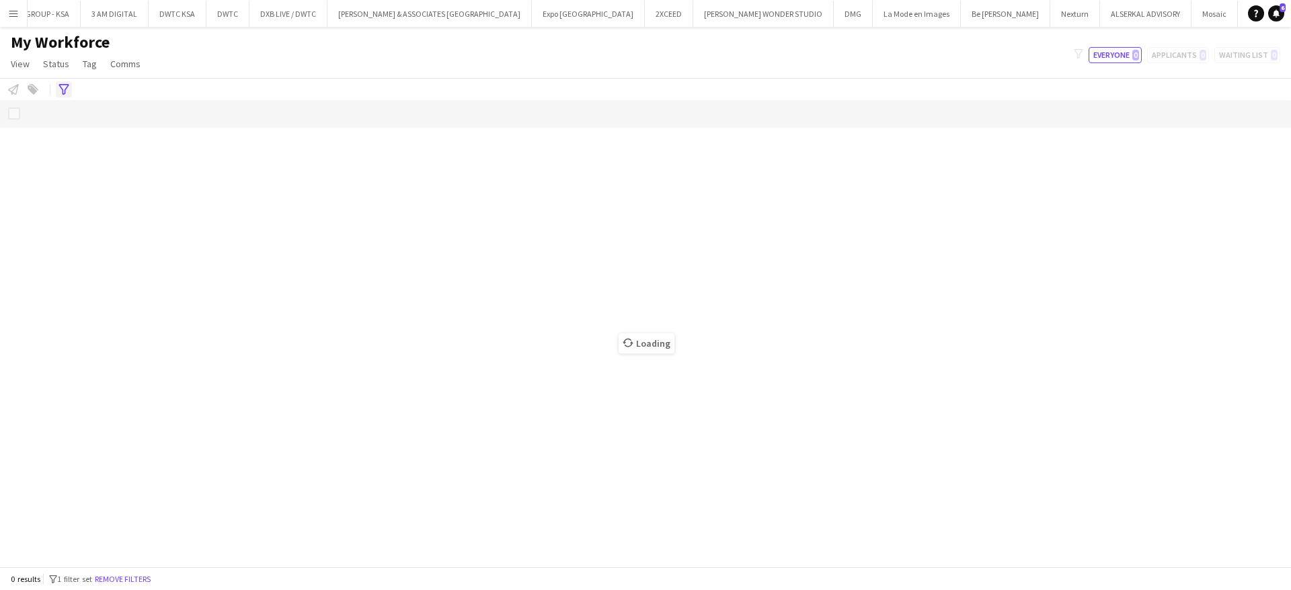
click at [65, 90] on icon at bounding box center [63, 89] width 10 height 11
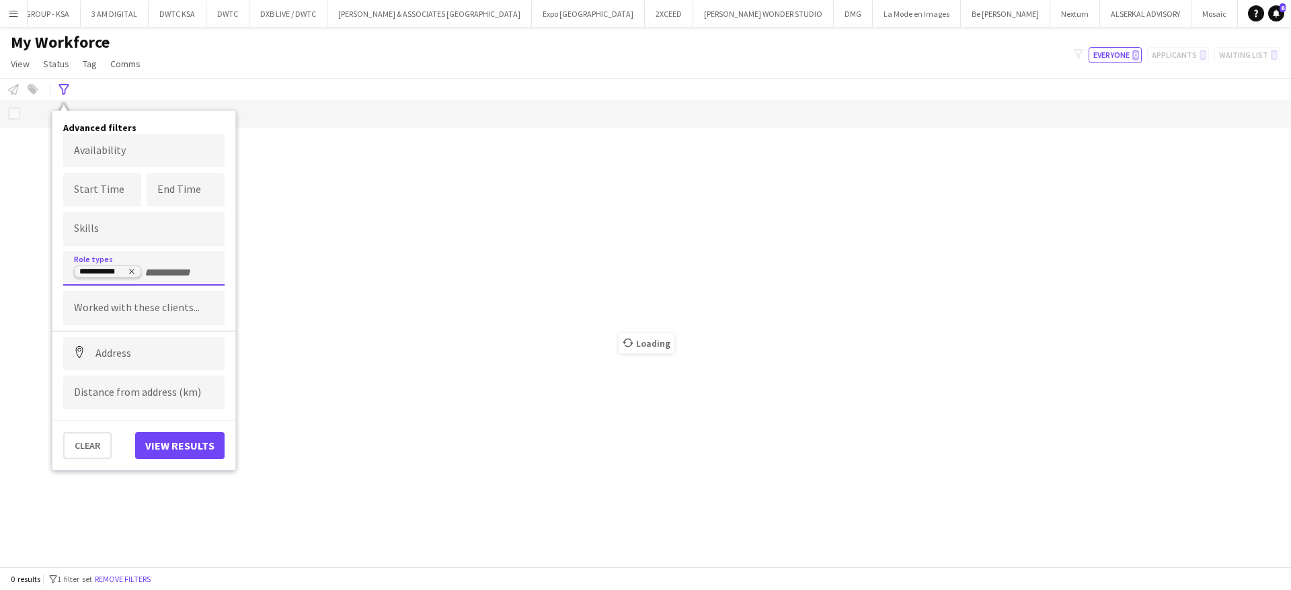
click at [131, 272] on icon "Remove tag" at bounding box center [131, 272] width 5 height 5
click at [175, 434] on button "View results" at bounding box center [179, 445] width 89 height 27
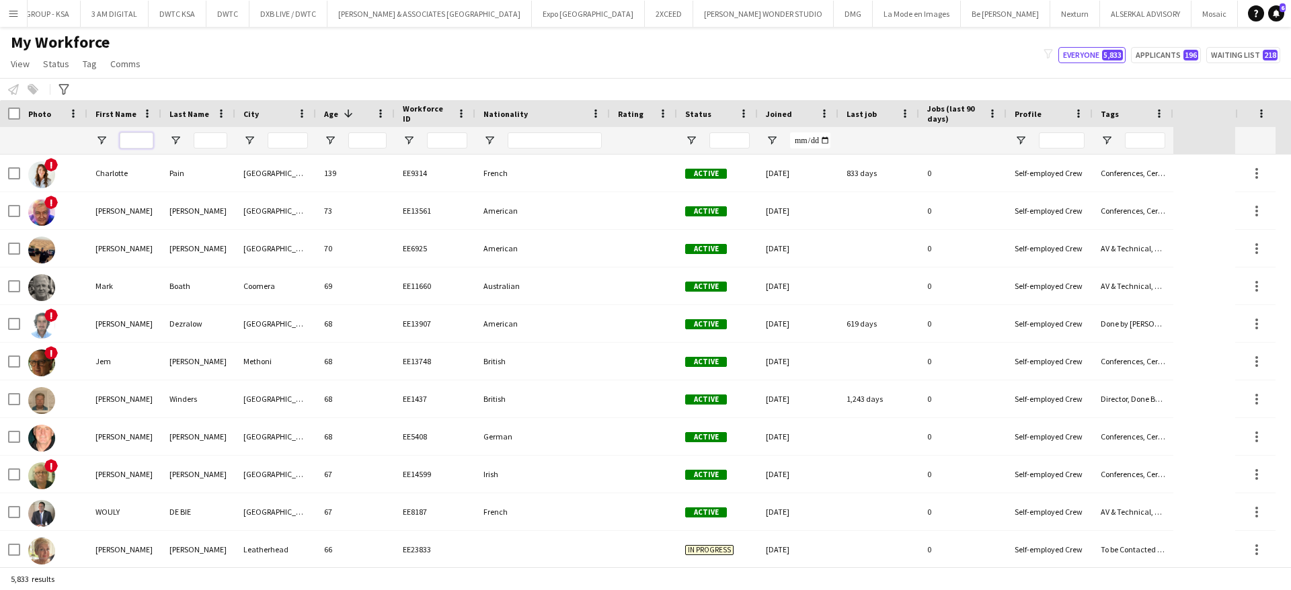
click at [130, 137] on input "First Name Filter Input" at bounding box center [137, 140] width 34 height 16
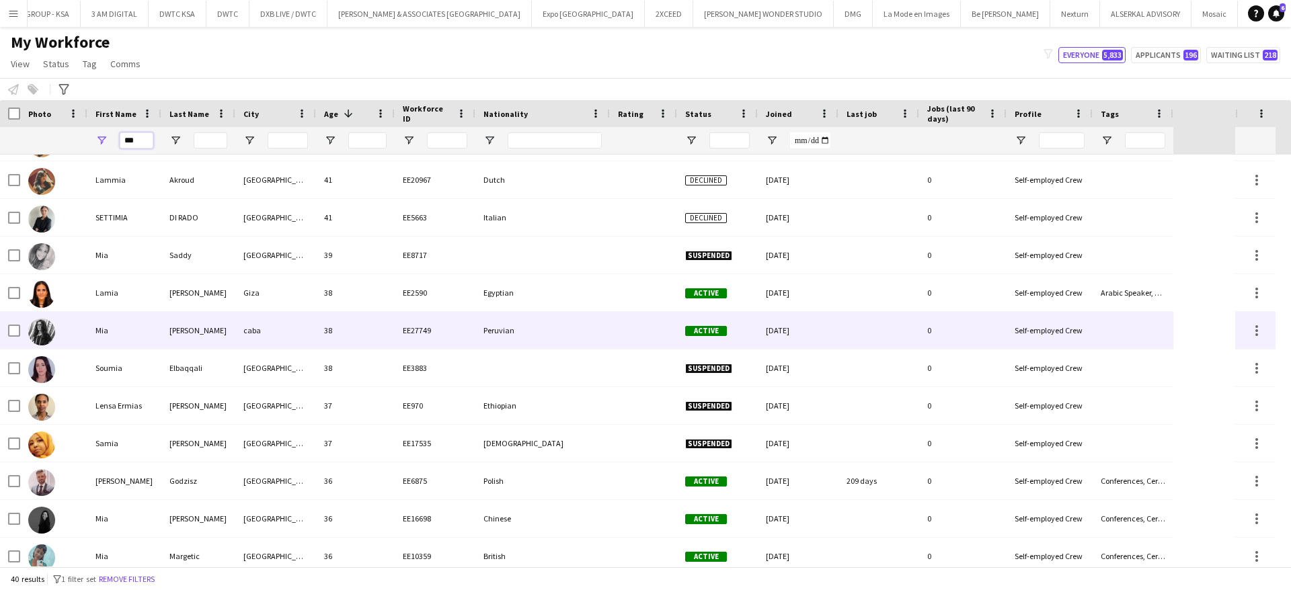
scroll to position [242, 0]
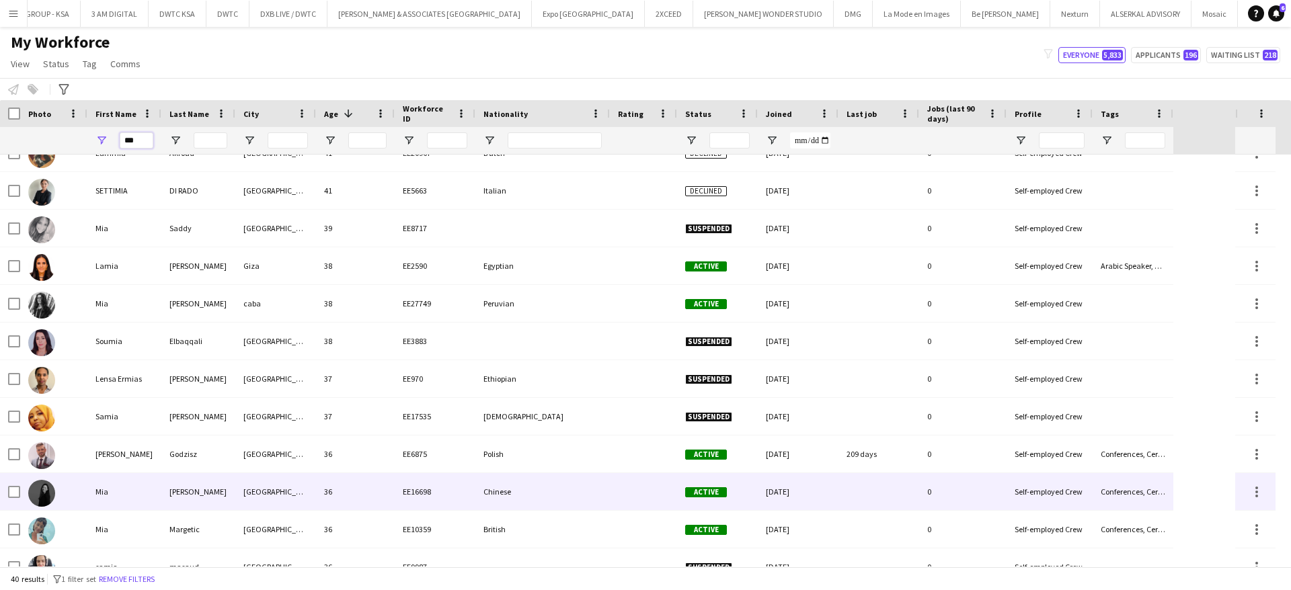
type input "***"
click at [122, 492] on div "Mia" at bounding box center [124, 491] width 74 height 37
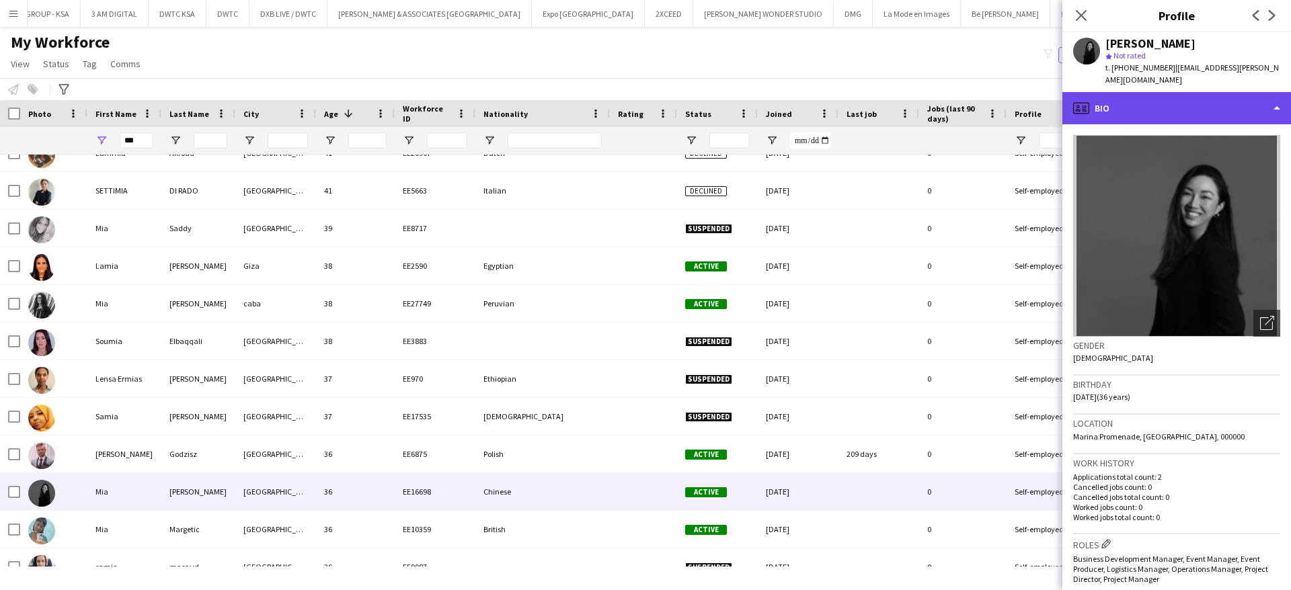
click at [1159, 97] on div "profile Bio" at bounding box center [1176, 108] width 229 height 32
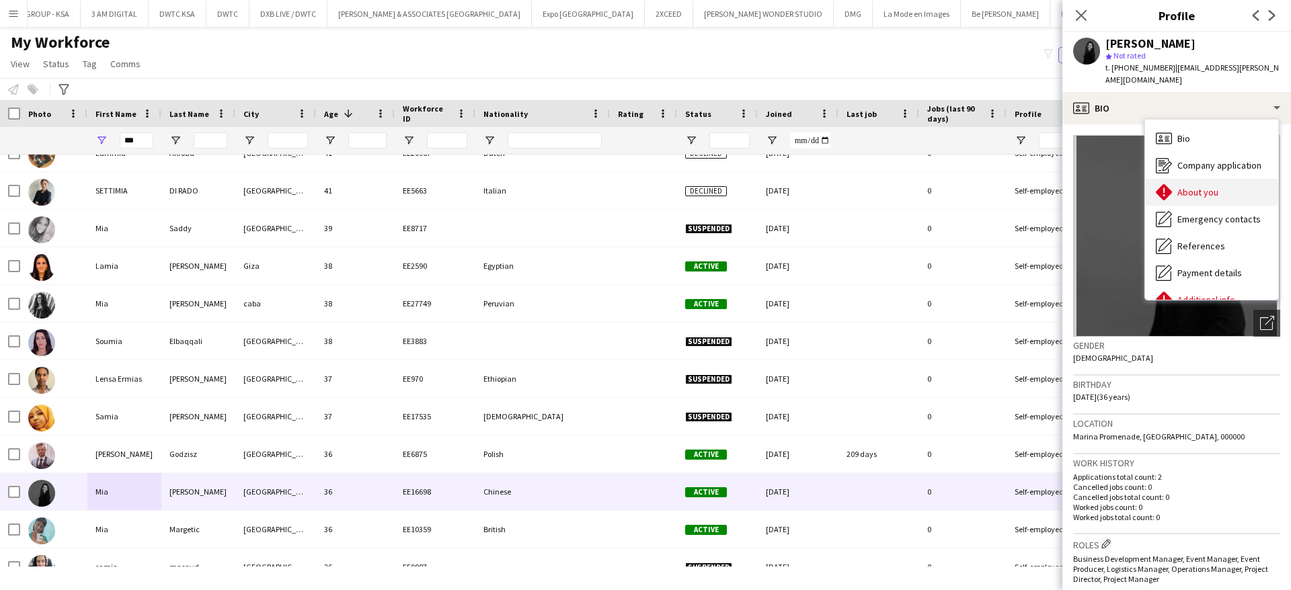
click at [1183, 186] on span "About you" at bounding box center [1197, 192] width 41 height 12
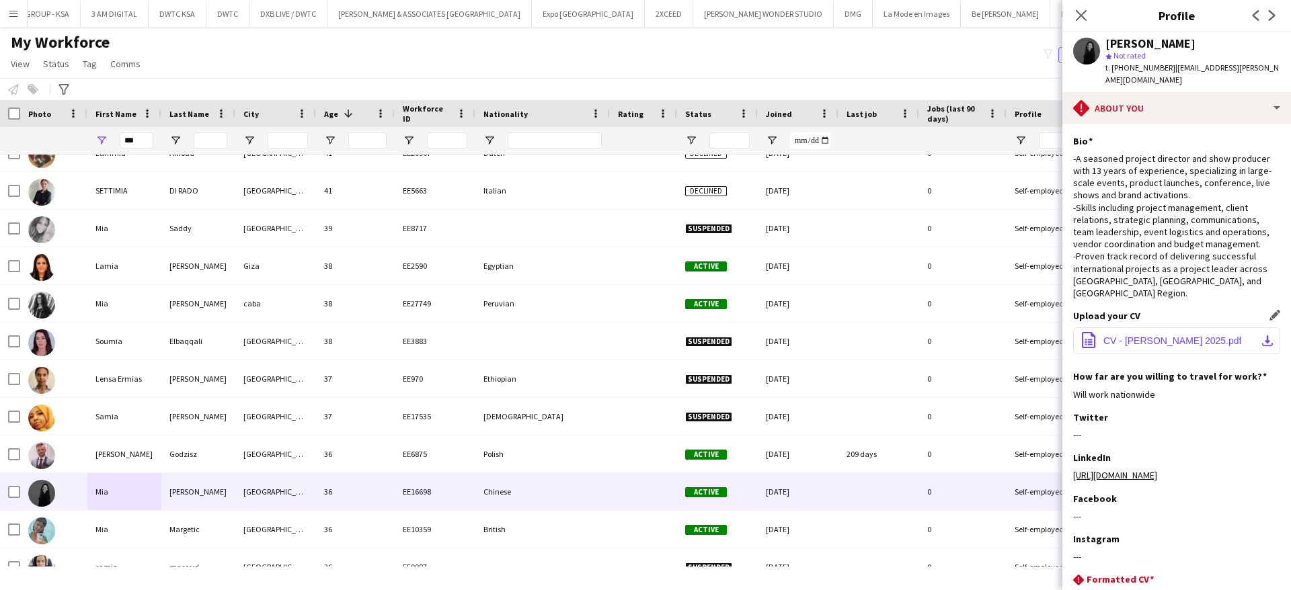
click at [1157, 336] on span "CV - [PERSON_NAME] 2025.pdf" at bounding box center [1172, 341] width 138 height 11
click at [1075, 11] on icon "Close pop-in" at bounding box center [1081, 15] width 13 height 13
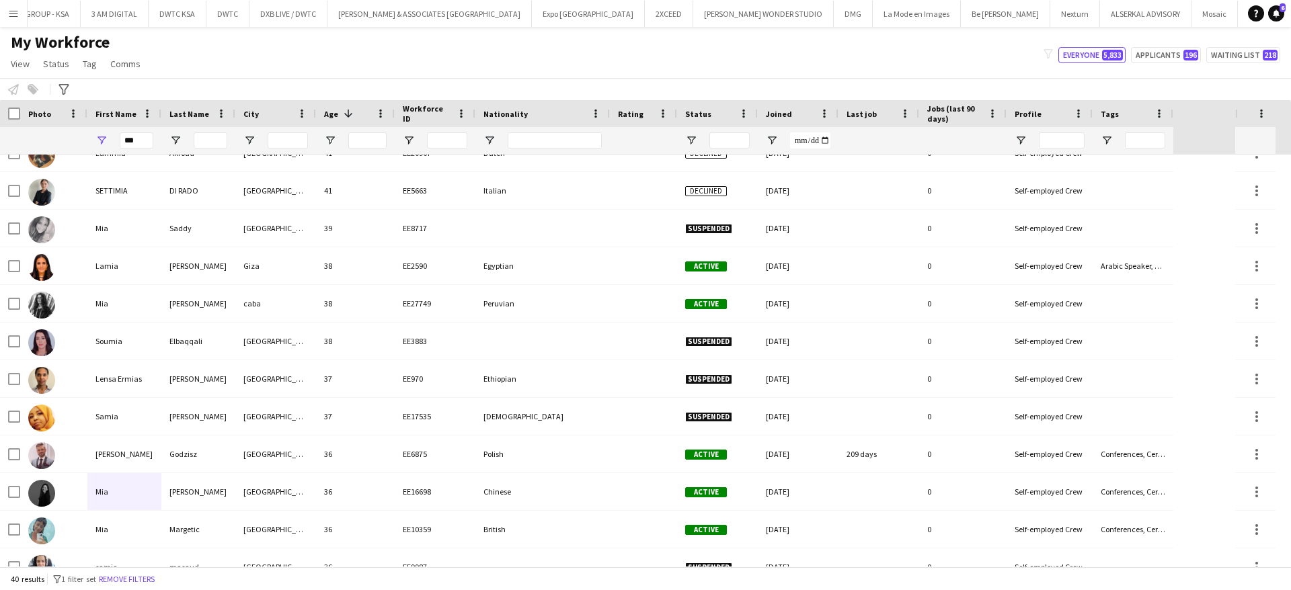
drag, startPoint x: 1087, startPoint y: 17, endPoint x: 1171, endPoint y: 13, distance: 83.5
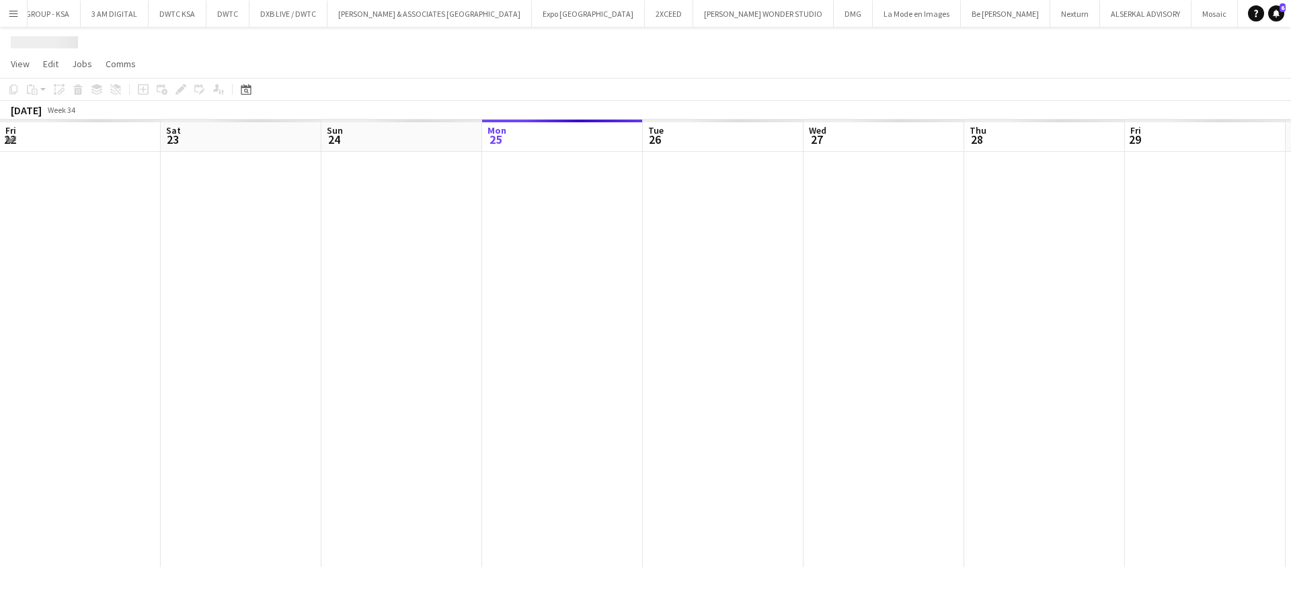
scroll to position [0, 321]
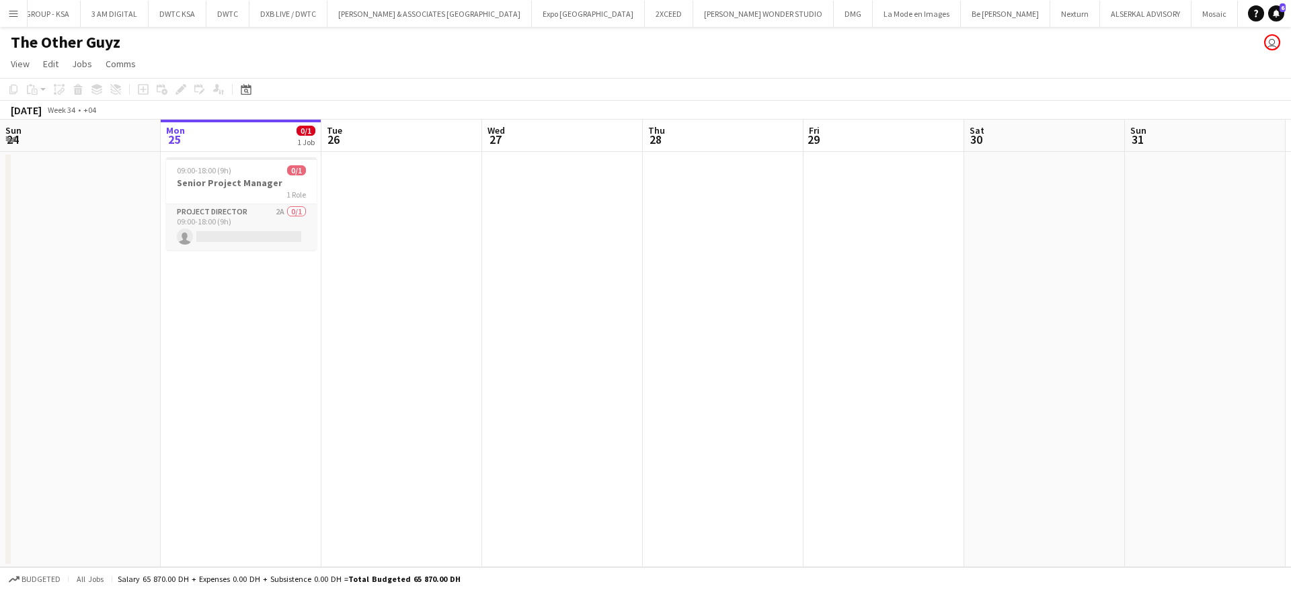
click at [243, 210] on app-card-role "Project Director 2A 0/1 09:00-18:00 (9h) single-neutral-actions" at bounding box center [241, 227] width 151 height 46
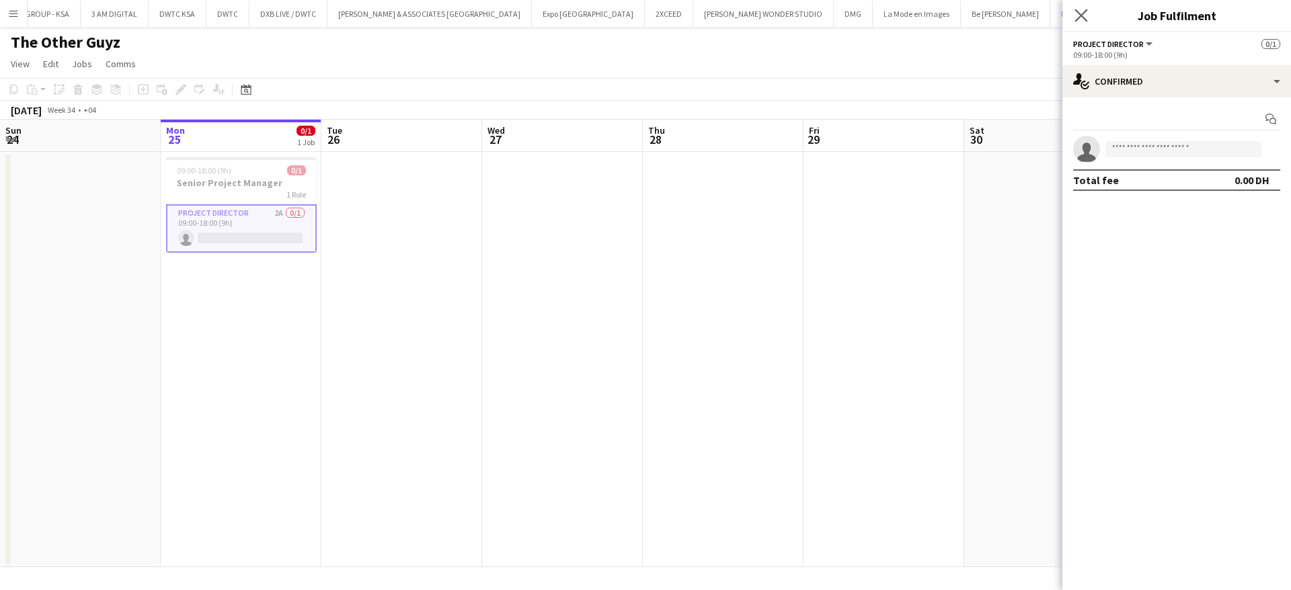
click at [1073, 19] on app-icon "Close pop-in" at bounding box center [1081, 15] width 19 height 19
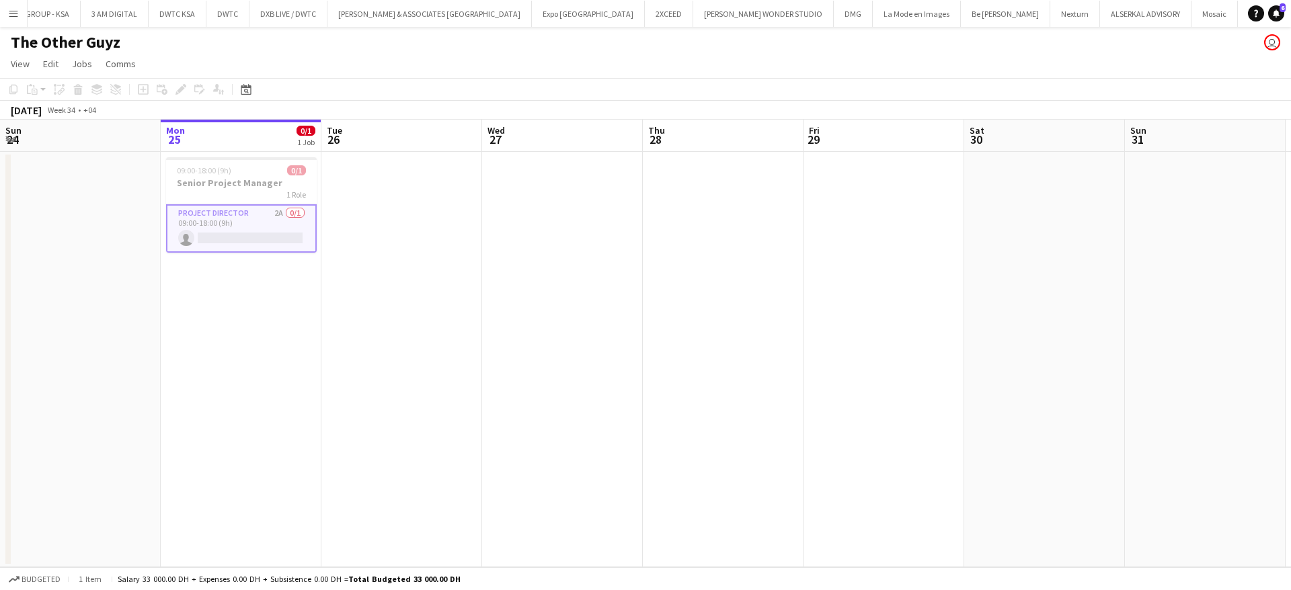
click at [13, 11] on app-icon "Menu" at bounding box center [13, 13] width 11 height 11
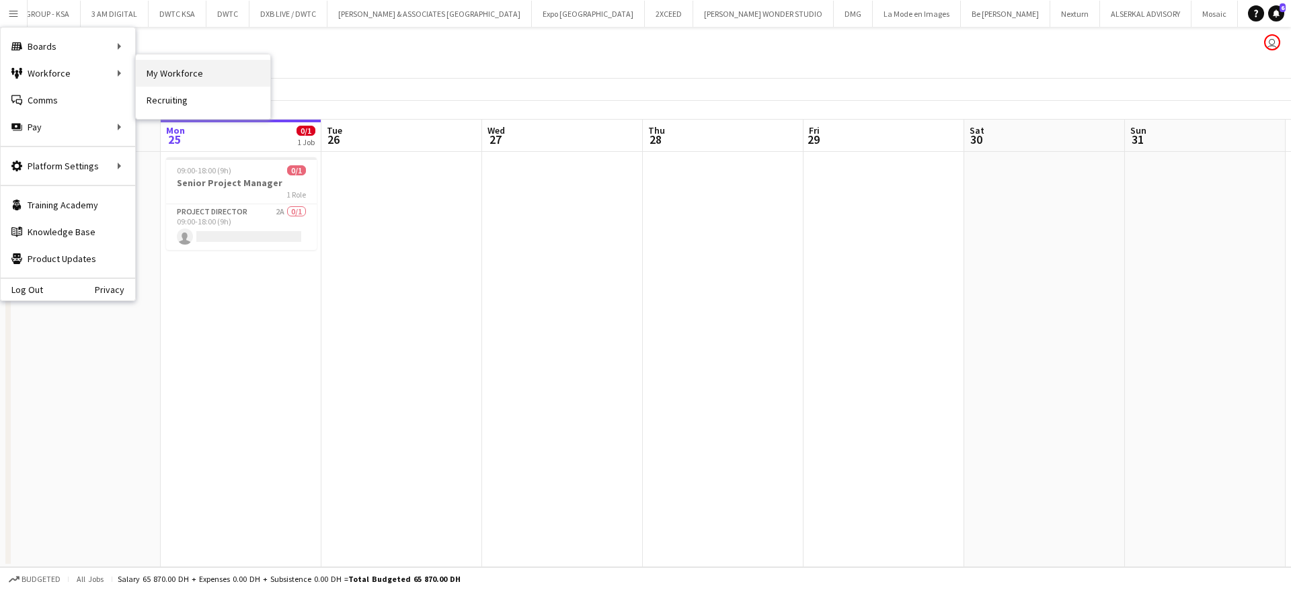
click at [172, 81] on link "My Workforce" at bounding box center [203, 73] width 134 height 27
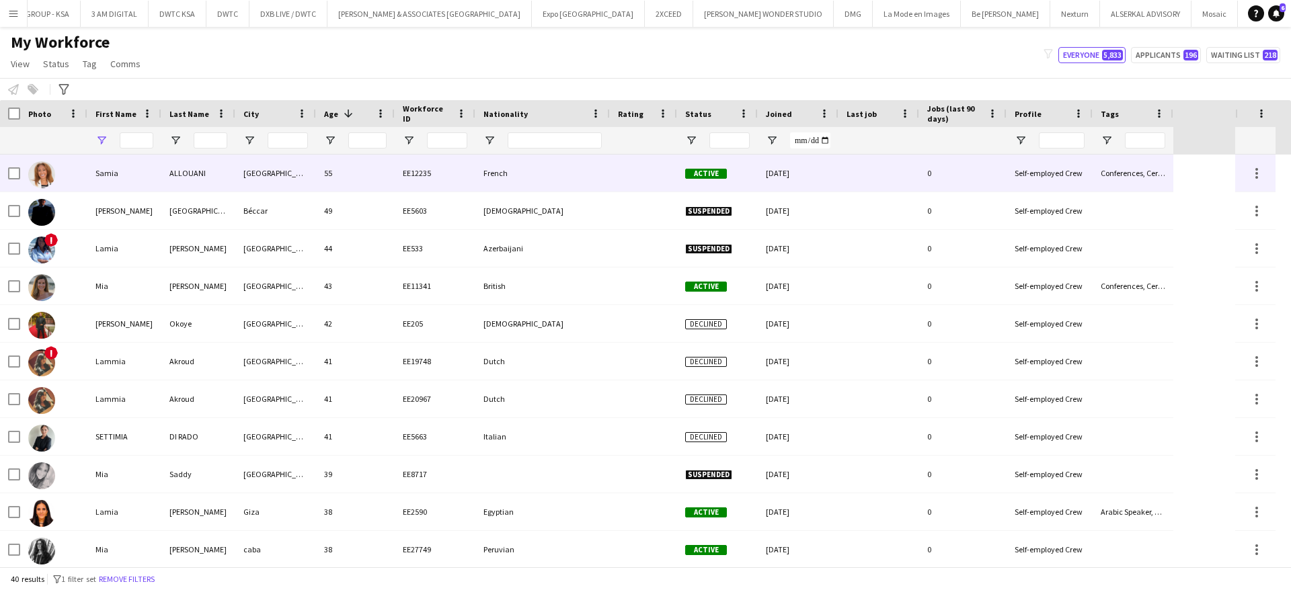
type input "***"
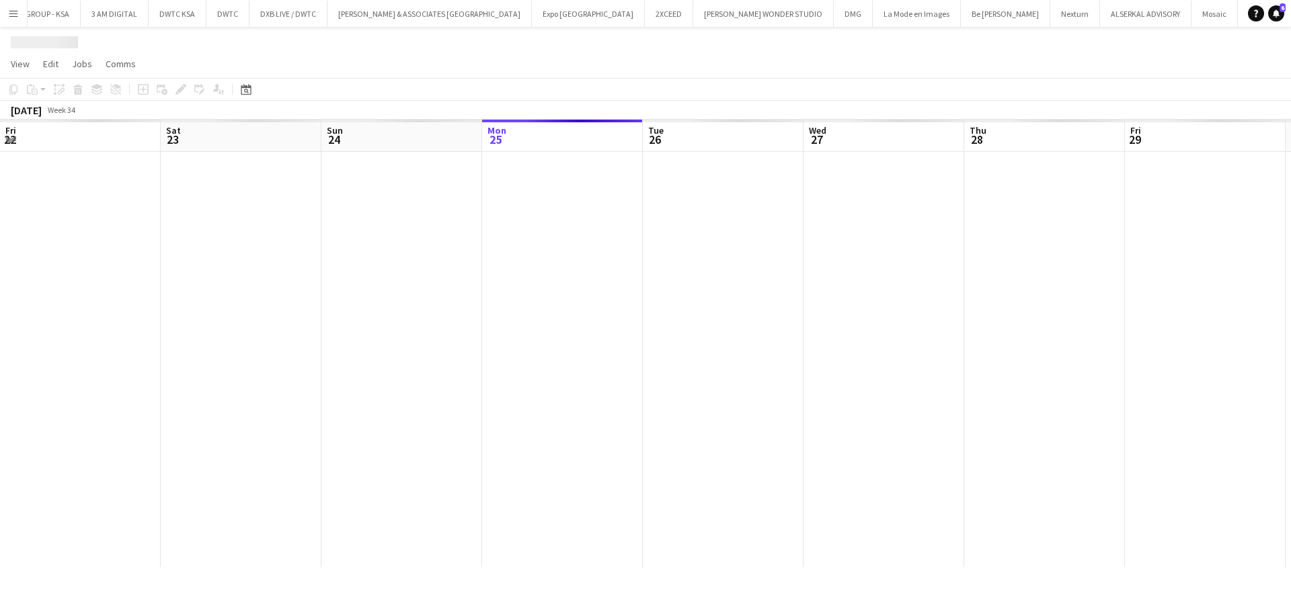
scroll to position [0, 321]
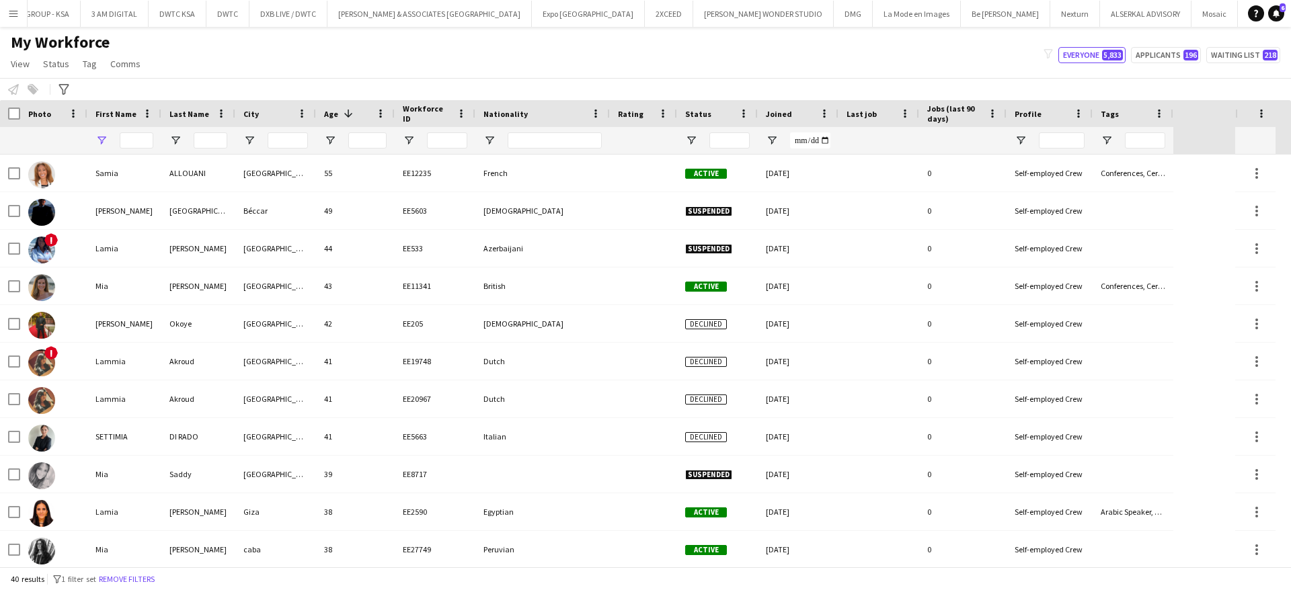
type input "***"
